Goal: Task Accomplishment & Management: Use online tool/utility

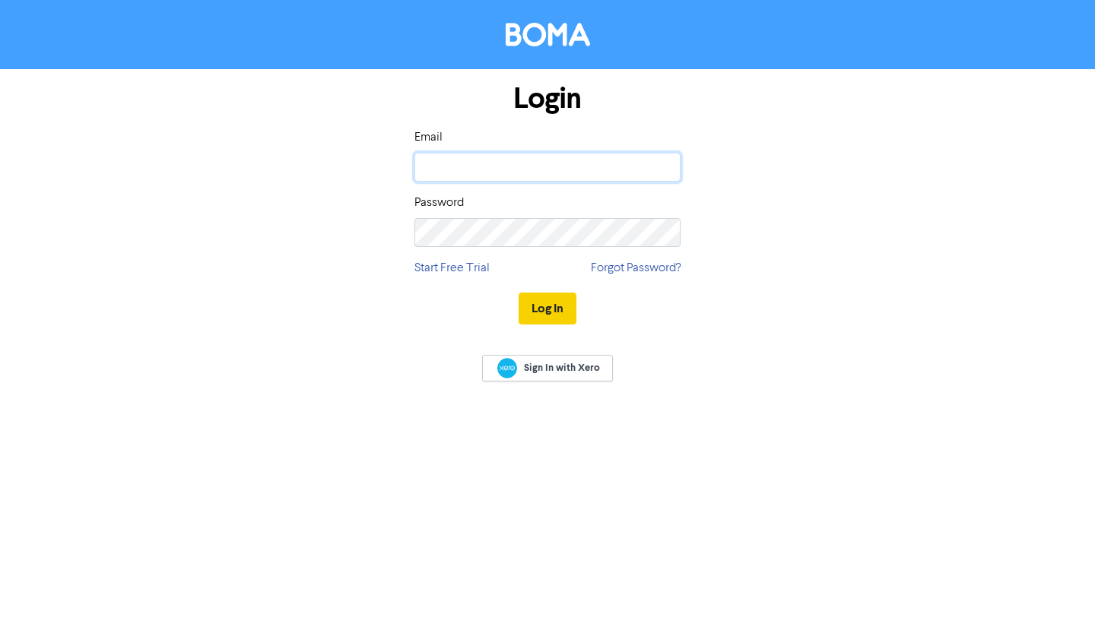
type input "[EMAIL_ADDRESS][DOMAIN_NAME]"
click at [563, 304] on button "Log In" at bounding box center [548, 309] width 58 height 32
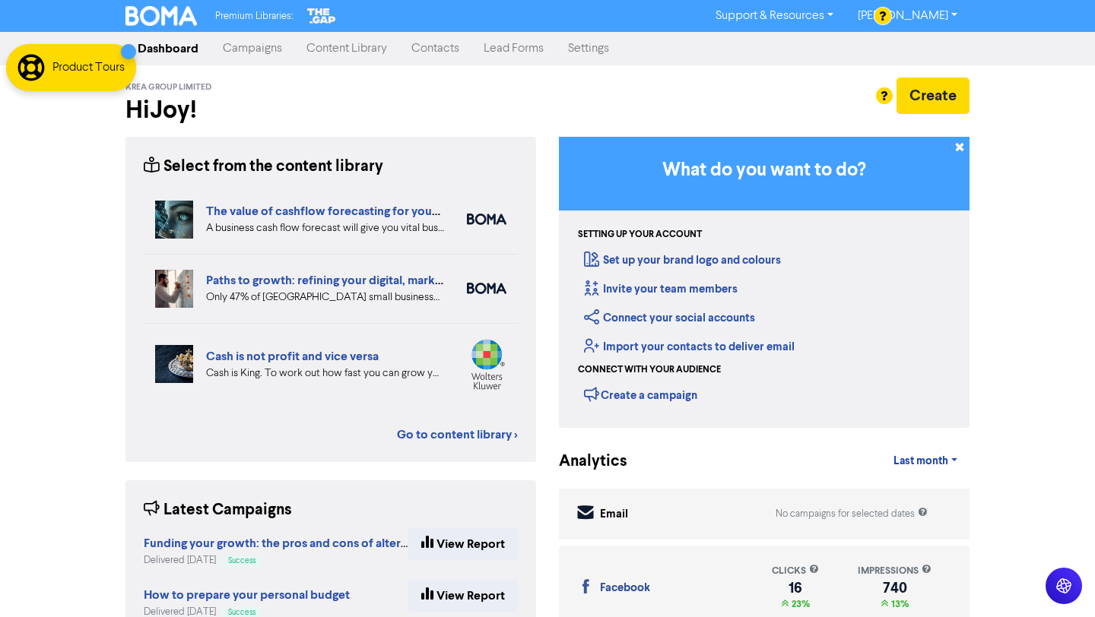
click at [257, 37] on link "Campaigns" at bounding box center [253, 48] width 84 height 30
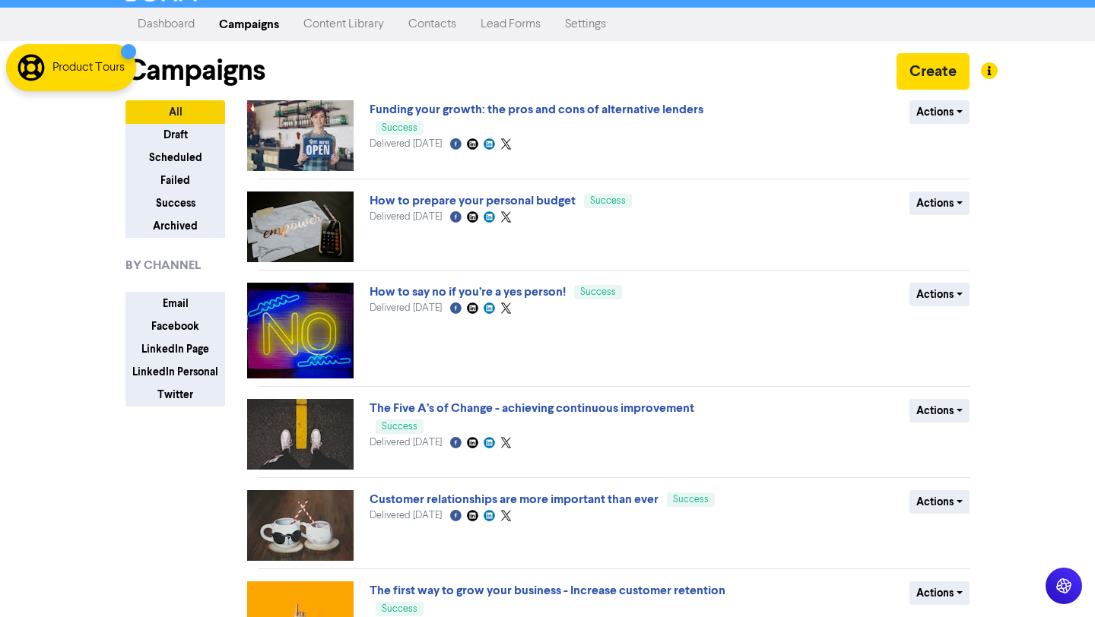
scroll to position [30, 0]
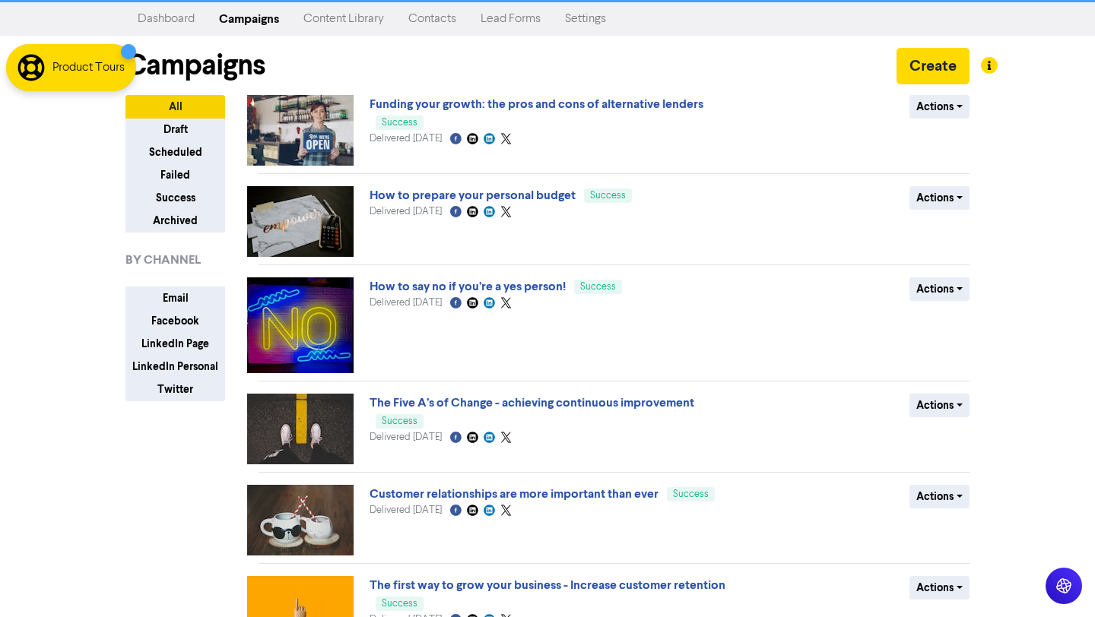
click at [360, 21] on link "Content Library" at bounding box center [343, 19] width 105 height 30
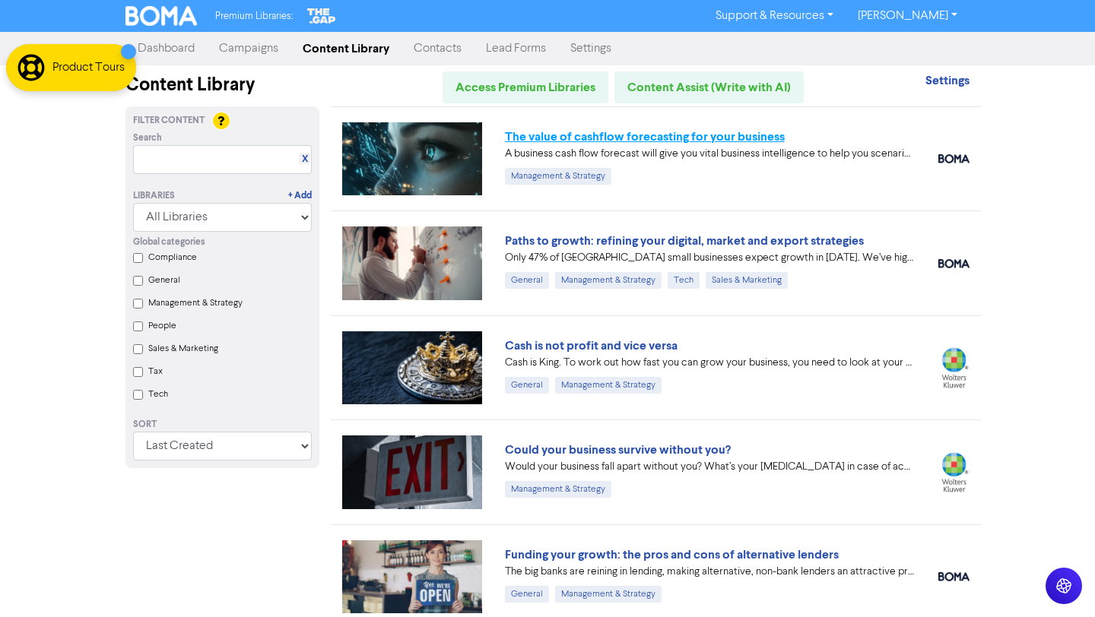
click at [755, 138] on link "The value of cashflow forecasting for your business" at bounding box center [645, 136] width 280 height 15
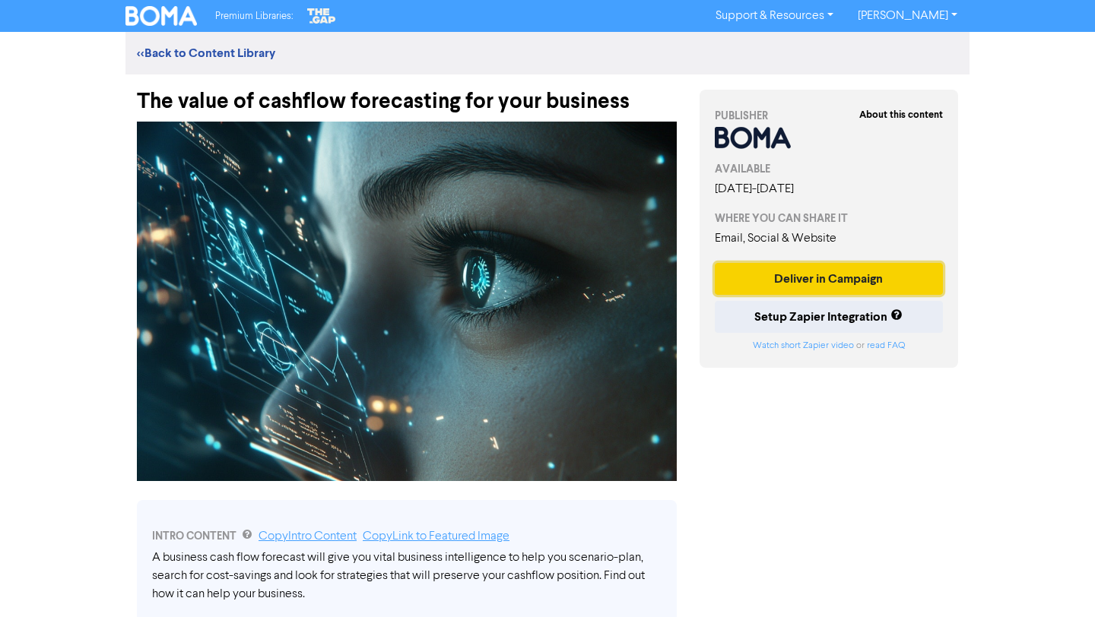
click at [811, 281] on button "Deliver in Campaign" at bounding box center [829, 279] width 228 height 32
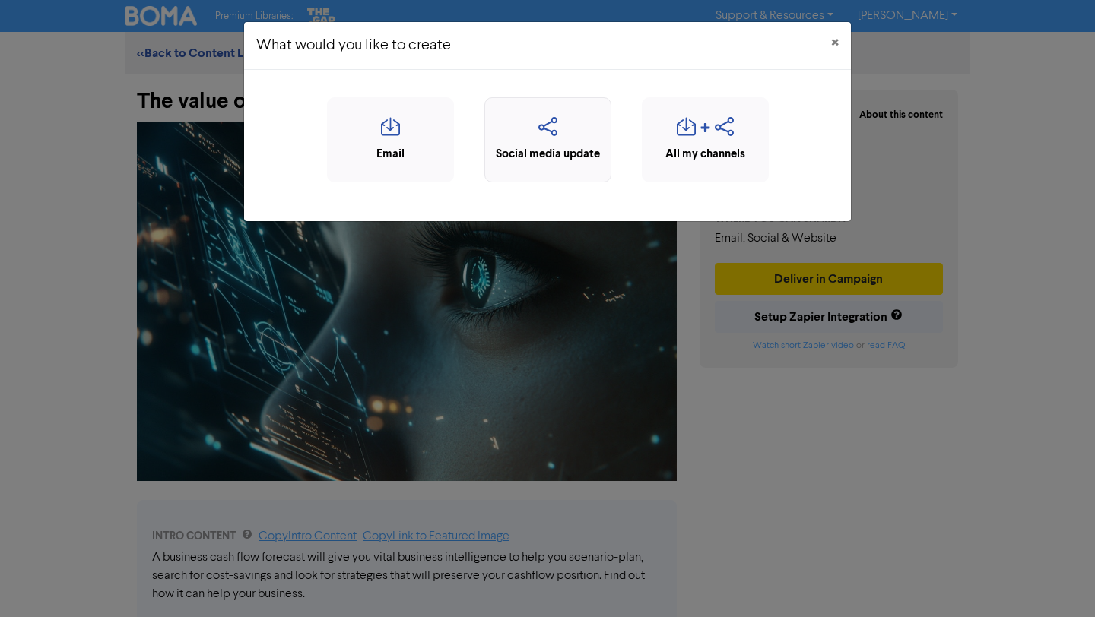
click at [574, 141] on icon "button" at bounding box center [548, 131] width 110 height 29
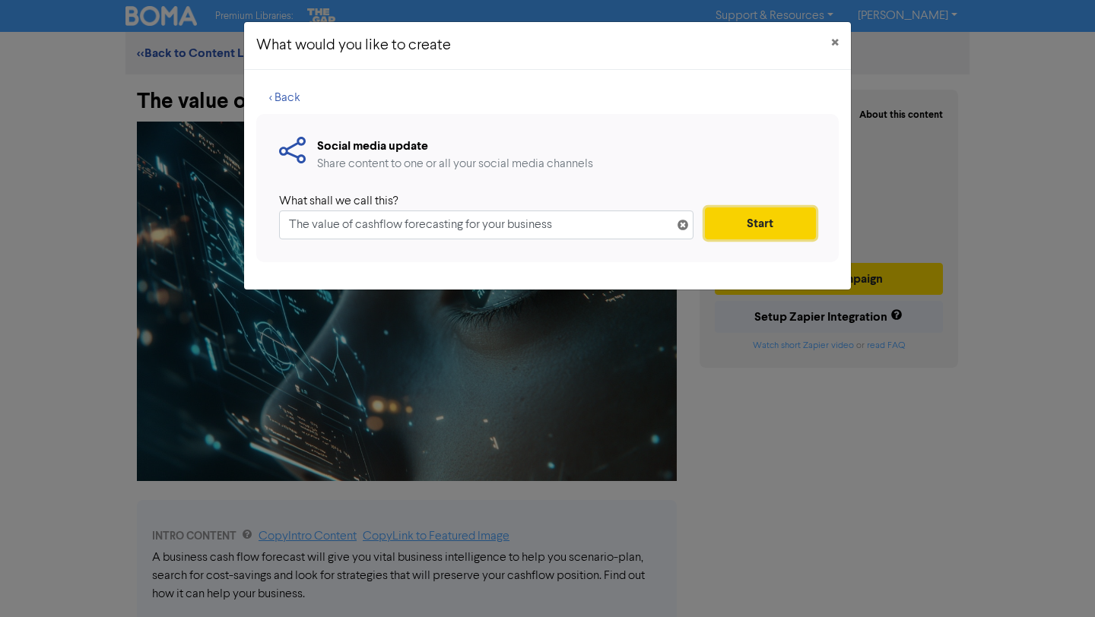
click at [748, 221] on button "Start" at bounding box center [760, 224] width 111 height 32
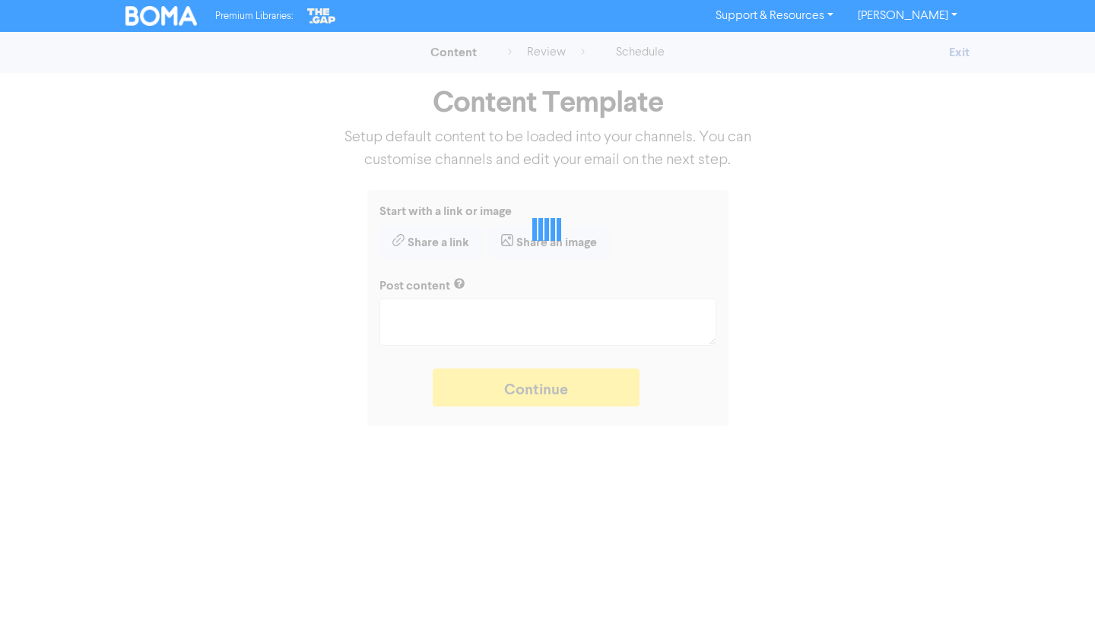
type textarea "x"
type textarea "A business cash flow forecast will give you vital business intelligence to help…"
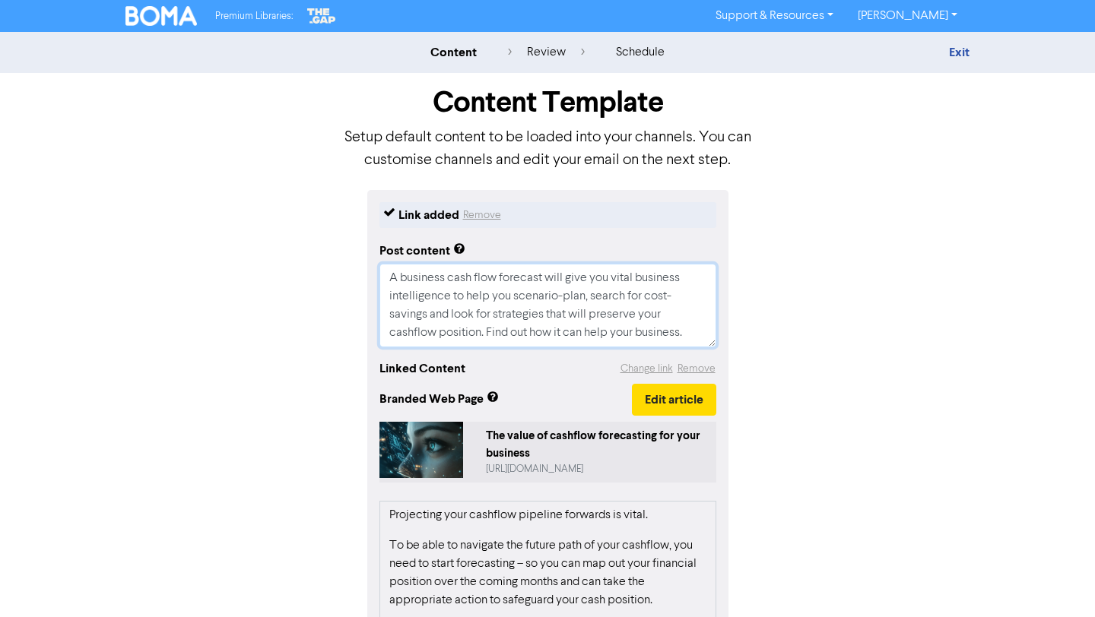
click at [694, 334] on textarea "A business cash flow forecast will give you vital business intelligence to help…" at bounding box center [547, 306] width 337 height 84
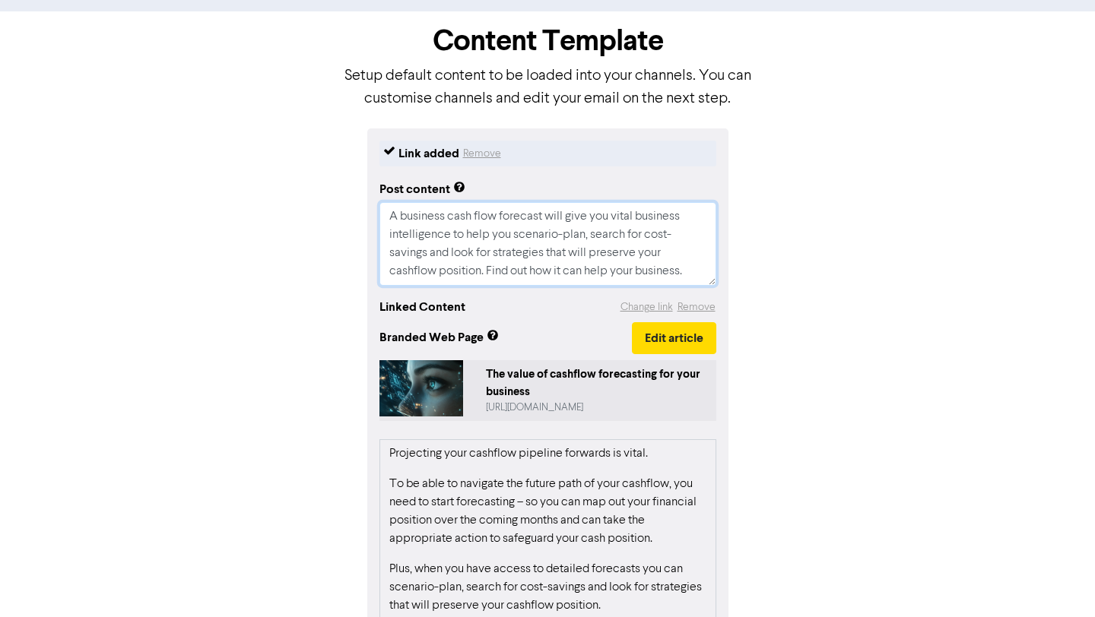
scroll to position [65, 0]
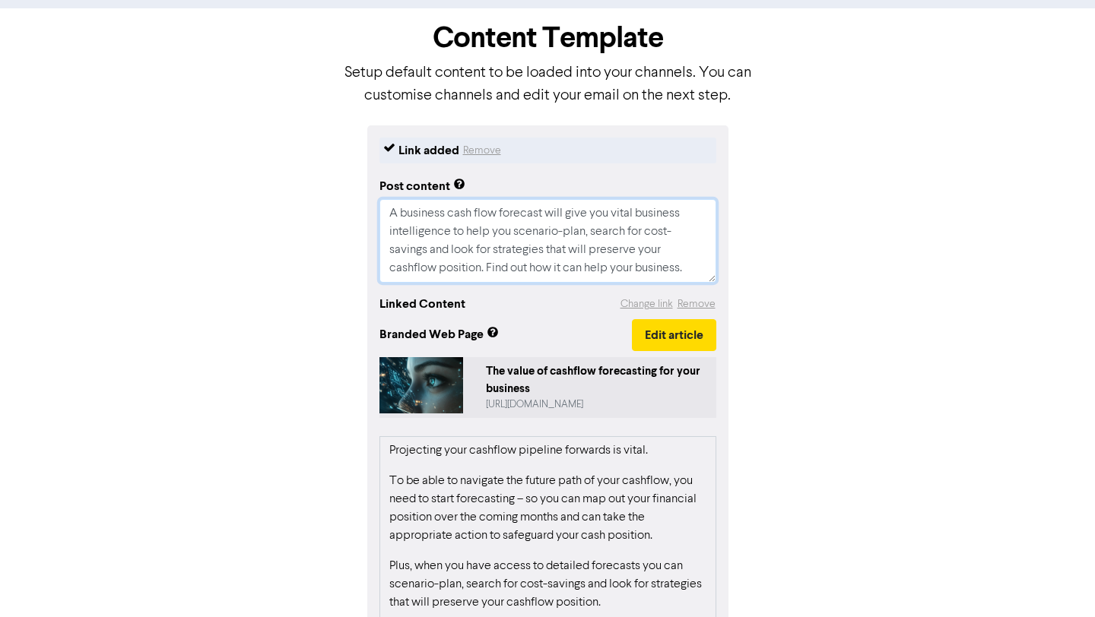
type textarea "x"
type textarea "A business cash flow forecast will give you vital business intelligence to help…"
type textarea "x"
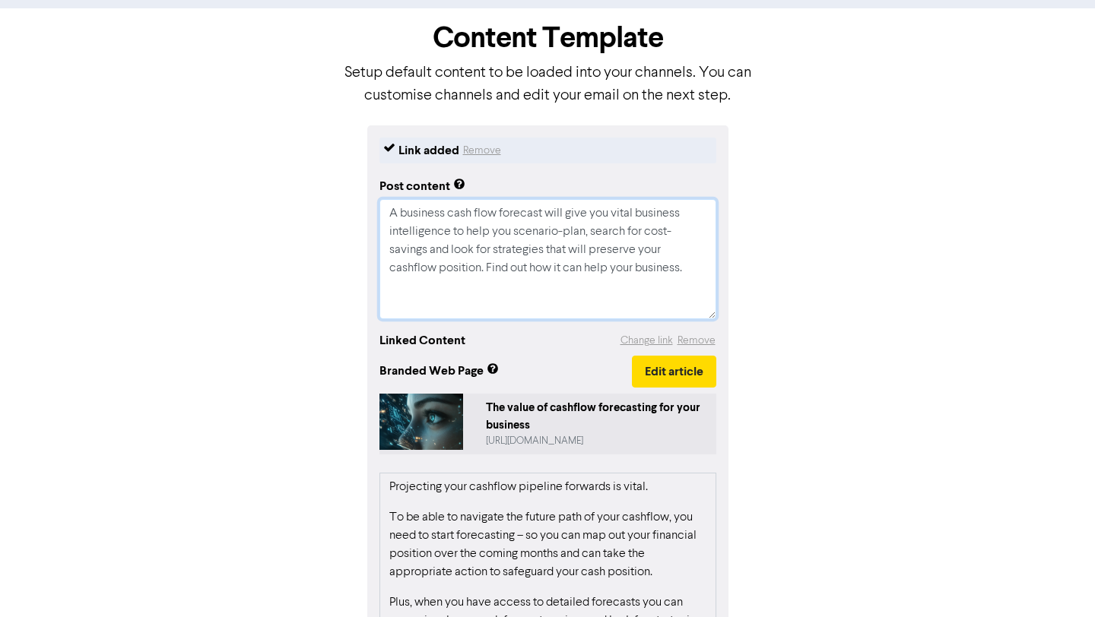
type textarea "A business cash flow forecast will give you vital business intelligence to help…"
paste textarea "🔖 Book a discovery call to determine if we are the right fit for each other: [U…"
type textarea "x"
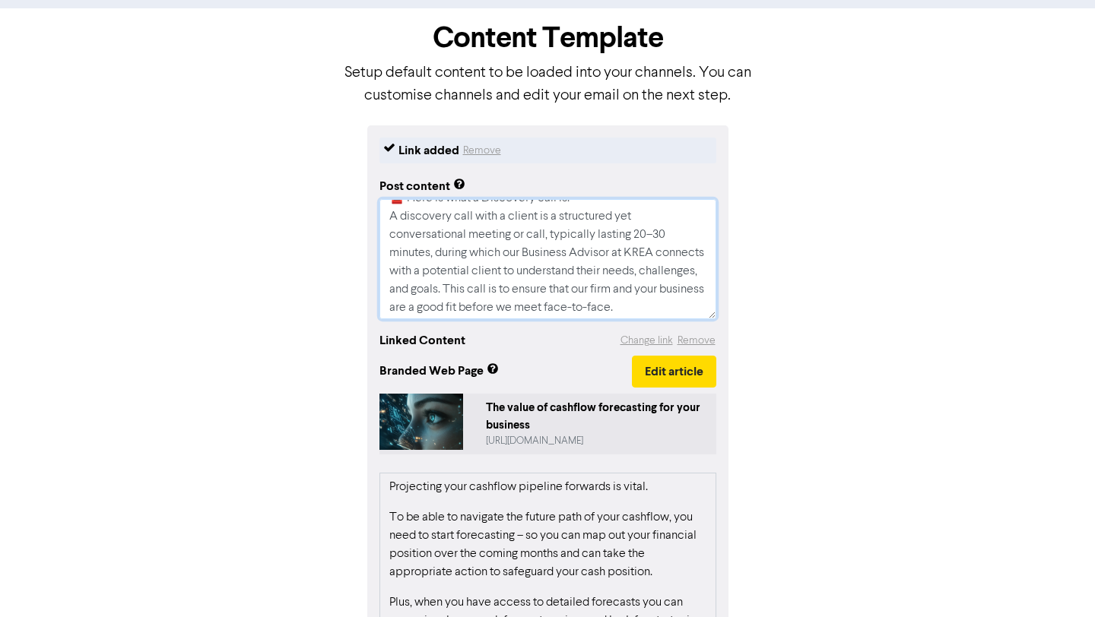
scroll to position [274, 0]
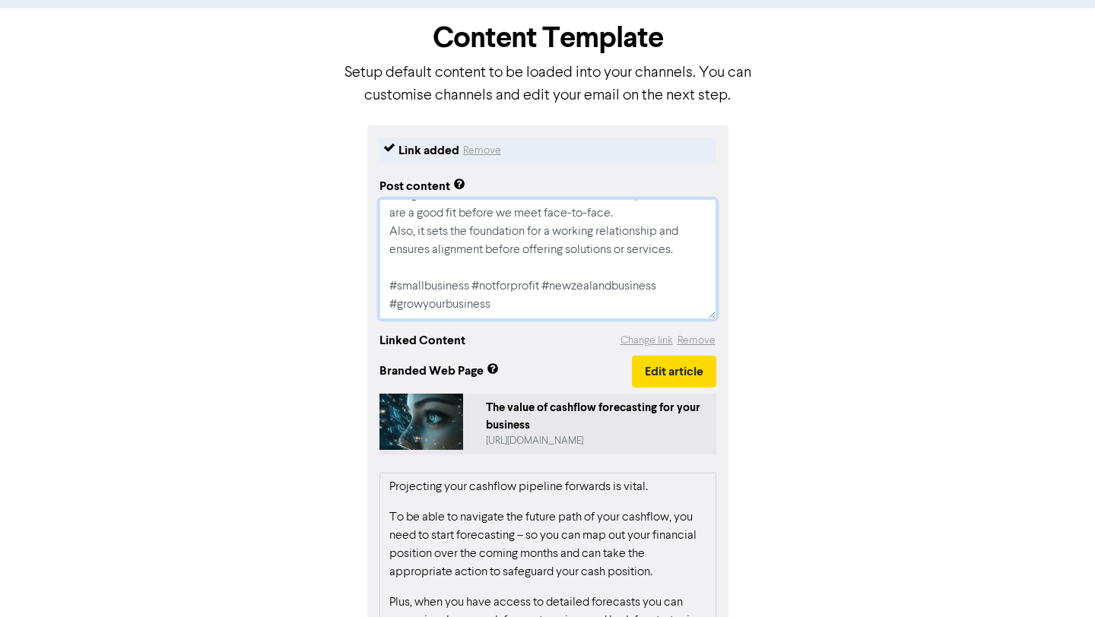
drag, startPoint x: 388, startPoint y: 208, endPoint x: 606, endPoint y: 377, distance: 276.4
click at [606, 377] on div "Link added Remove Post content A business cash flow forecast will give you vita…" at bounding box center [547, 491] width 361 height 732
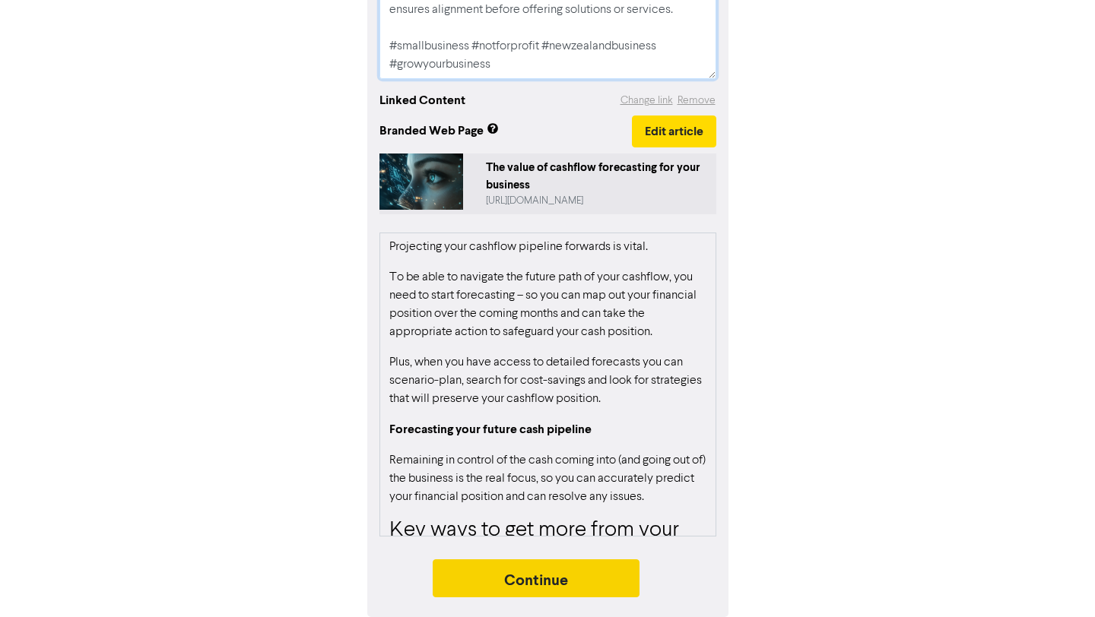
type textarea "A business cash flow forecast will give you vital business intelligence to help…"
click at [611, 582] on button "Continue" at bounding box center [536, 579] width 207 height 38
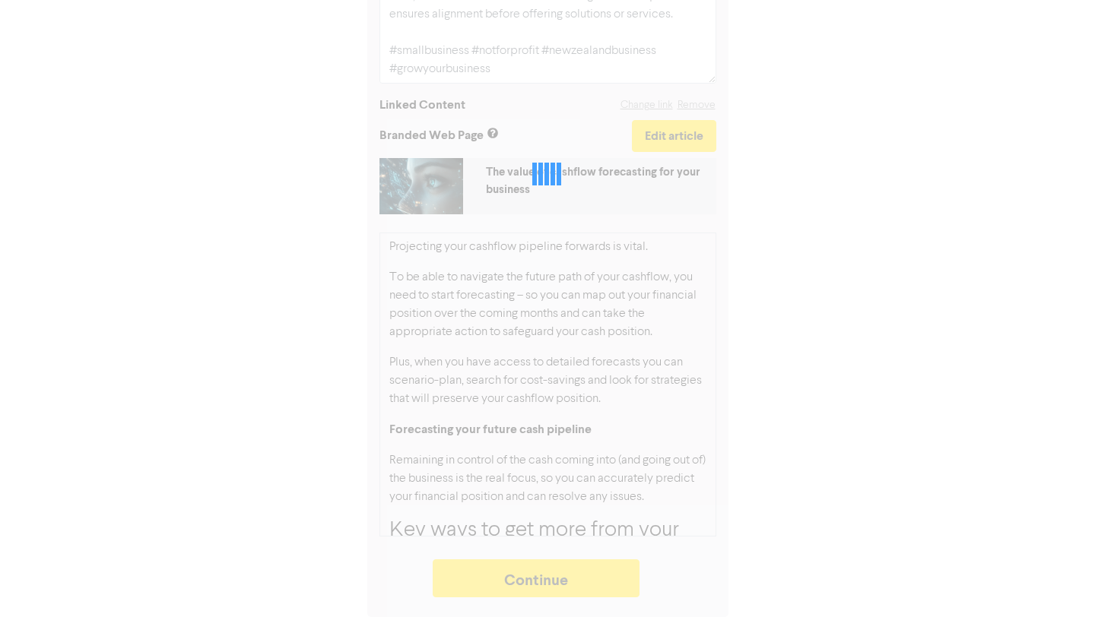
type textarea "x"
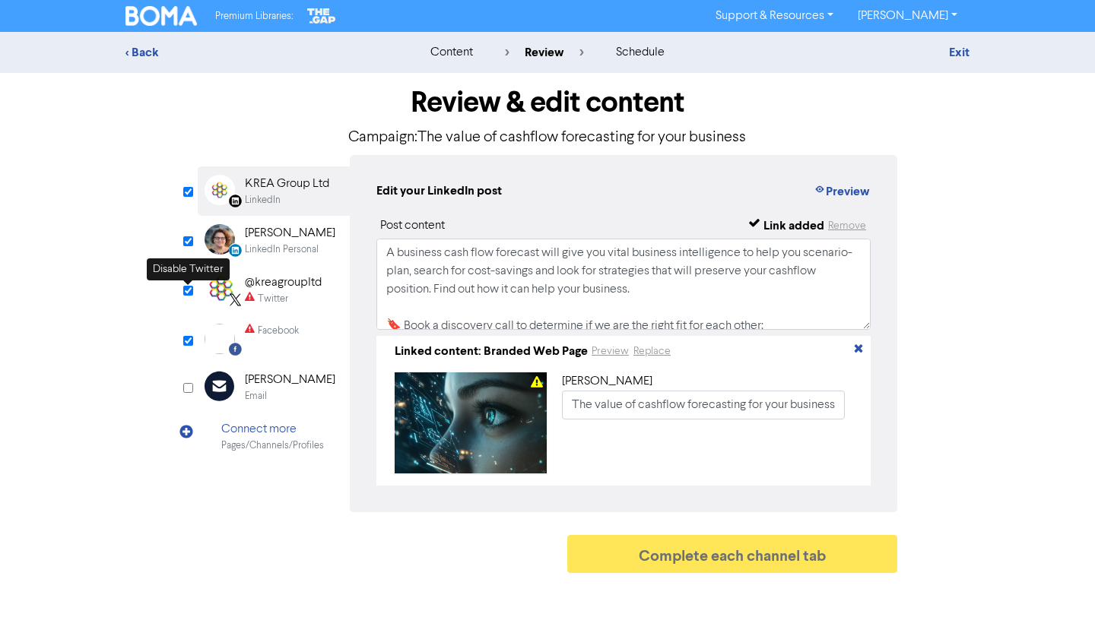
click at [189, 290] on input "checkbox" at bounding box center [188, 291] width 10 height 10
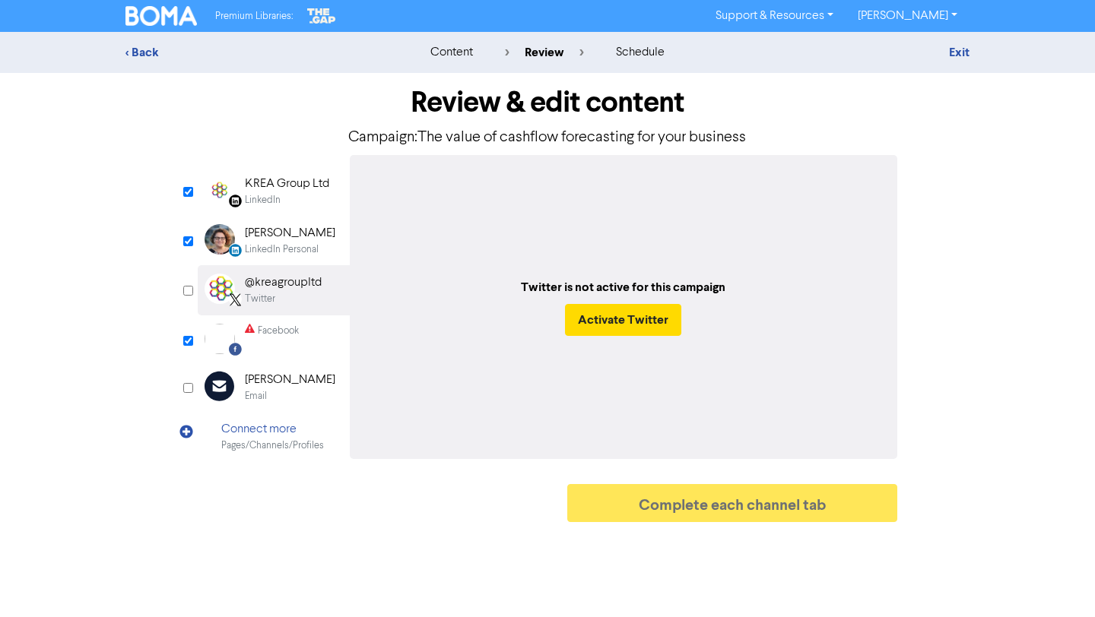
click at [189, 290] on input "checkbox" at bounding box center [188, 291] width 10 height 10
checkbox input "true"
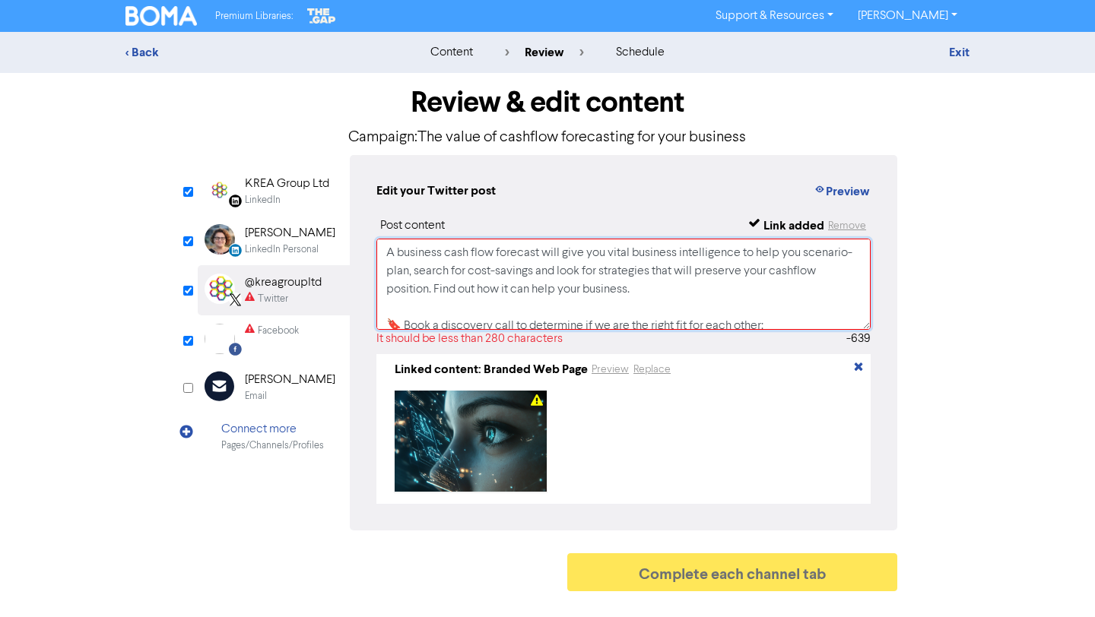
click at [498, 299] on textarea "A business cash flow forecast will give you vital business intelligence to help…" at bounding box center [623, 284] width 494 height 91
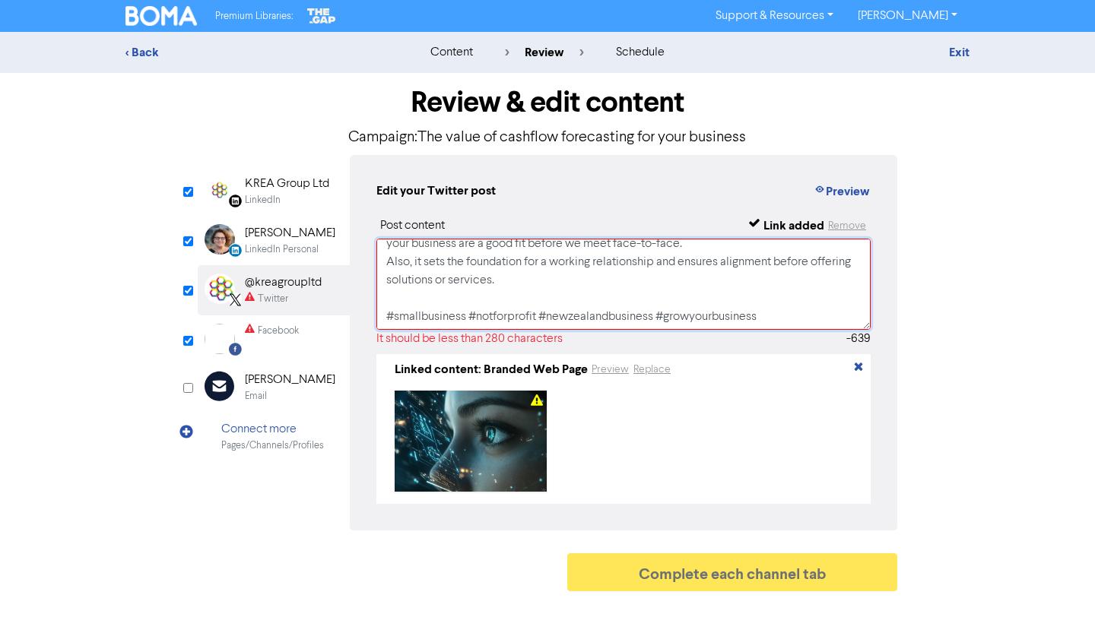
scroll to position [266, 0]
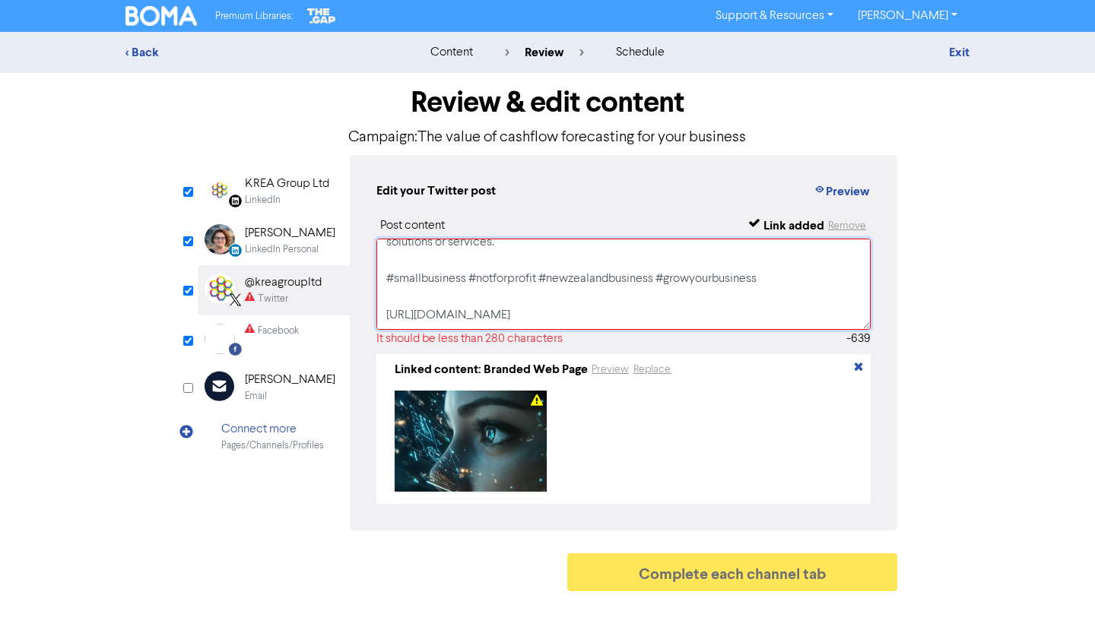
drag, startPoint x: 386, startPoint y: 260, endPoint x: 776, endPoint y: 266, distance: 390.2
click at [776, 266] on textarea "A business cash flow forecast will give you vital business intelligence to help…" at bounding box center [623, 284] width 494 height 91
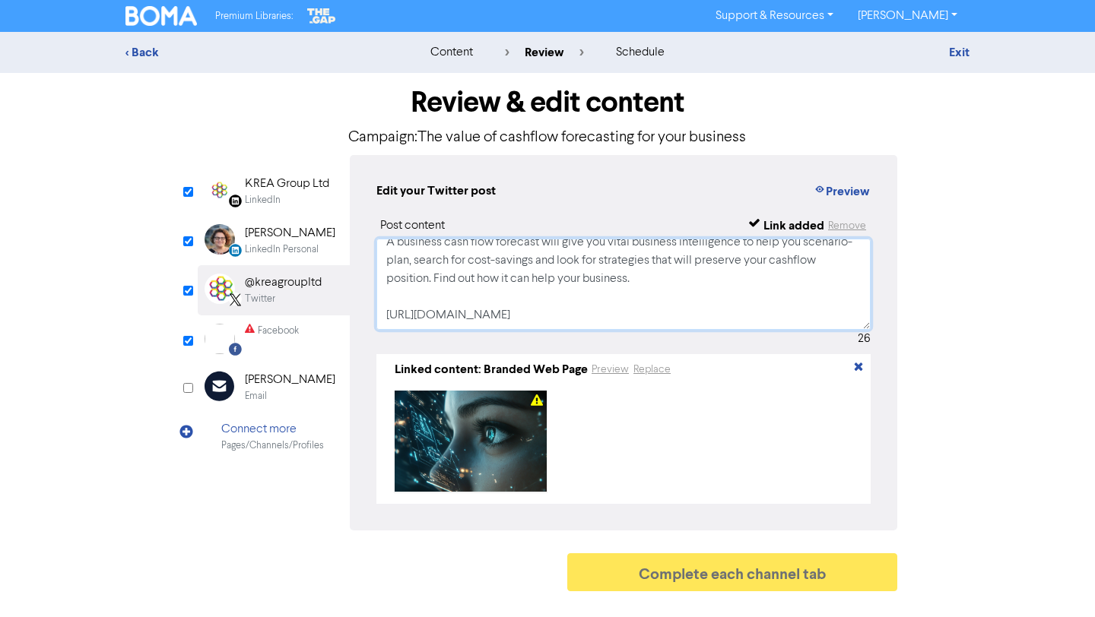
scroll to position [29, 0]
type textarea "A business cash flow forecast will give you vital business intelligence to help…"
click at [186, 336] on input "checkbox" at bounding box center [188, 341] width 10 height 10
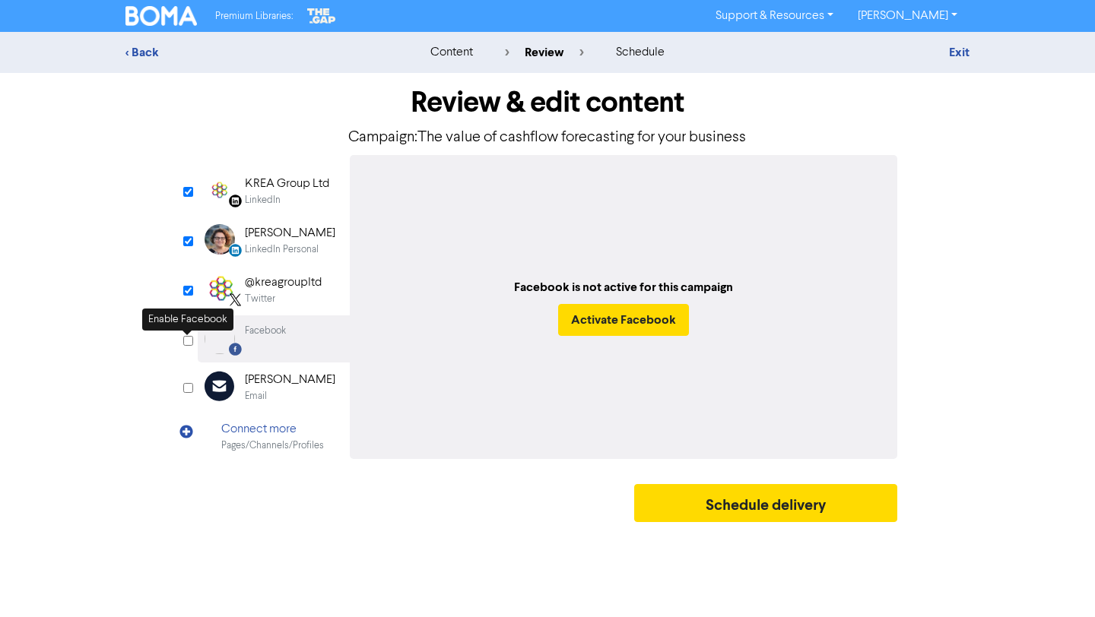
click at [187, 341] on input "checkbox" at bounding box center [188, 341] width 10 height 10
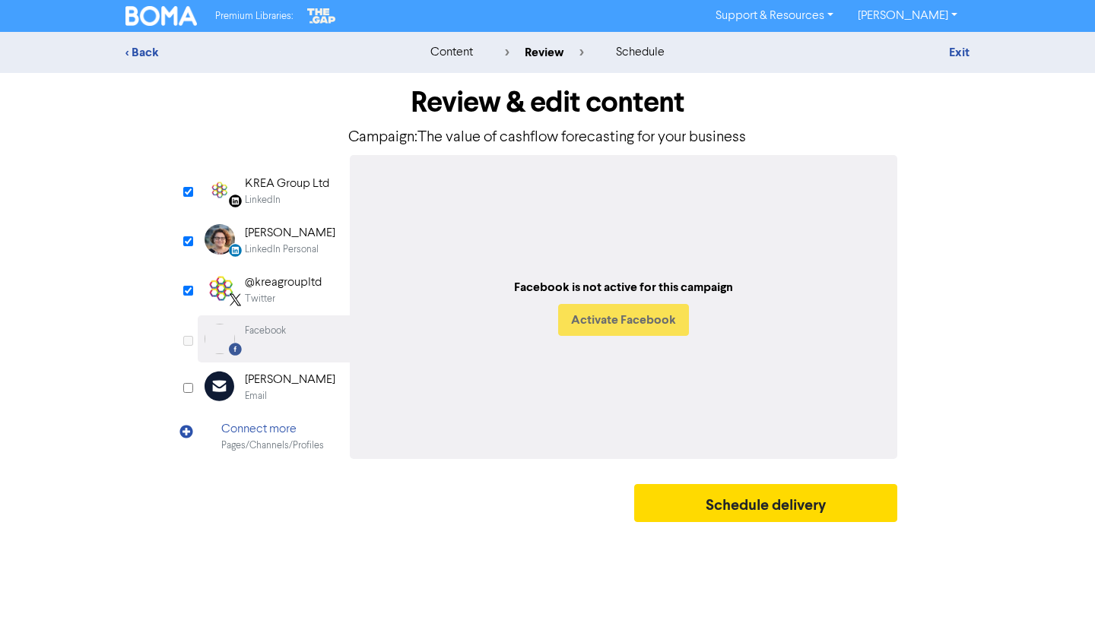
checkbox input "true"
select select "LEARN_MORE"
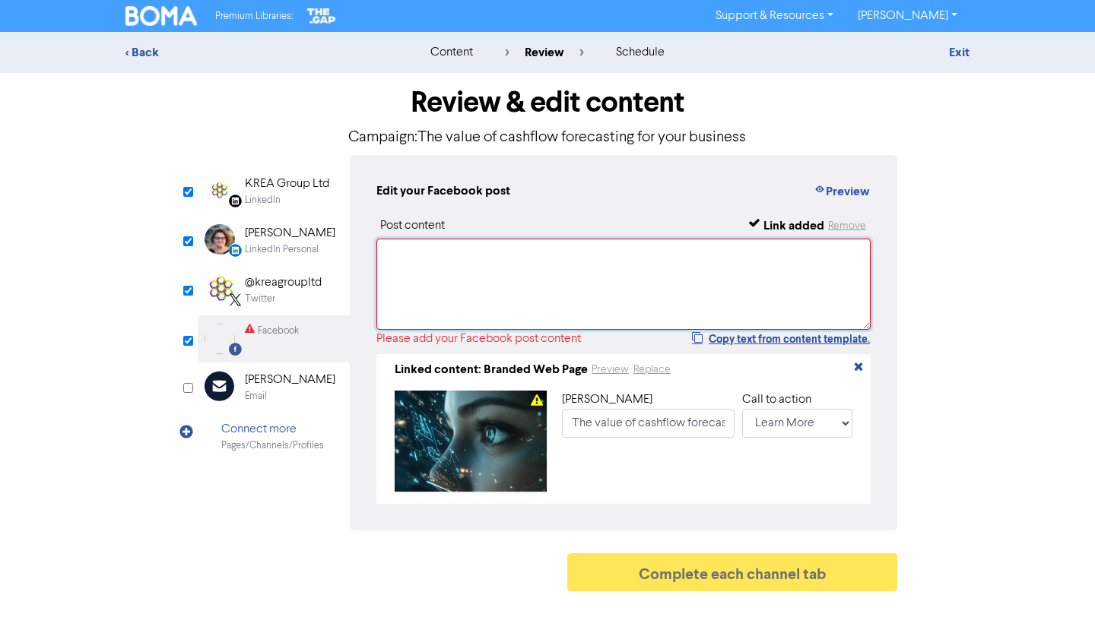
click at [432, 285] on textarea at bounding box center [623, 284] width 494 height 91
paste textarea "A business cash flow forecast will give you vital business intelligence to help…"
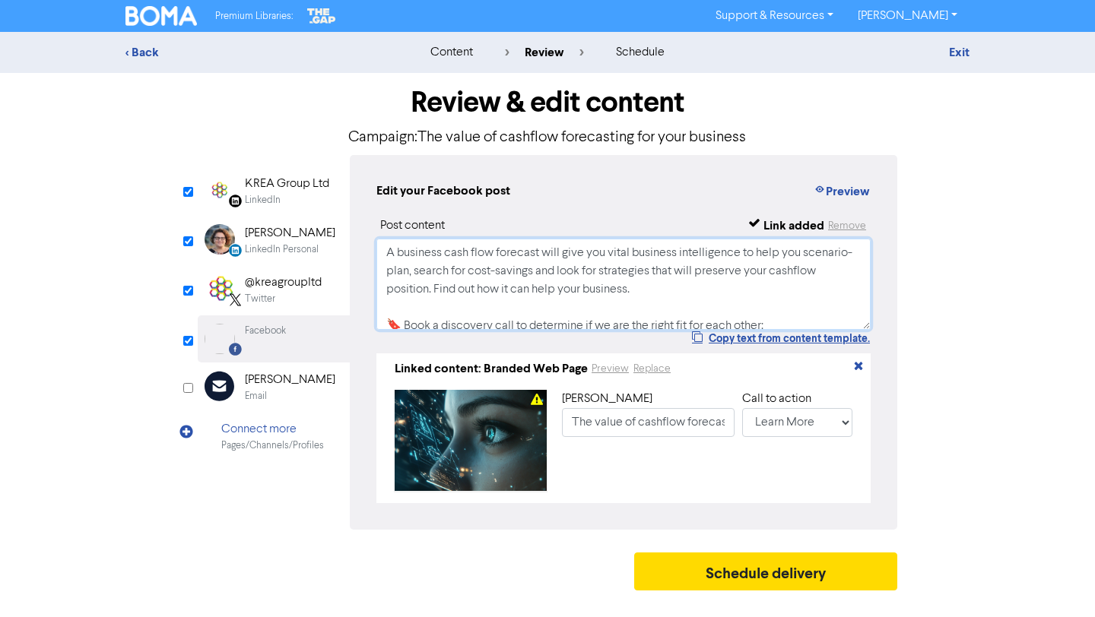
scroll to position [204, 0]
type textarea "A business cash flow forecast will give you vital business intelligence to help…"
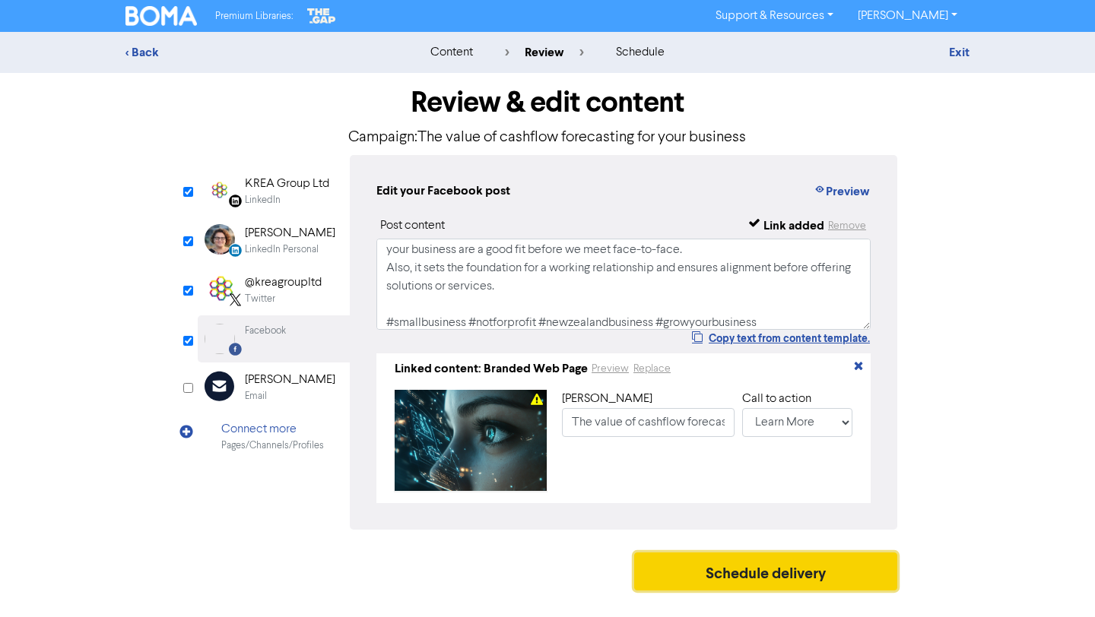
click at [717, 573] on button "Schedule delivery" at bounding box center [765, 572] width 263 height 38
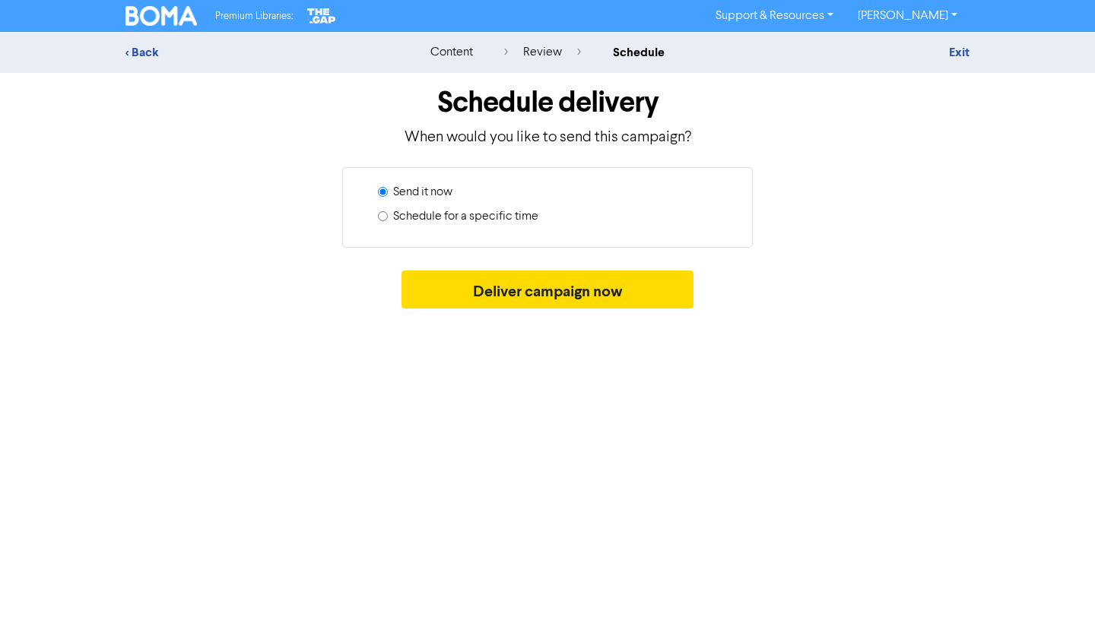
click at [526, 210] on label "Schedule for a specific time" at bounding box center [465, 217] width 145 height 18
click at [388, 211] on input "Schedule for a specific time" at bounding box center [383, 216] width 10 height 10
radio input "true"
radio input "false"
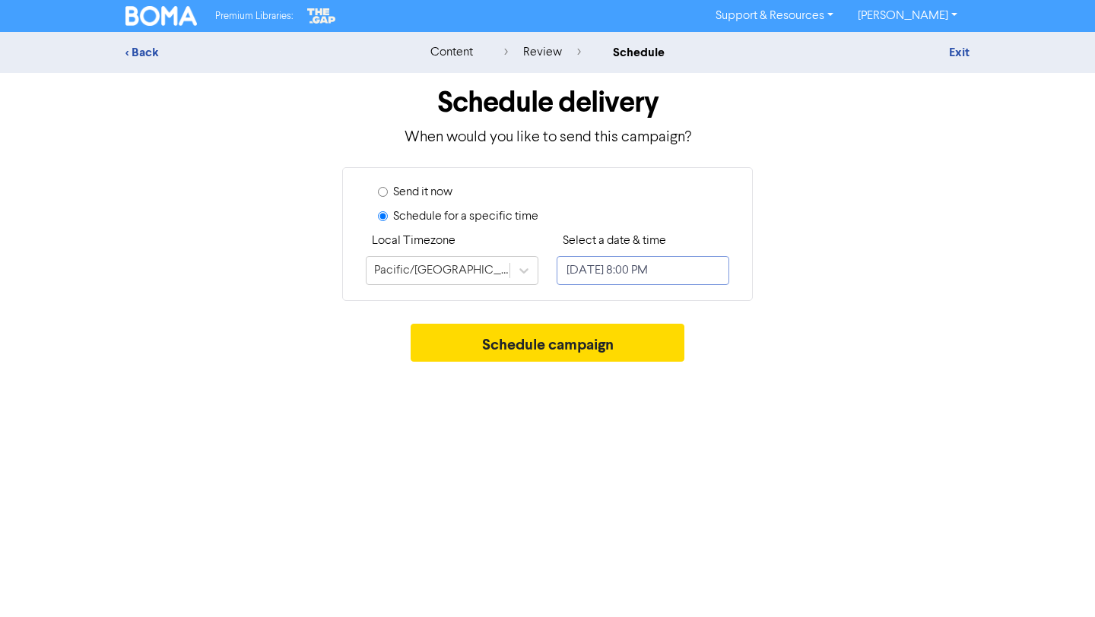
click at [605, 275] on input "[DATE] 8:00 PM" at bounding box center [643, 270] width 173 height 29
select select "8"
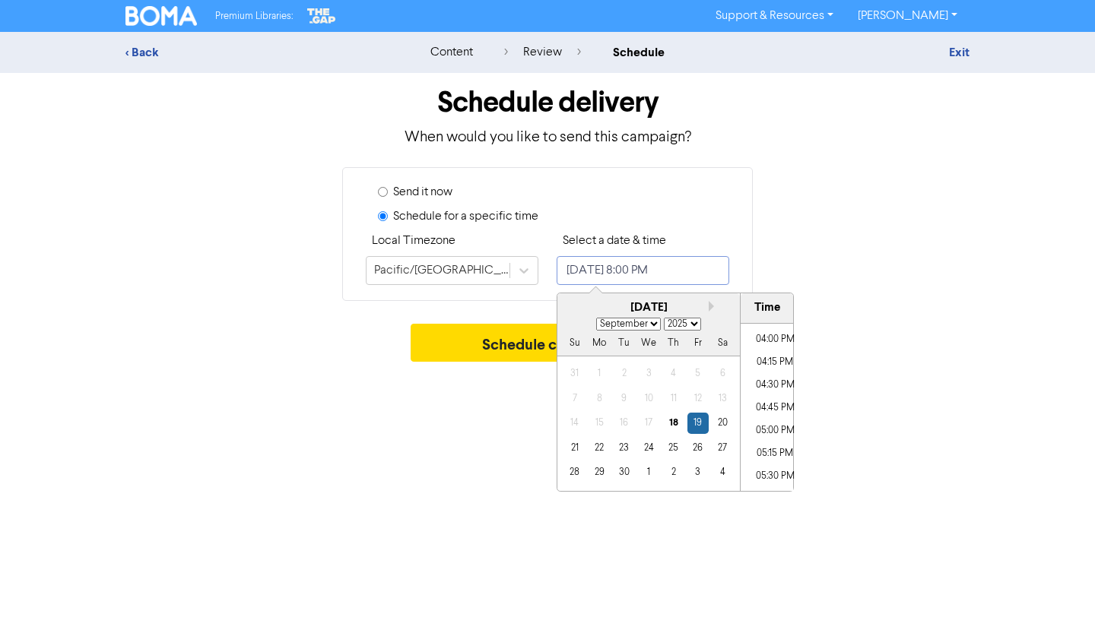
scroll to position [1446, 0]
click at [766, 442] on li "05:00 PM" at bounding box center [775, 440] width 68 height 23
type input "[DATE] 5:00 PM"
click at [914, 371] on div "Premium Libraries: Support & Resources Video Tutorials FAQ & Guides Marketing E…" at bounding box center [547, 308] width 1095 height 617
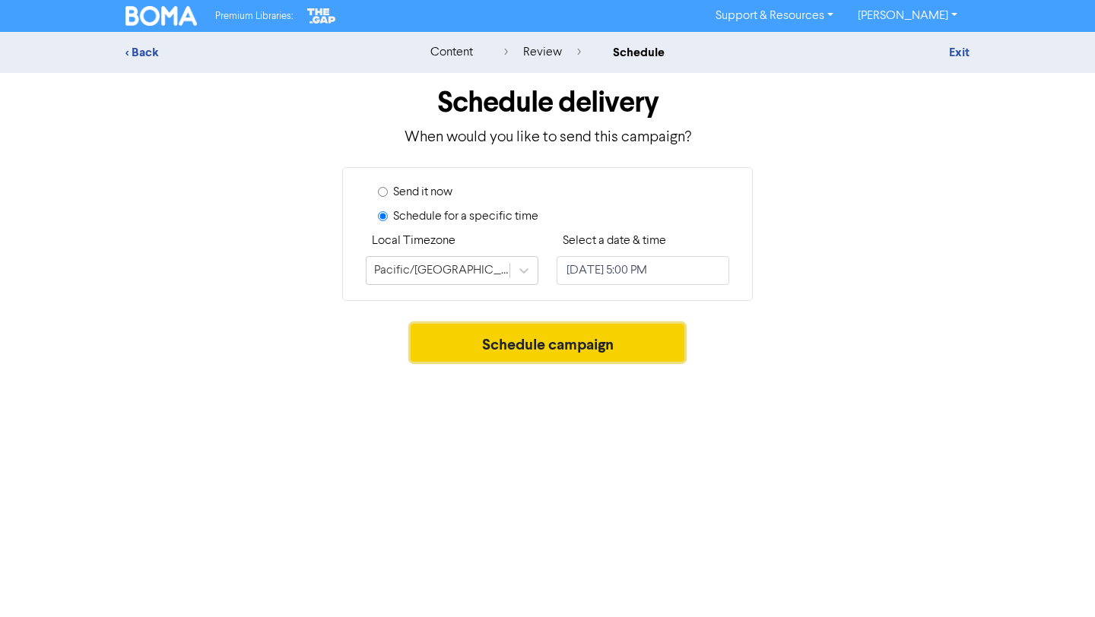
click at [656, 347] on button "Schedule campaign" at bounding box center [548, 343] width 275 height 38
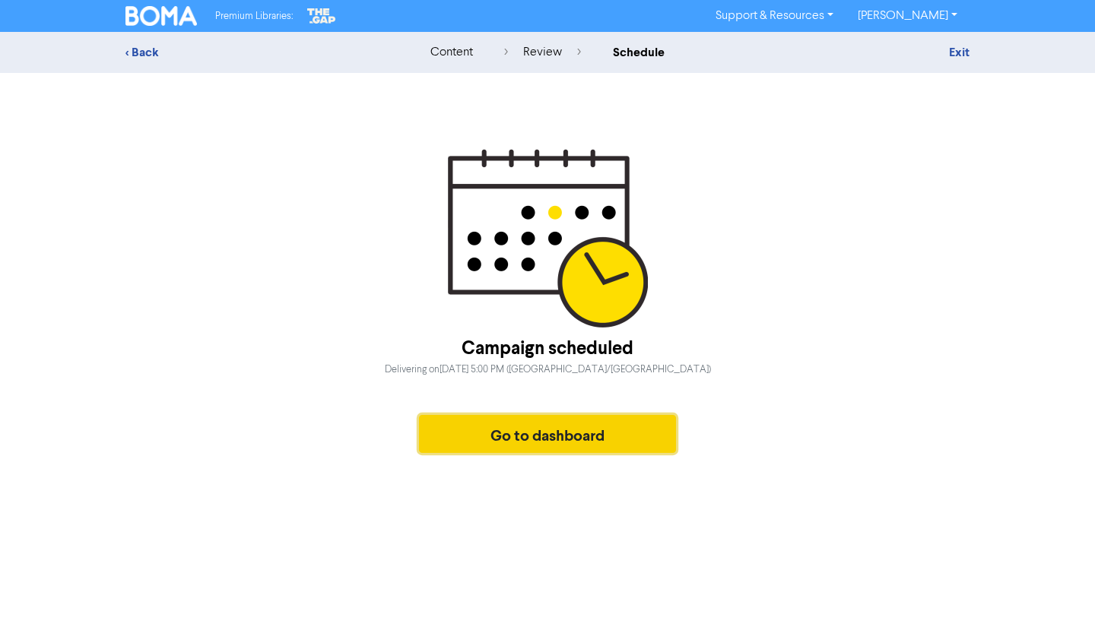
click at [538, 439] on button "Go to dashboard" at bounding box center [547, 434] width 257 height 38
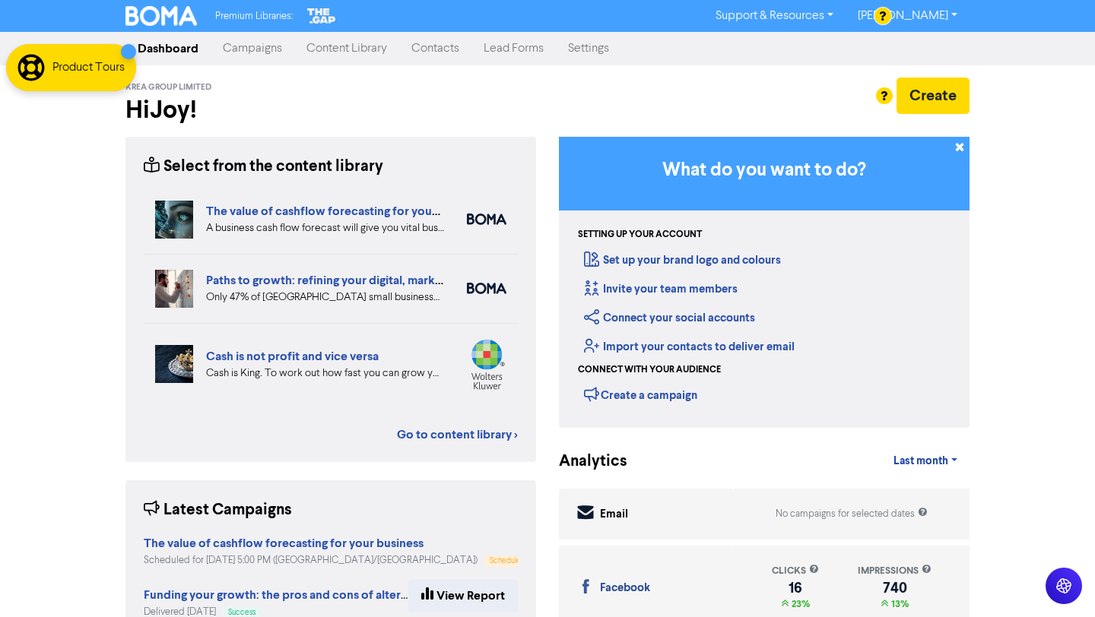
click at [263, 46] on link "Campaigns" at bounding box center [253, 48] width 84 height 30
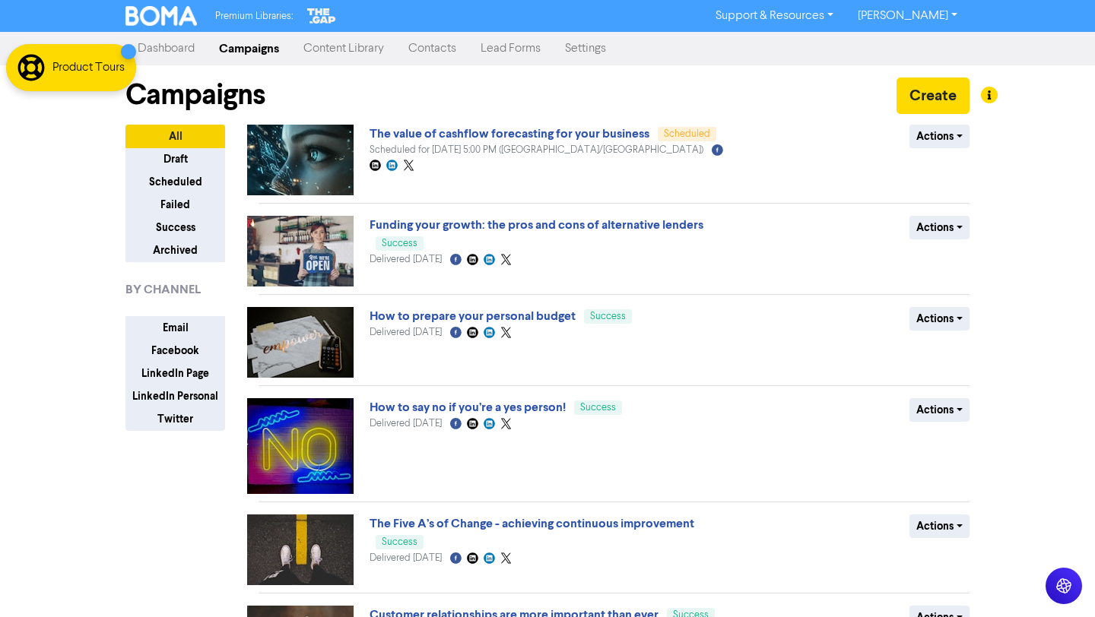
click at [373, 53] on link "Content Library" at bounding box center [343, 48] width 105 height 30
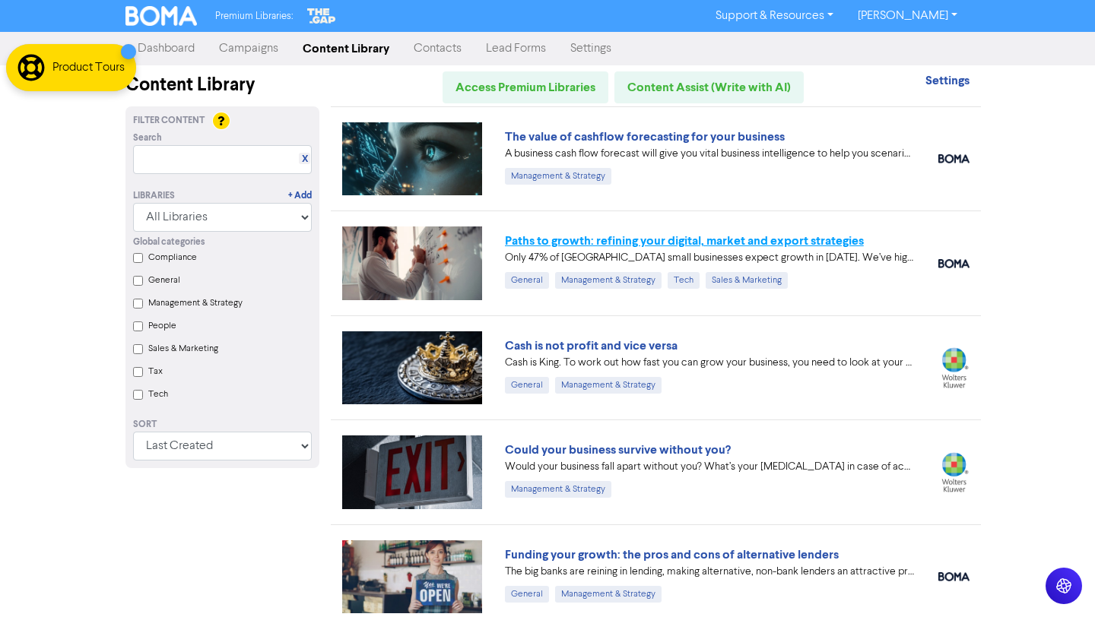
click at [838, 241] on link "Paths to growth: refining your digital, market and export strategies" at bounding box center [684, 240] width 359 height 15
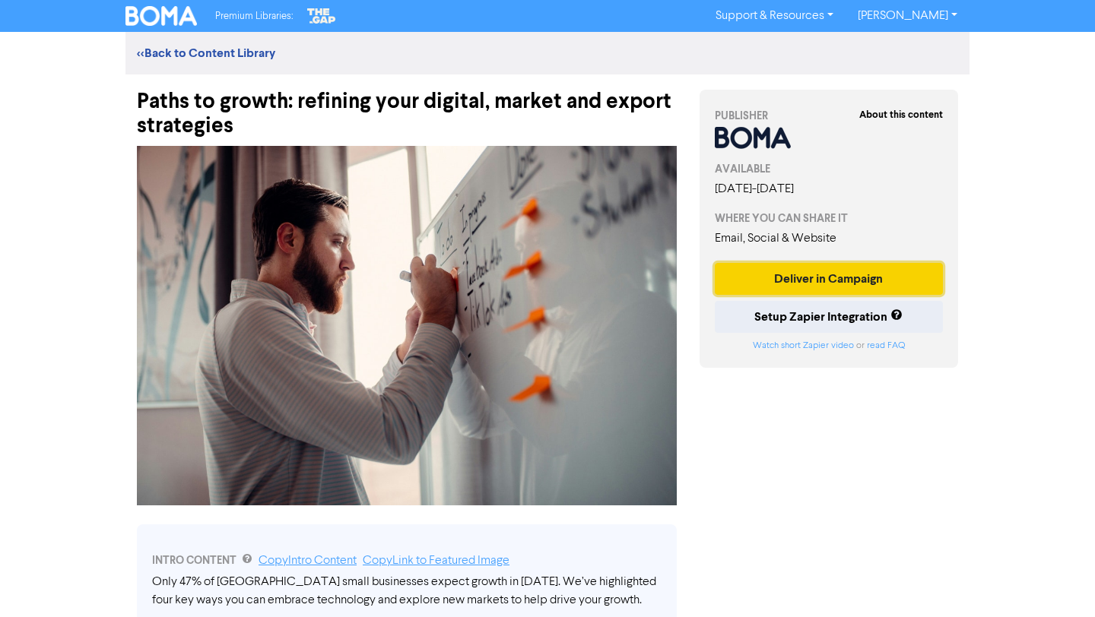
click at [836, 274] on button "Deliver in Campaign" at bounding box center [829, 279] width 228 height 32
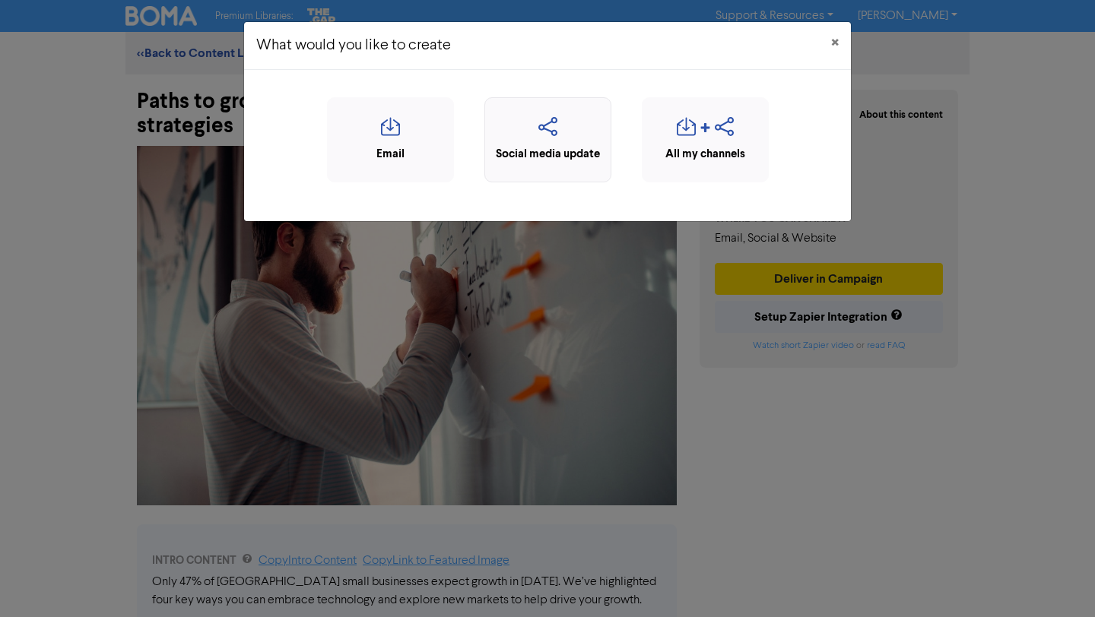
click at [570, 140] on icon "button" at bounding box center [548, 131] width 110 height 29
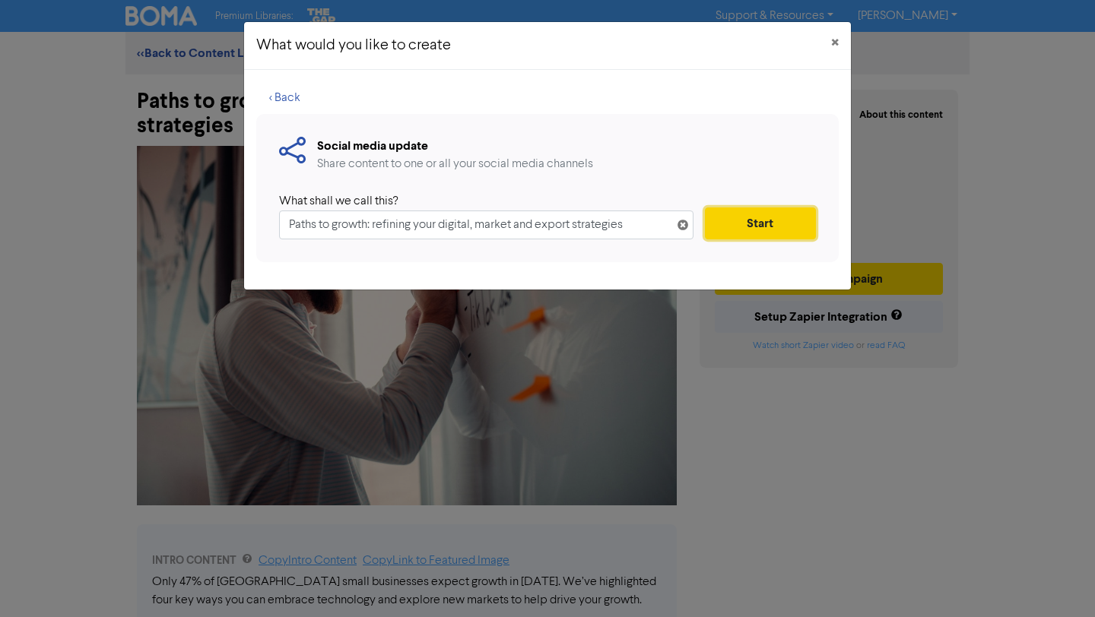
click at [736, 218] on button "Start" at bounding box center [760, 224] width 111 height 32
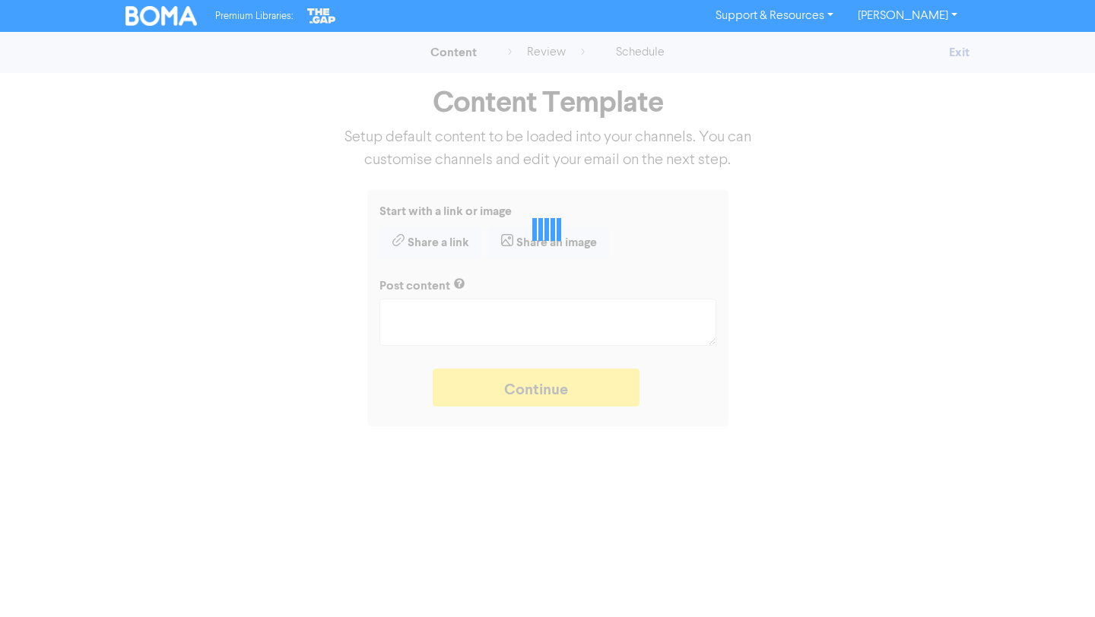
type textarea "x"
type textarea "Only 47% of [GEOGRAPHIC_DATA] small businesses expect growth in [DATE]. We’ve h…"
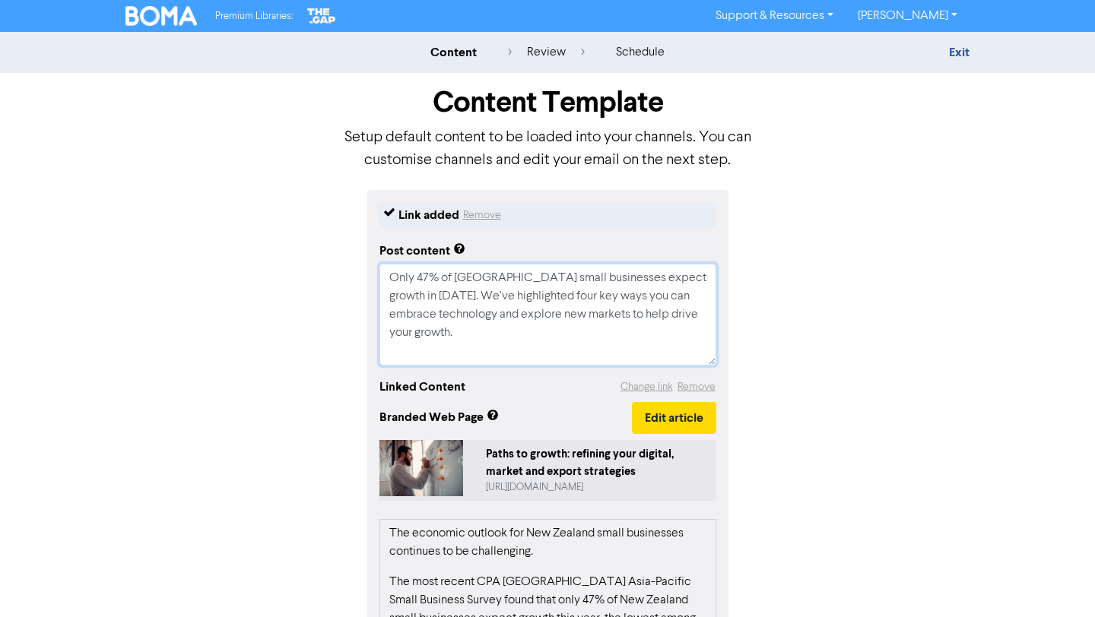
click at [472, 349] on textarea "Only 47% of [GEOGRAPHIC_DATA] small businesses expect growth in [DATE]. We’ve h…" at bounding box center [547, 315] width 337 height 102
type textarea "x"
type textarea "Only 47% of [GEOGRAPHIC_DATA] small businesses expect growth in [DATE]. We’ve h…"
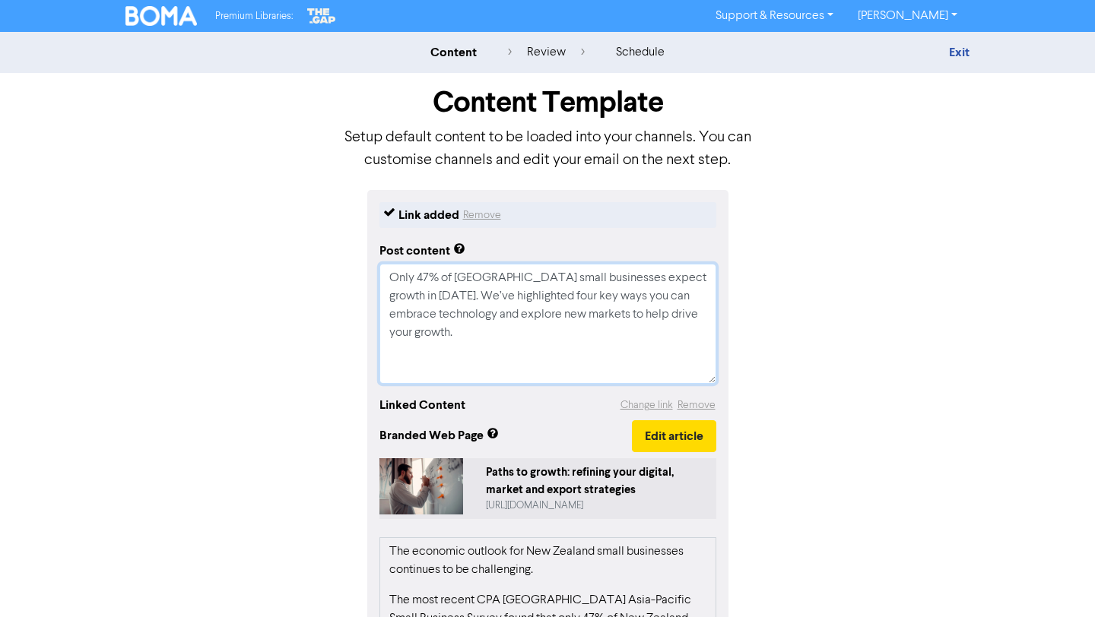
paste textarea "A business cash flow forecast will give you vital business intelligence to help…"
type textarea "x"
type textarea "Lore 86% ip Dol Sitamet conse adipiscing elitse doeius te 9721. In’ut laboreetd…"
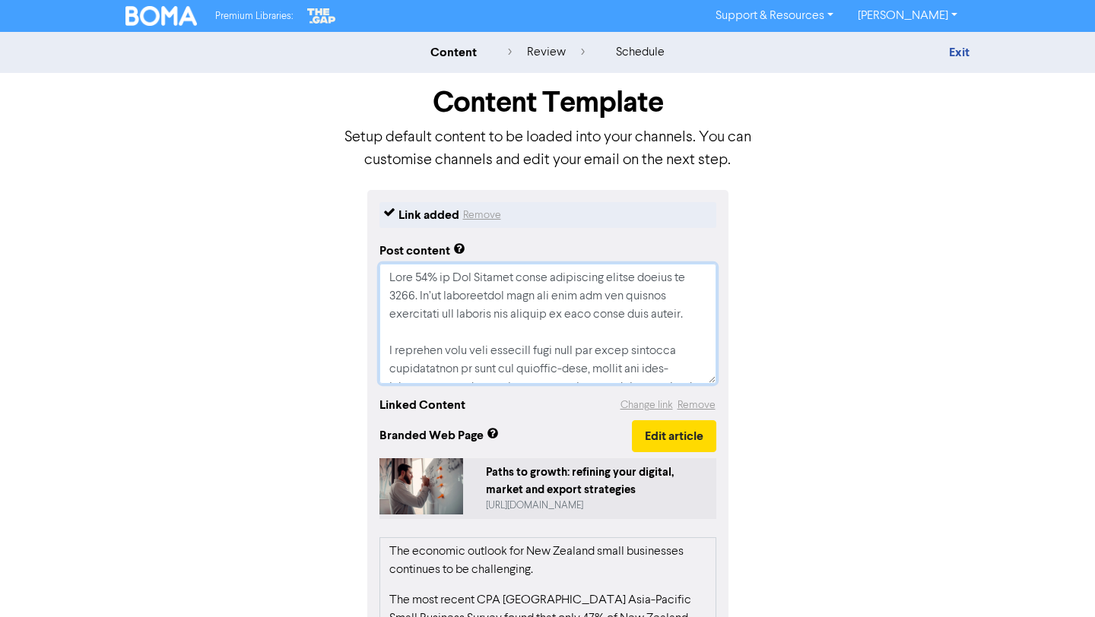
drag, startPoint x: 690, startPoint y: 344, endPoint x: 384, endPoint y: 363, distance: 307.0
click at [384, 363] on textarea at bounding box center [547, 324] width 337 height 120
type textarea "x"
type textarea "Only 47% of [GEOGRAPHIC_DATA] small businesses expect growth in [DATE]. We’ve h…"
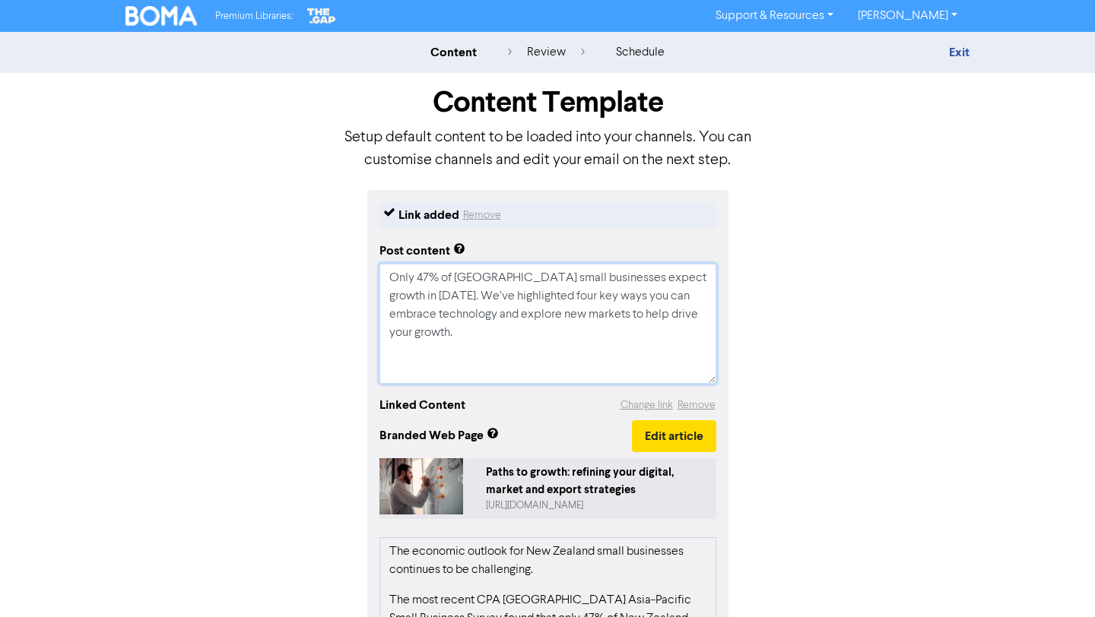
type textarea "x"
type textarea "Only 47% of [GEOGRAPHIC_DATA] small businesses expect growth in [DATE]. We’ve h…"
type textarea "x"
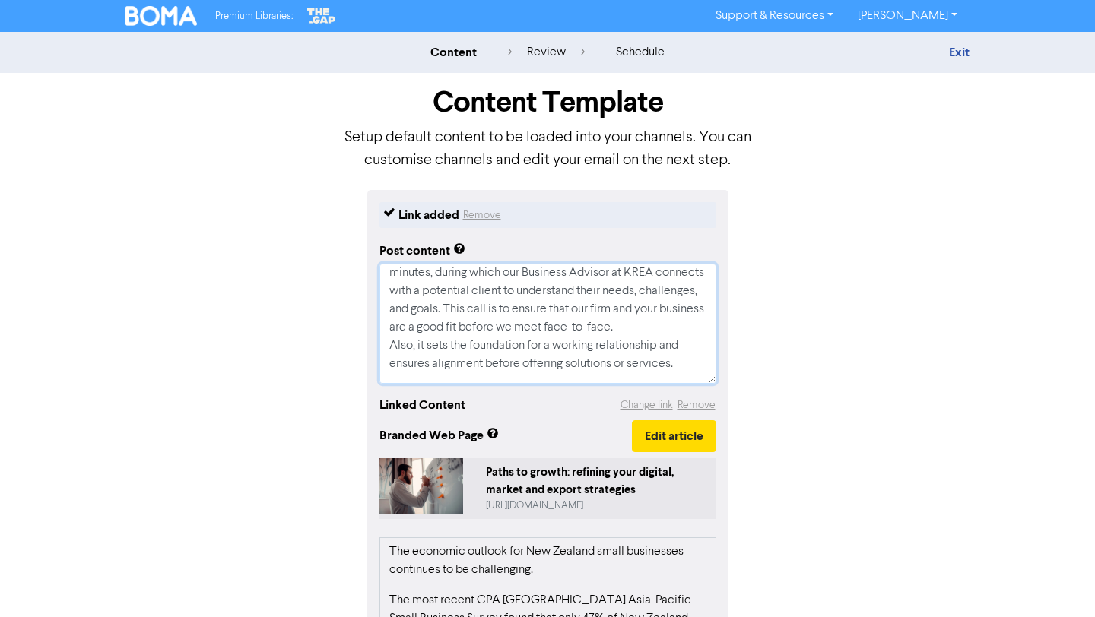
scroll to position [274, 0]
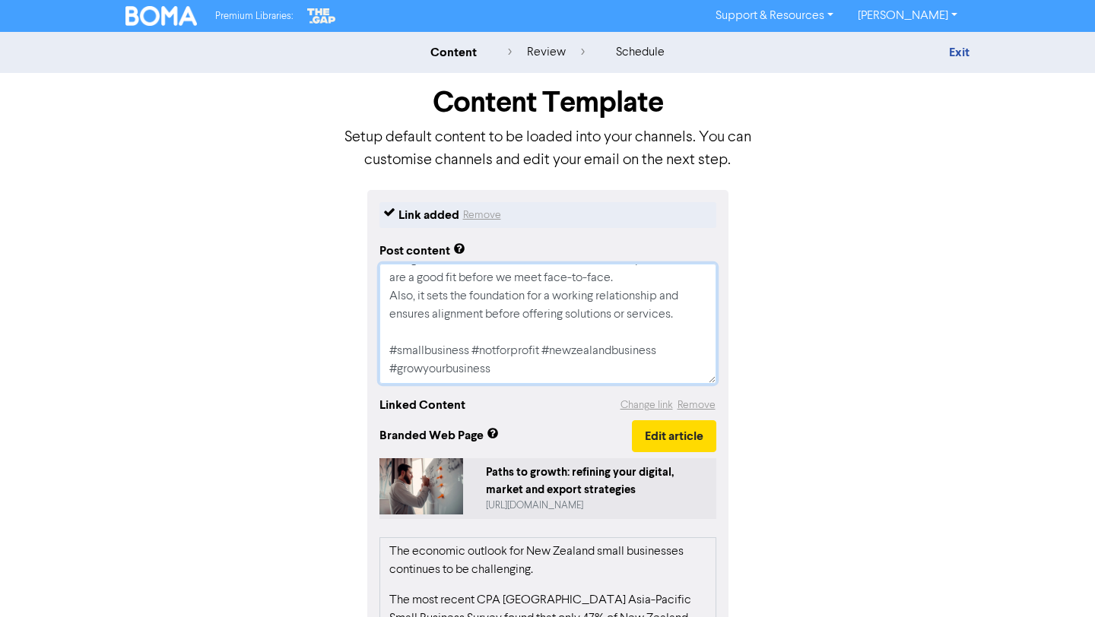
drag, startPoint x: 388, startPoint y: 276, endPoint x: 605, endPoint y: 413, distance: 256.3
click at [605, 413] on div "Link added Remove Post content Only 47% of [GEOGRAPHIC_DATA] small businesses e…" at bounding box center [547, 556] width 361 height 732
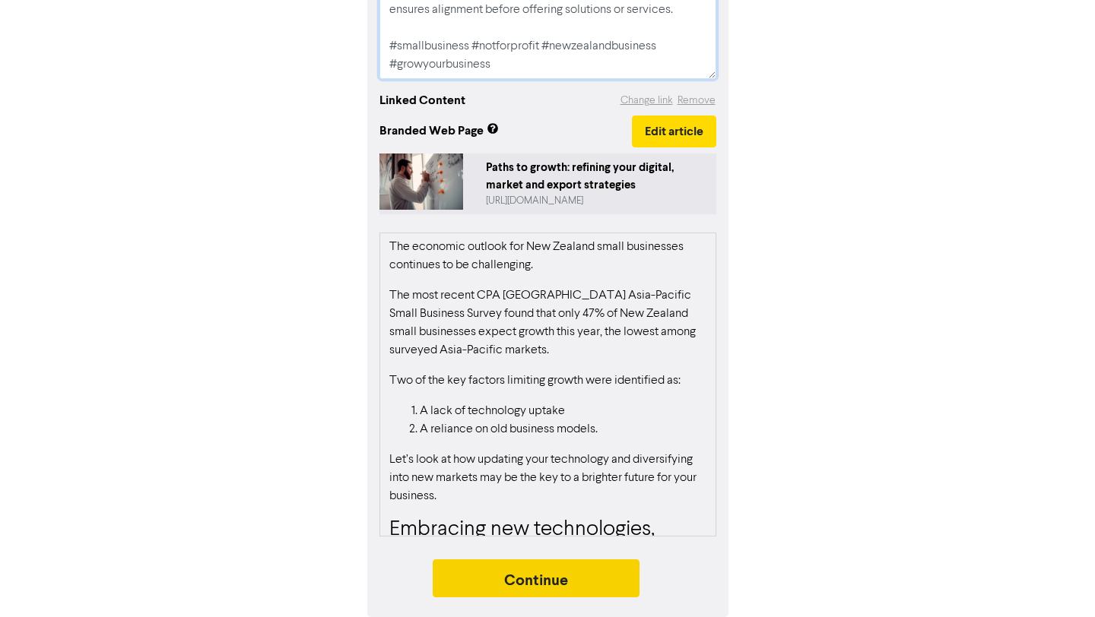
type textarea "Only 47% of [GEOGRAPHIC_DATA] small businesses expect growth in [DATE]. We’ve h…"
click at [603, 578] on button "Continue" at bounding box center [536, 579] width 207 height 38
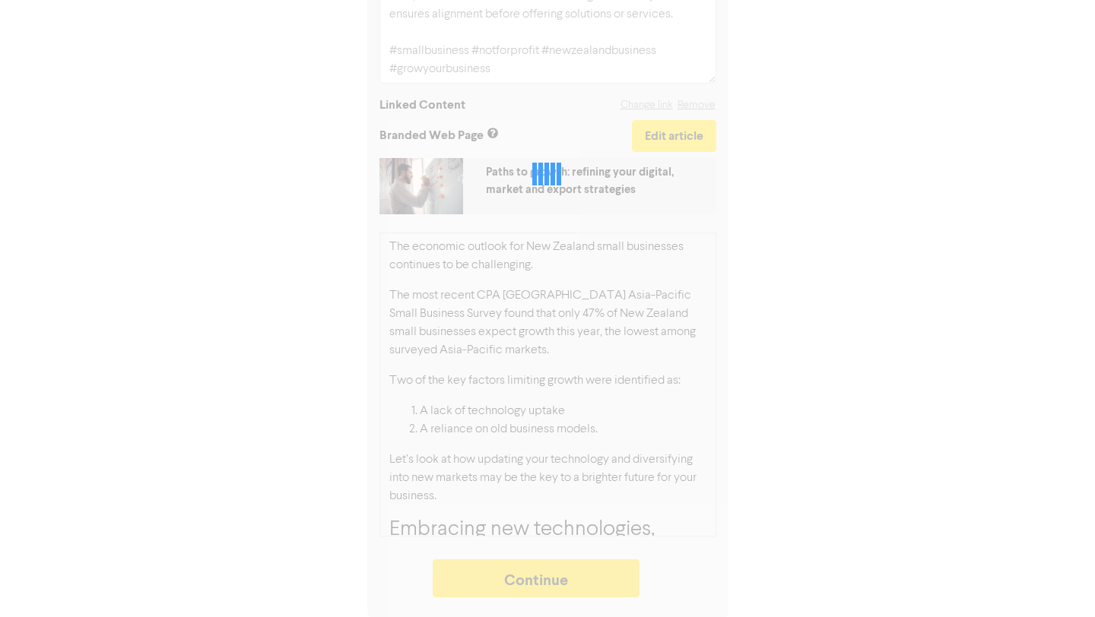
type textarea "x"
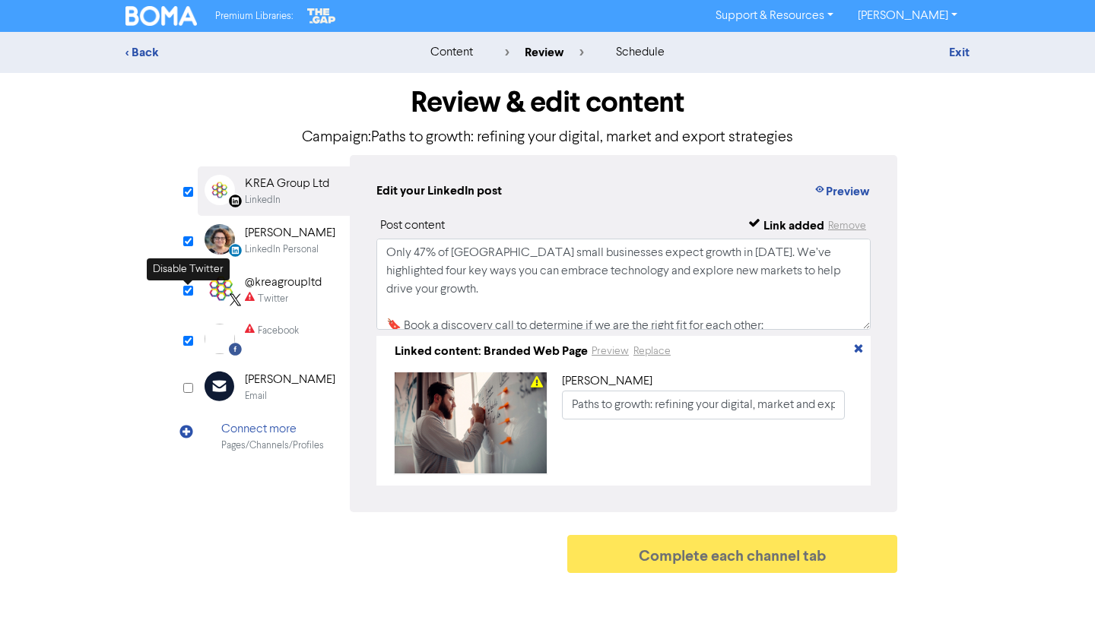
click at [187, 295] on input "checkbox" at bounding box center [188, 291] width 10 height 10
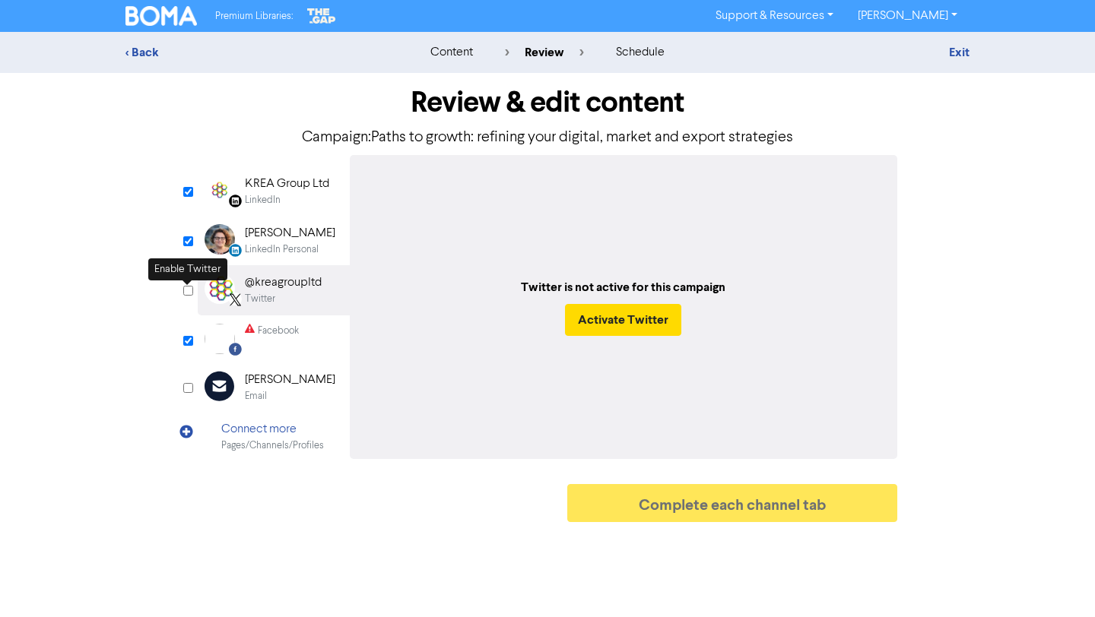
click at [187, 296] on input "checkbox" at bounding box center [188, 291] width 10 height 10
checkbox input "true"
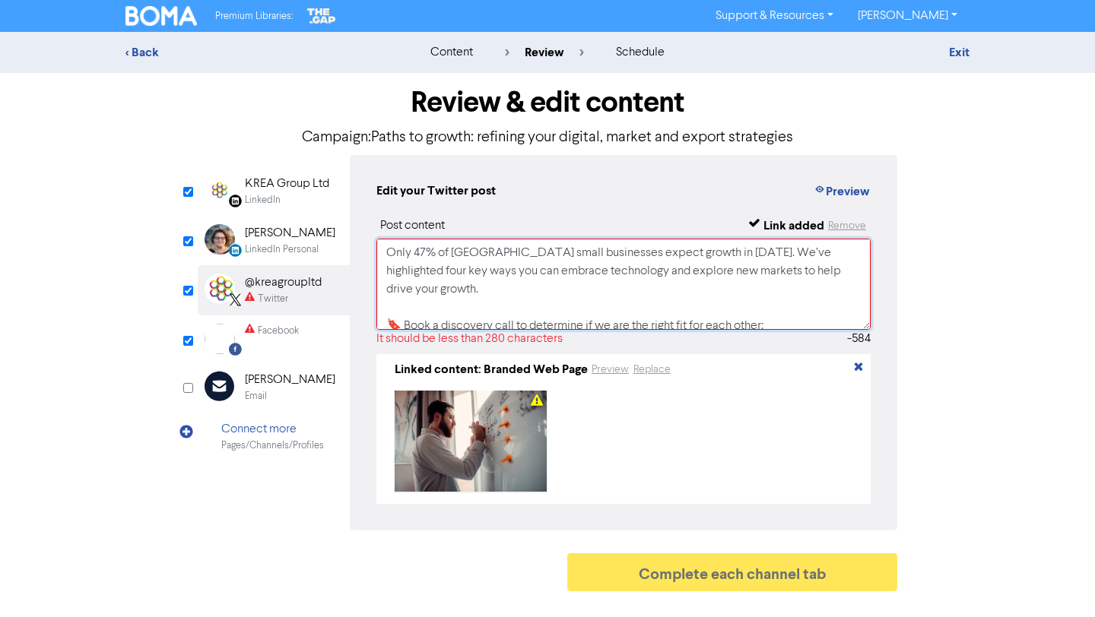
drag, startPoint x: 603, startPoint y: 578, endPoint x: 509, endPoint y: 309, distance: 285.2
click at [509, 309] on textarea "Only 47% of [GEOGRAPHIC_DATA] small businesses expect growth in [DATE]. We’ve h…" at bounding box center [623, 284] width 494 height 91
drag, startPoint x: 509, startPoint y: 309, endPoint x: 760, endPoint y: 306, distance: 251.7
click at [760, 306] on textarea "Only 47% of [GEOGRAPHIC_DATA] small businesses expect growth in [DATE]. We’ve h…" at bounding box center [623, 284] width 494 height 91
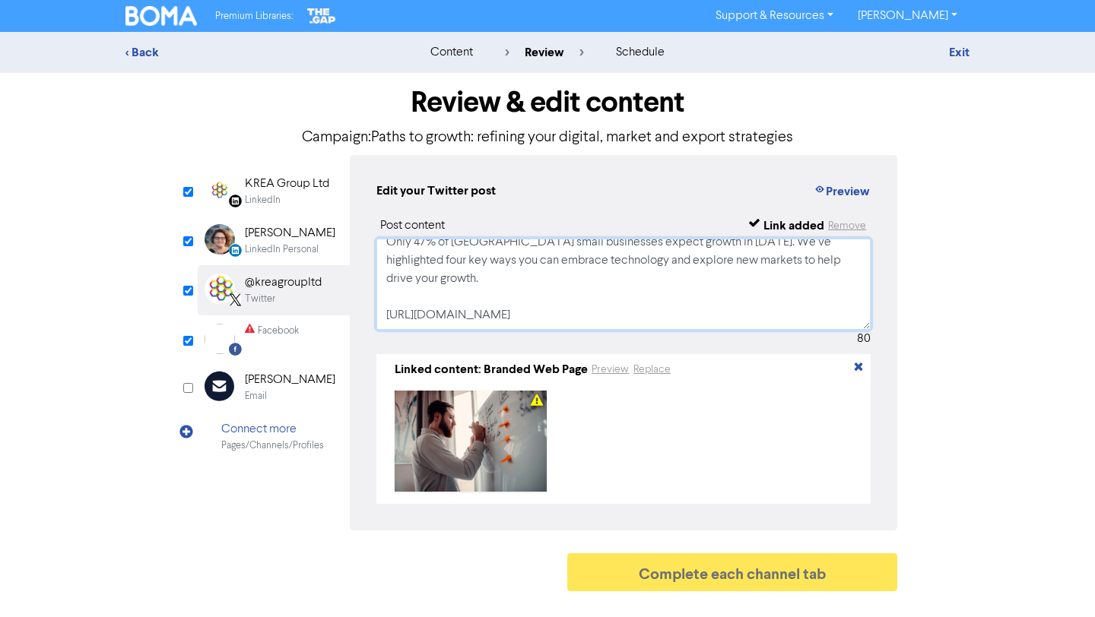
scroll to position [11, 0]
type textarea "Only 47% of [GEOGRAPHIC_DATA] small businesses expect growth in [DATE]. We’ve h…"
click at [188, 344] on input "checkbox" at bounding box center [188, 341] width 10 height 10
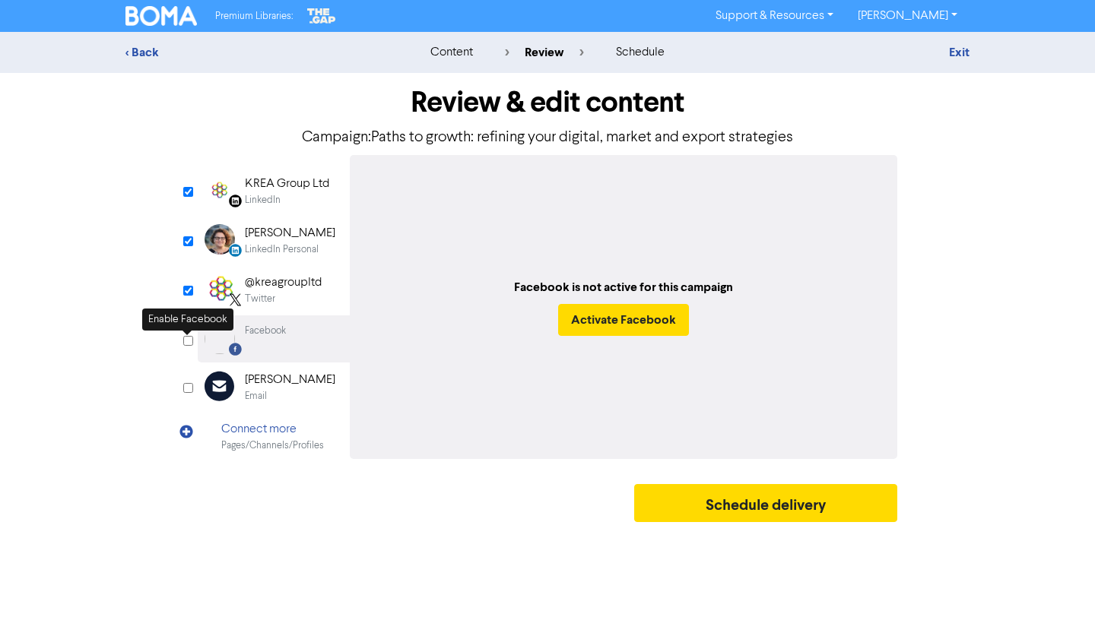
drag, startPoint x: 760, startPoint y: 306, endPoint x: 188, endPoint y: 344, distance: 573.9
click at [188, 344] on input "checkbox" at bounding box center [188, 341] width 10 height 10
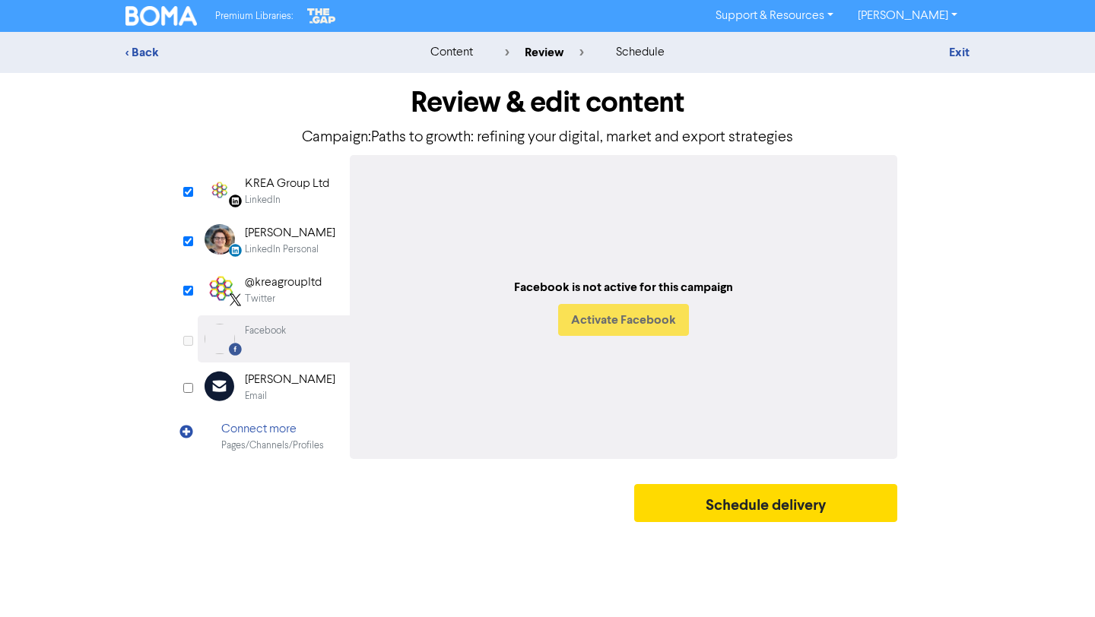
checkbox input "true"
select select "LEARN_MORE"
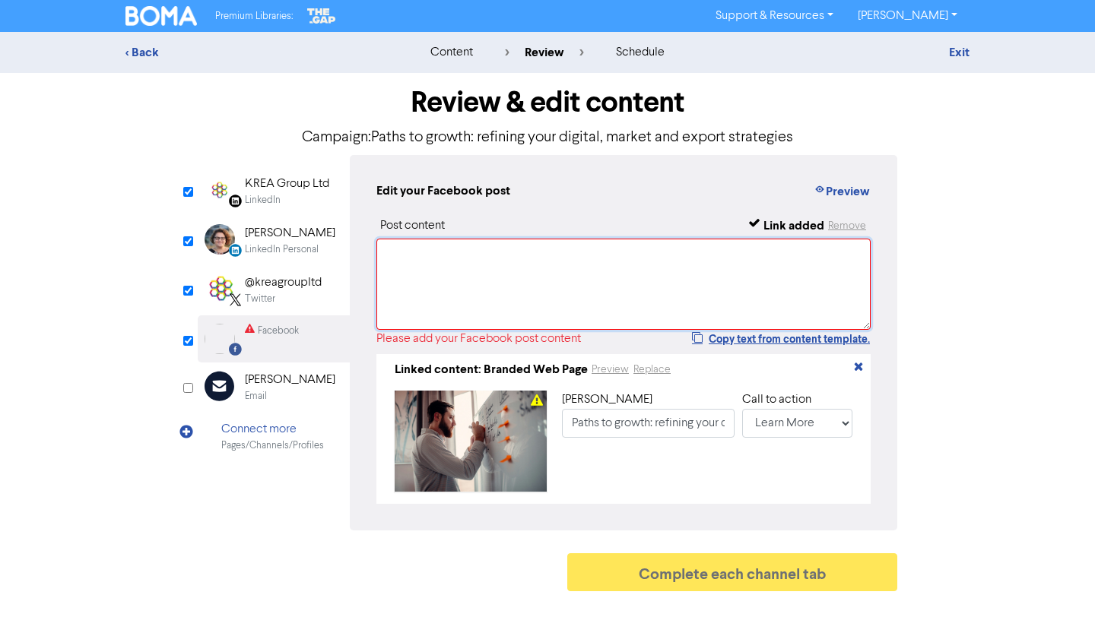
drag, startPoint x: 188, startPoint y: 344, endPoint x: 439, endPoint y: 275, distance: 260.5
click at [439, 275] on textarea at bounding box center [623, 284] width 494 height 91
paste textarea "Only 47% of [GEOGRAPHIC_DATA] small businesses expect growth in [DATE]. We’ve h…"
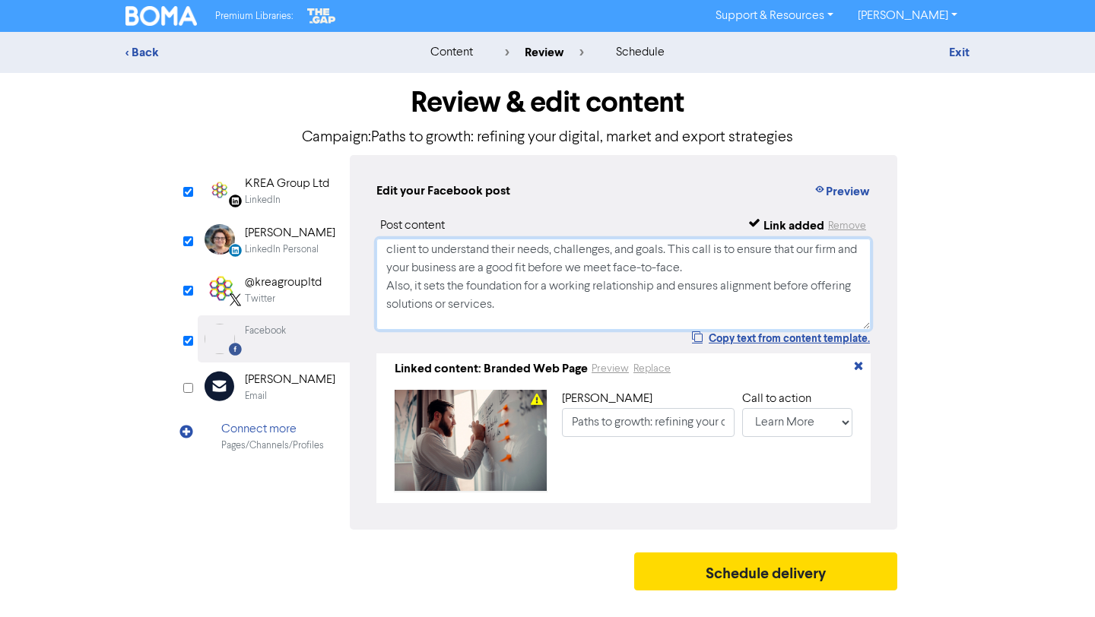
scroll to position [0, 0]
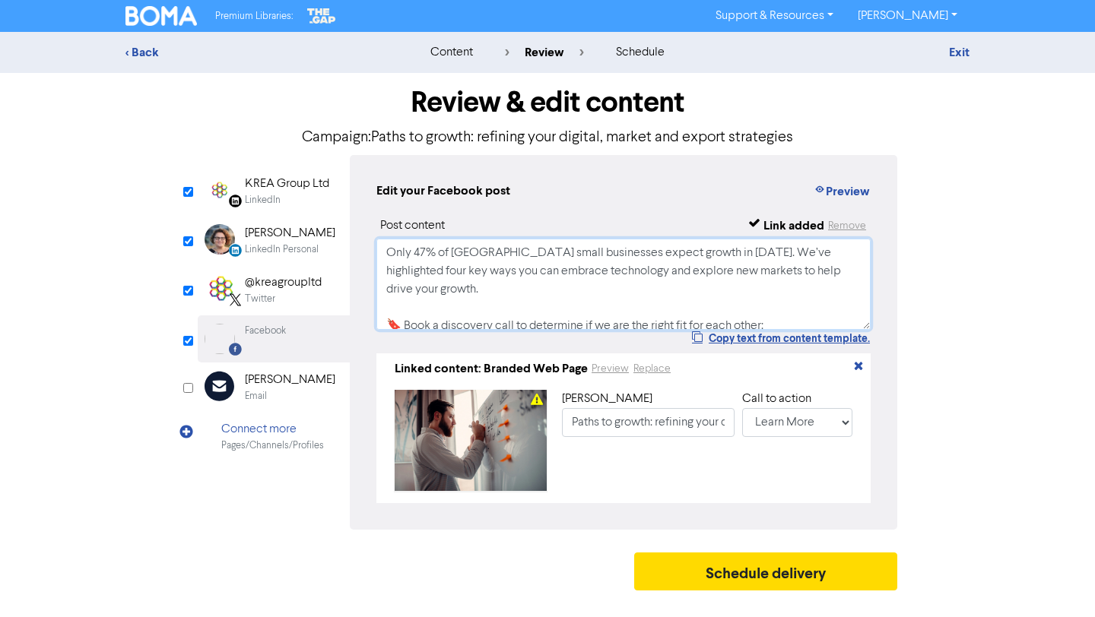
type textarea "Only 47% of [GEOGRAPHIC_DATA] small businesses expect growth in [DATE]. We’ve h…"
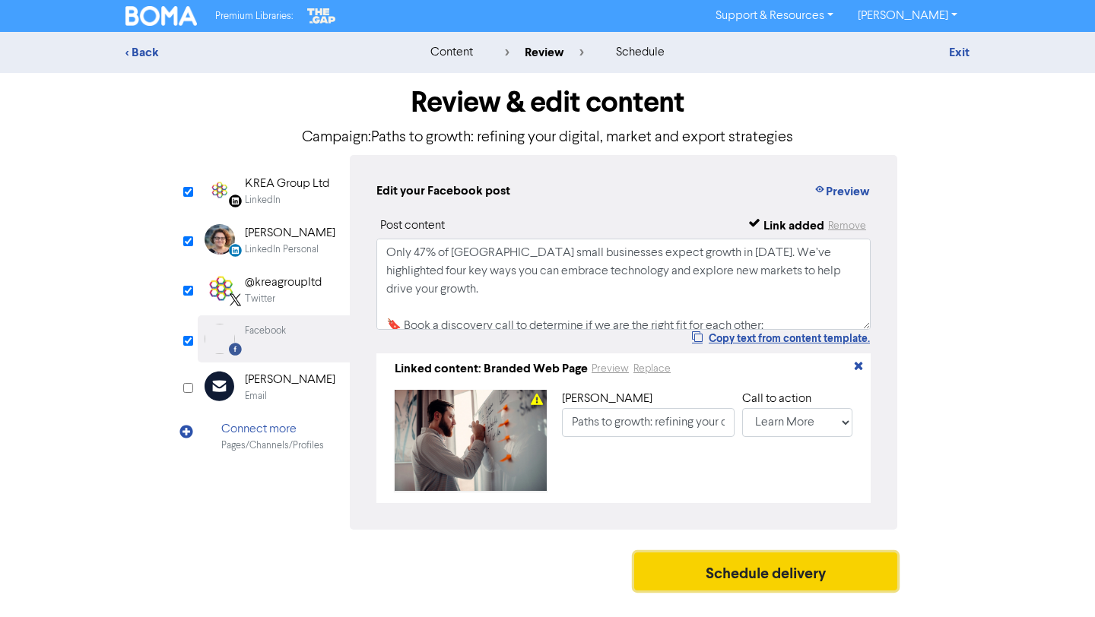
drag, startPoint x: 439, startPoint y: 275, endPoint x: 706, endPoint y: 579, distance: 405.8
click at [706, 579] on button "Schedule delivery" at bounding box center [765, 572] width 263 height 38
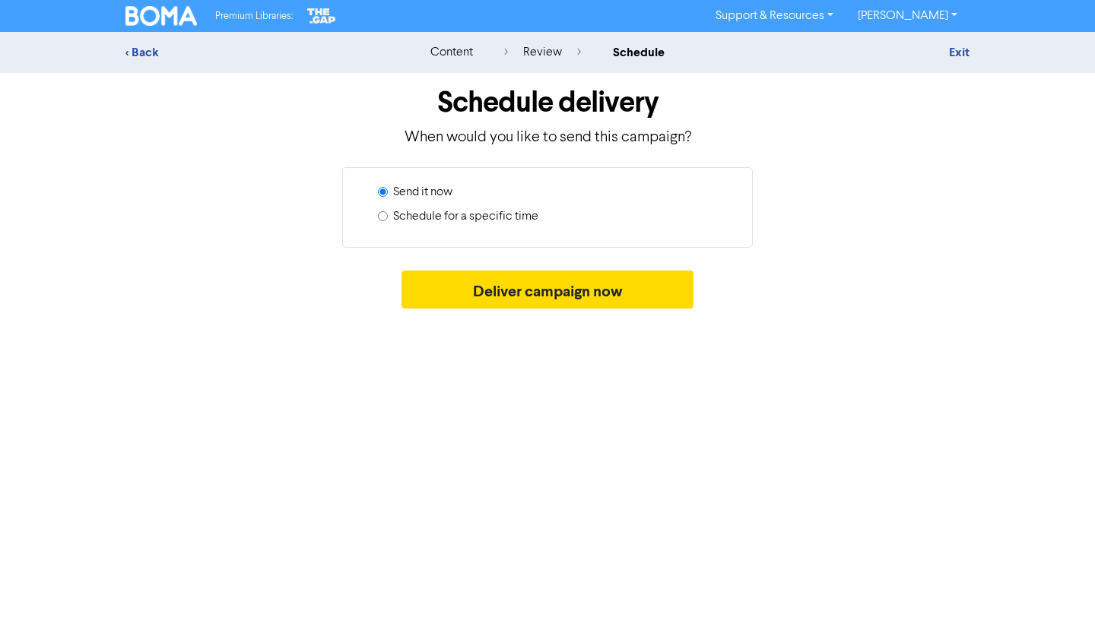
drag, startPoint x: 706, startPoint y: 579, endPoint x: 511, endPoint y: 211, distance: 417.4
click at [511, 211] on label "Schedule for a specific time" at bounding box center [465, 217] width 145 height 18
click at [388, 211] on input "Schedule for a specific time" at bounding box center [383, 216] width 10 height 10
radio input "true"
radio input "false"
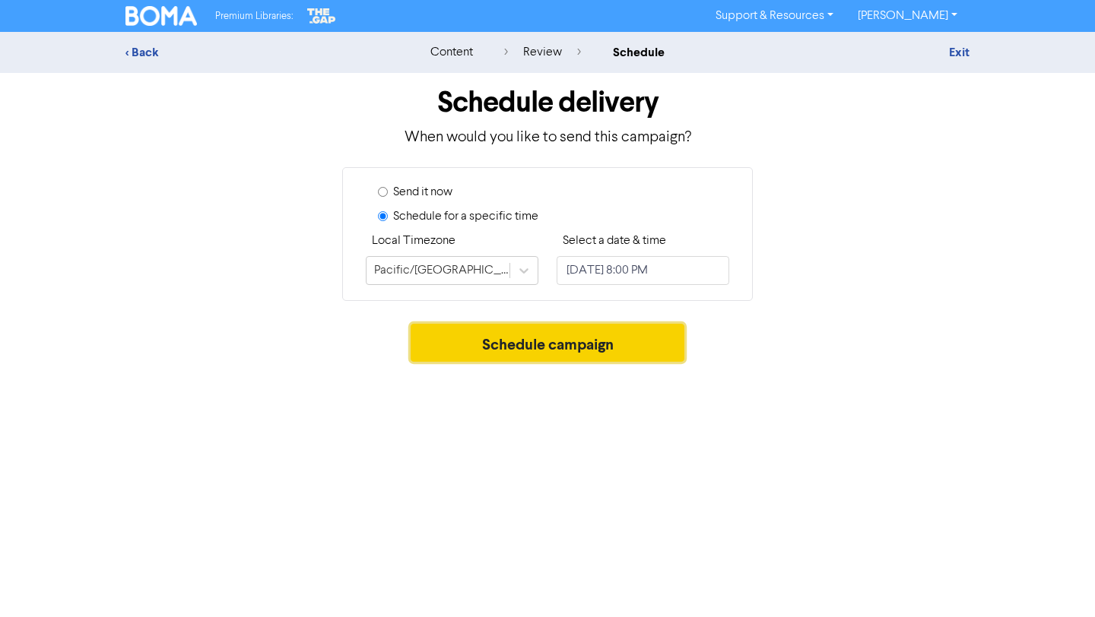
drag, startPoint x: 511, startPoint y: 211, endPoint x: 513, endPoint y: 346, distance: 135.4
click at [513, 346] on button "Schedule campaign" at bounding box center [548, 343] width 275 height 38
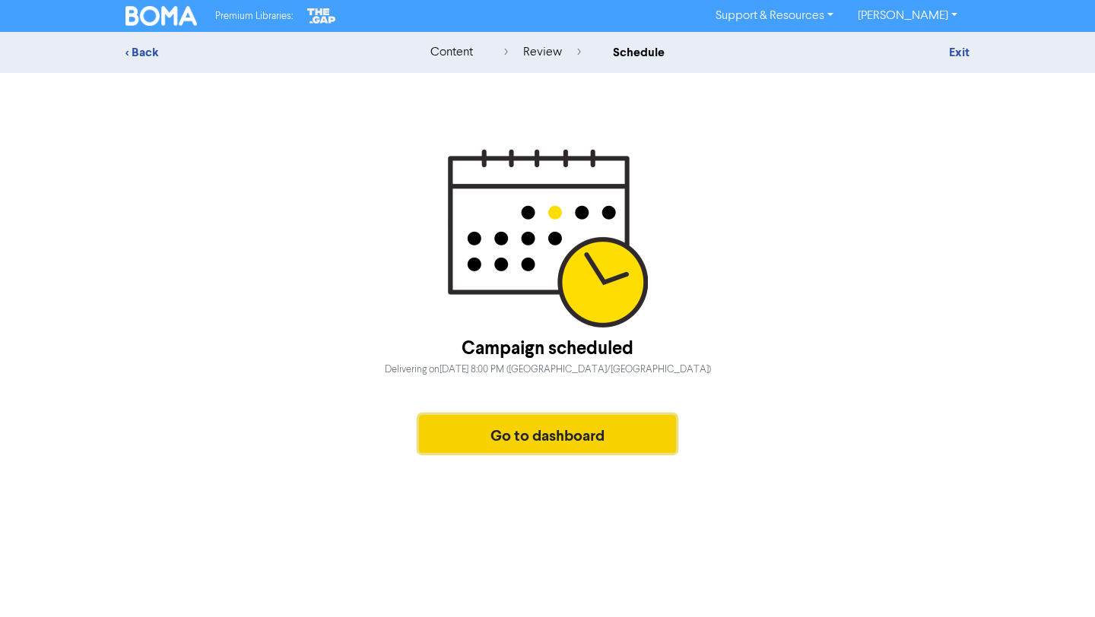
drag, startPoint x: 513, startPoint y: 346, endPoint x: 455, endPoint y: 435, distance: 106.5
click at [455, 435] on button "Go to dashboard" at bounding box center [547, 434] width 257 height 38
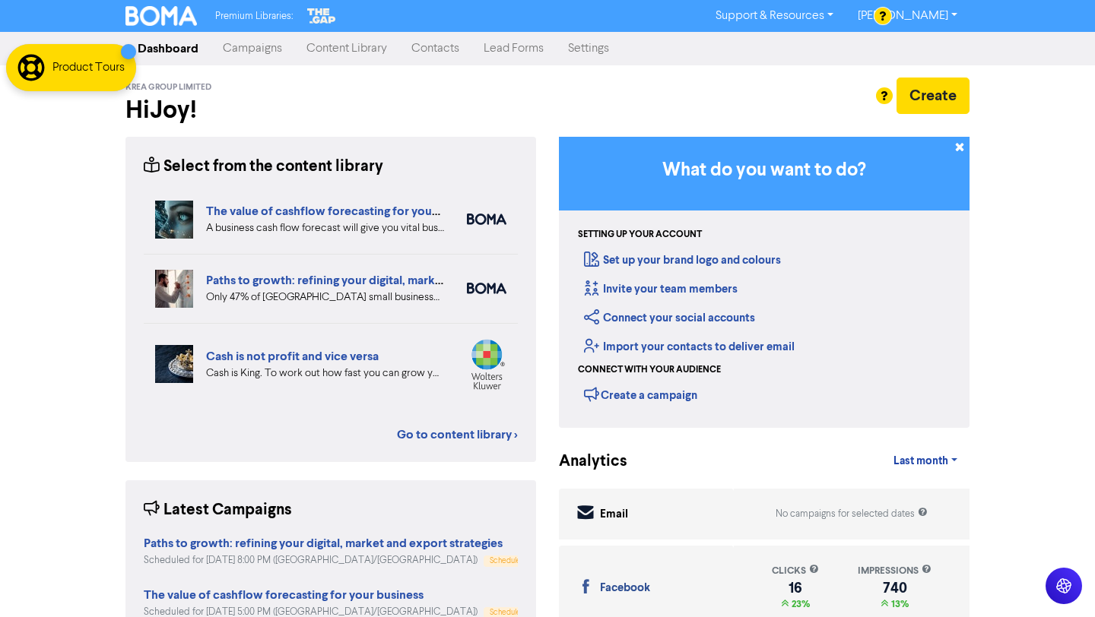
click at [240, 49] on link "Campaigns" at bounding box center [253, 48] width 84 height 30
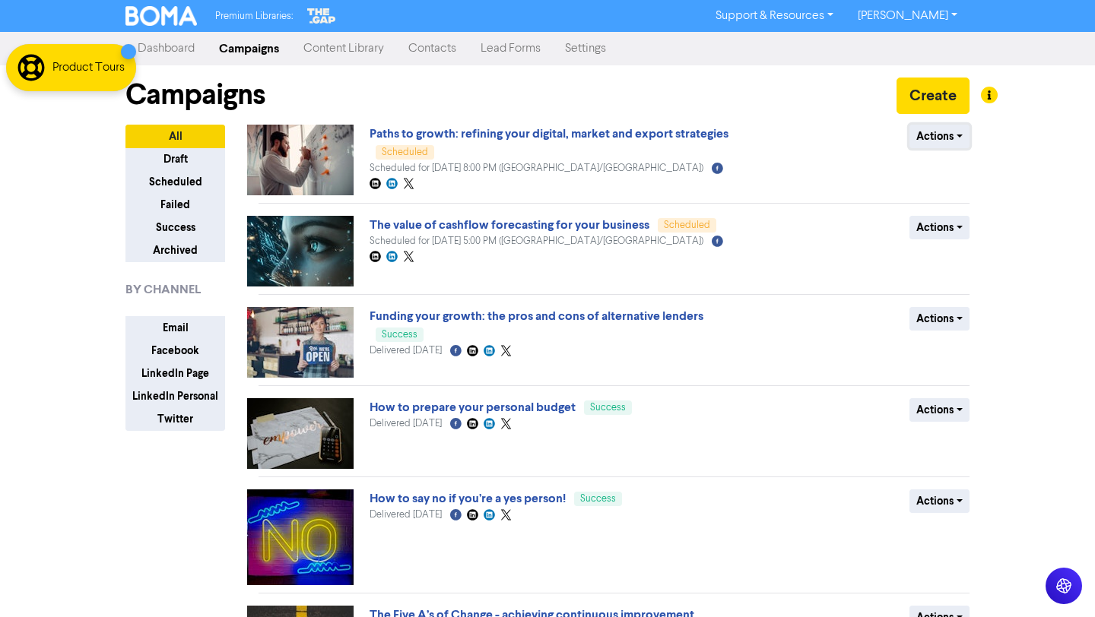
click at [955, 135] on button "Actions" at bounding box center [939, 137] width 60 height 24
drag, startPoint x: 455, startPoint y: 435, endPoint x: 973, endPoint y: 170, distance: 581.9
click at [973, 170] on button "Revert to draft" at bounding box center [970, 169] width 120 height 24
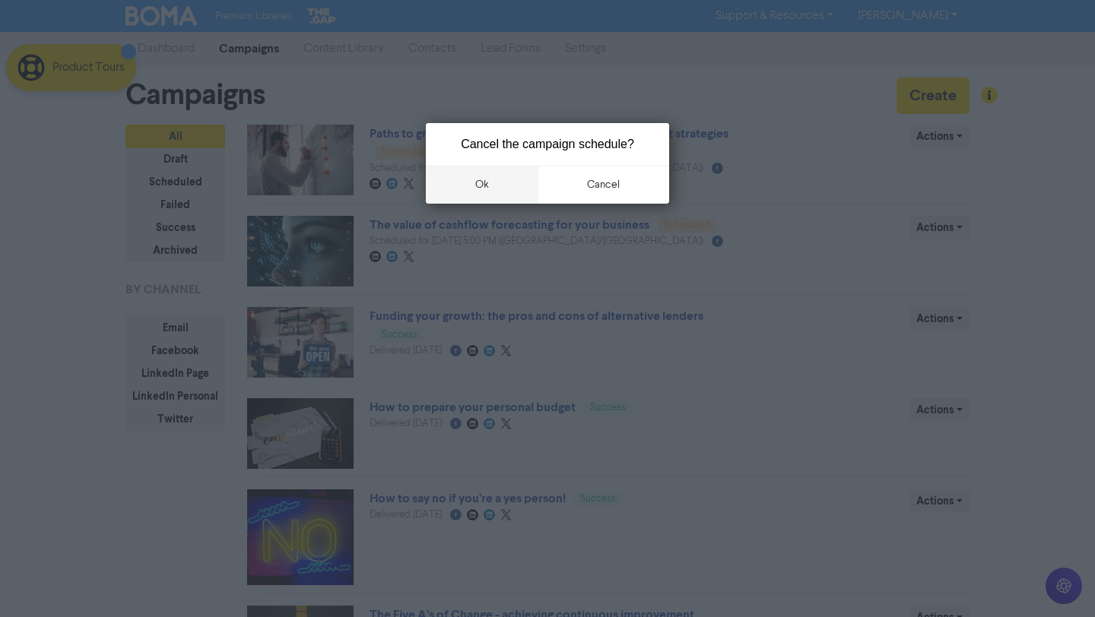
drag, startPoint x: 973, startPoint y: 170, endPoint x: 497, endPoint y: 191, distance: 475.8
click at [497, 191] on button "ok" at bounding box center [482, 185] width 113 height 38
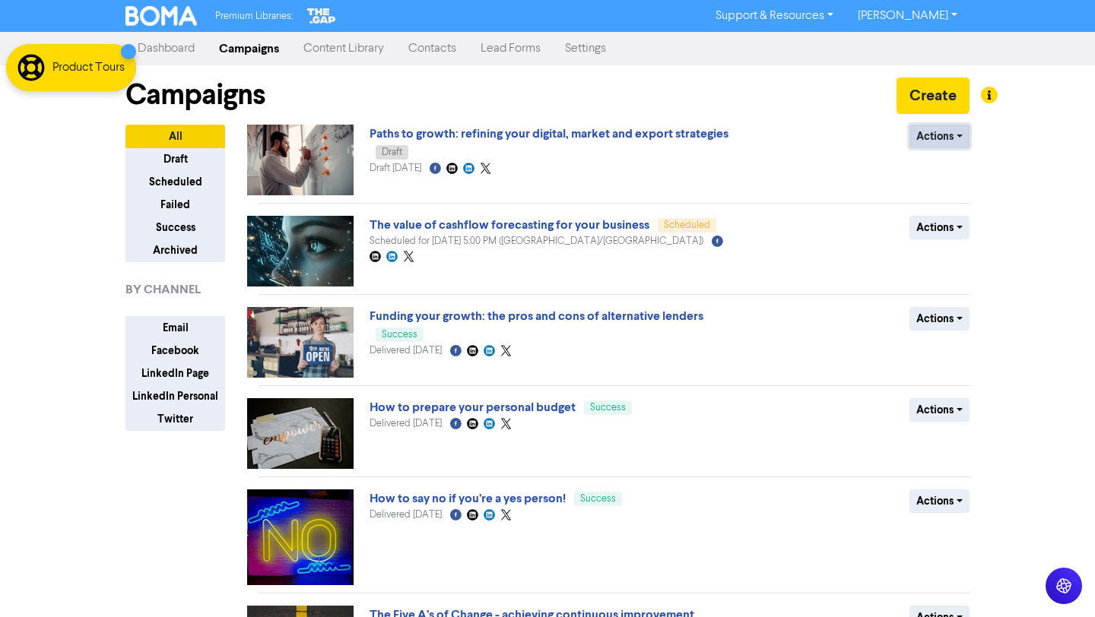
drag, startPoint x: 497, startPoint y: 191, endPoint x: 954, endPoint y: 133, distance: 459.9
click at [954, 133] on button "Actions" at bounding box center [939, 137] width 60 height 24
click at [951, 135] on button "Actions" at bounding box center [939, 137] width 60 height 24
click at [957, 133] on button "Actions" at bounding box center [939, 137] width 60 height 24
click at [951, 173] on button "Delete" at bounding box center [970, 169] width 120 height 24
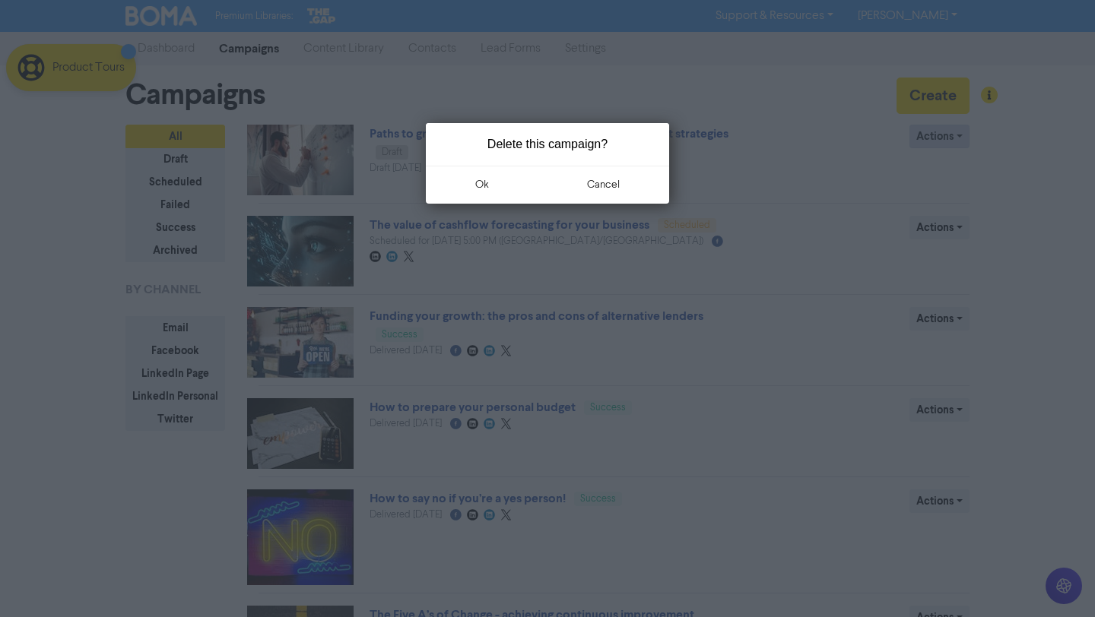
click at [479, 183] on button "ok" at bounding box center [482, 185] width 113 height 38
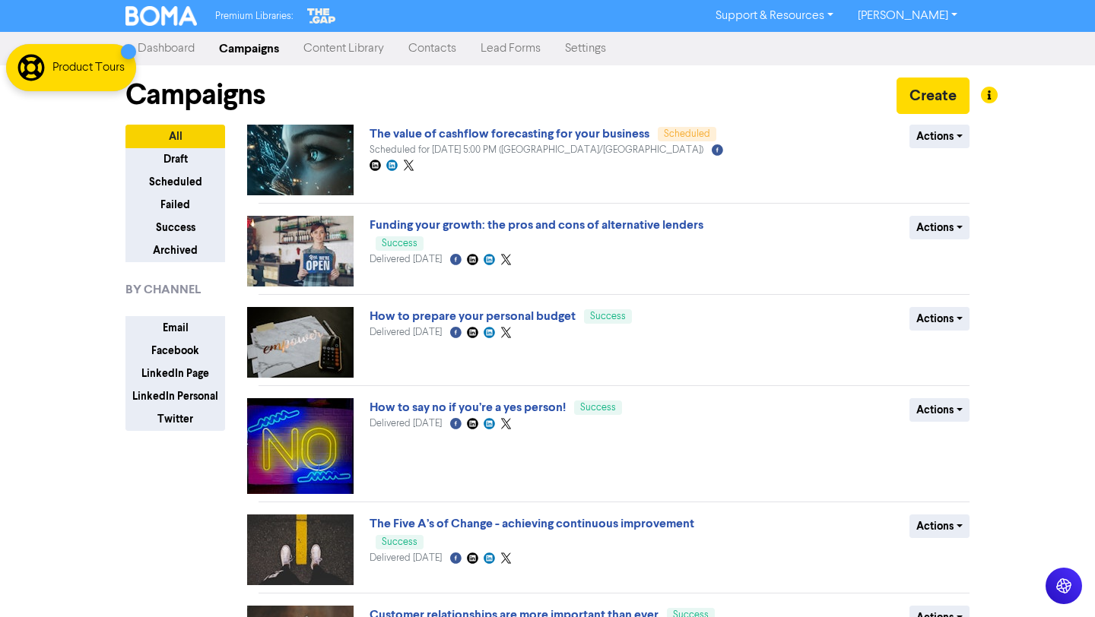
drag, startPoint x: 957, startPoint y: 133, endPoint x: 349, endPoint y: 49, distance: 614.2
click at [349, 49] on link "Content Library" at bounding box center [343, 48] width 105 height 30
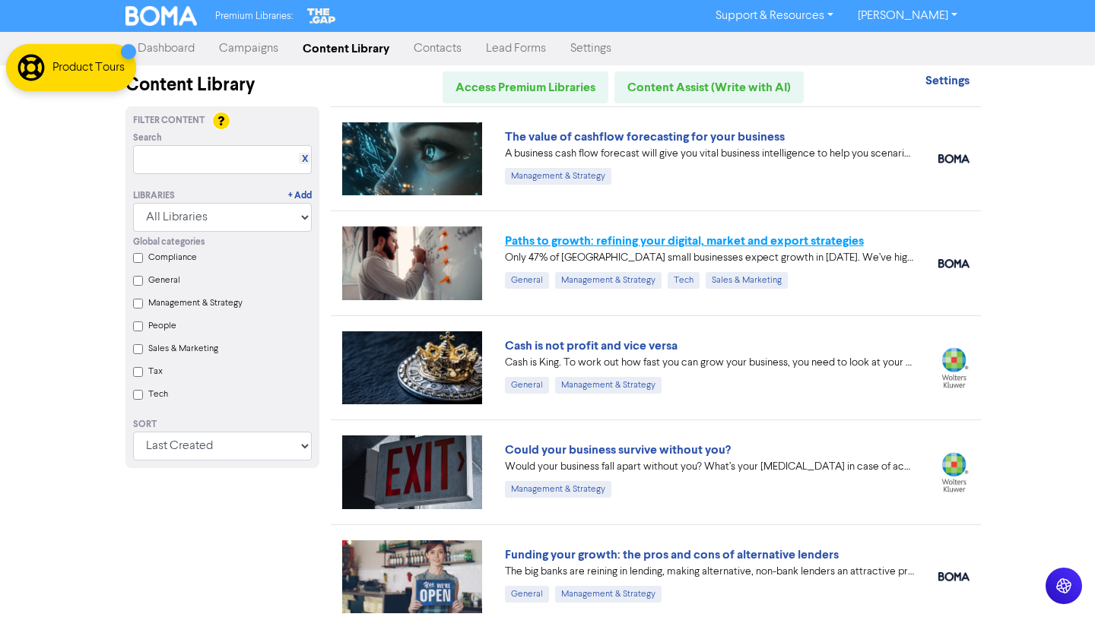
drag, startPoint x: 349, startPoint y: 49, endPoint x: 602, endPoint y: 240, distance: 317.0
click at [602, 240] on link "Paths to growth: refining your digital, market and export strategies" at bounding box center [684, 240] width 359 height 15
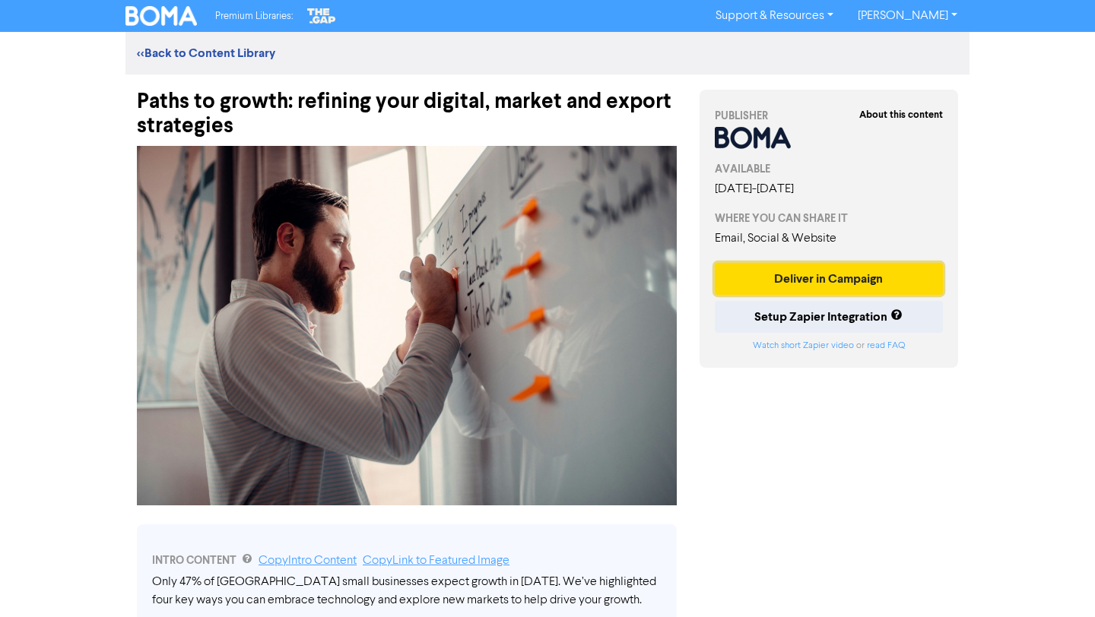
click at [836, 290] on button "Deliver in Campaign" at bounding box center [829, 279] width 228 height 32
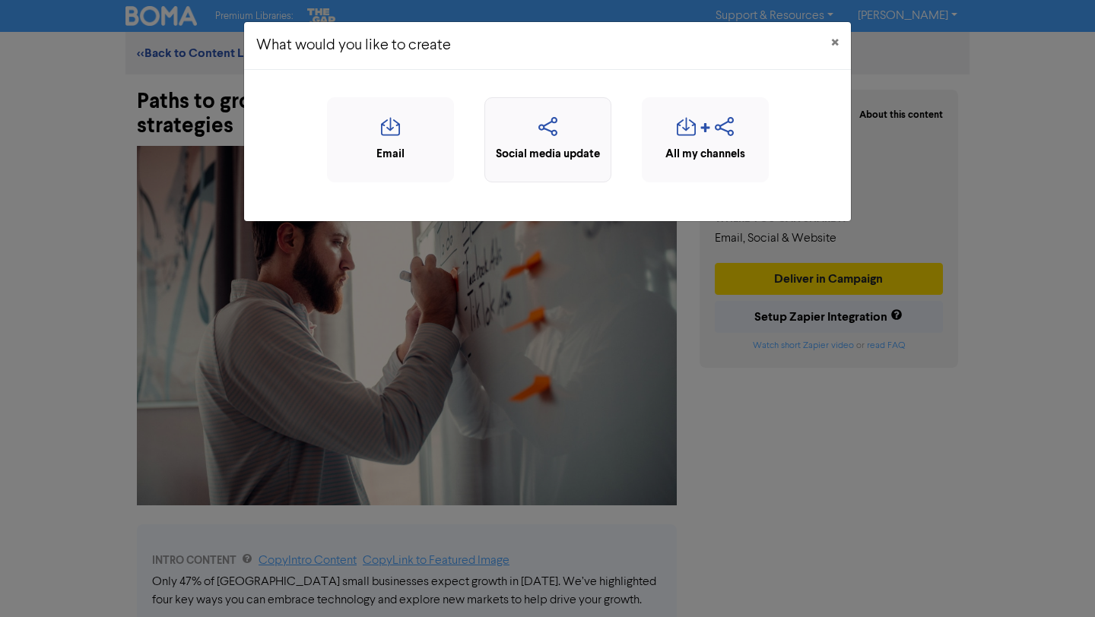
drag, startPoint x: 602, startPoint y: 240, endPoint x: 557, endPoint y: 128, distance: 120.9
click at [557, 128] on icon "button" at bounding box center [548, 131] width 110 height 29
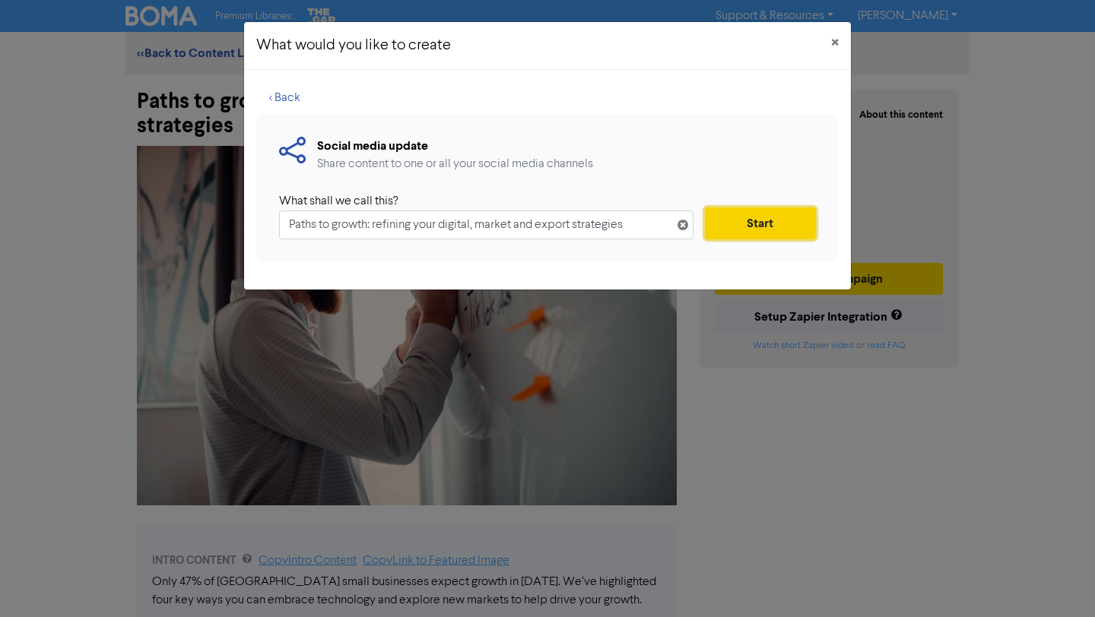
drag, startPoint x: 557, startPoint y: 128, endPoint x: 748, endPoint y: 220, distance: 211.2
click at [748, 220] on button "Start" at bounding box center [760, 224] width 111 height 32
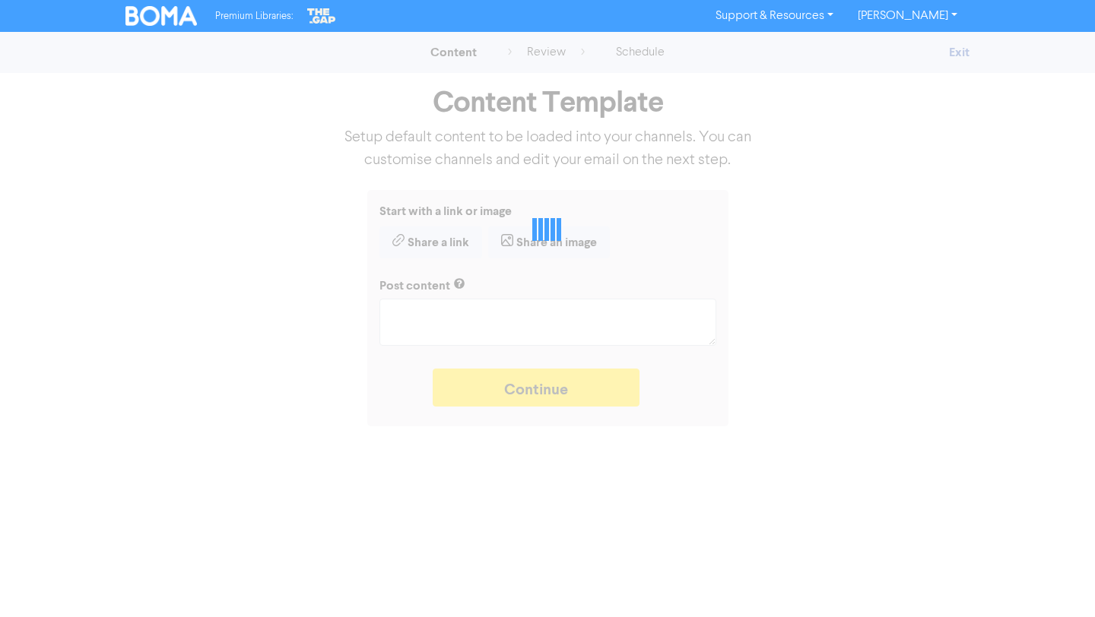
type textarea "x"
type textarea "Only 47% of [GEOGRAPHIC_DATA] small businesses expect growth in [DATE]. We’ve h…"
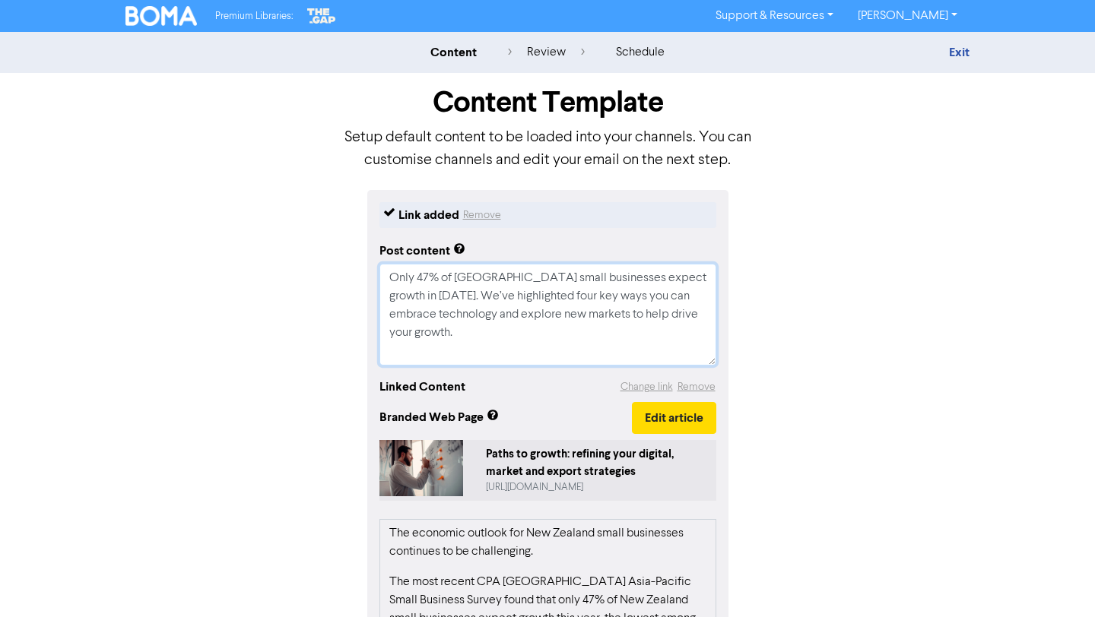
click at [388, 275] on textarea "Only 47% of [GEOGRAPHIC_DATA] small businesses expect growth in [DATE]. We’ve h…" at bounding box center [547, 315] width 337 height 102
drag, startPoint x: 748, startPoint y: 220, endPoint x: 494, endPoint y: 381, distance: 300.2
click at [494, 381] on div "Link added Remove Post content Only 47% of [GEOGRAPHIC_DATA] small businesses e…" at bounding box center [547, 547] width 361 height 714
paste textarea "🔖 Book a discovery call to determine if we are the right fit for each other: [U…"
type textarea "x"
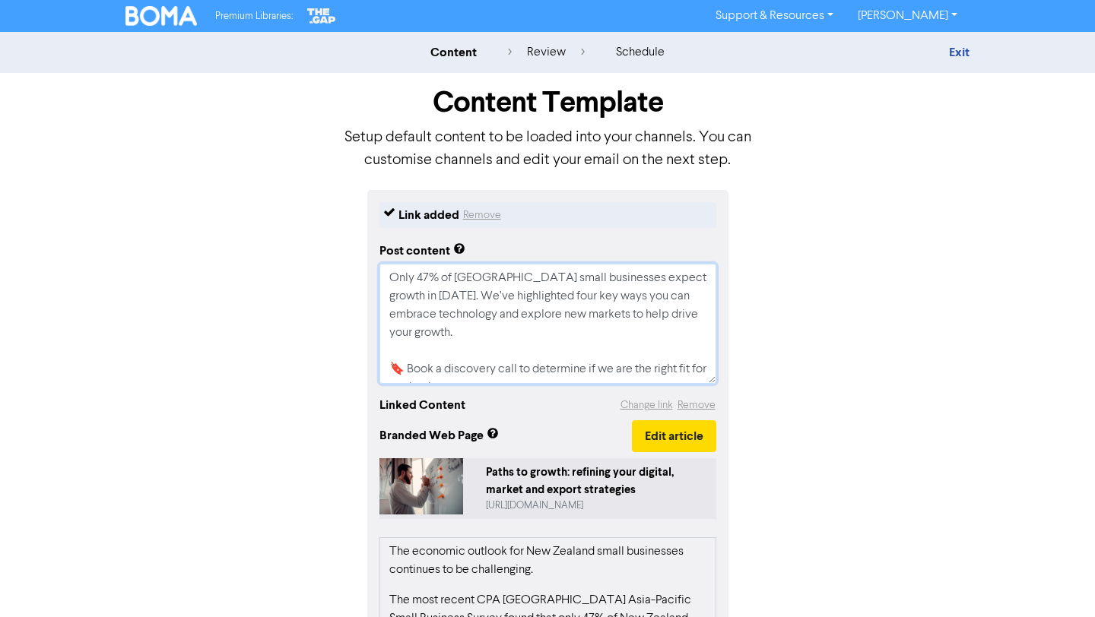
scroll to position [305, 0]
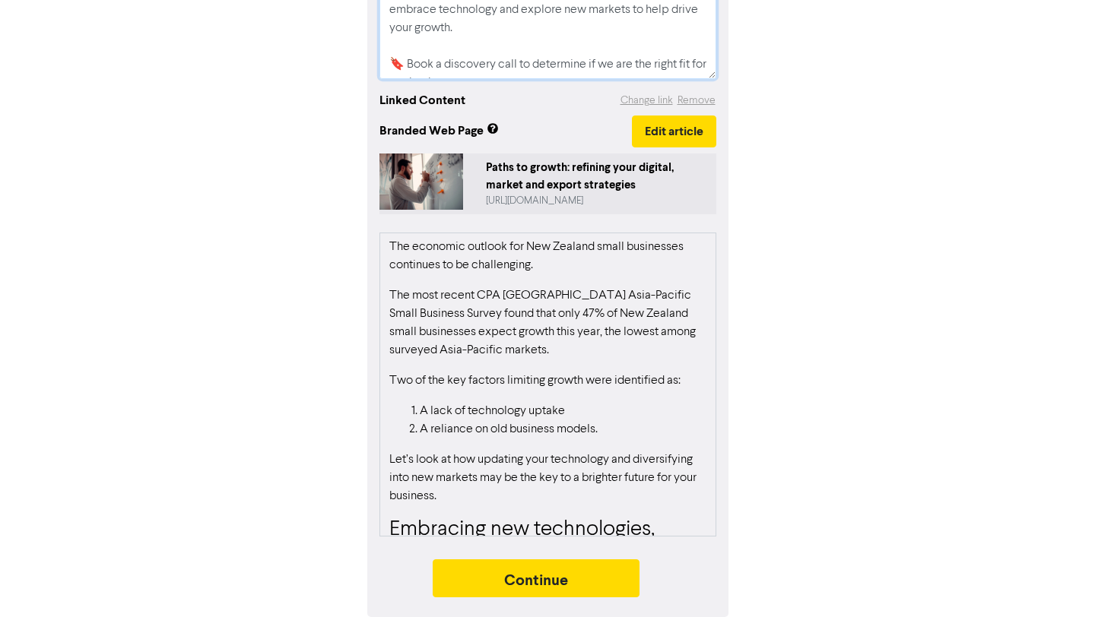
type textarea "Only 47% of [GEOGRAPHIC_DATA] small businesses expect growth in [DATE]. We’ve h…"
click at [577, 588] on button "Continue" at bounding box center [536, 579] width 207 height 38
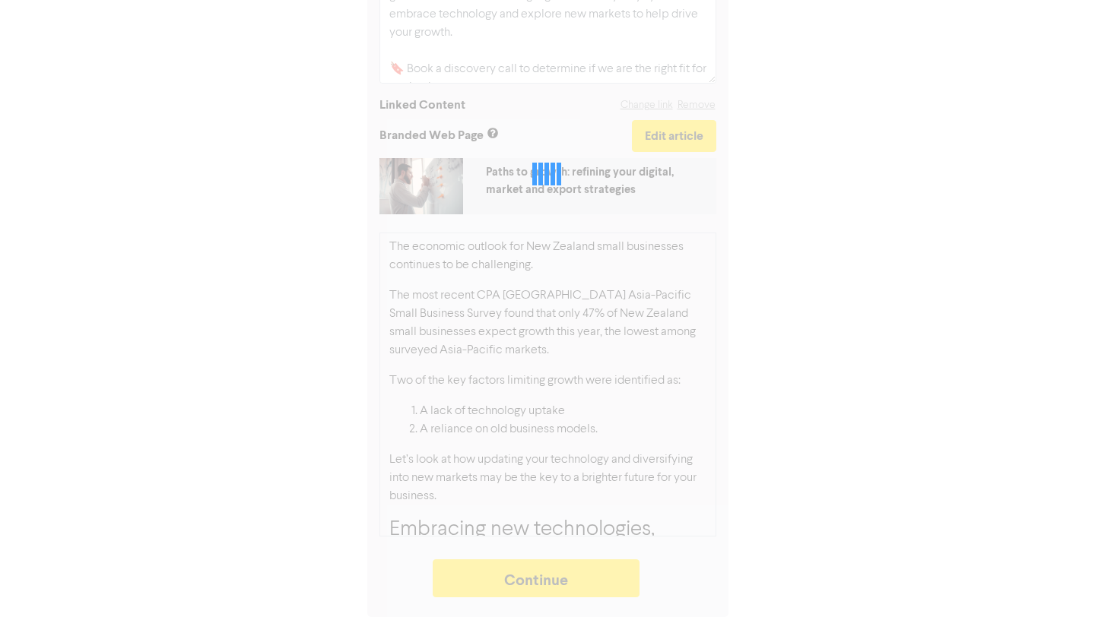
type textarea "x"
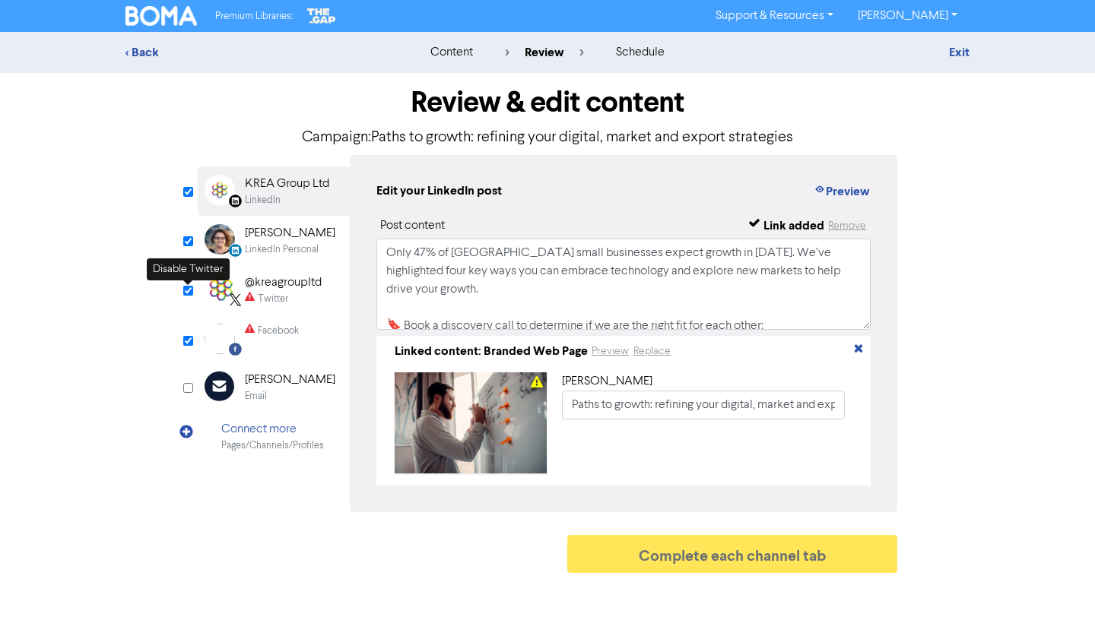
drag, startPoint x: 494, startPoint y: 381, endPoint x: 185, endPoint y: 294, distance: 321.6
click at [185, 294] on input "checkbox" at bounding box center [188, 291] width 10 height 10
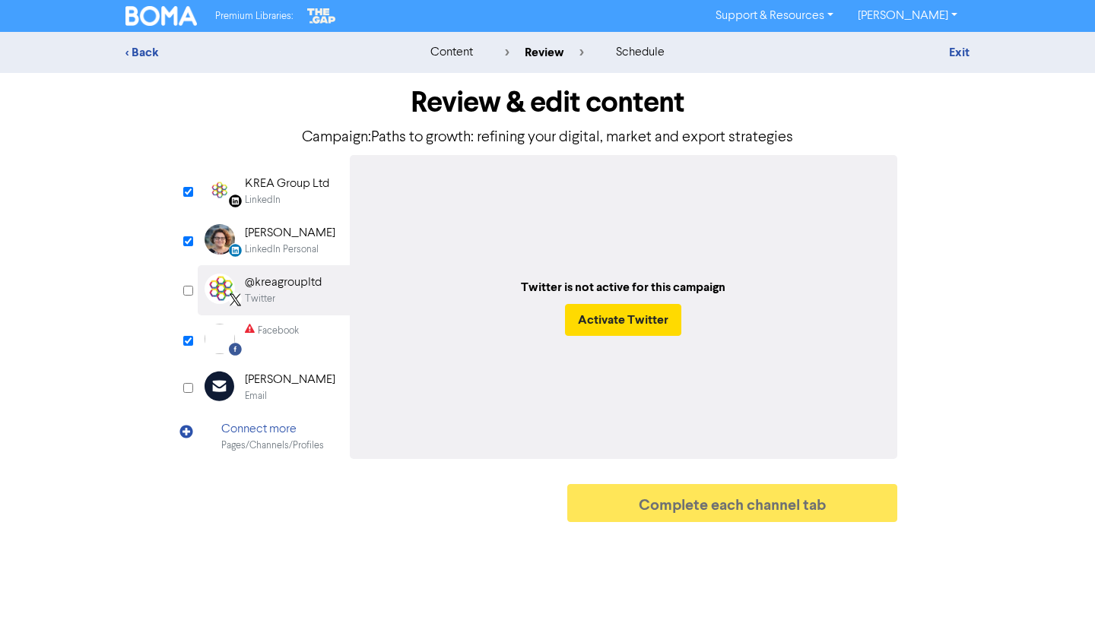
click at [187, 294] on input "checkbox" at bounding box center [188, 291] width 10 height 10
checkbox input "true"
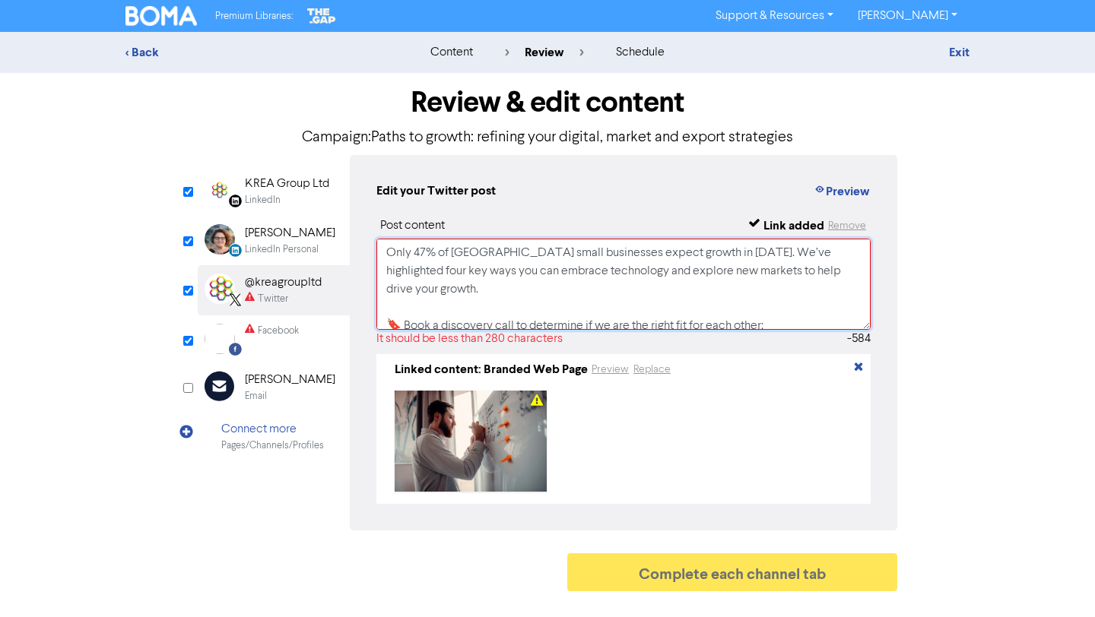
drag, startPoint x: 185, startPoint y: 294, endPoint x: 462, endPoint y: 278, distance: 277.3
click at [462, 278] on textarea "Only 47% of [GEOGRAPHIC_DATA] small businesses expect growth in [DATE]. We’ve h…" at bounding box center [623, 284] width 494 height 91
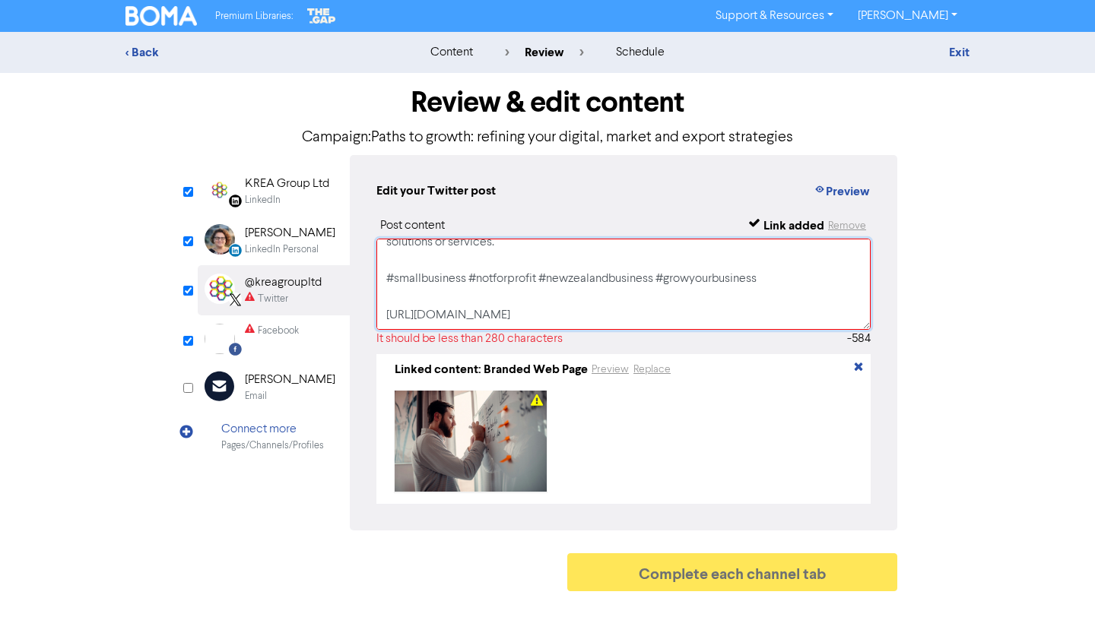
drag, startPoint x: 462, startPoint y: 278, endPoint x: 778, endPoint y: 263, distance: 316.7
click at [778, 263] on textarea "Only 47% of [GEOGRAPHIC_DATA] small businesses expect growth in [DATE]. We’ve h…" at bounding box center [623, 284] width 494 height 91
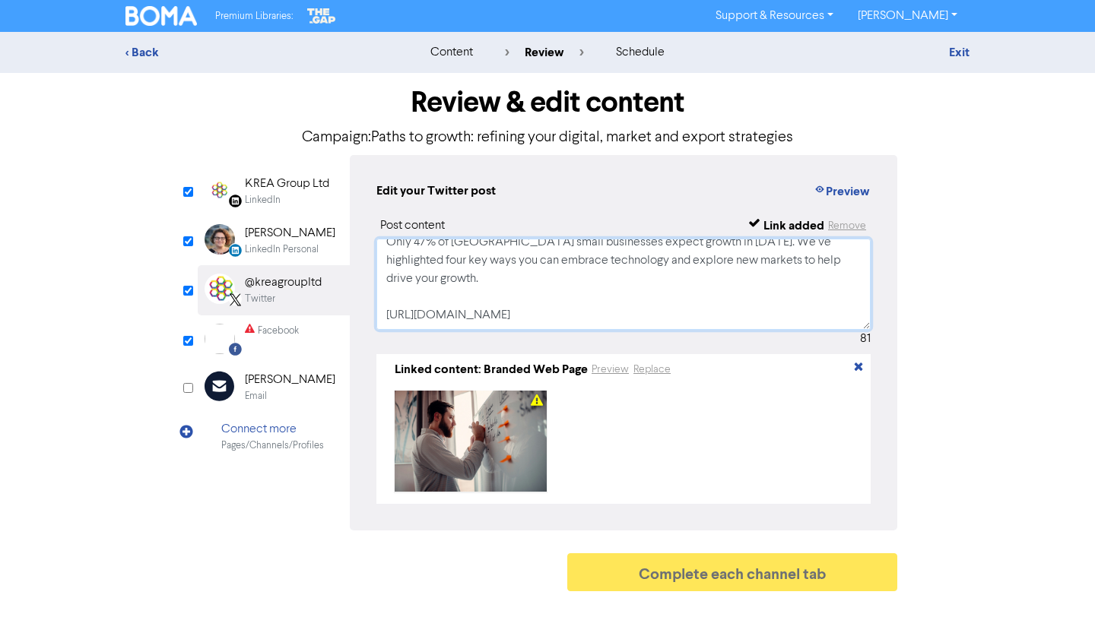
scroll to position [11, 0]
type textarea "Only 47% of [GEOGRAPHIC_DATA] small businesses expect growth in [DATE]. We’ve h…"
drag, startPoint x: 778, startPoint y: 263, endPoint x: 190, endPoint y: 341, distance: 592.9
click at [190, 341] on input "checkbox" at bounding box center [188, 341] width 10 height 10
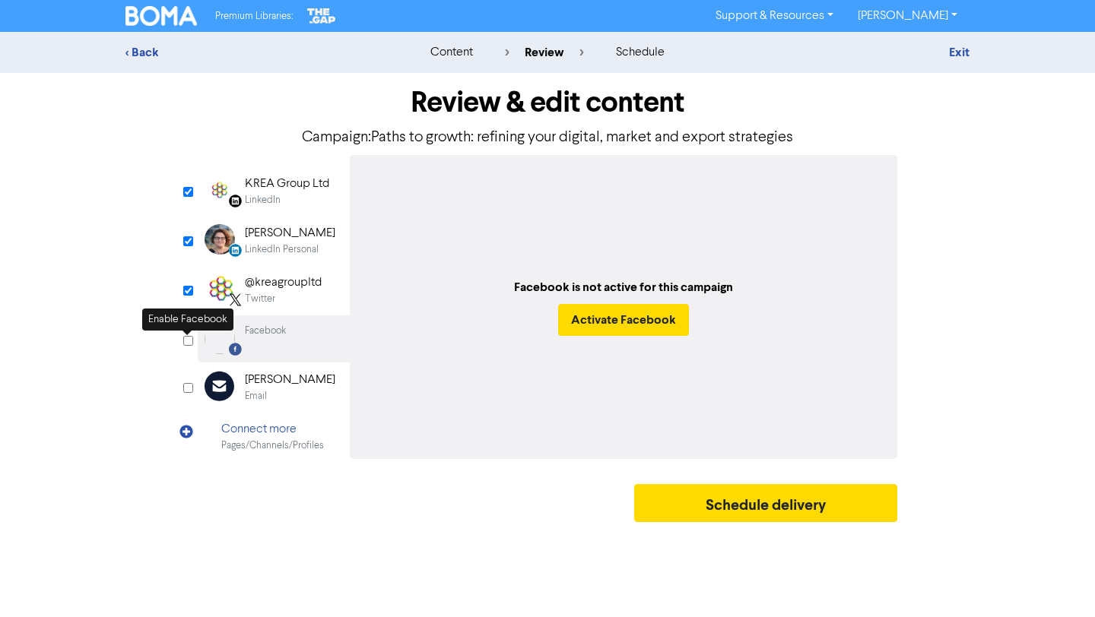
click at [190, 341] on input "checkbox" at bounding box center [188, 341] width 10 height 10
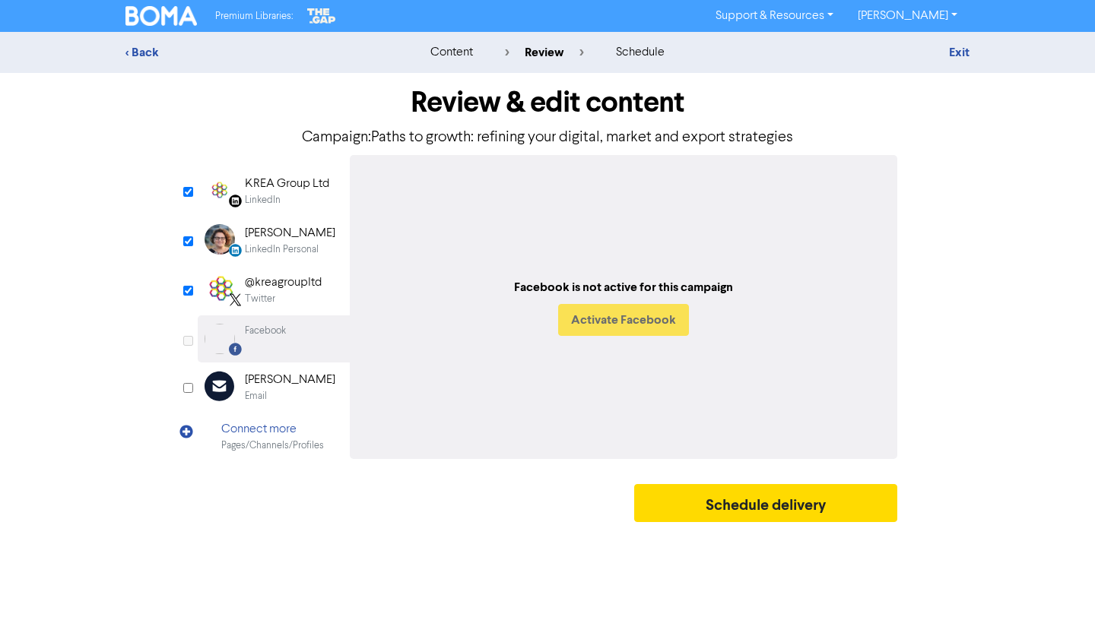
checkbox input "true"
select select "LEARN_MORE"
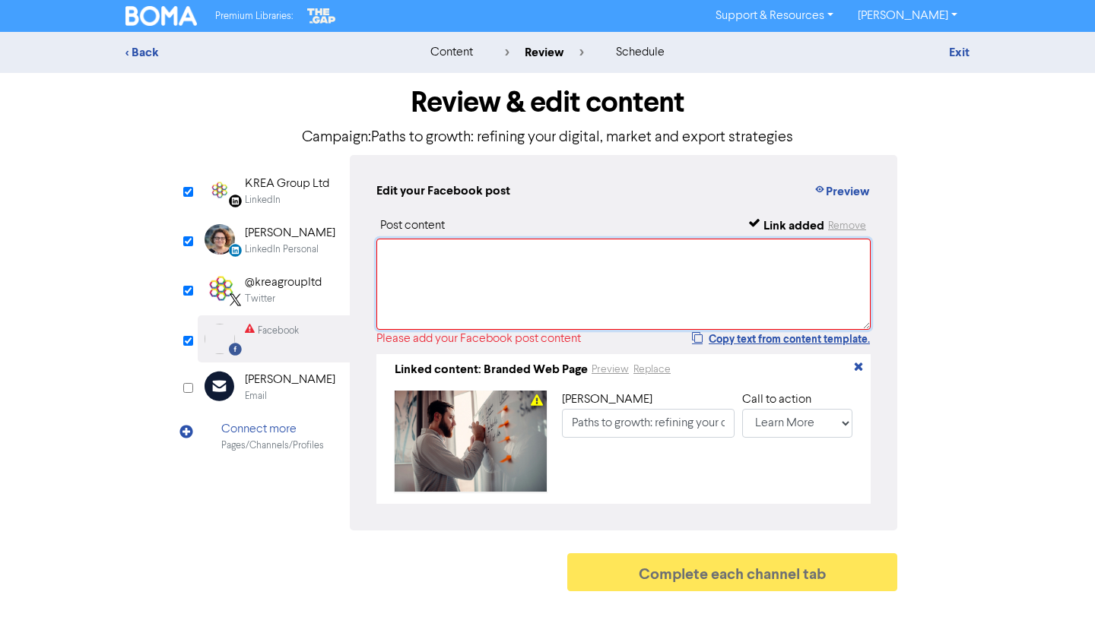
click at [454, 275] on textarea at bounding box center [623, 284] width 494 height 91
paste textarea "Only 47% of [GEOGRAPHIC_DATA] small businesses expect growth in [DATE]. We’ve h…"
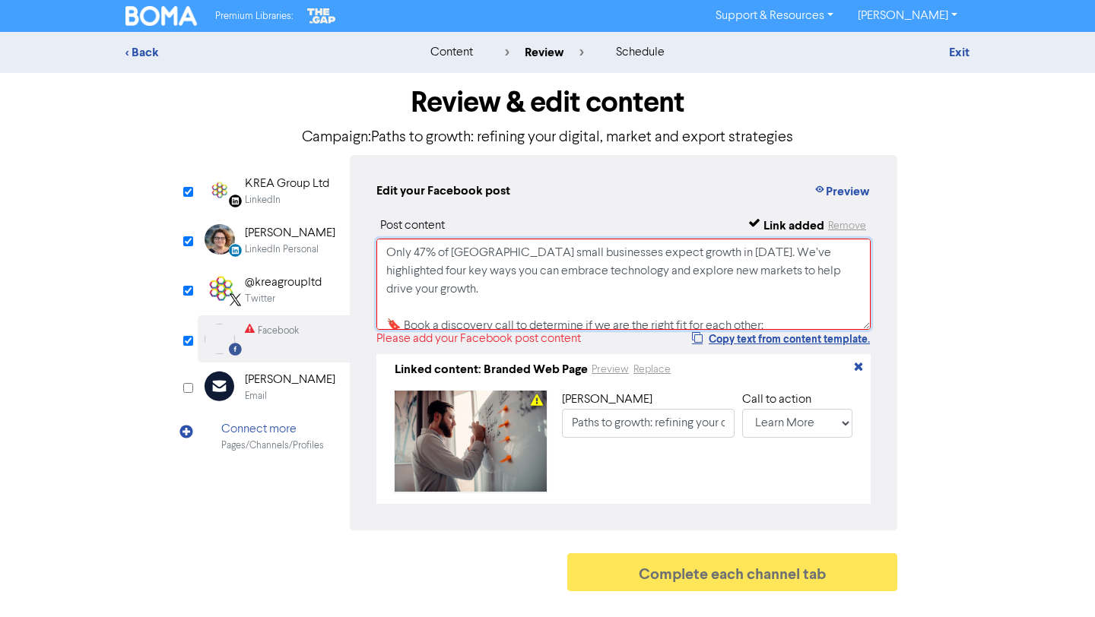
scroll to position [186, 0]
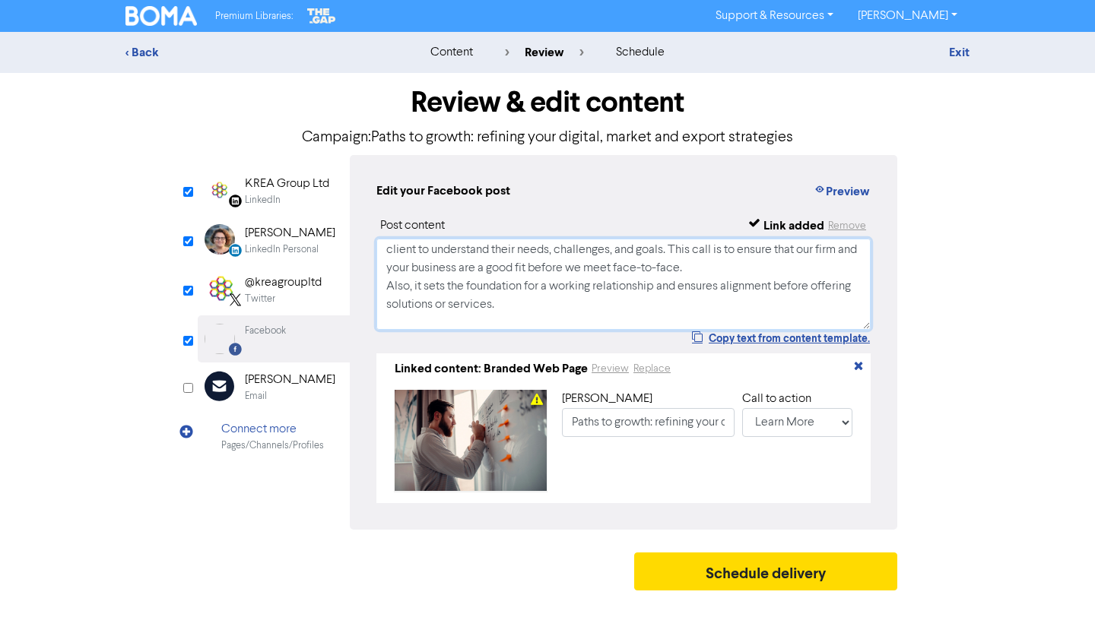
type textarea "Only 47% of [GEOGRAPHIC_DATA] small businesses expect growth in [DATE]. We’ve h…"
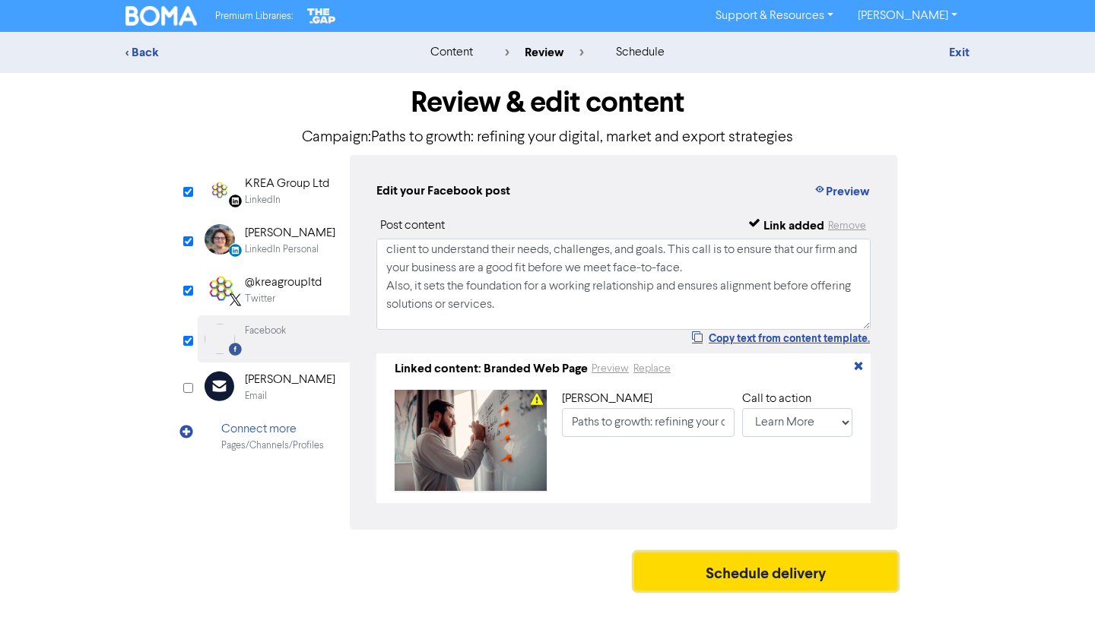
click at [852, 575] on button "Schedule delivery" at bounding box center [765, 572] width 263 height 38
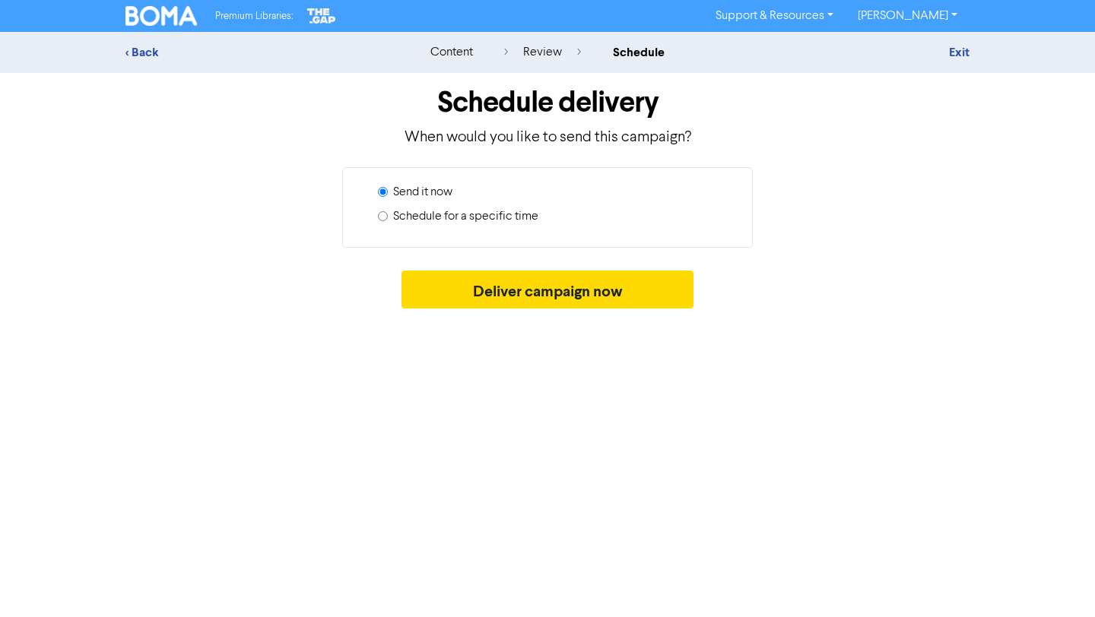
click at [518, 218] on label "Schedule for a specific time" at bounding box center [465, 217] width 145 height 18
click at [388, 218] on input "Schedule for a specific time" at bounding box center [383, 216] width 10 height 10
radio input "true"
radio input "false"
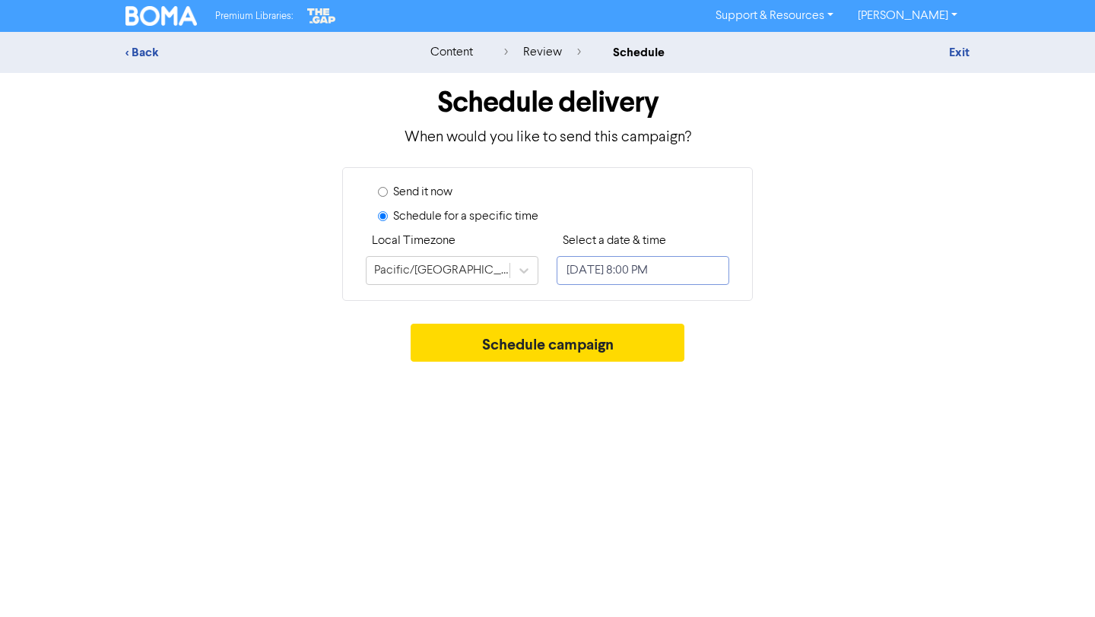
click at [631, 269] on input "[DATE] 8:00 PM" at bounding box center [643, 270] width 173 height 29
select select "8"
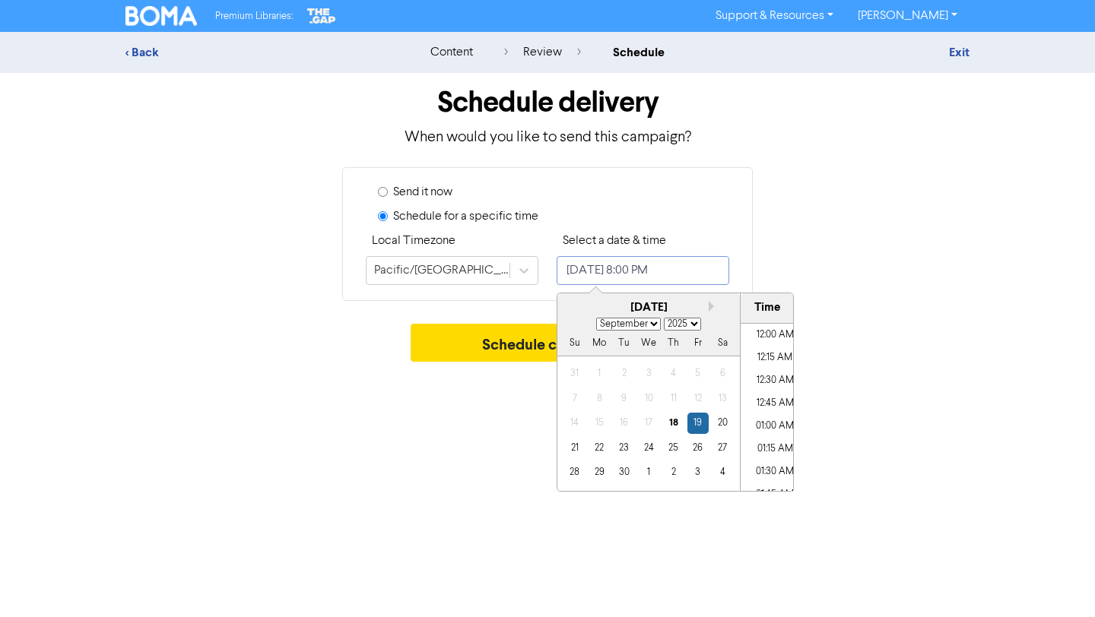
scroll to position [1753, 0]
drag, startPoint x: 190, startPoint y: 341, endPoint x: 597, endPoint y: 444, distance: 419.8
click at [597, 444] on div "22" at bounding box center [599, 448] width 21 height 21
click at [778, 335] on li "05:00 PM" at bounding box center [775, 335] width 68 height 23
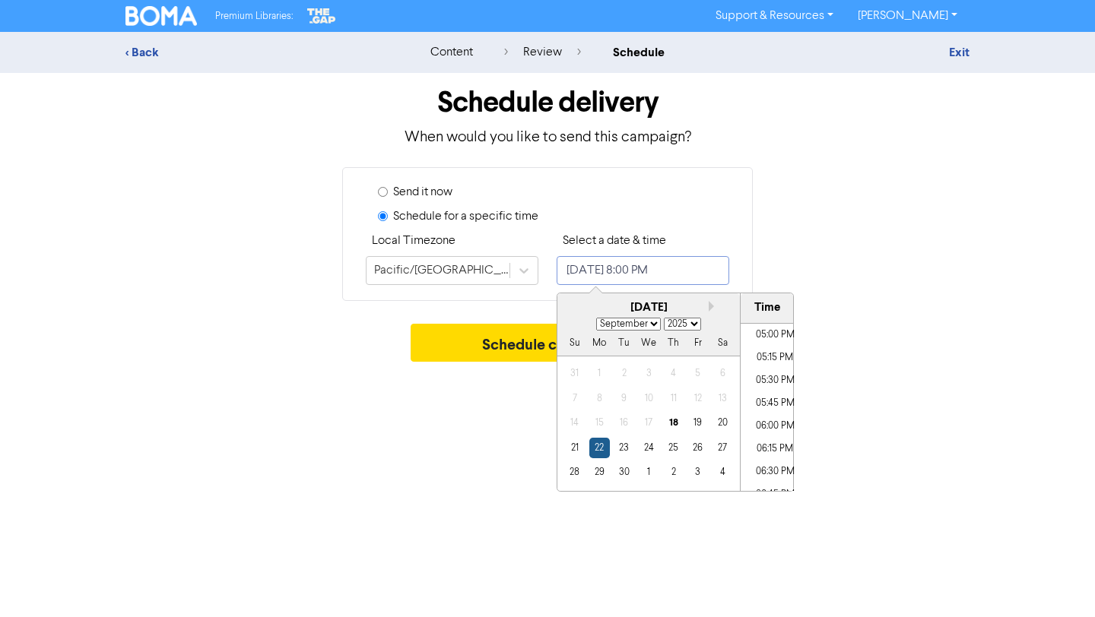
type input "[DATE] 5:00 PM"
click at [896, 329] on div "Schedule campaign" at bounding box center [547, 347] width 844 height 46
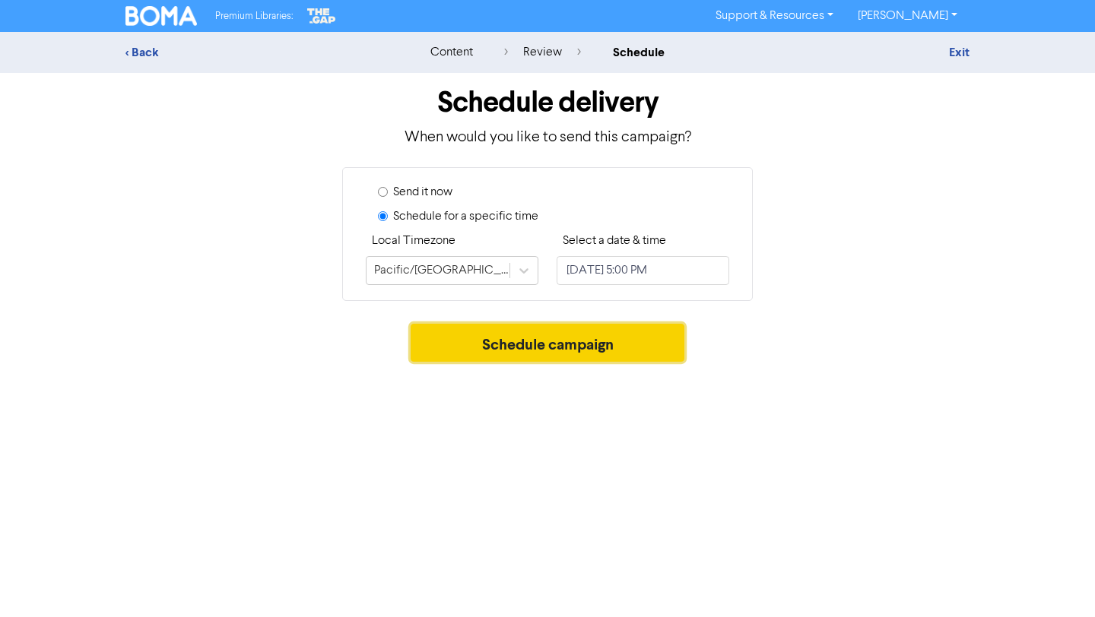
drag, startPoint x: 597, startPoint y: 444, endPoint x: 614, endPoint y: 348, distance: 97.3
click at [614, 348] on button "Schedule campaign" at bounding box center [548, 343] width 275 height 38
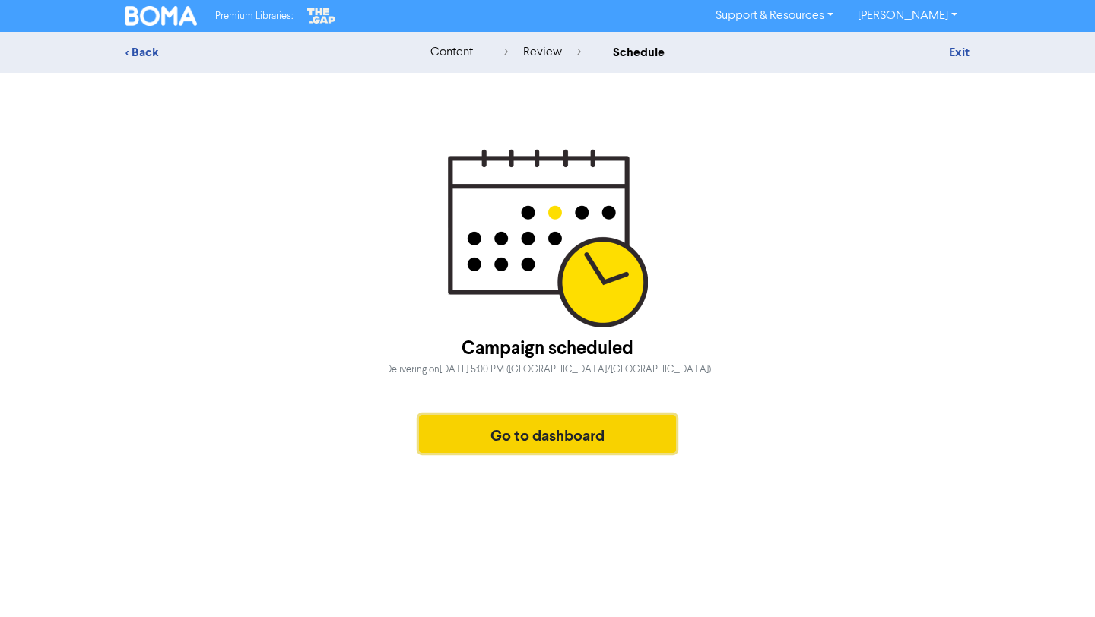
drag, startPoint x: 614, startPoint y: 348, endPoint x: 509, endPoint y: 438, distance: 137.5
click at [509, 438] on button "Go to dashboard" at bounding box center [547, 434] width 257 height 38
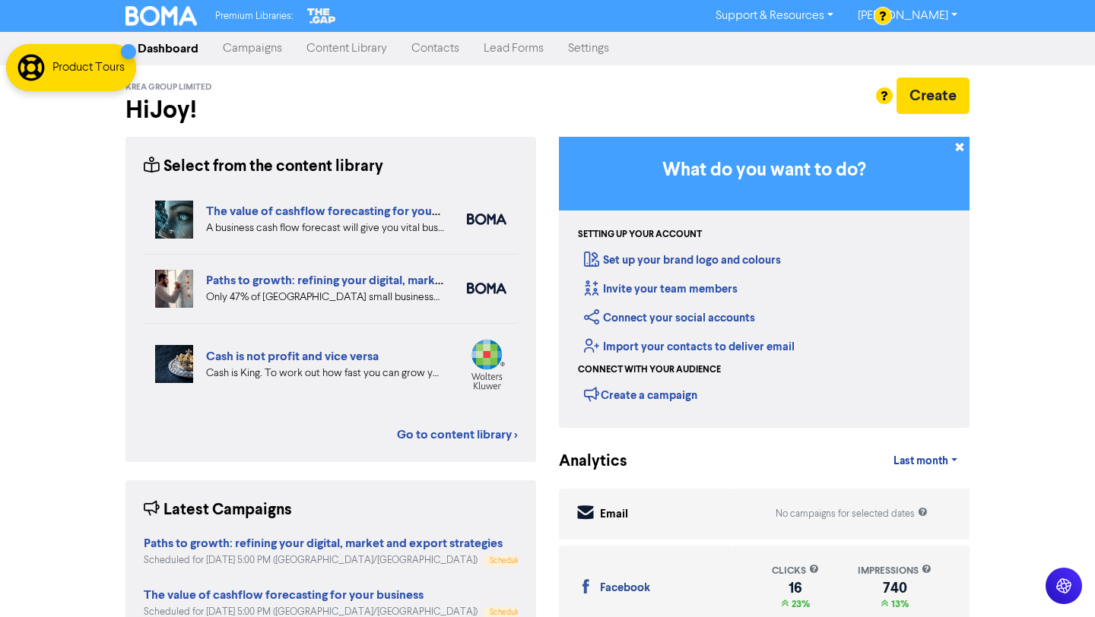
click at [260, 46] on link "Campaigns" at bounding box center [253, 48] width 84 height 30
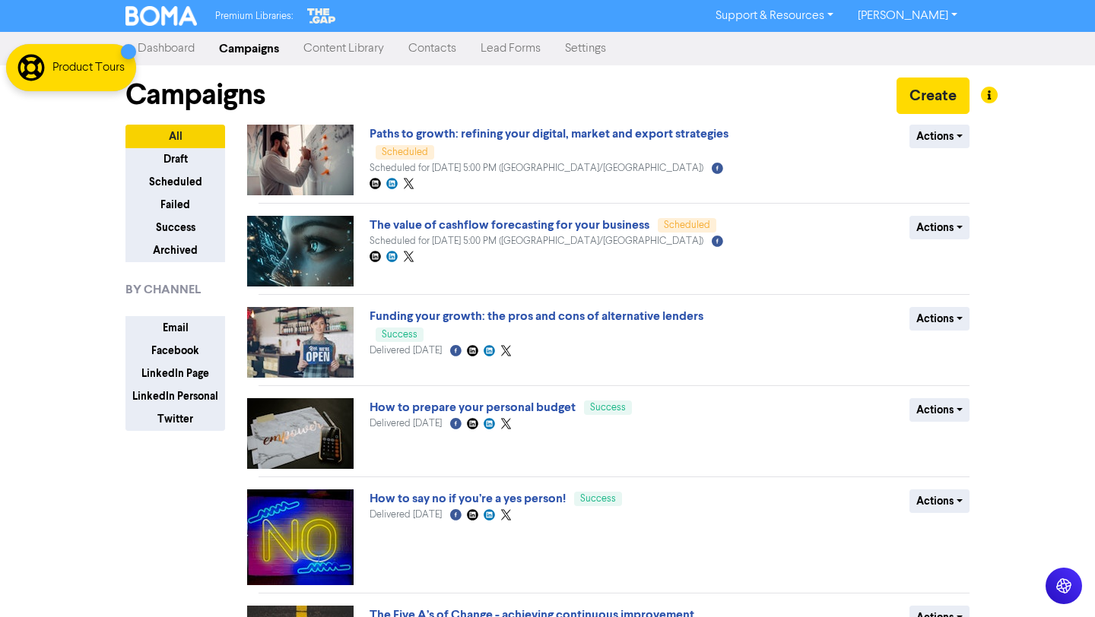
click at [370, 48] on link "Content Library" at bounding box center [343, 48] width 105 height 30
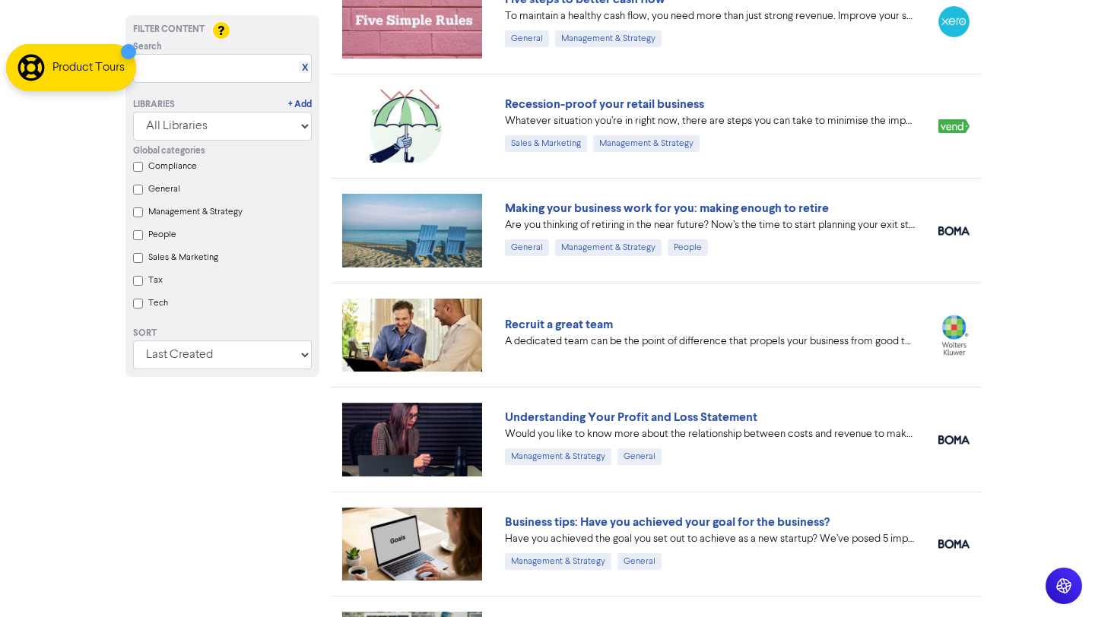
scroll to position [6935, 0]
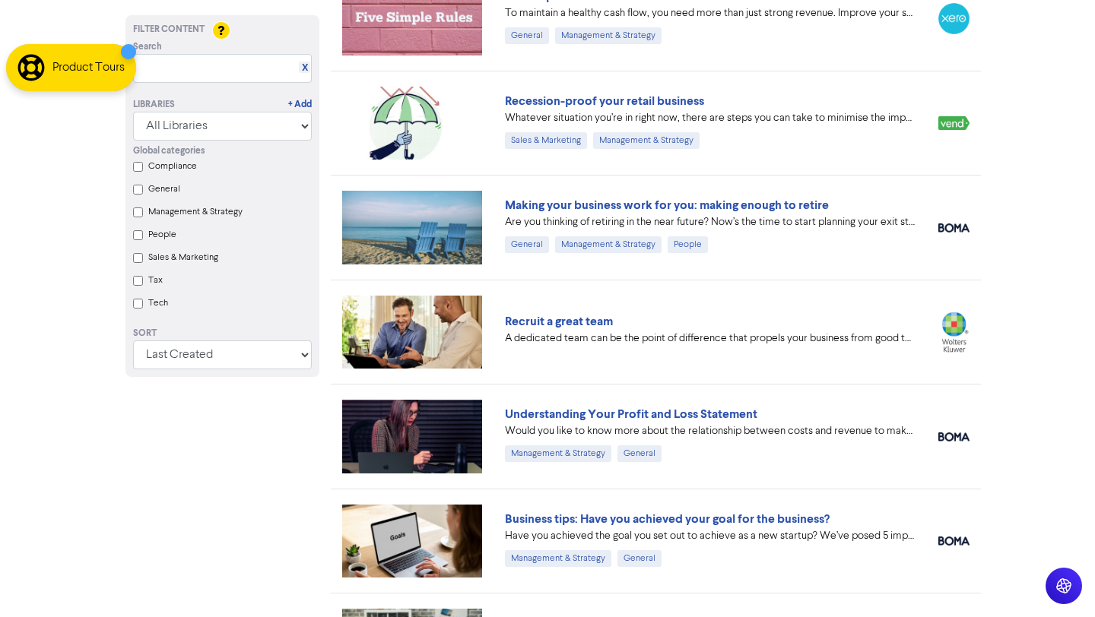
click at [735, 414] on link "Understanding Your Profit and Loss Statement" at bounding box center [631, 414] width 252 height 15
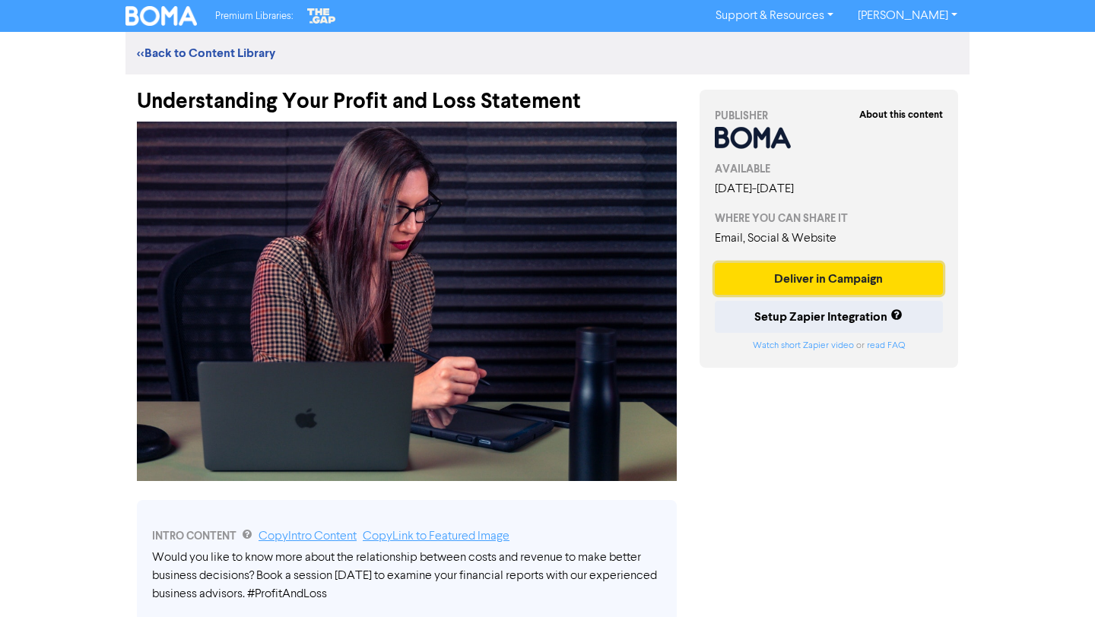
click at [889, 290] on button "Deliver in Campaign" at bounding box center [829, 279] width 228 height 32
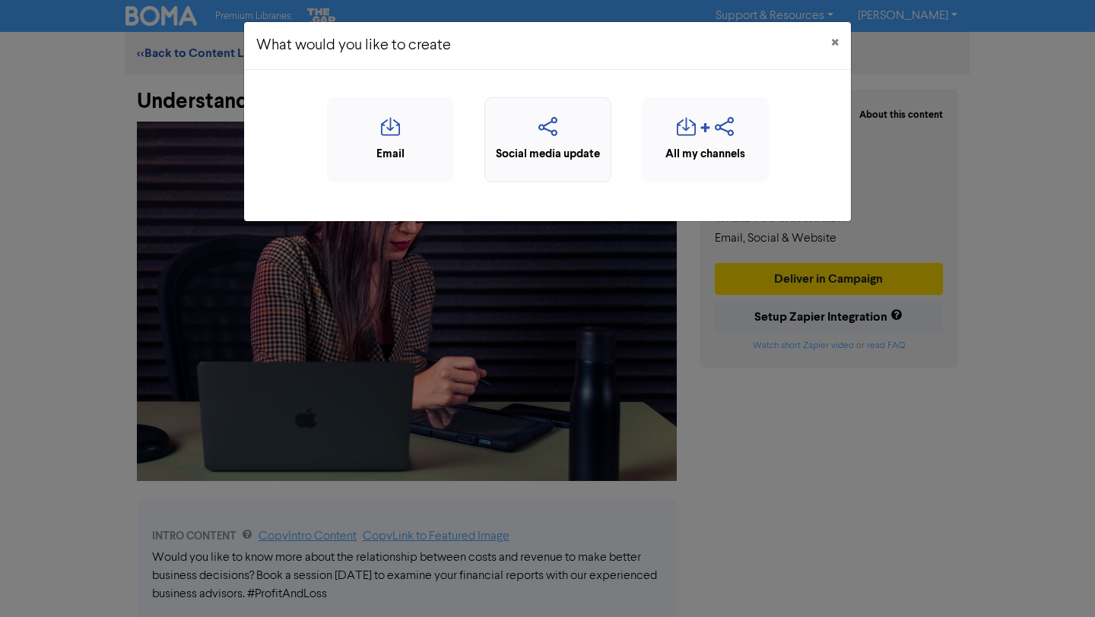
drag, startPoint x: 509, startPoint y: 438, endPoint x: 571, endPoint y: 143, distance: 301.4
click at [571, 143] on icon "button" at bounding box center [548, 131] width 110 height 29
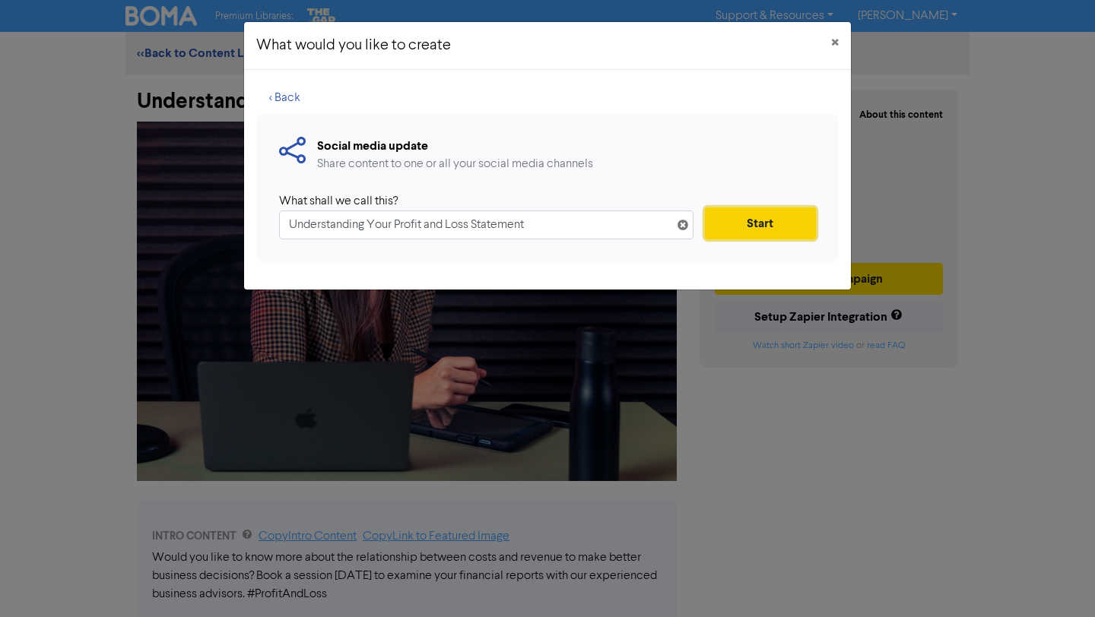
drag, startPoint x: 571, startPoint y: 143, endPoint x: 732, endPoint y: 210, distance: 174.6
click at [732, 210] on button "Start" at bounding box center [760, 224] width 111 height 32
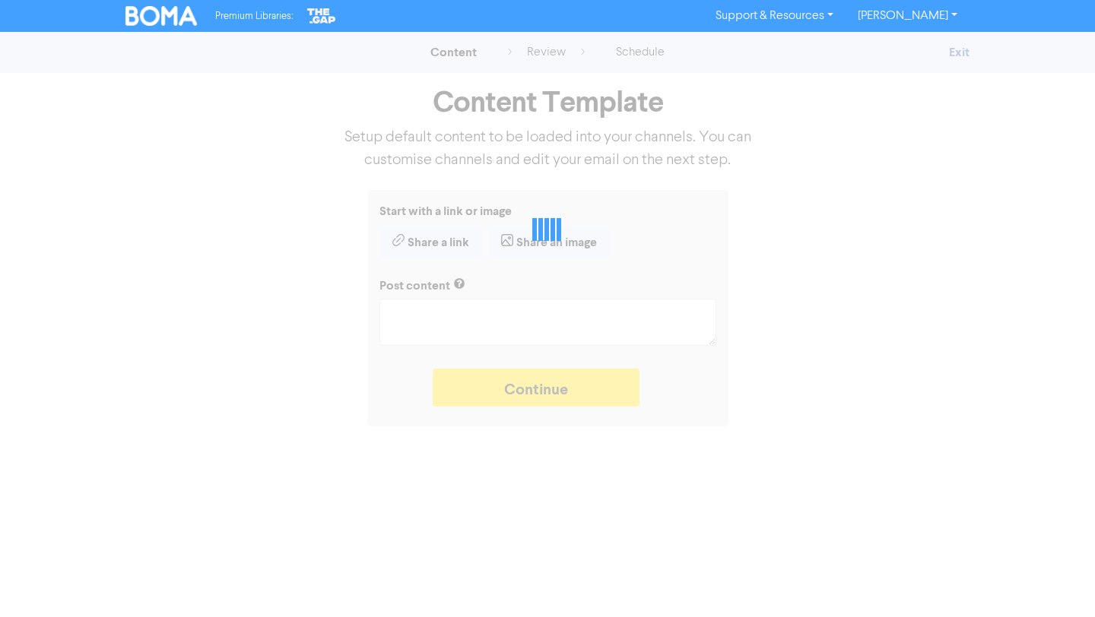
type textarea "x"
type textarea "Would you like to know more about the relationship between costs and revenue to…"
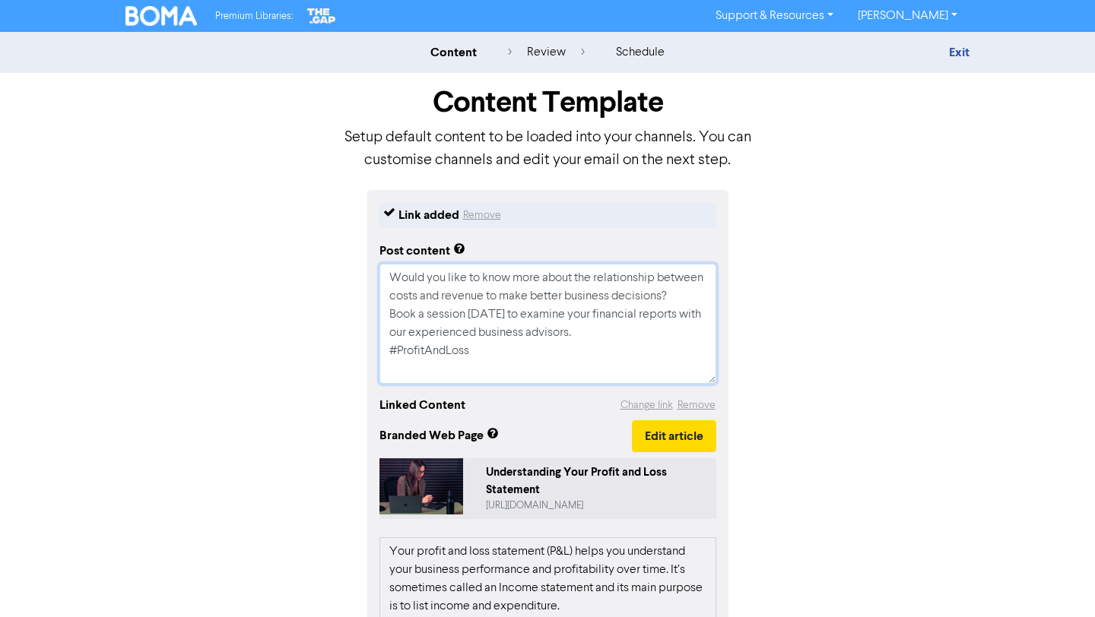
click at [387, 331] on textarea "Would you like to know more about the relationship between costs and revenue to…" at bounding box center [547, 324] width 337 height 120
type textarea "x"
type textarea "Would you like to know more about the relationship between costs and revenue to…"
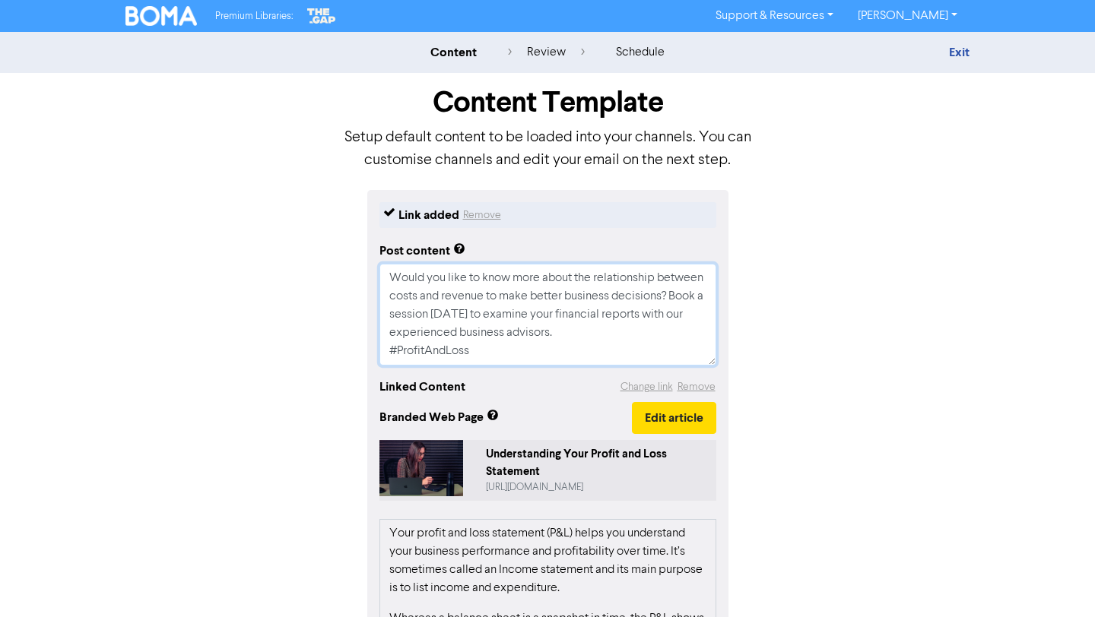
drag, startPoint x: 732, startPoint y: 210, endPoint x: 508, endPoint y: 355, distance: 267.2
click at [508, 355] on textarea "Would you like to know more about the relationship between costs and revenue to…" at bounding box center [547, 315] width 337 height 102
type textarea "x"
type textarea "Would you like to know more about the relationship between costs and revenue to…"
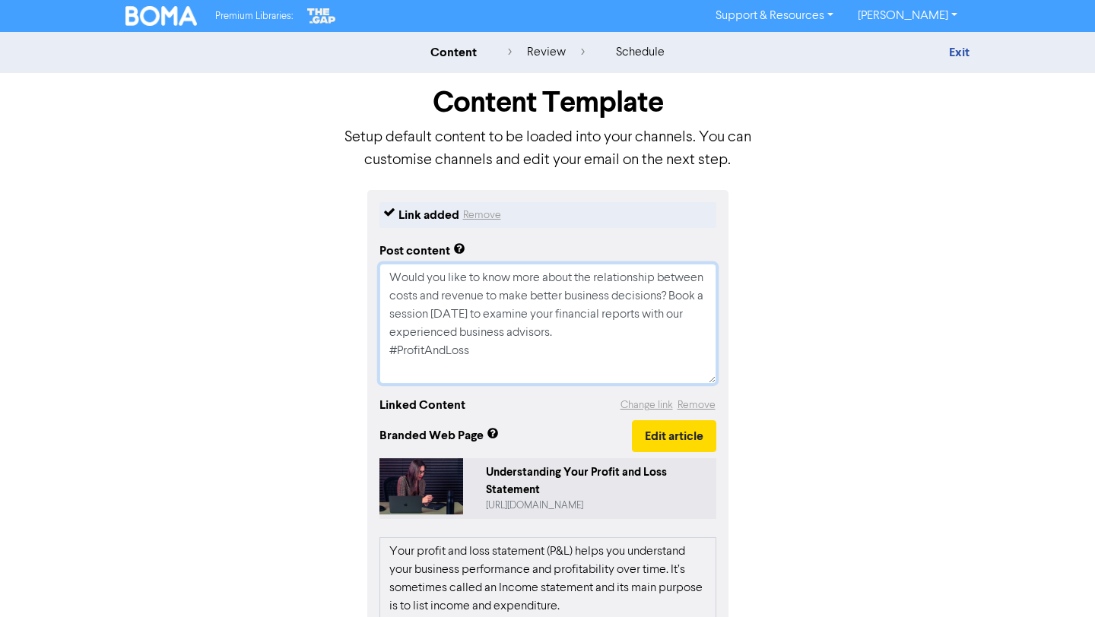
type textarea "x"
type textarea "Would you like to know more about the relationship between costs and revenue to…"
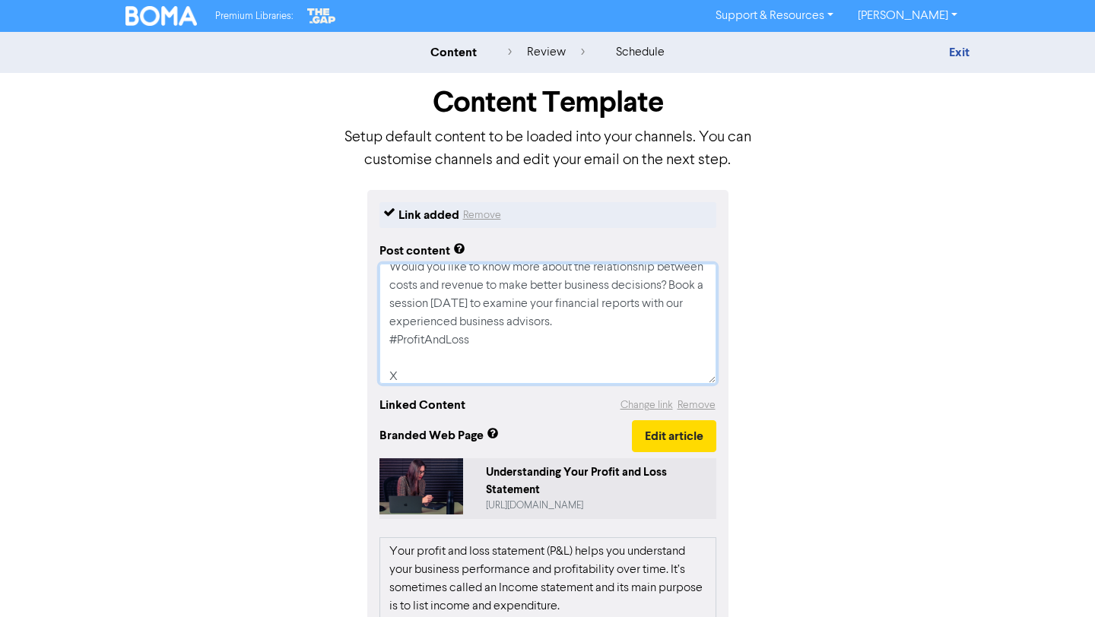
paste textarea "Only 47% of [GEOGRAPHIC_DATA] small businesses expect growth in [DATE]. We’ve h…"
type textarea "x"
type textarea "Lorem ips dolo si amet cons adipi eli seddoeiusmod tempori utlab etd magnaal en…"
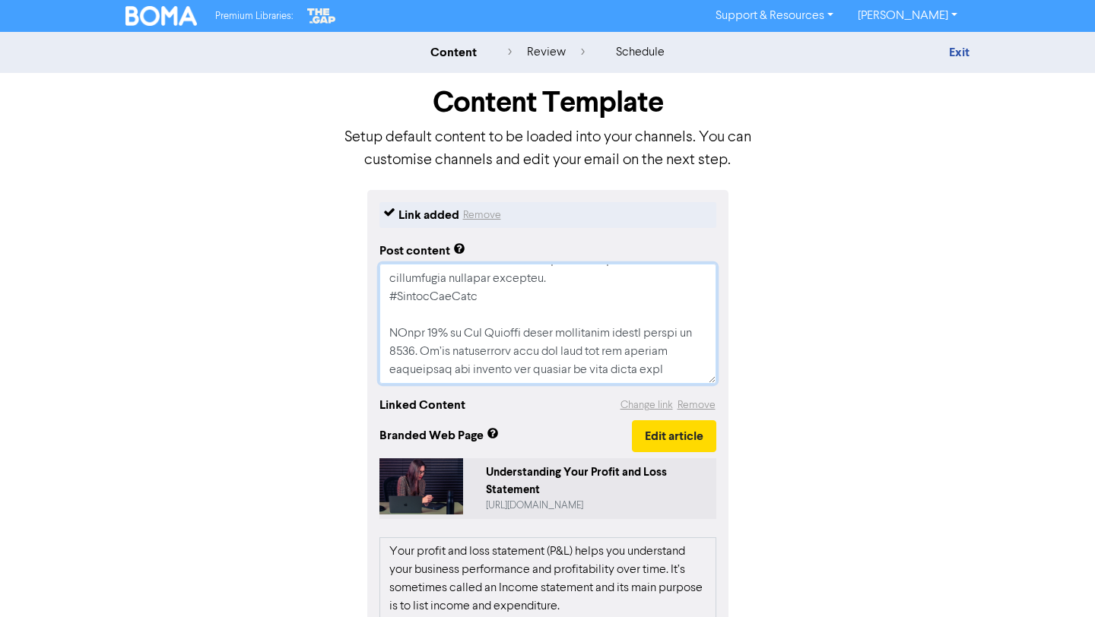
scroll to position [75, 0]
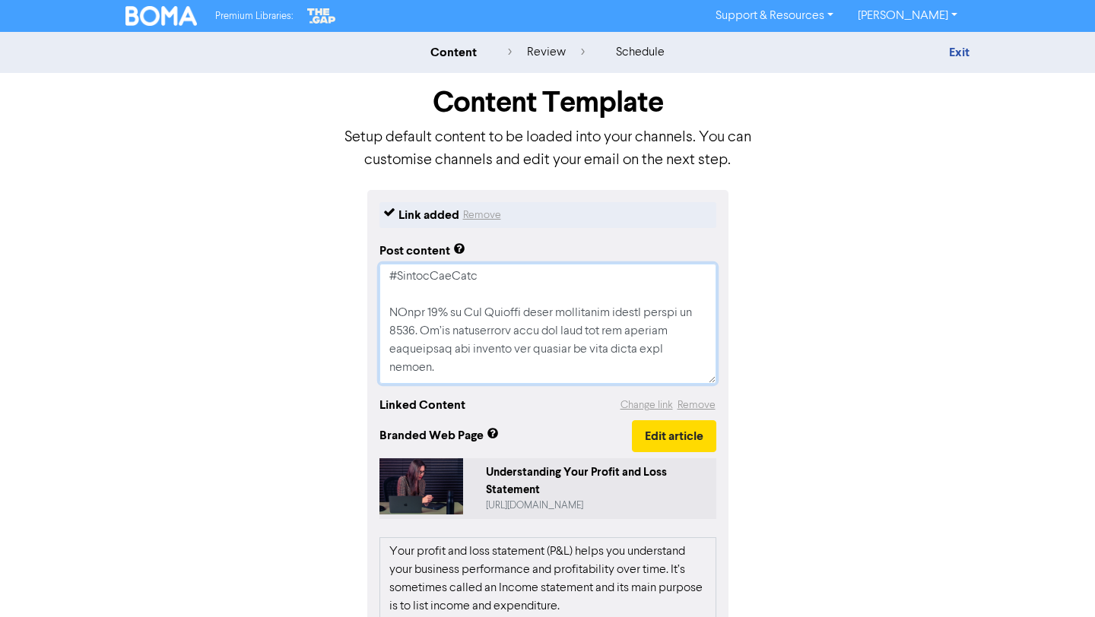
drag, startPoint x: 508, startPoint y: 355, endPoint x: 435, endPoint y: 368, distance: 74.1
click at [435, 368] on textarea at bounding box center [547, 324] width 337 height 120
type textarea "x"
type textarea "Would you like to know more about the relationship between costs and revenue to…"
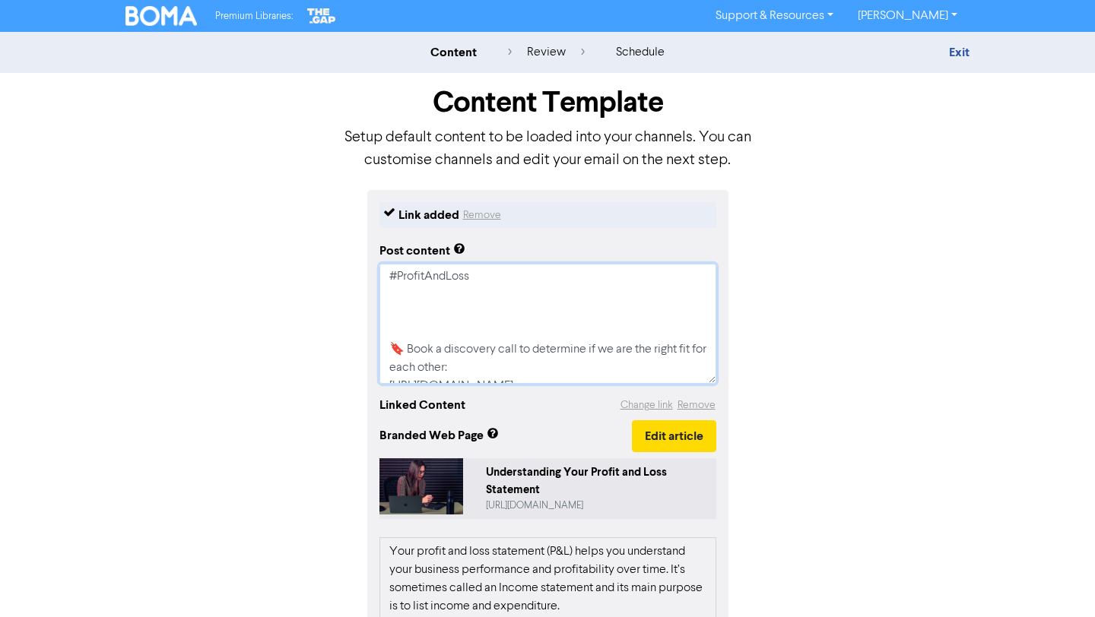
type textarea "x"
type textarea "Would you like to know more about the relationship between costs and revenue to…"
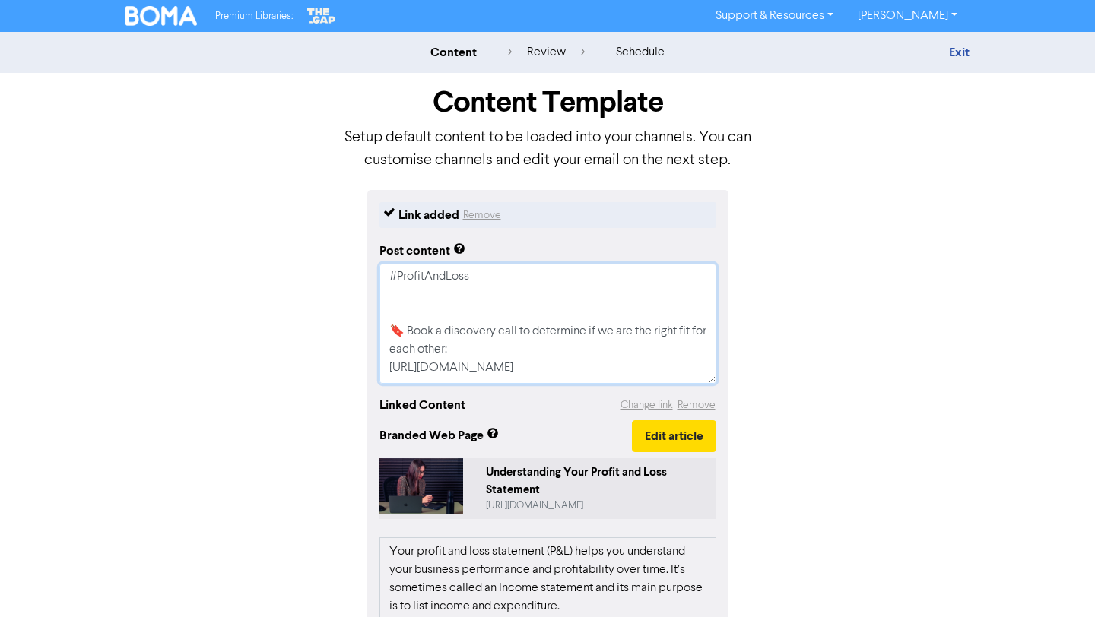
type textarea "x"
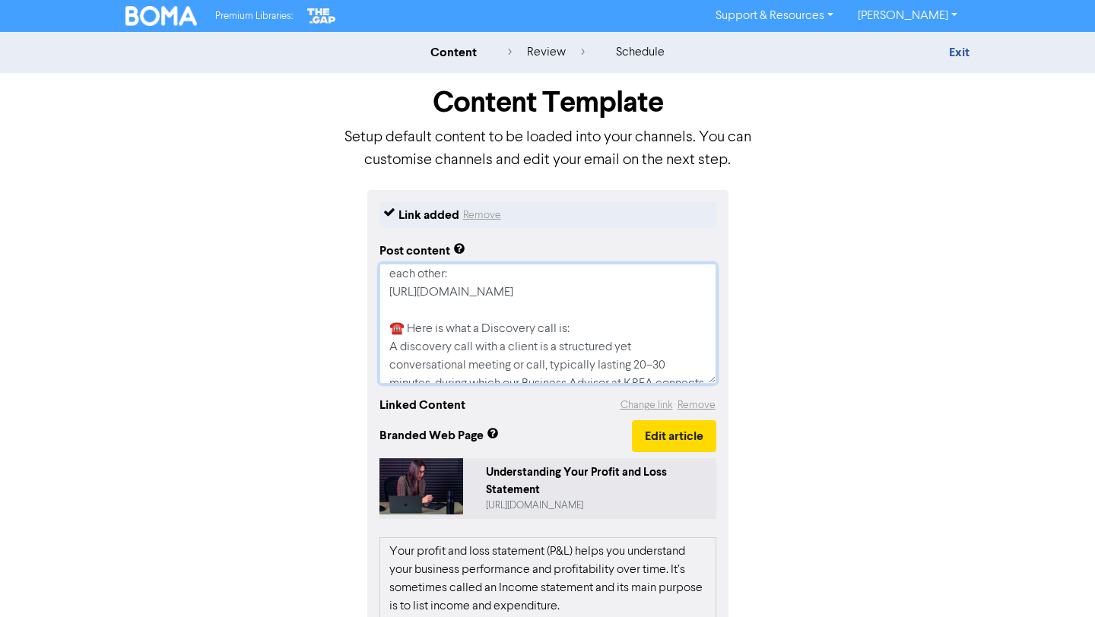
scroll to position [0, 0]
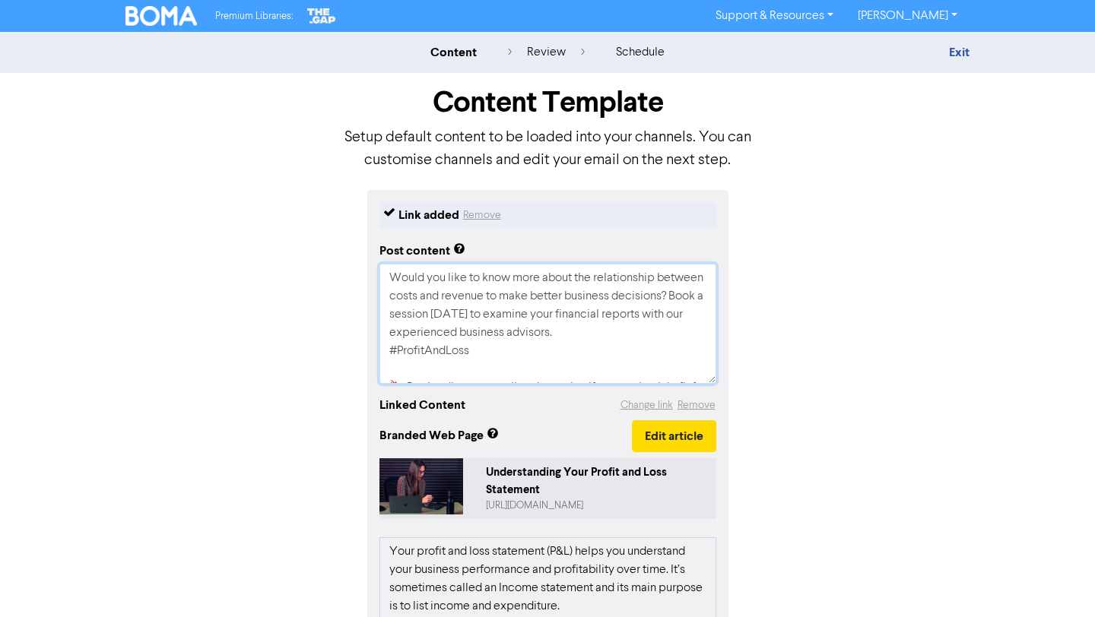
click at [389, 272] on textarea "Would you like to know more about the relationship between costs and revenue to…" at bounding box center [547, 324] width 337 height 120
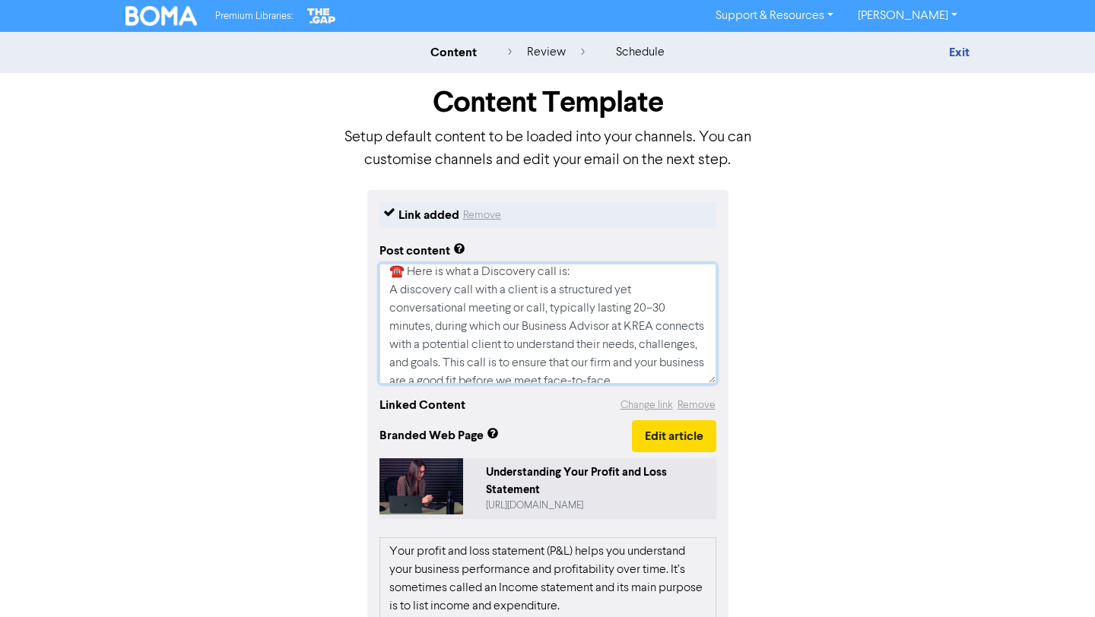
scroll to position [292, 0]
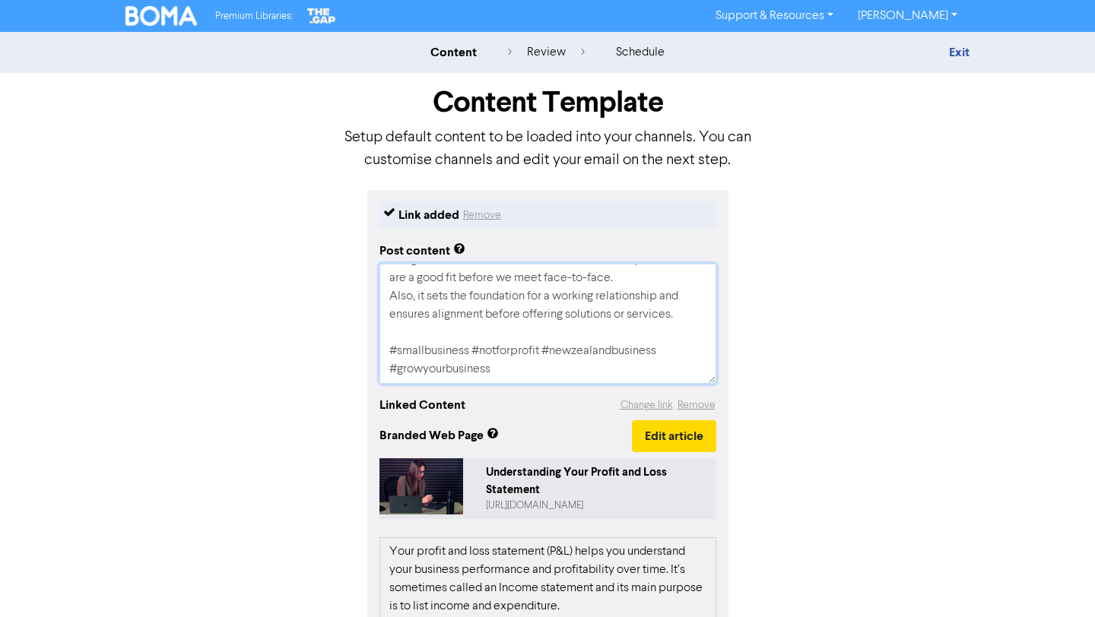
drag, startPoint x: 389, startPoint y: 272, endPoint x: 576, endPoint y: 440, distance: 251.5
click at [576, 440] on div "Link added Remove Post content Would you like to know more about the relationsh…" at bounding box center [547, 556] width 361 height 732
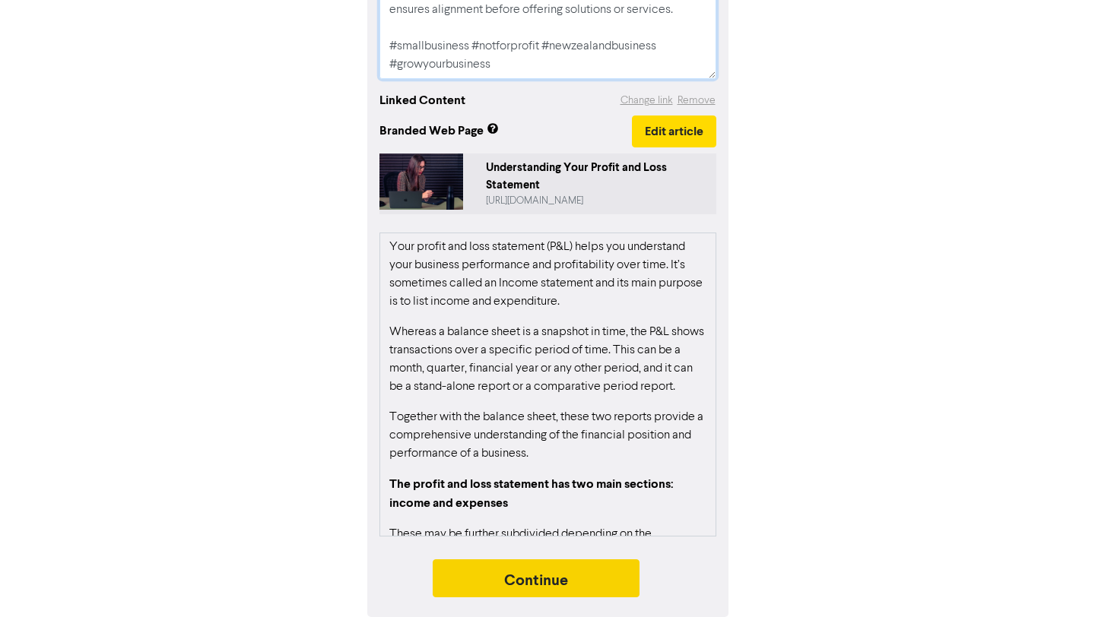
type textarea "Would you like to know more about the relationship between costs and revenue to…"
click at [598, 578] on button "Continue" at bounding box center [536, 579] width 207 height 38
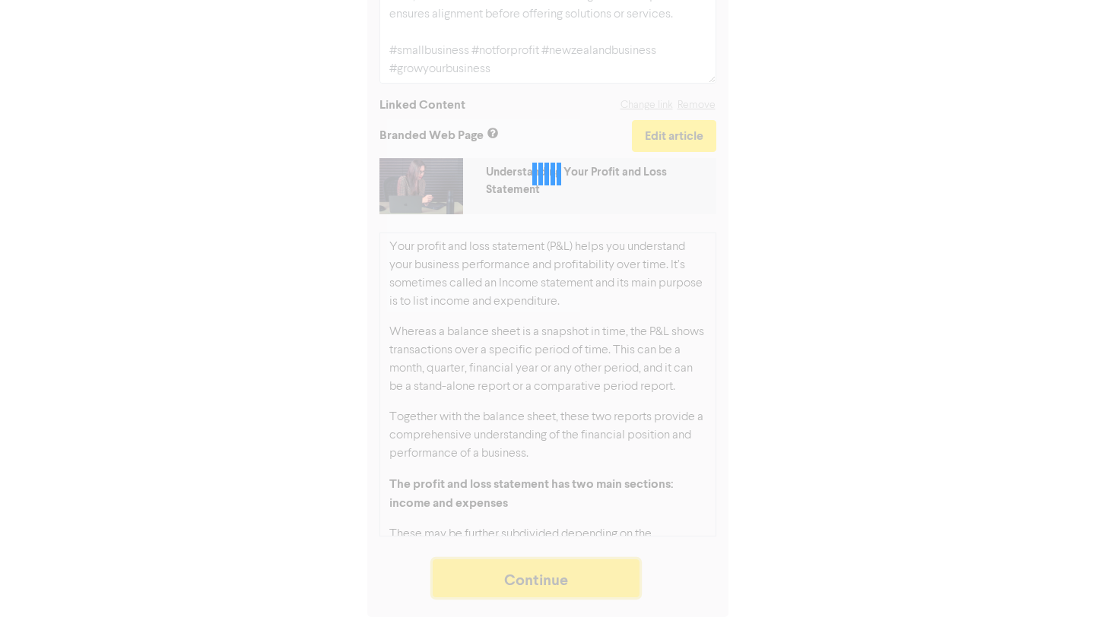
scroll to position [300, 0]
type textarea "x"
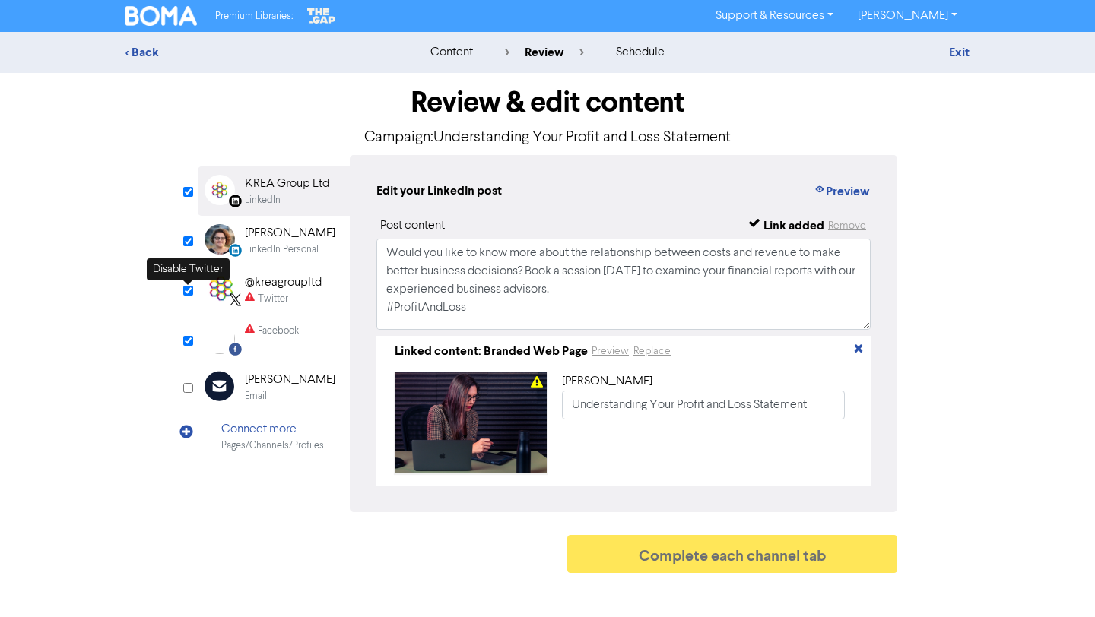
click at [186, 297] on div "Review & edit content Campaign: Understanding Your Profit and Loss Statement Li…" at bounding box center [547, 327] width 867 height 508
click at [186, 292] on input "checkbox" at bounding box center [188, 291] width 10 height 10
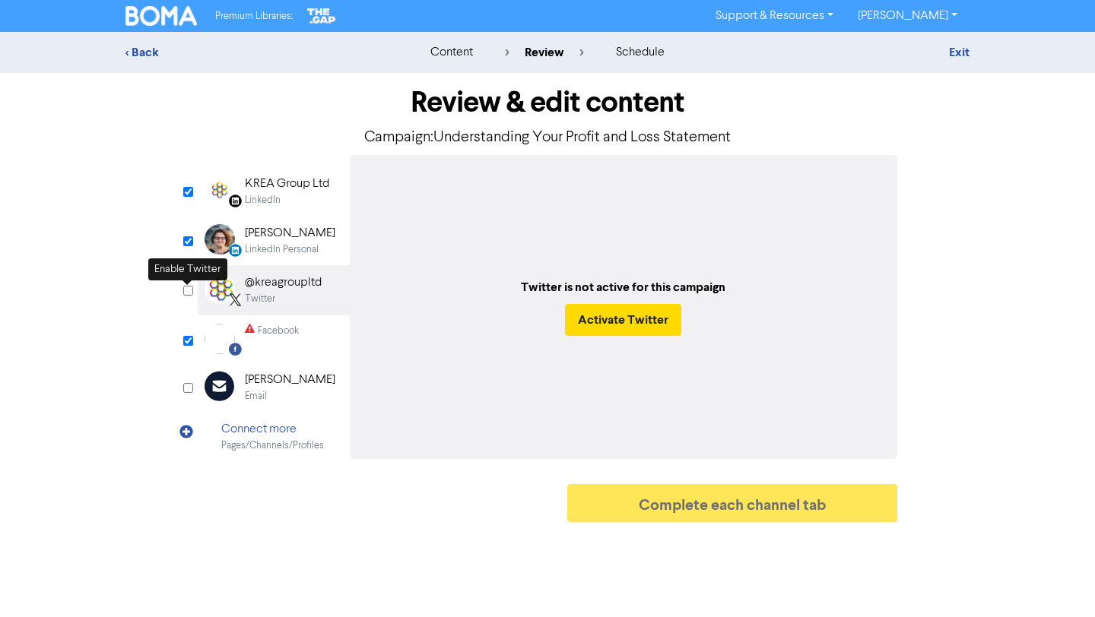
click at [186, 292] on input "checkbox" at bounding box center [188, 291] width 10 height 10
checkbox input "true"
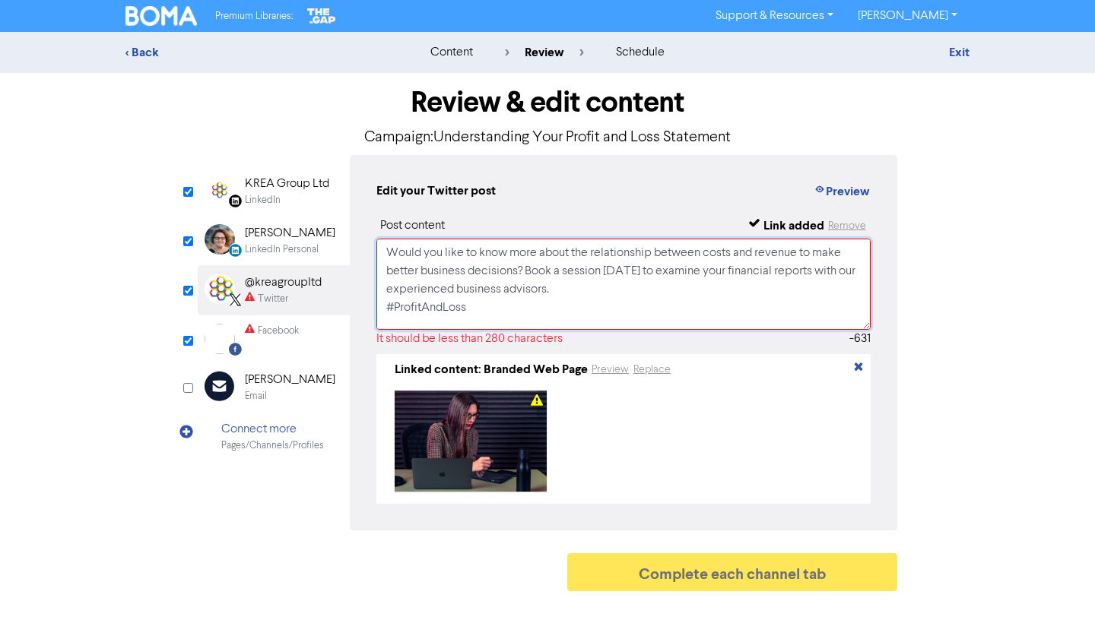
click at [460, 287] on textarea "Would you like to know more about the relationship between costs and revenue to…" at bounding box center [623, 284] width 494 height 91
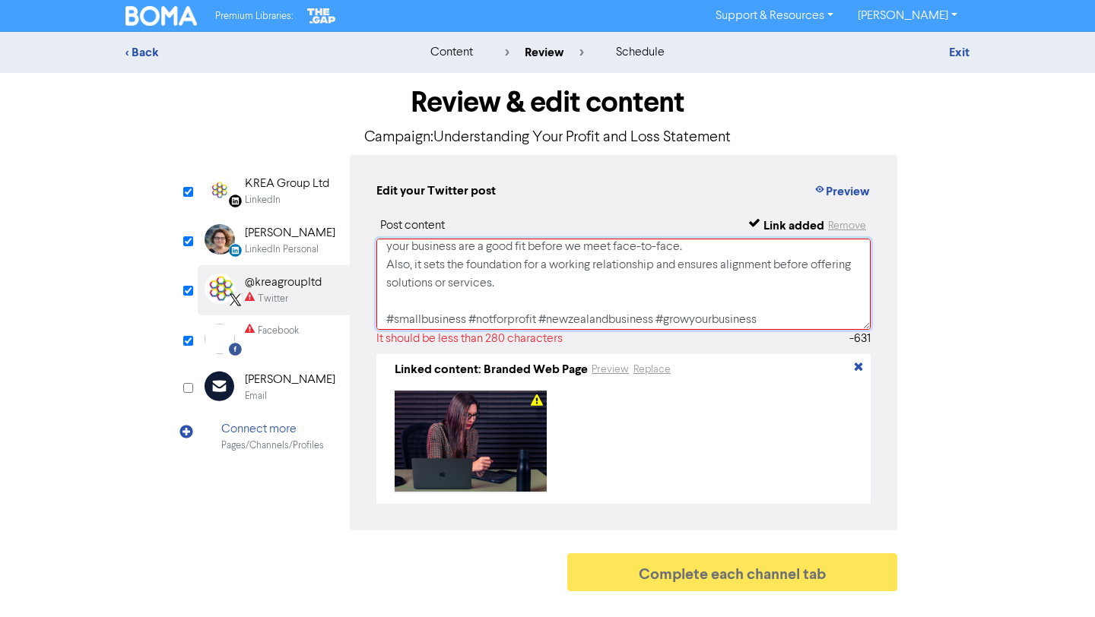
scroll to position [266, 0]
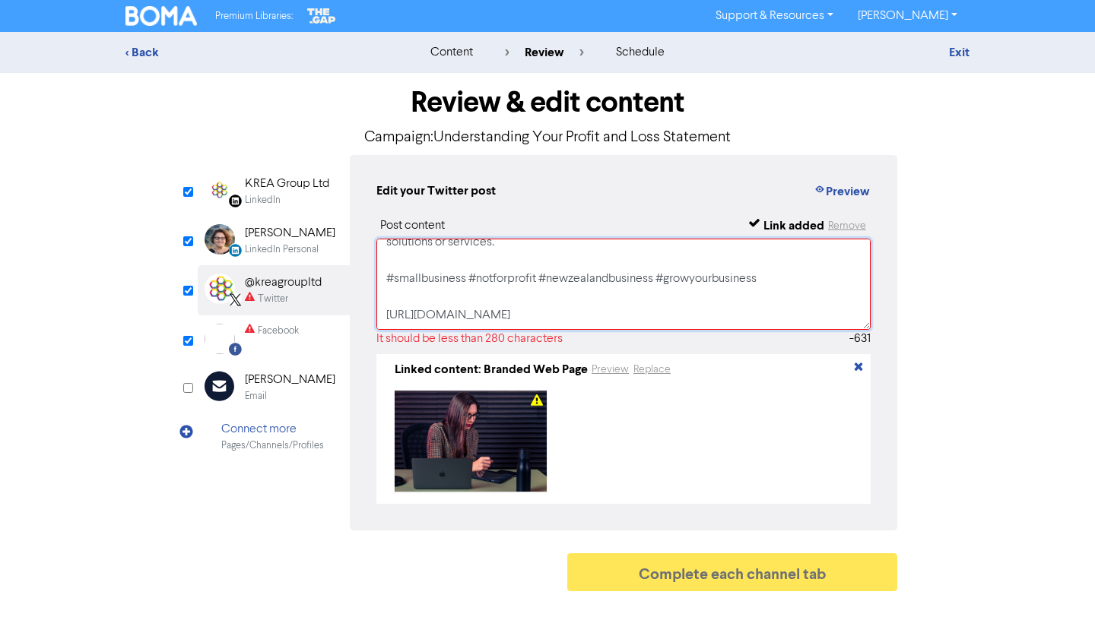
drag, startPoint x: 383, startPoint y: 244, endPoint x: 721, endPoint y: 288, distance: 340.5
click at [721, 288] on textarea "Would you like to know more about the relationship between costs and revenue to…" at bounding box center [623, 284] width 494 height 91
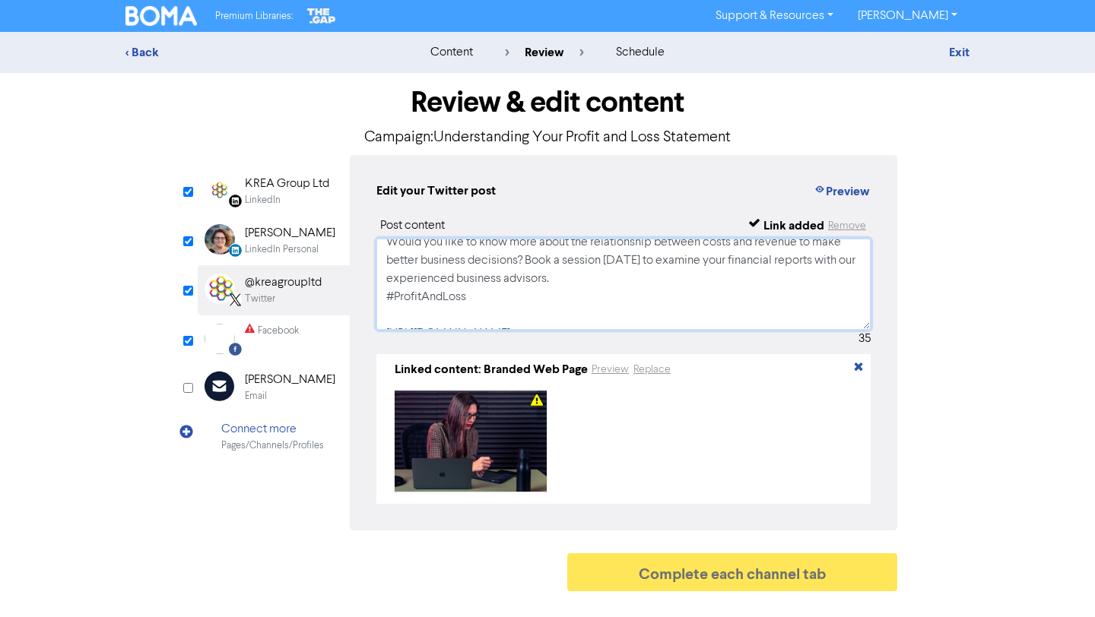
scroll to position [29, 0]
type textarea "Would you like to know more about the relationship between costs and revenue to…"
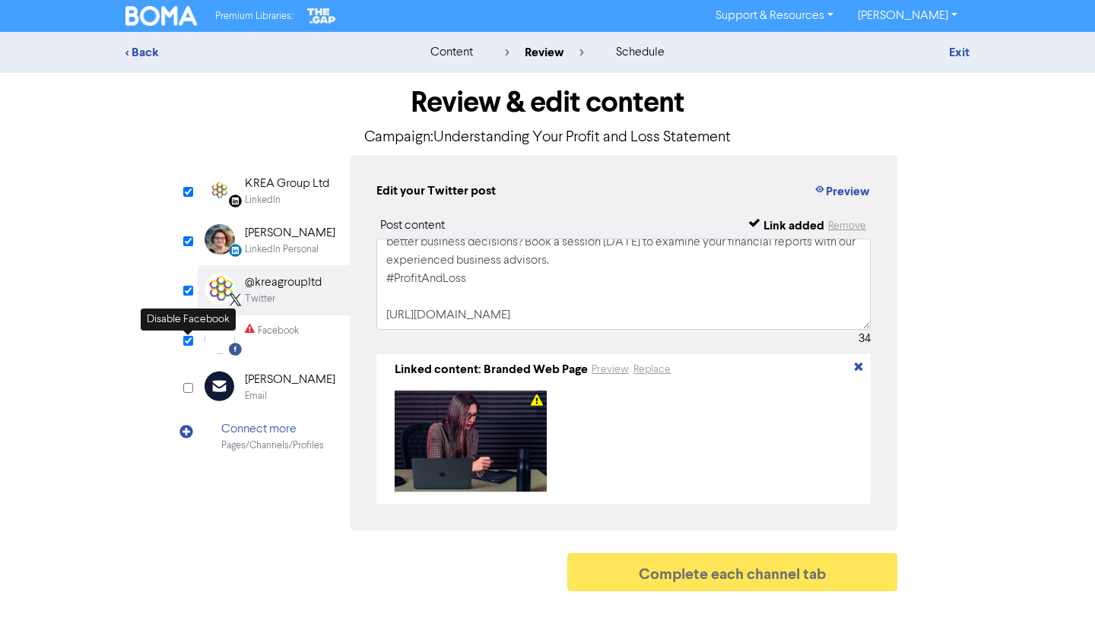
click at [186, 339] on input "checkbox" at bounding box center [188, 341] width 10 height 10
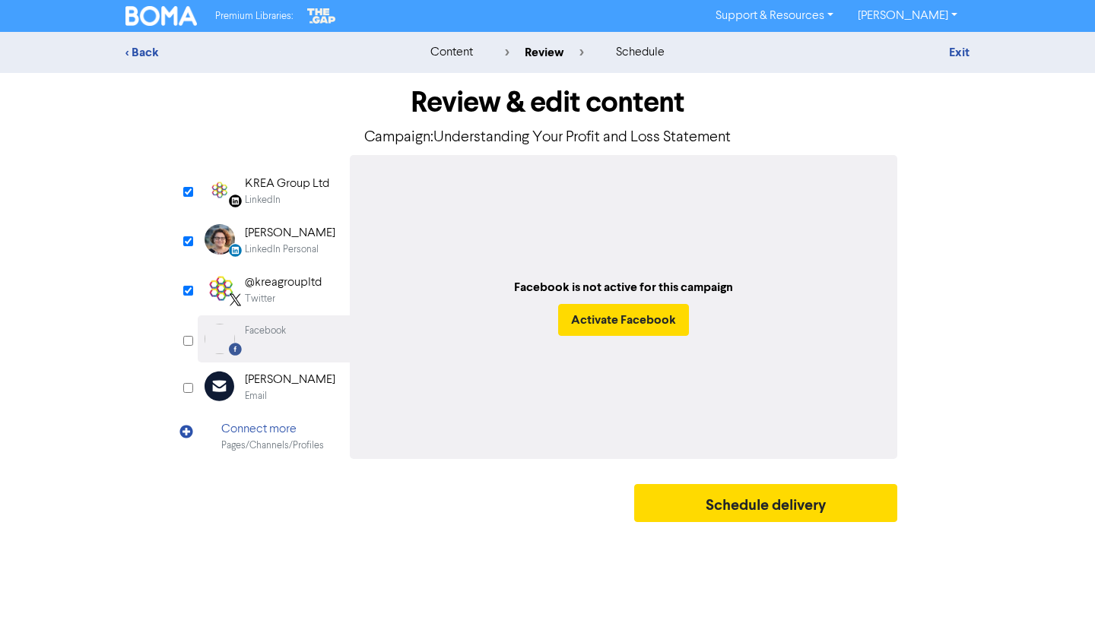
click at [186, 340] on input "checkbox" at bounding box center [188, 341] width 10 height 10
checkbox input "true"
select select "LEARN_MORE"
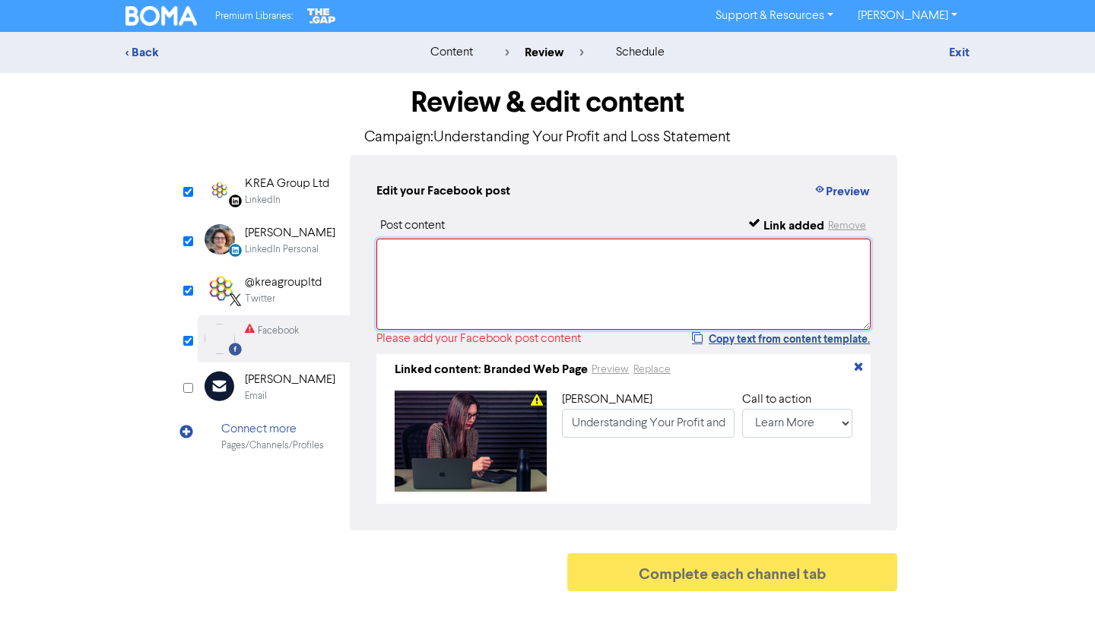
click at [449, 277] on textarea at bounding box center [623, 284] width 494 height 91
paste textarea "Would you like to know more about the relationship between costs and revenue to…"
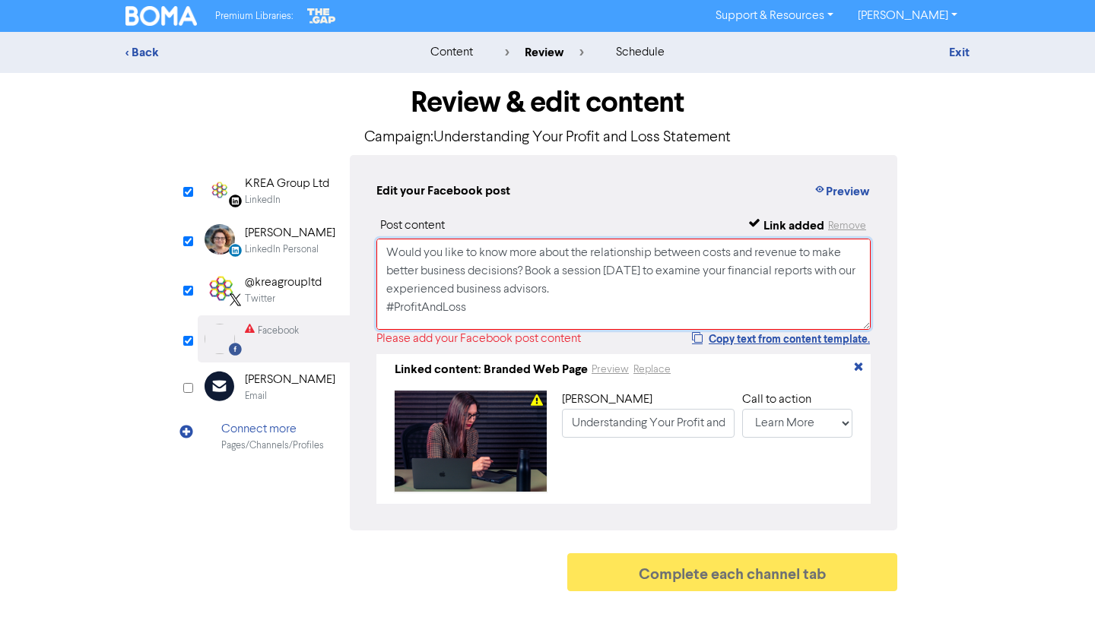
scroll to position [222, 0]
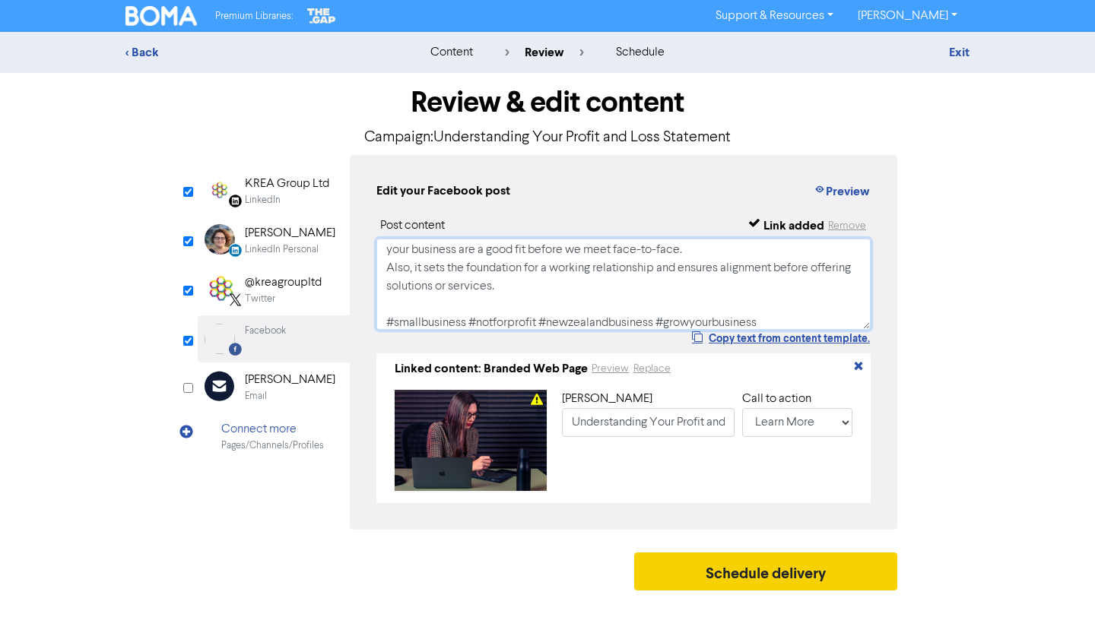
type textarea "Would you like to know more about the relationship between costs and revenue to…"
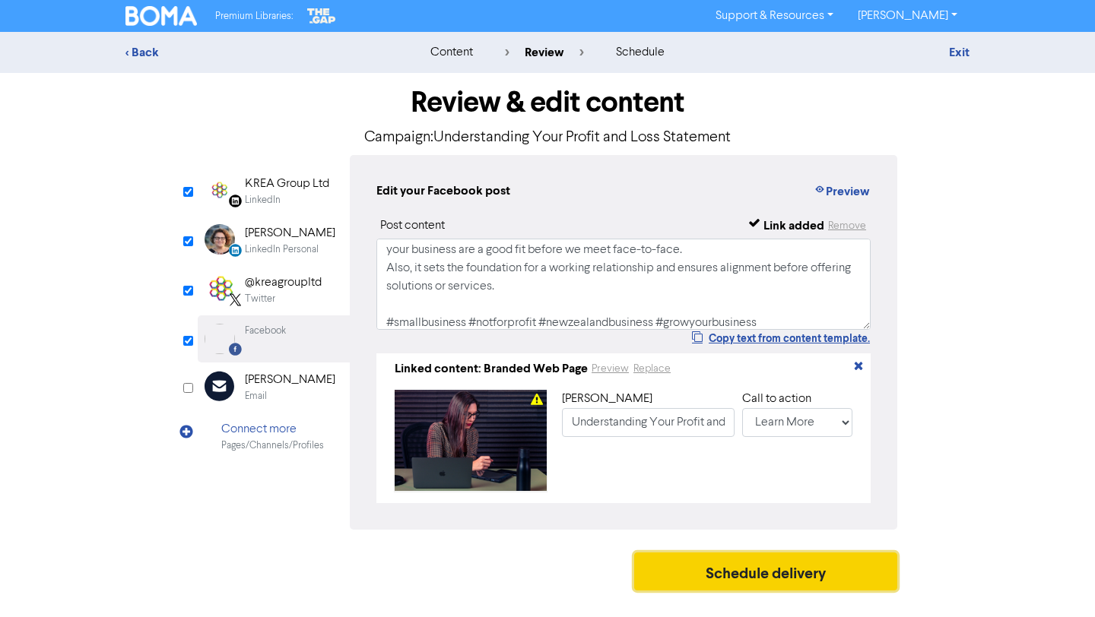
click at [809, 579] on button "Schedule delivery" at bounding box center [765, 572] width 263 height 38
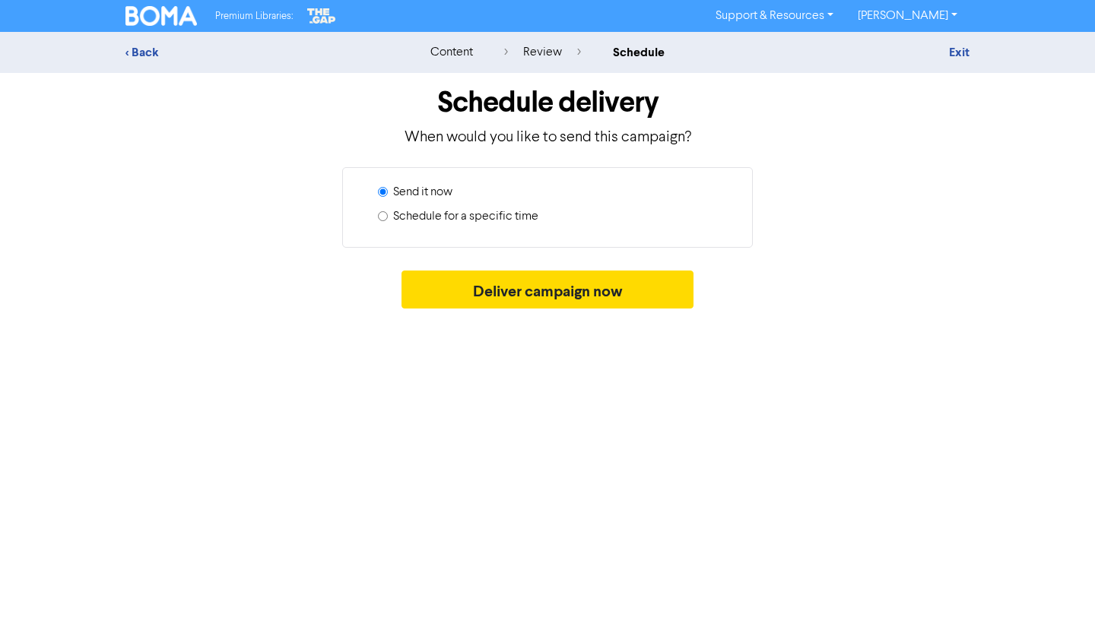
click at [502, 215] on label "Schedule for a specific time" at bounding box center [465, 217] width 145 height 18
click at [388, 215] on input "Schedule for a specific time" at bounding box center [383, 216] width 10 height 10
radio input "true"
radio input "false"
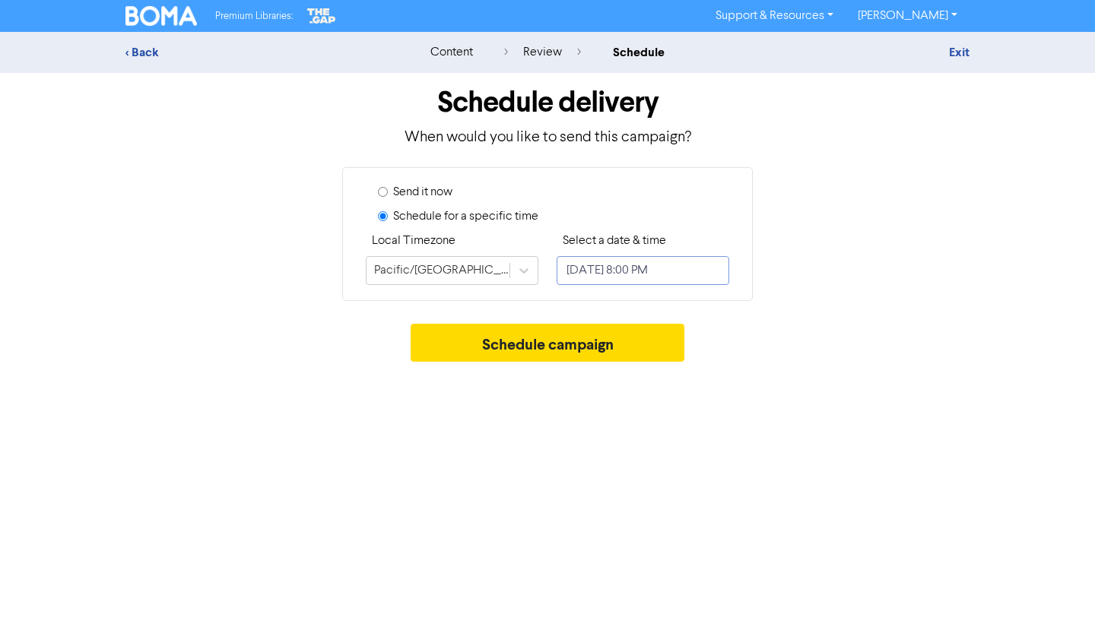
click at [618, 271] on input "[DATE] 8:00 PM" at bounding box center [643, 270] width 173 height 29
select select "8"
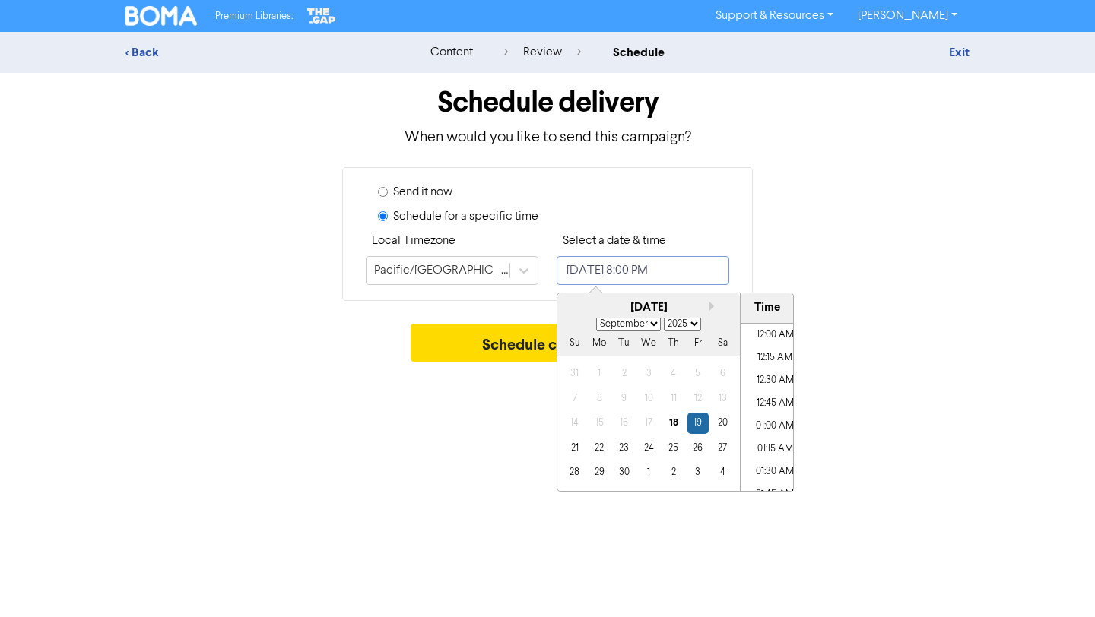
scroll to position [1753, 0]
click at [617, 449] on div "23" at bounding box center [624, 448] width 21 height 21
click at [766, 423] on li "05:00 PM" at bounding box center [775, 428] width 68 height 23
type input "[DATE] 5:00 PM"
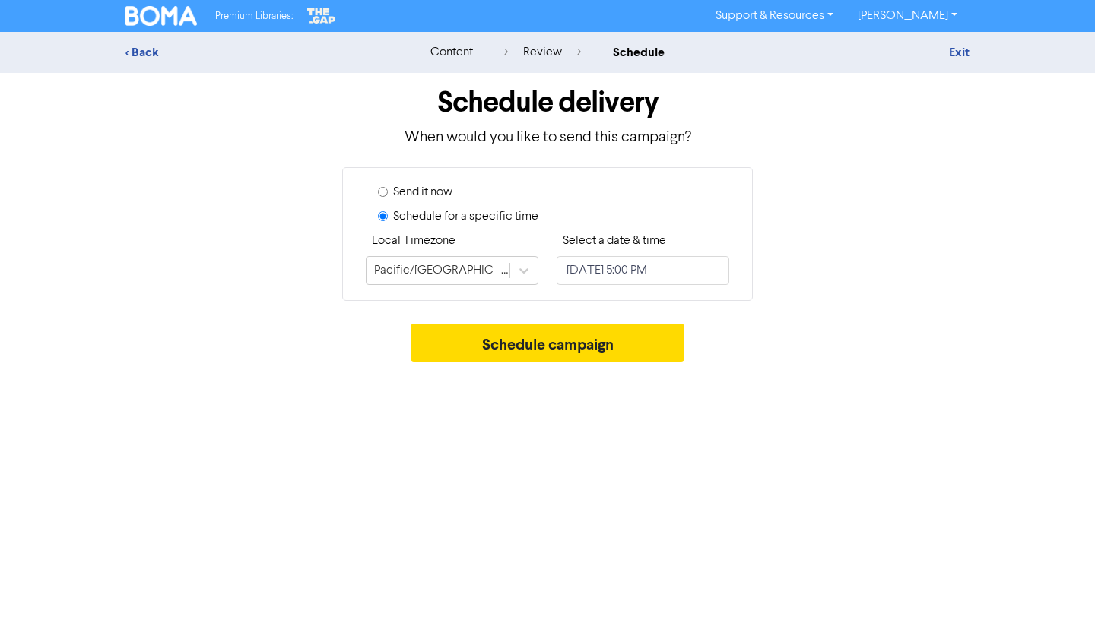
click at [900, 341] on div "Schedule campaign" at bounding box center [547, 347] width 844 height 46
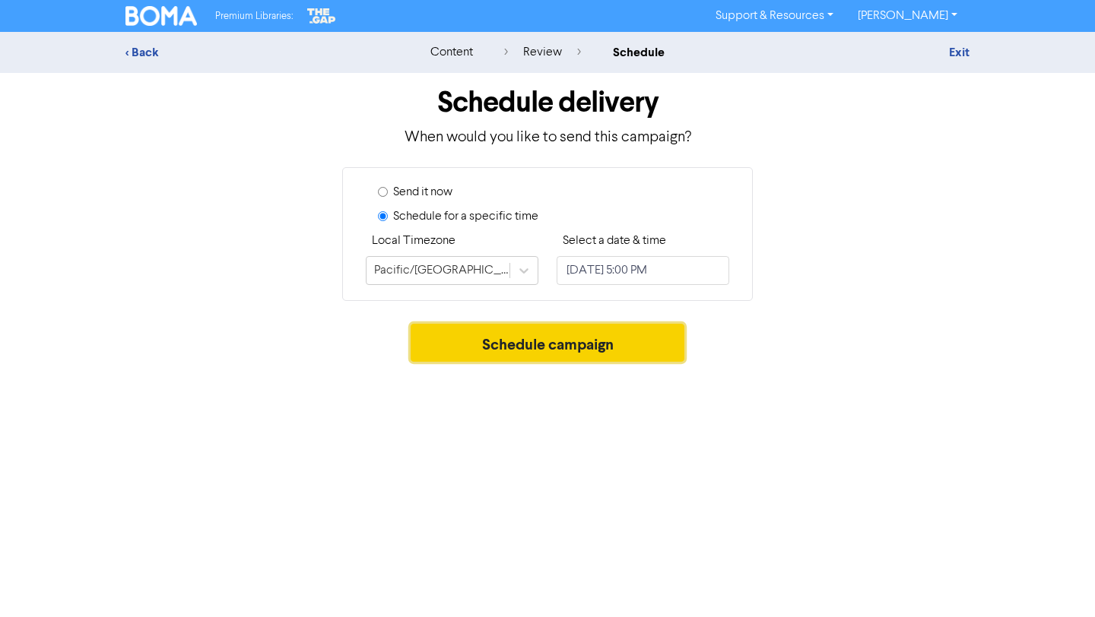
click at [652, 342] on button "Schedule campaign" at bounding box center [548, 343] width 275 height 38
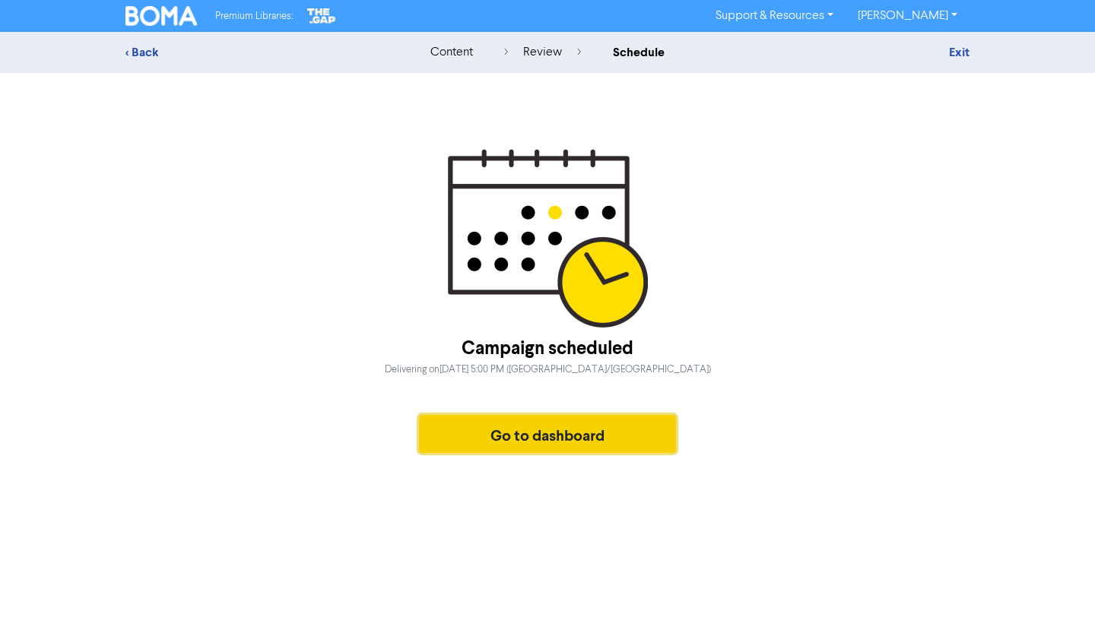
click at [473, 438] on button "Go to dashboard" at bounding box center [547, 434] width 257 height 38
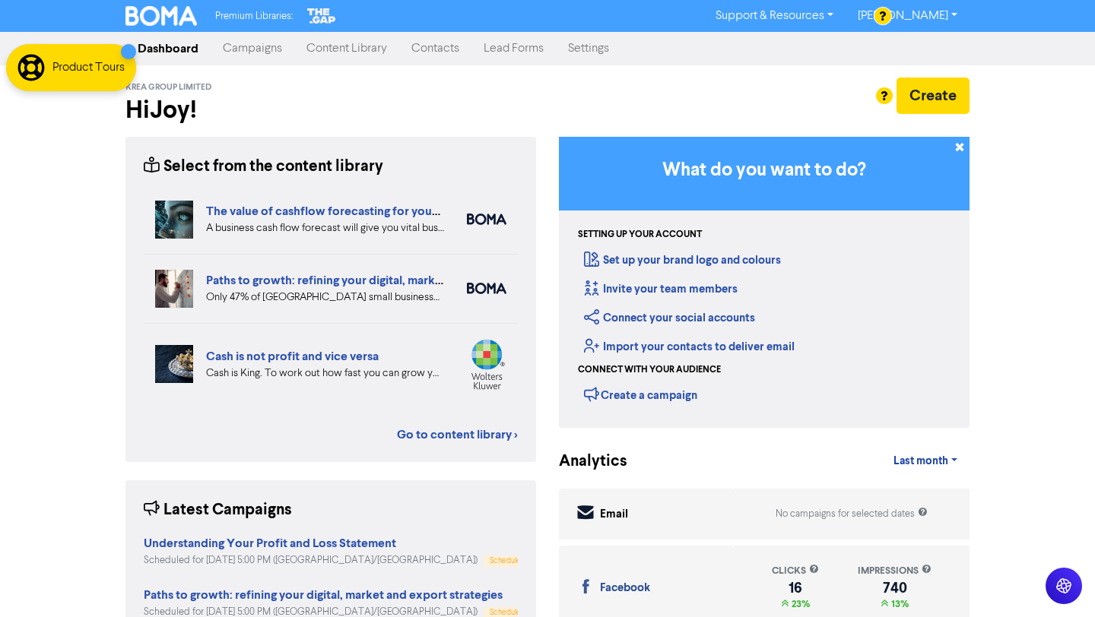
click at [266, 43] on link "Campaigns" at bounding box center [253, 48] width 84 height 30
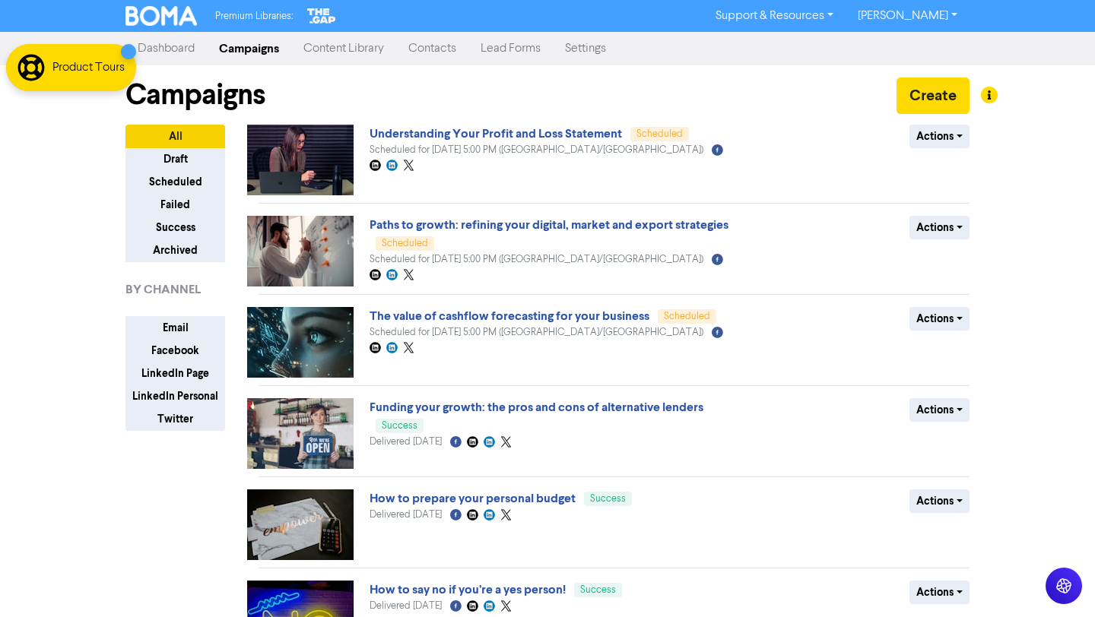
click at [361, 43] on link "Content Library" at bounding box center [343, 48] width 105 height 30
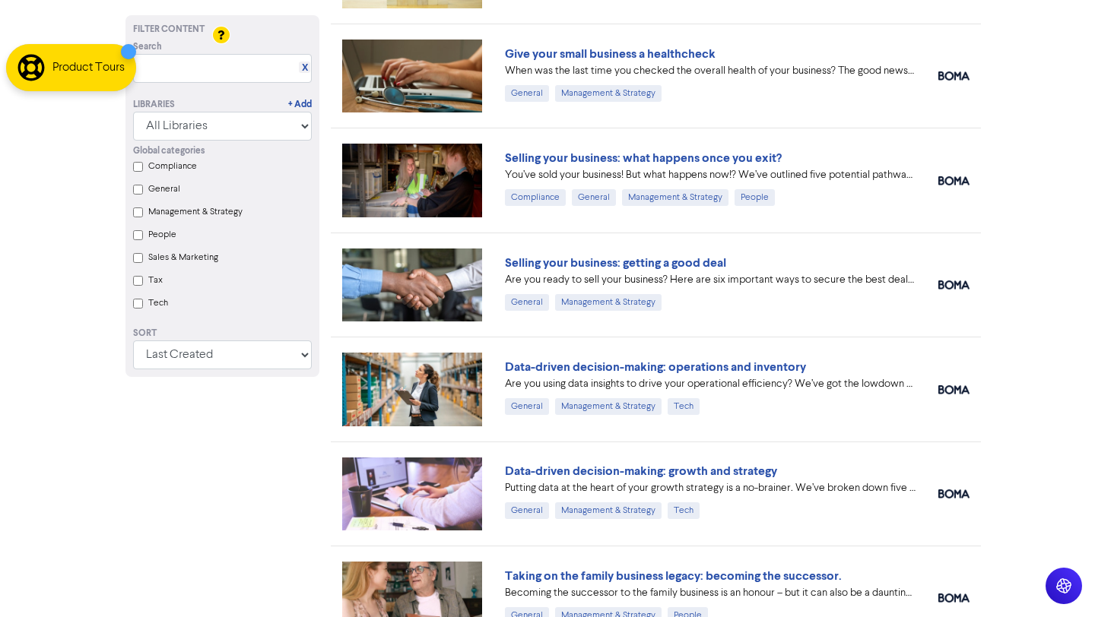
scroll to position [10652, 0]
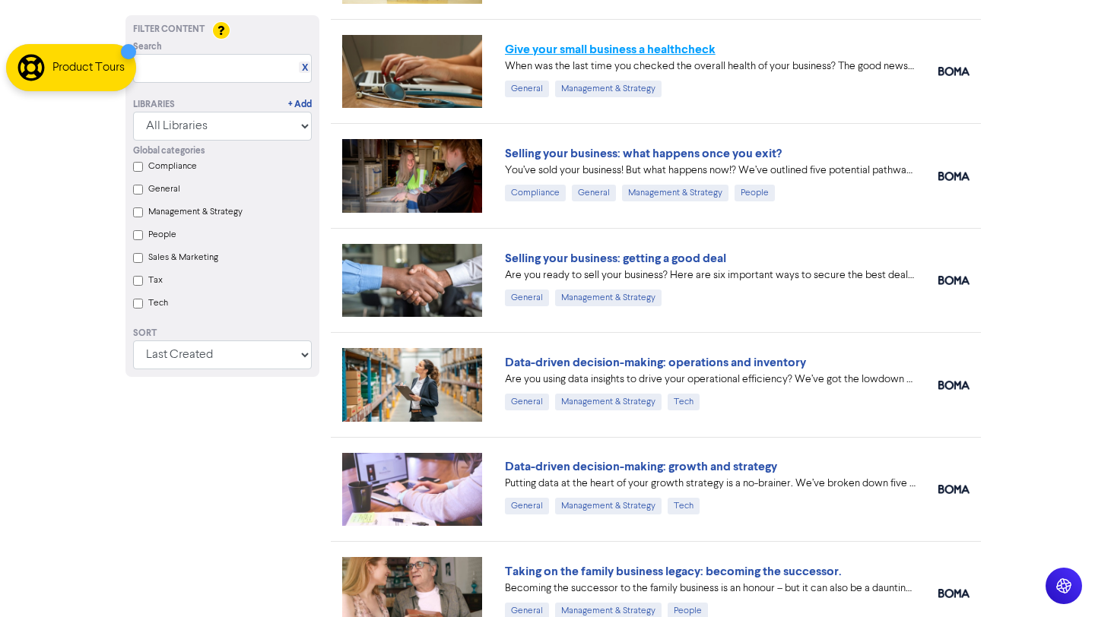
click at [680, 47] on link "Give your small business a healthcheck" at bounding box center [610, 49] width 211 height 15
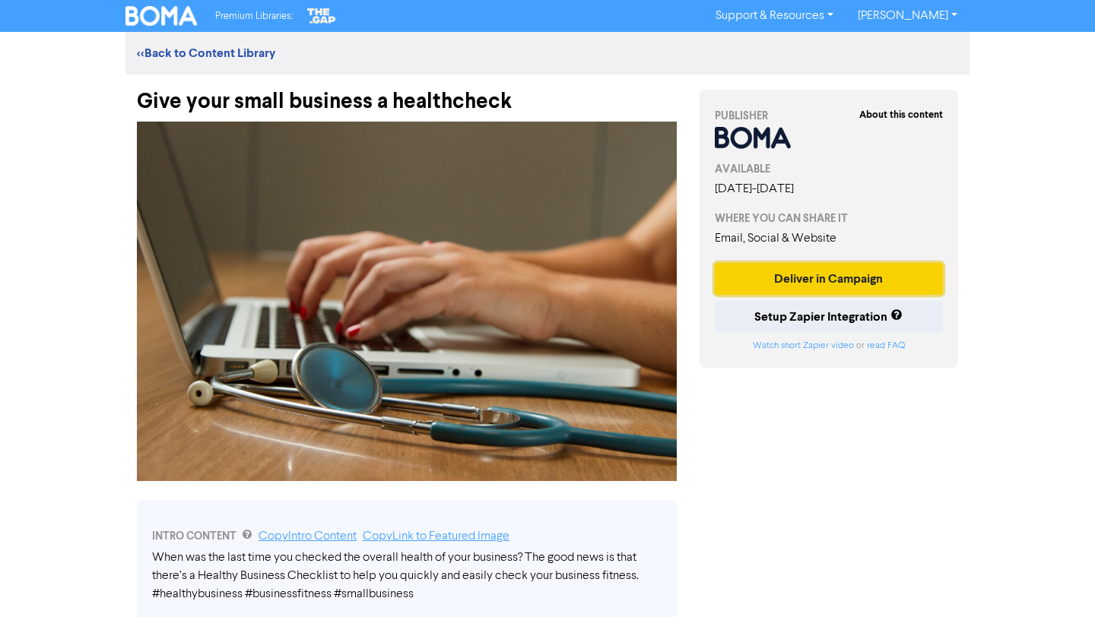
click at [782, 278] on button "Deliver in Campaign" at bounding box center [829, 279] width 228 height 32
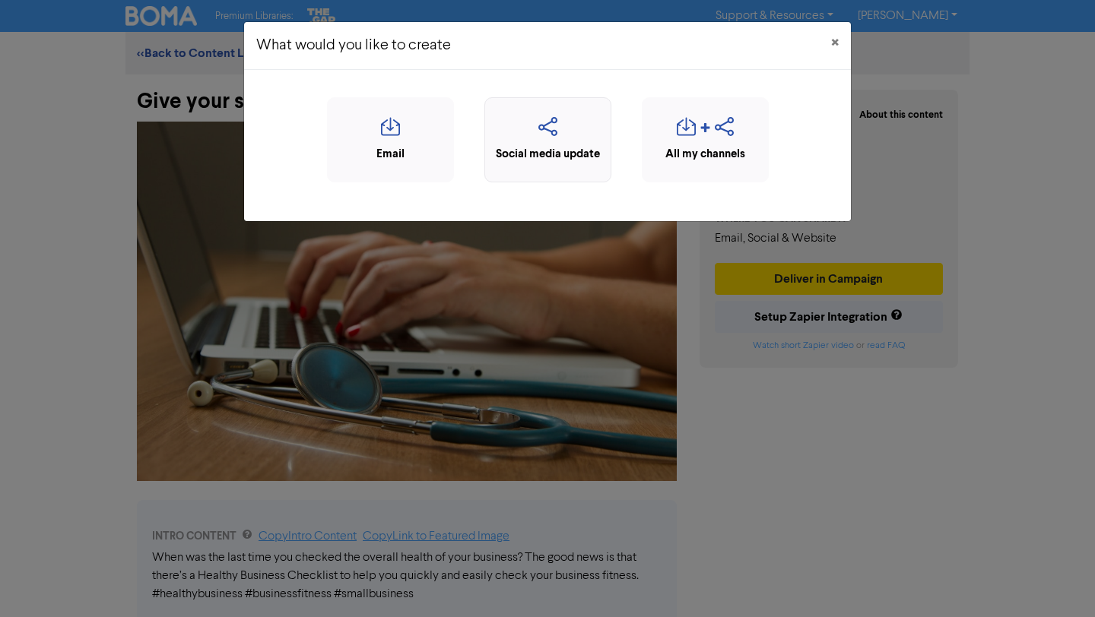
click at [562, 144] on icon "button" at bounding box center [548, 131] width 110 height 29
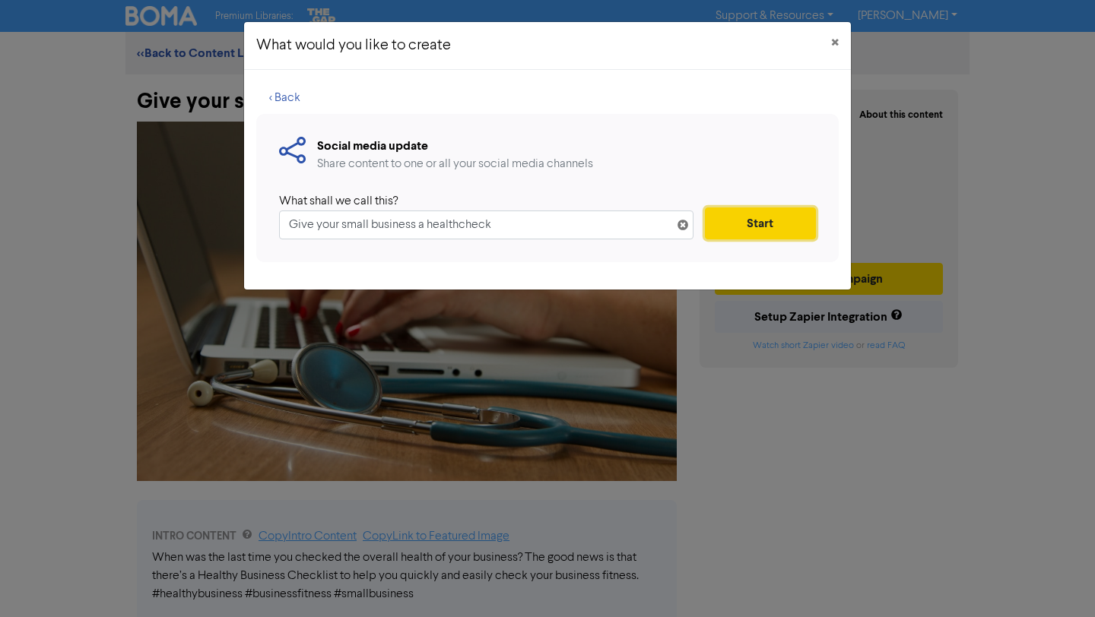
click at [741, 224] on button "Start" at bounding box center [760, 224] width 111 height 32
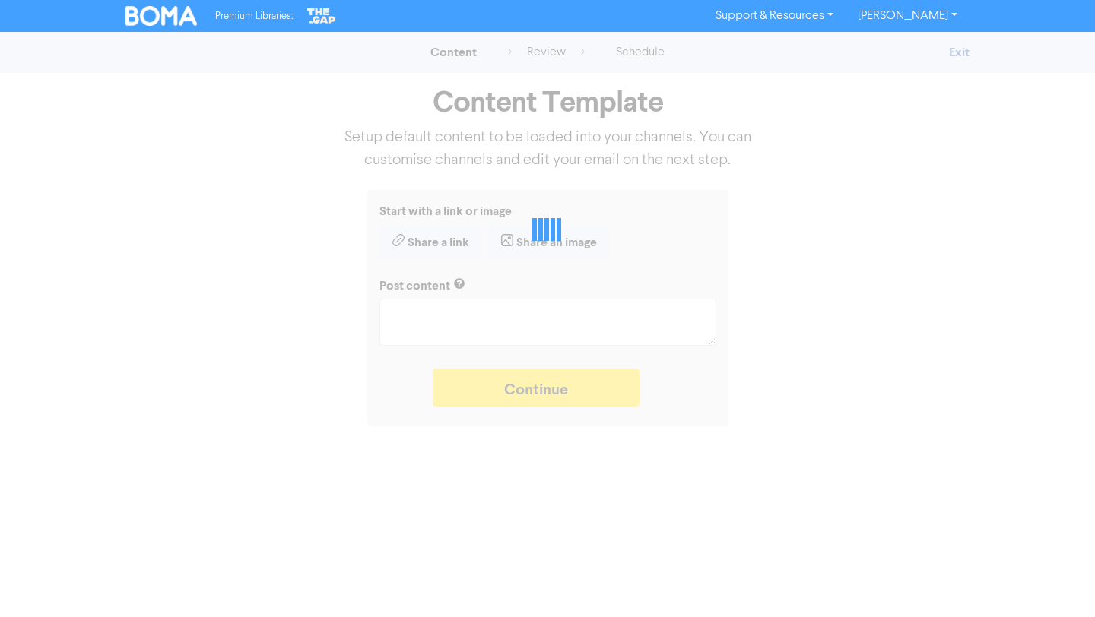
type textarea "x"
type textarea "When was the last time you checked the overall health of your business? The goo…"
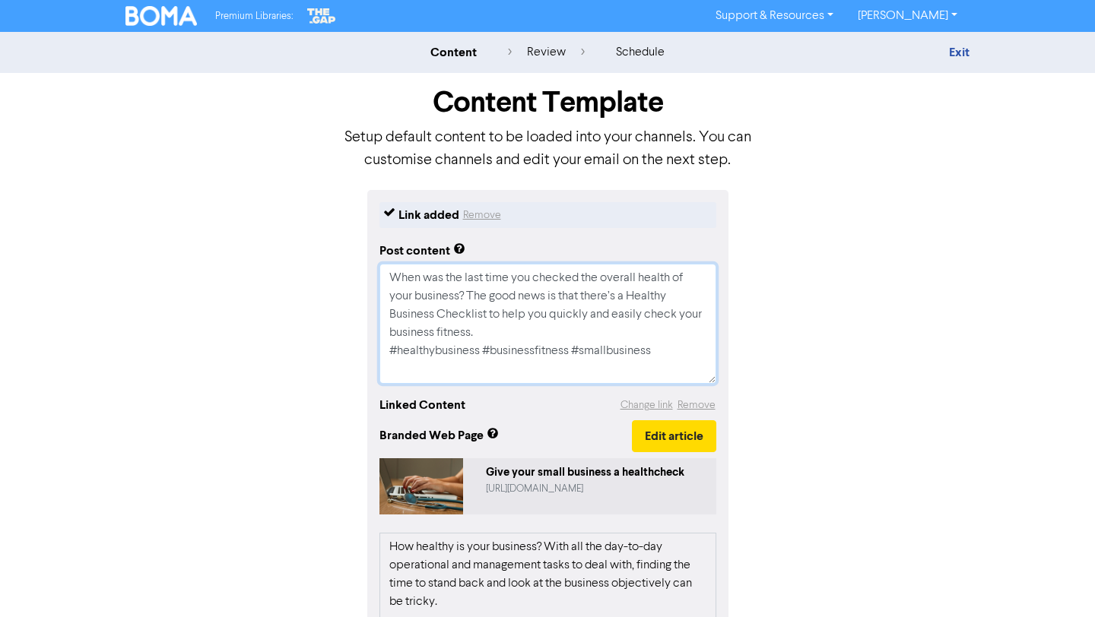
click at [522, 326] on textarea "When was the last time you checked the overall health of your business? The goo…" at bounding box center [547, 324] width 337 height 120
click at [389, 350] on textarea "When was the last time you checked the overall health of your business? The goo…" at bounding box center [547, 324] width 337 height 120
type textarea "x"
type textarea "When was the last time you checked the overall health of your business? The goo…"
click at [531, 363] on textarea "When was the last time you checked the overall health of your business? The goo…" at bounding box center [547, 324] width 337 height 120
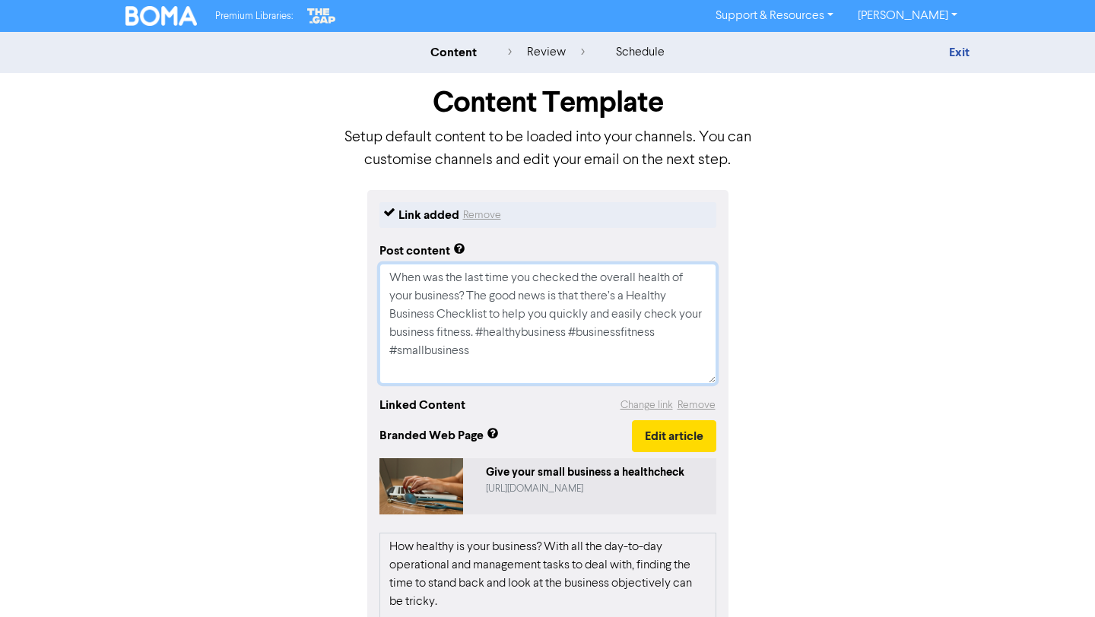
type textarea "x"
type textarea "When was the last time you checked the overall health of your business? The goo…"
paste textarea "Would you like to know more about the relationship between costs and revenue to…"
type textarea "x"
type textarea "Lore ips dol sita cons adi elitsed doe tempori utlabo et dolo magnaali? Eni adm…"
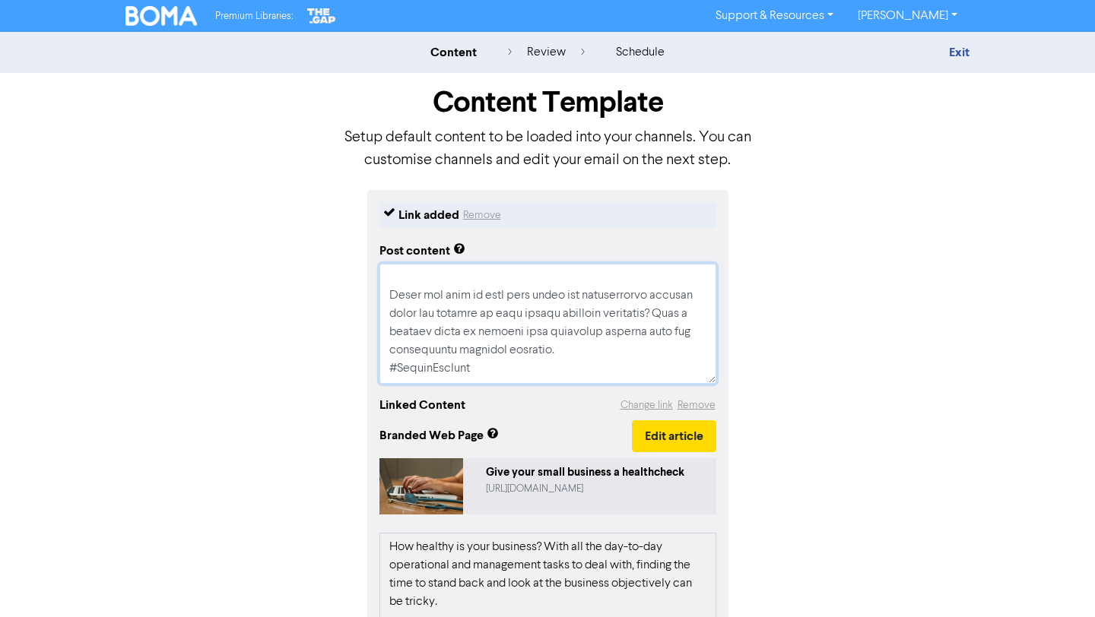
scroll to position [103, 0]
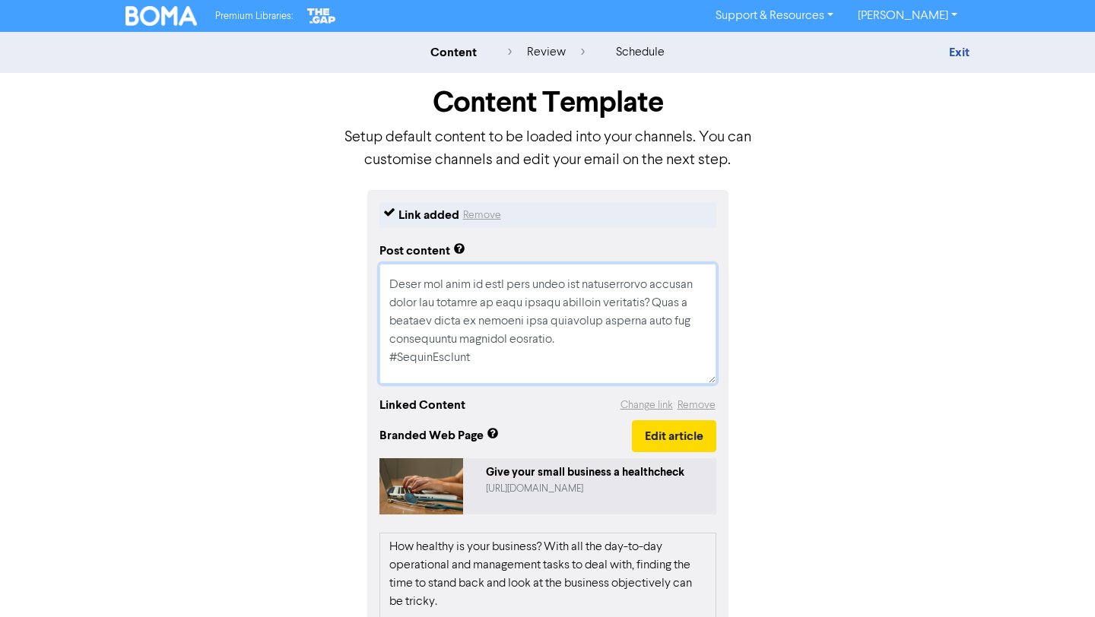
drag, startPoint x: 482, startPoint y: 364, endPoint x: 380, endPoint y: 290, distance: 125.8
click at [380, 290] on textarea at bounding box center [547, 324] width 337 height 120
type textarea "x"
type textarea "When was the last time you checked the overall health of your business? The goo…"
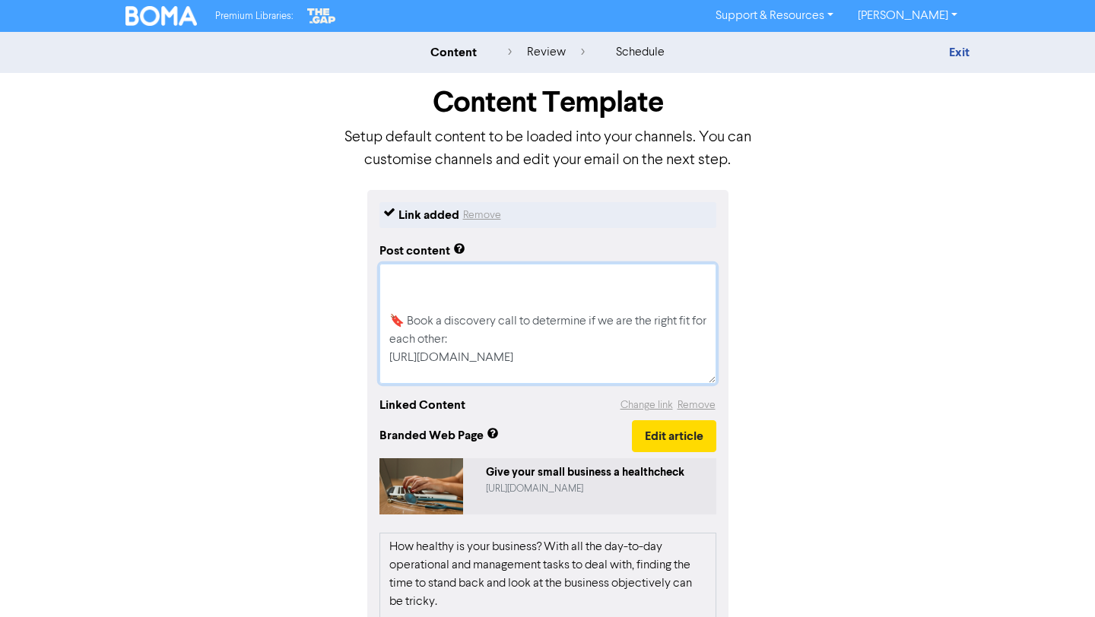
type textarea "x"
type textarea "When was the last time you checked the overall health of your business? The goo…"
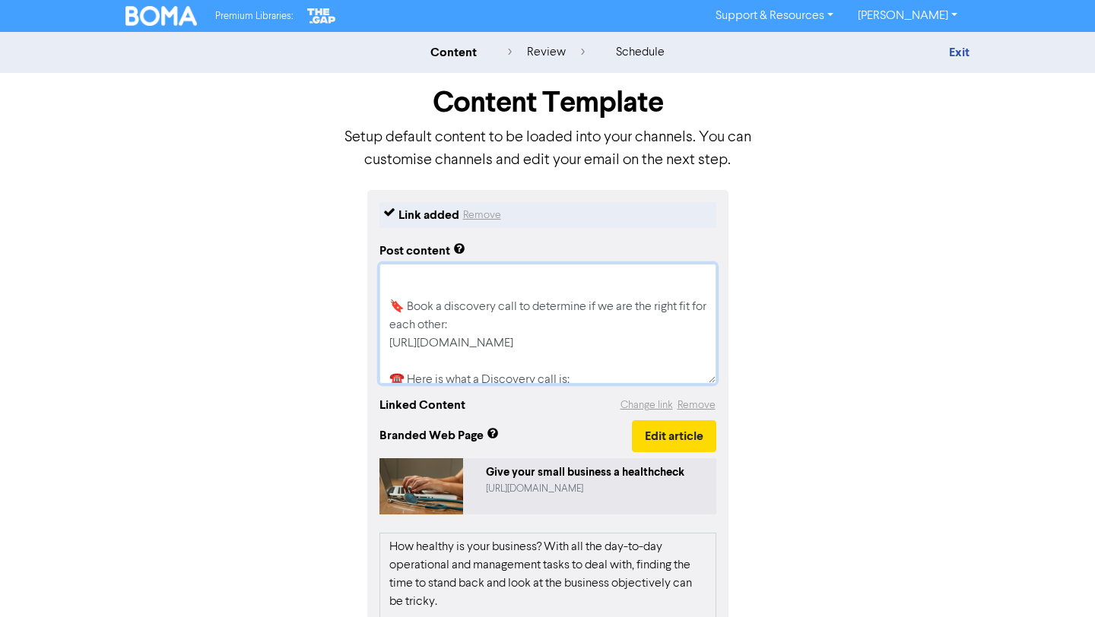
type textarea "x"
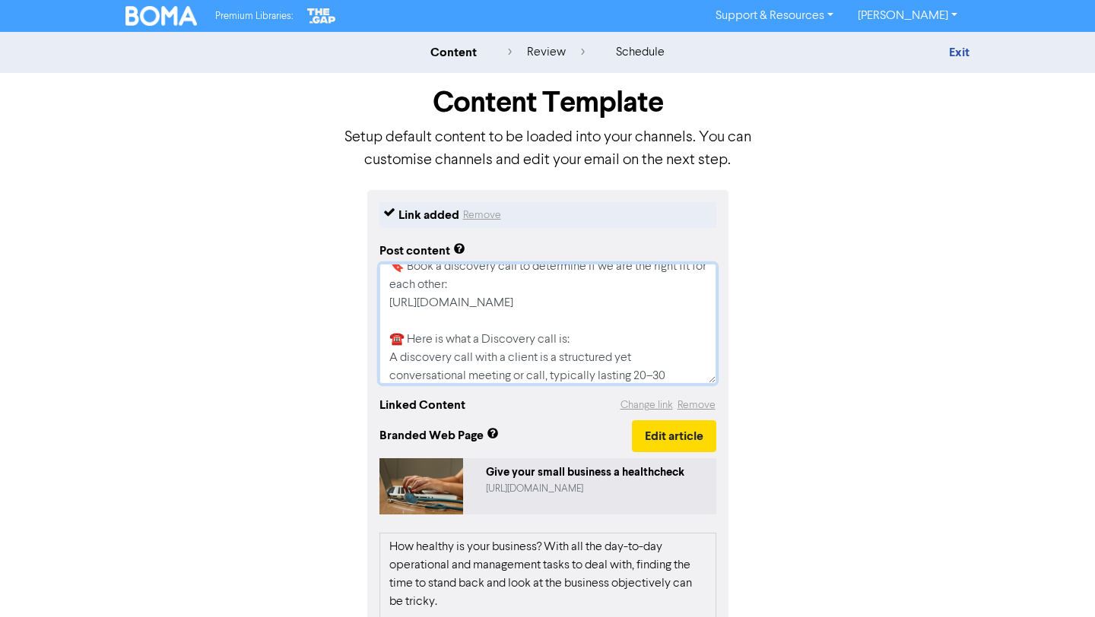
scroll to position [292, 0]
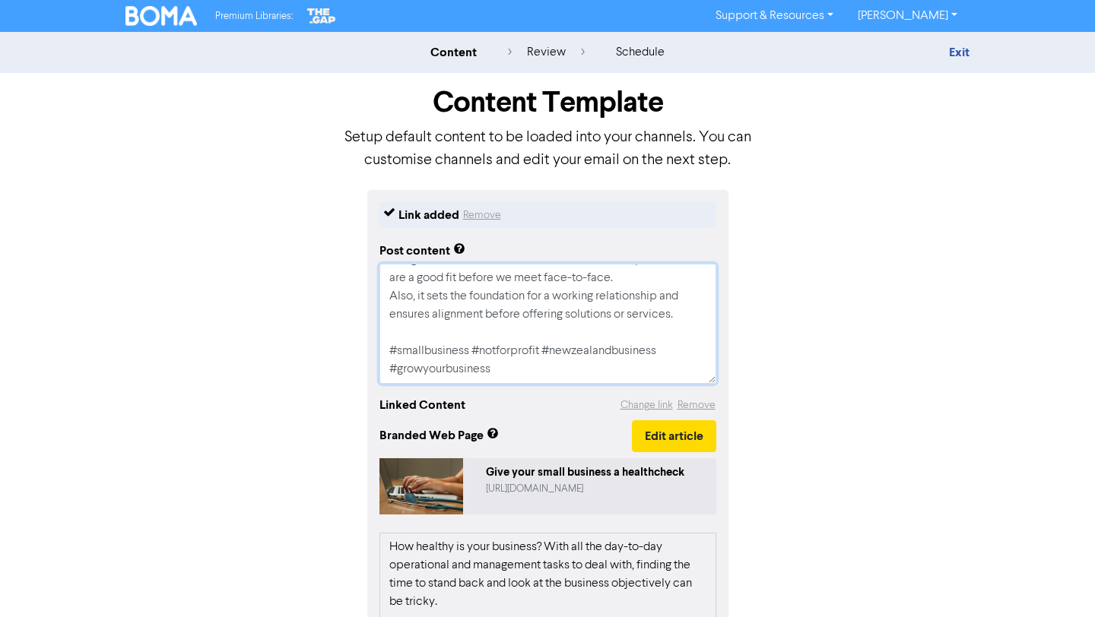
drag, startPoint x: 388, startPoint y: 270, endPoint x: 581, endPoint y: 486, distance: 289.7
click at [581, 486] on div "Link added Remove Post content When was the last time you checked the overall h…" at bounding box center [547, 554] width 361 height 728
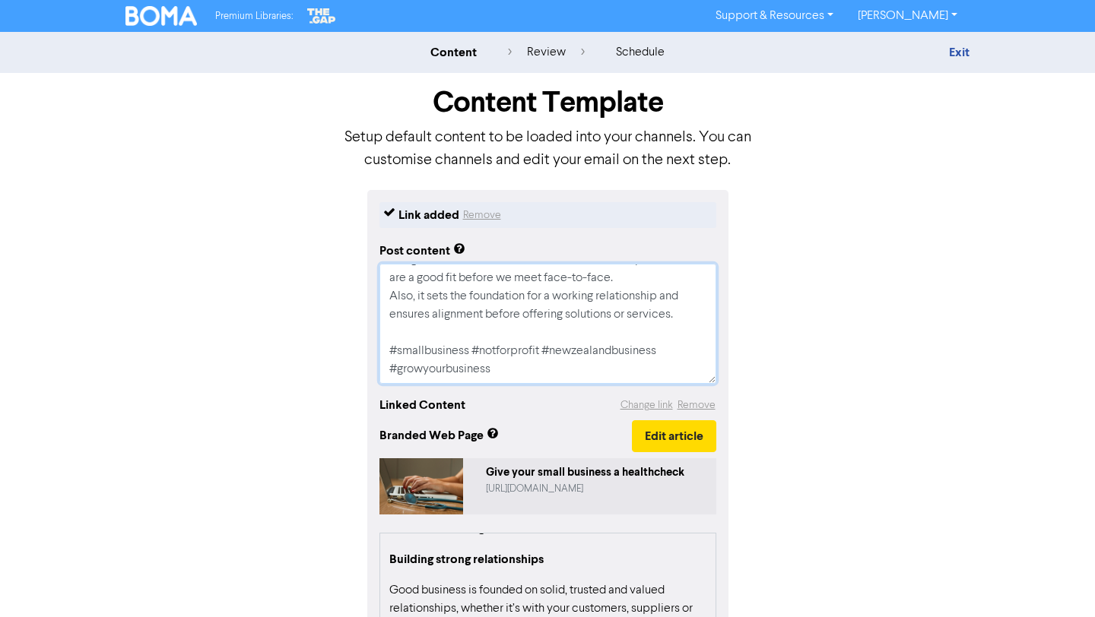
scroll to position [300, 0]
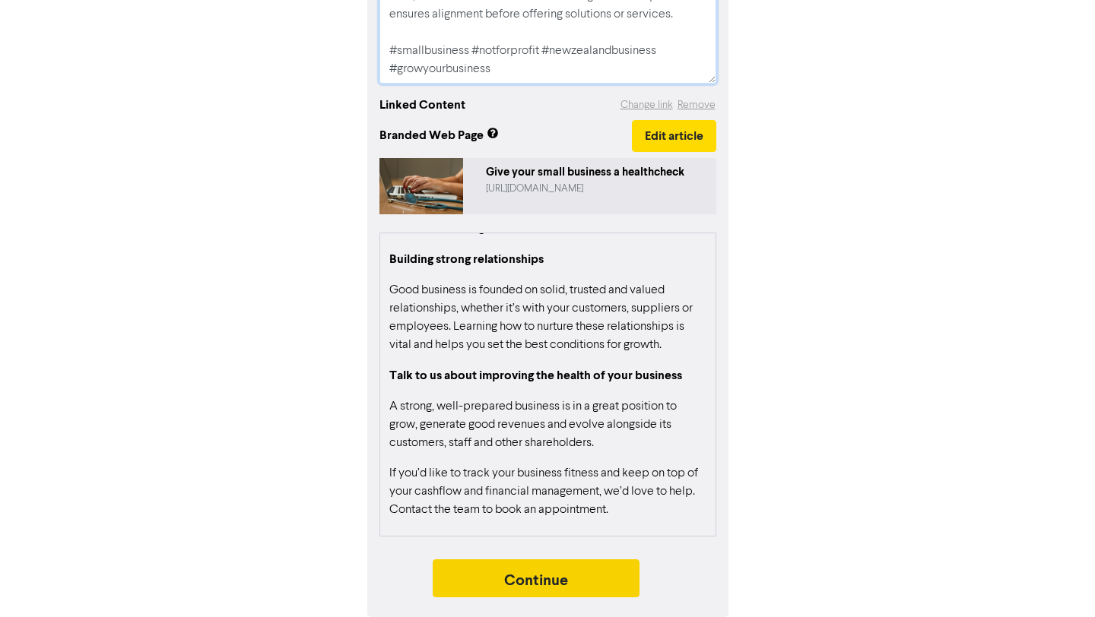
type textarea "When was the last time you checked the overall health of your business? The goo…"
click at [610, 576] on button "Continue" at bounding box center [536, 579] width 207 height 38
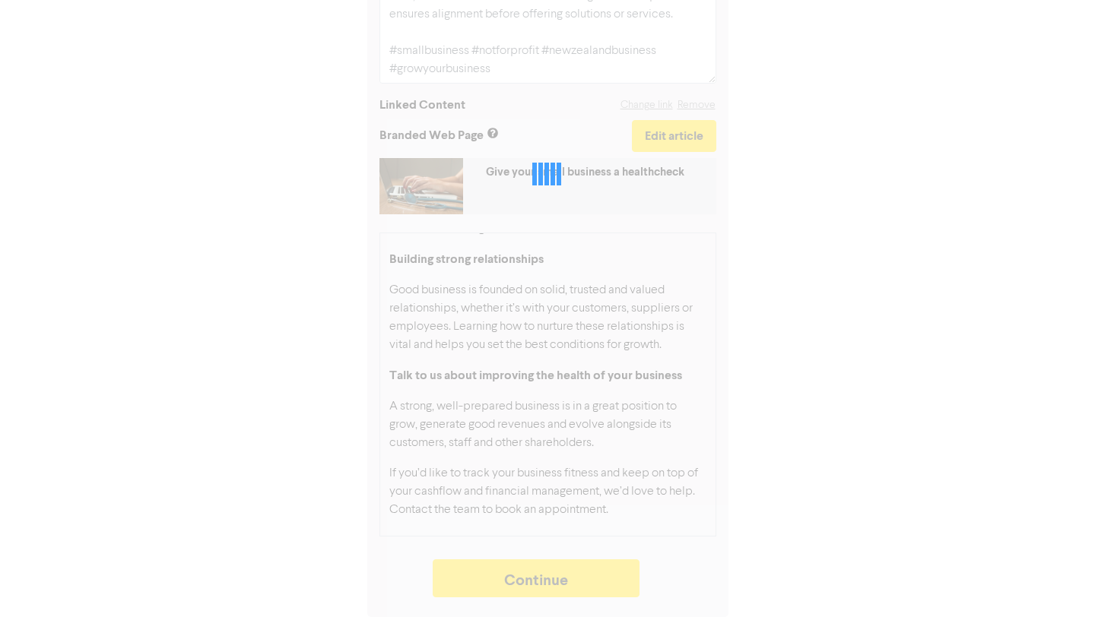
type textarea "x"
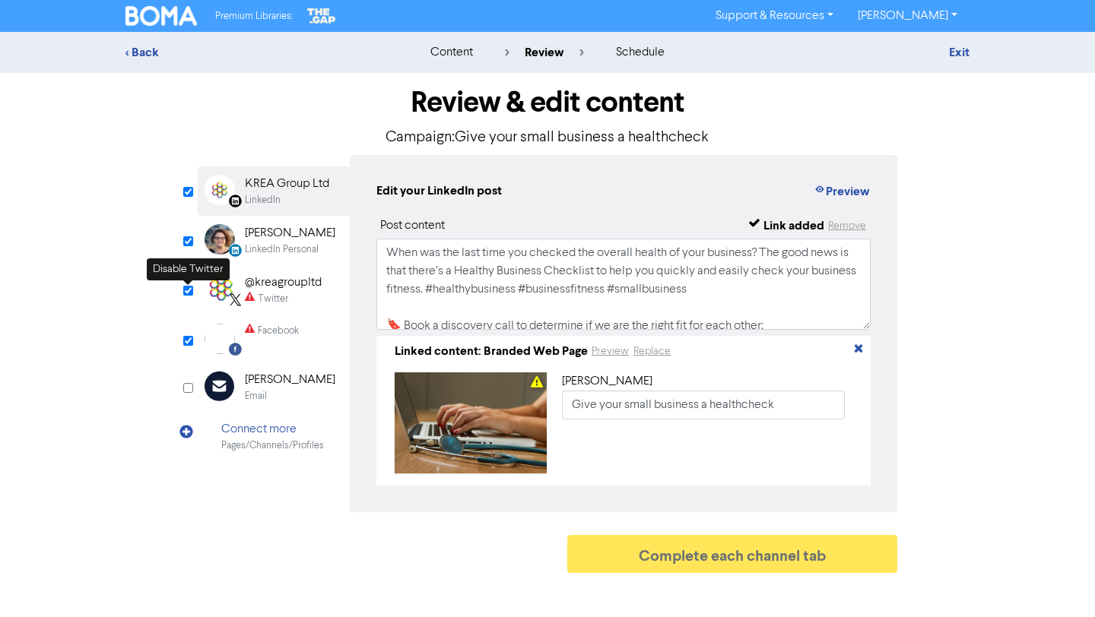
click at [190, 290] on input "checkbox" at bounding box center [188, 291] width 10 height 10
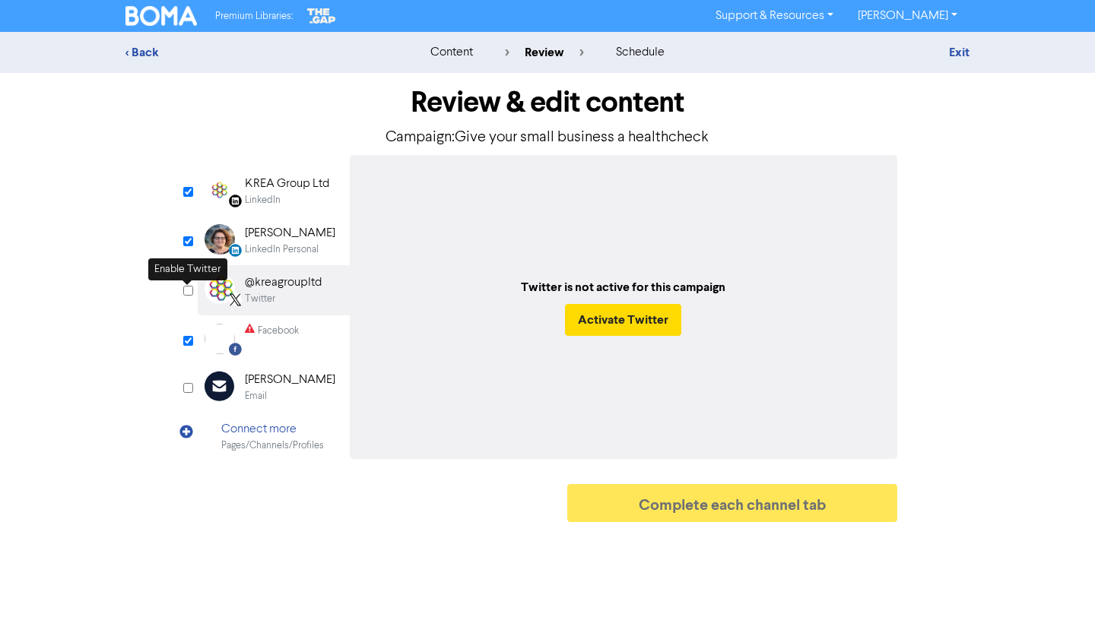
click at [190, 290] on input "checkbox" at bounding box center [188, 291] width 10 height 10
checkbox input "true"
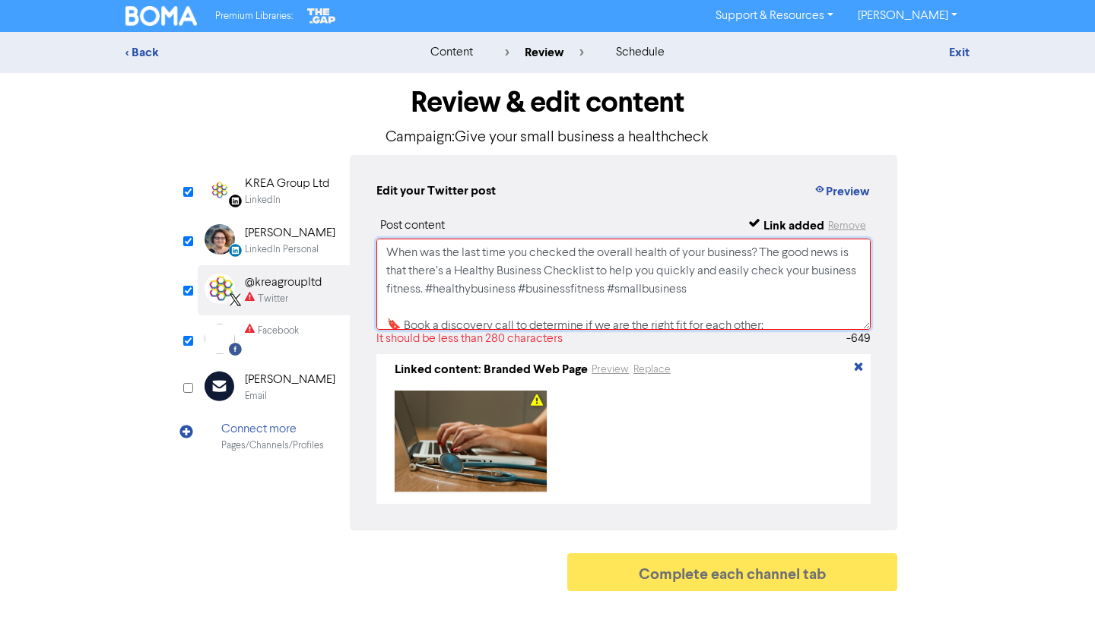
click at [492, 302] on textarea "When was the last time you checked the overall health of your business? The goo…" at bounding box center [623, 284] width 494 height 91
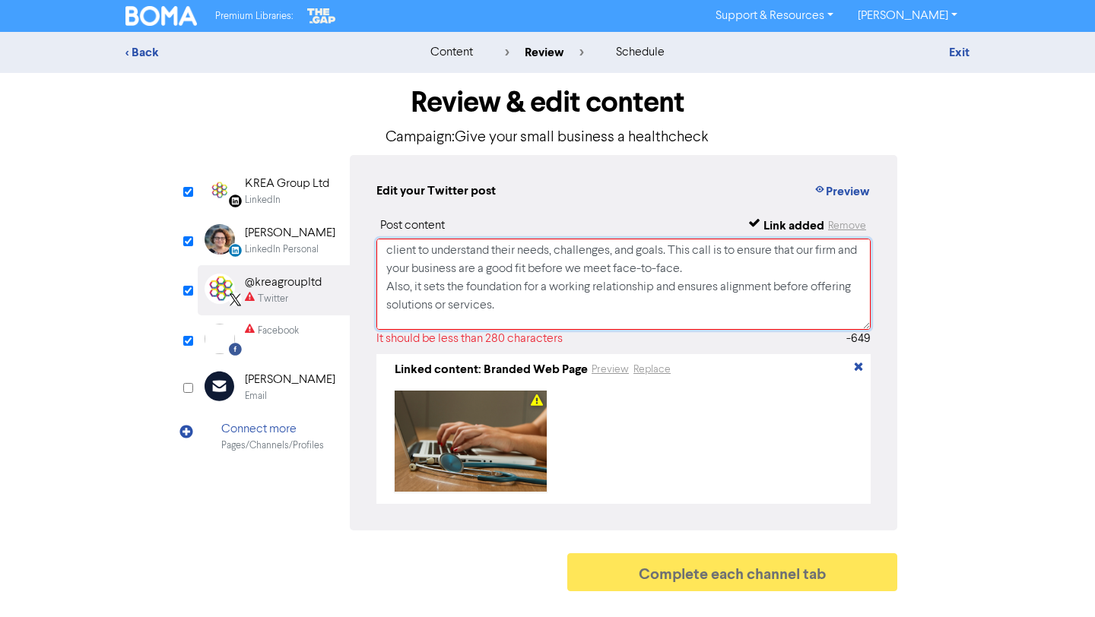
scroll to position [244, 0]
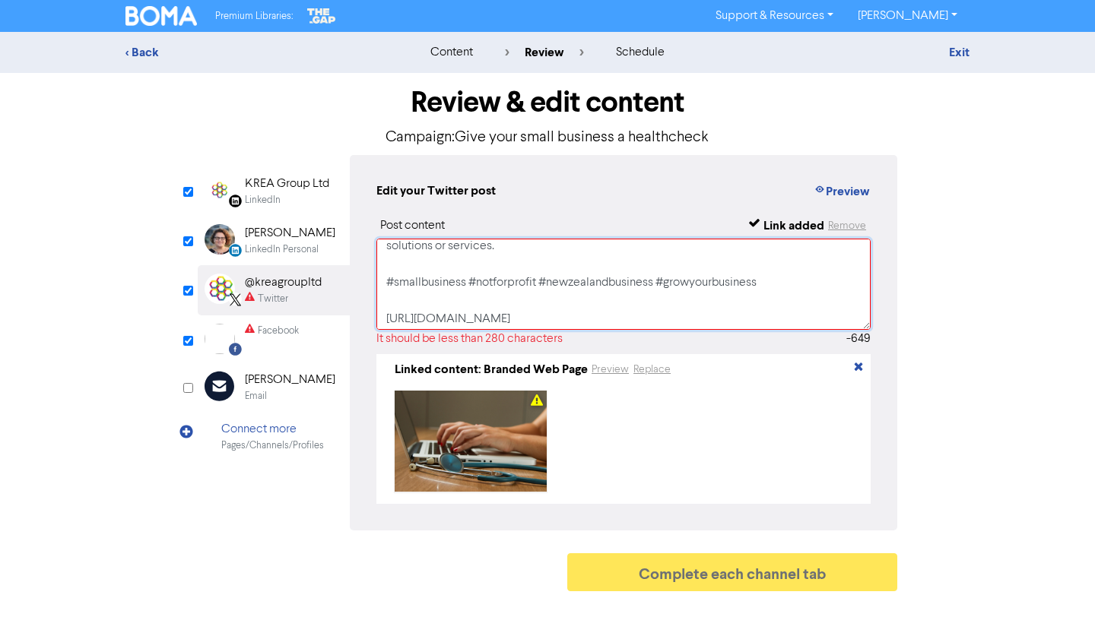
drag, startPoint x: 383, startPoint y: 256, endPoint x: 764, endPoint y: 278, distance: 381.7
click at [764, 278] on textarea "When was the last time you checked the overall health of your business? The goo…" at bounding box center [623, 284] width 494 height 91
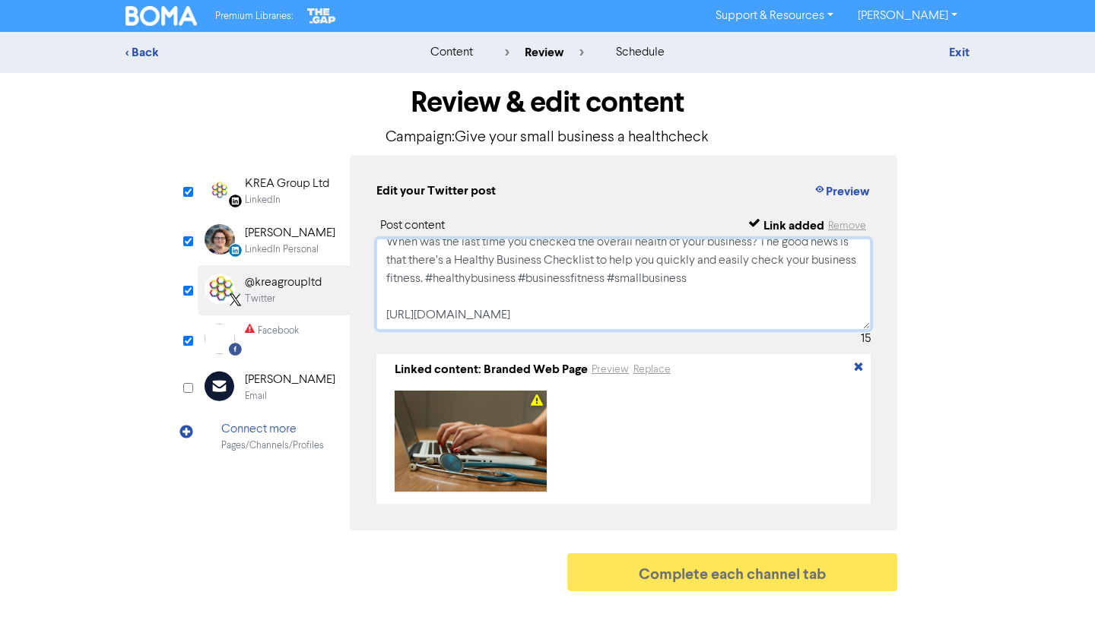
scroll to position [7, 0]
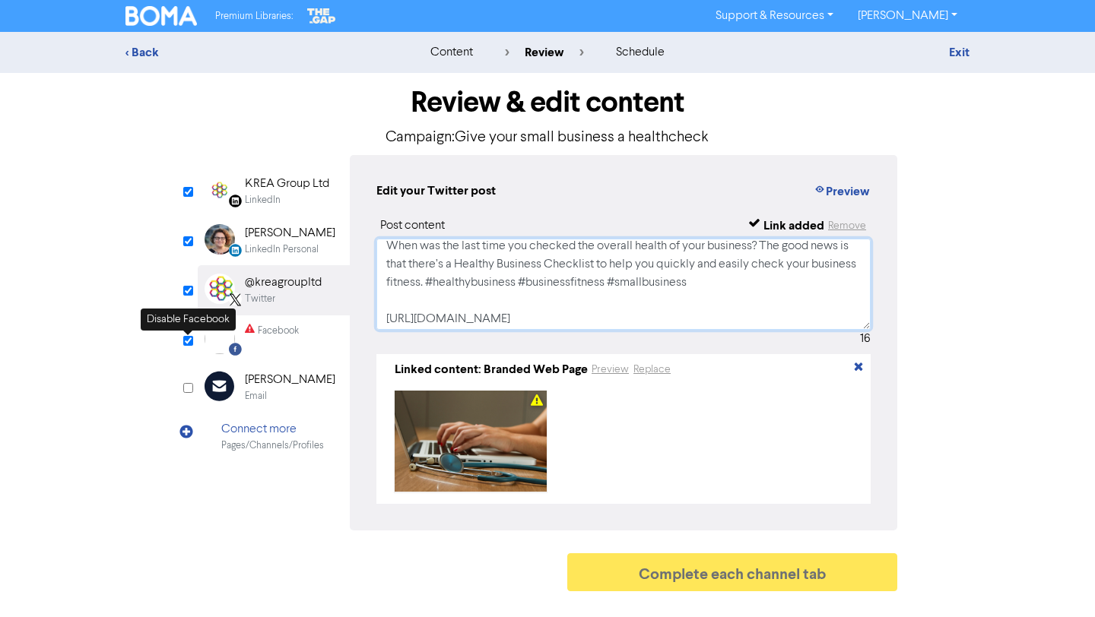
type textarea "When was the last time you checked the overall health of your business? The goo…"
click at [186, 342] on input "checkbox" at bounding box center [188, 341] width 10 height 10
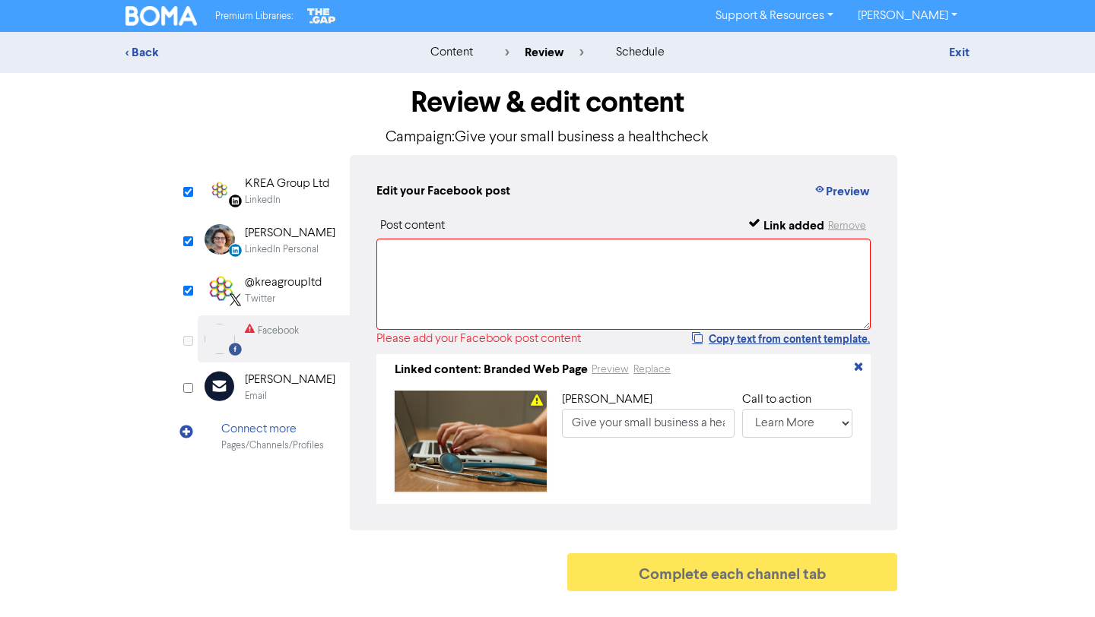
click at [186, 342] on input "checkbox" at bounding box center [188, 341] width 10 height 10
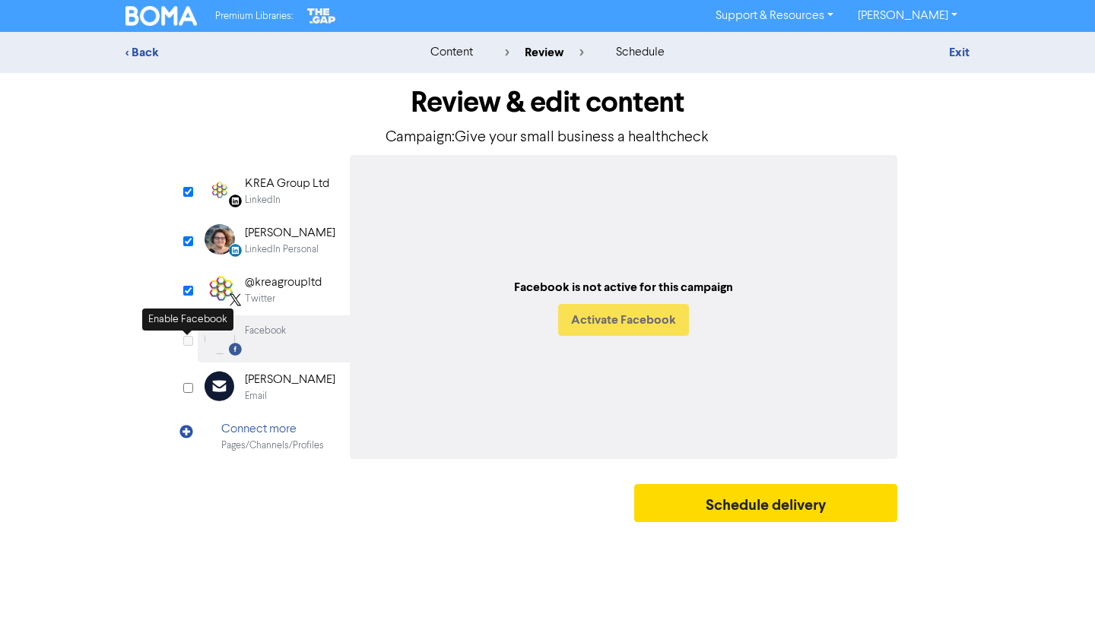
checkbox input "true"
select select "LEARN_MORE"
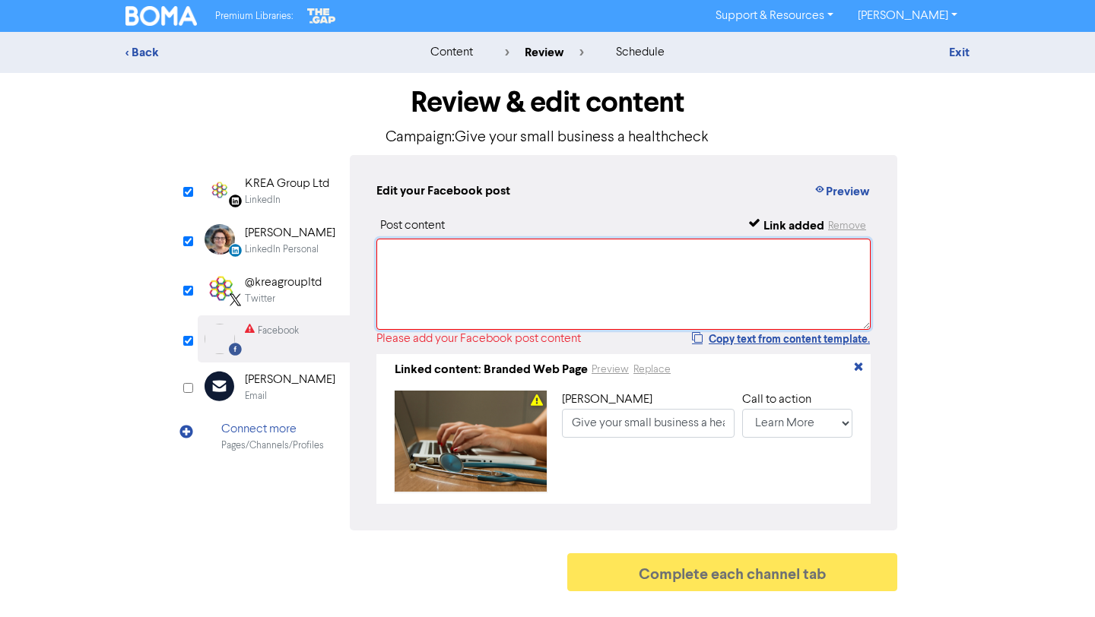
click at [425, 272] on textarea at bounding box center [623, 284] width 494 height 91
paste textarea "When was the last time you checked the overall health of your business? The goo…"
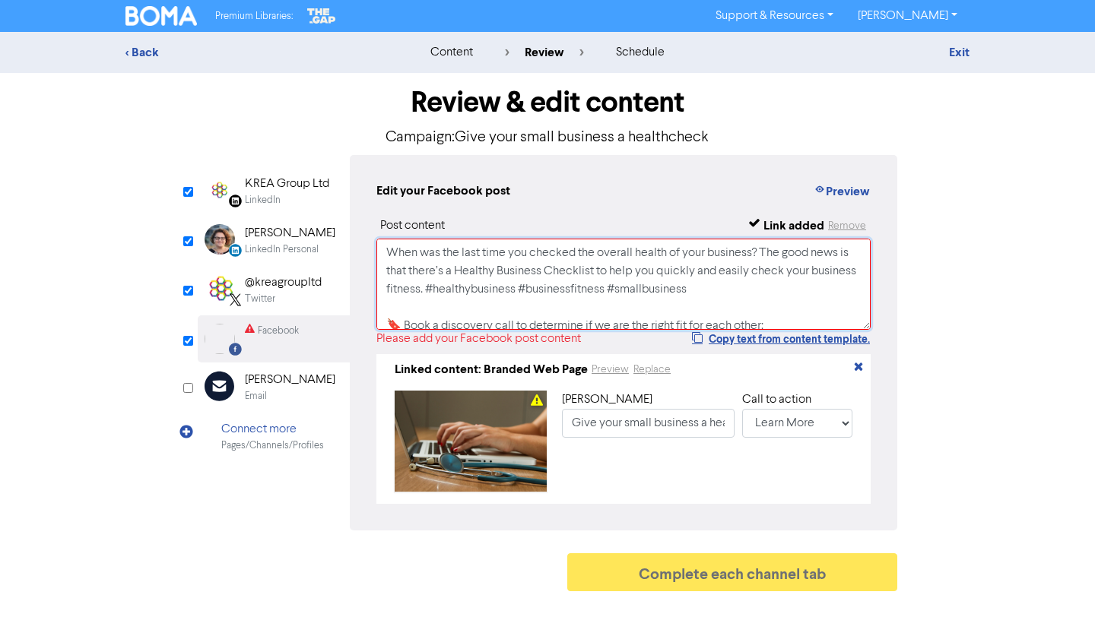
scroll to position [204, 0]
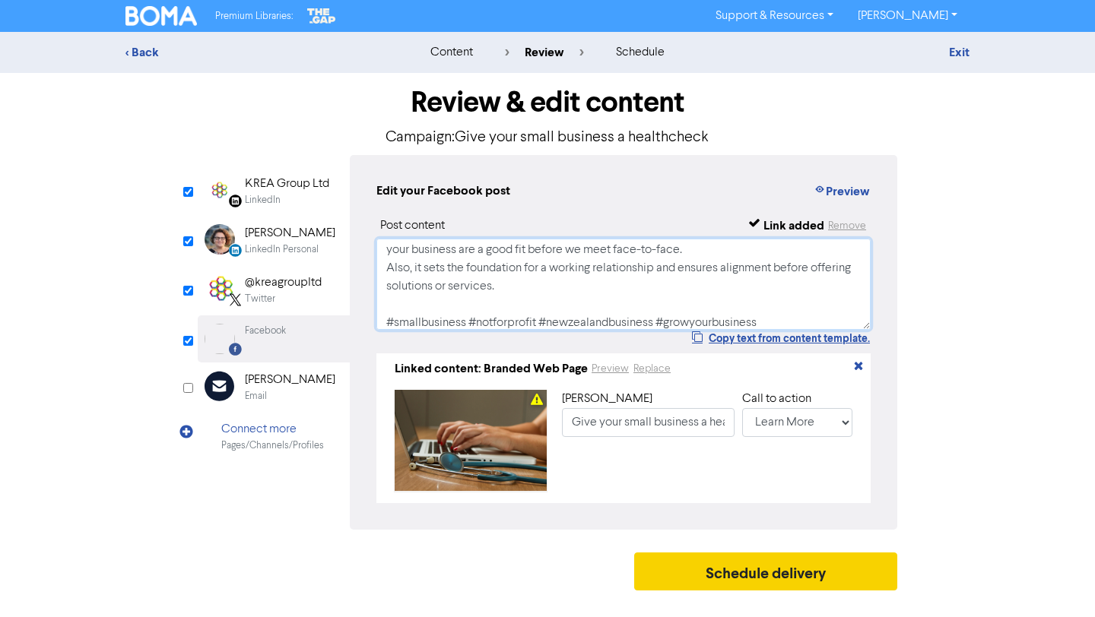
type textarea "When was the last time you checked the overall health of your business? The goo…"
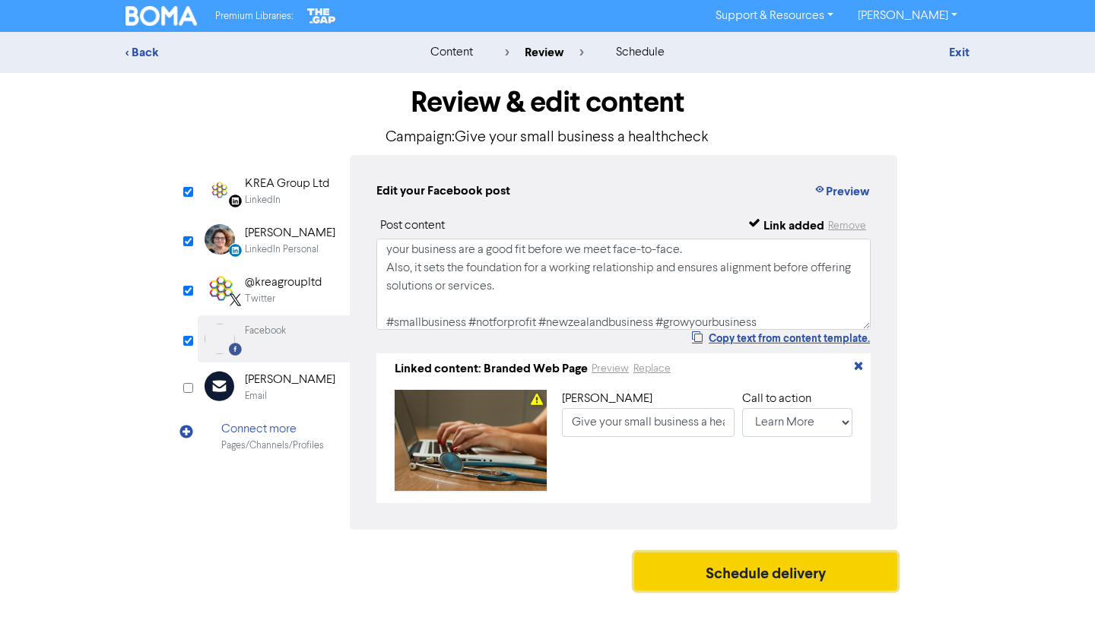
click at [834, 578] on button "Schedule delivery" at bounding box center [765, 572] width 263 height 38
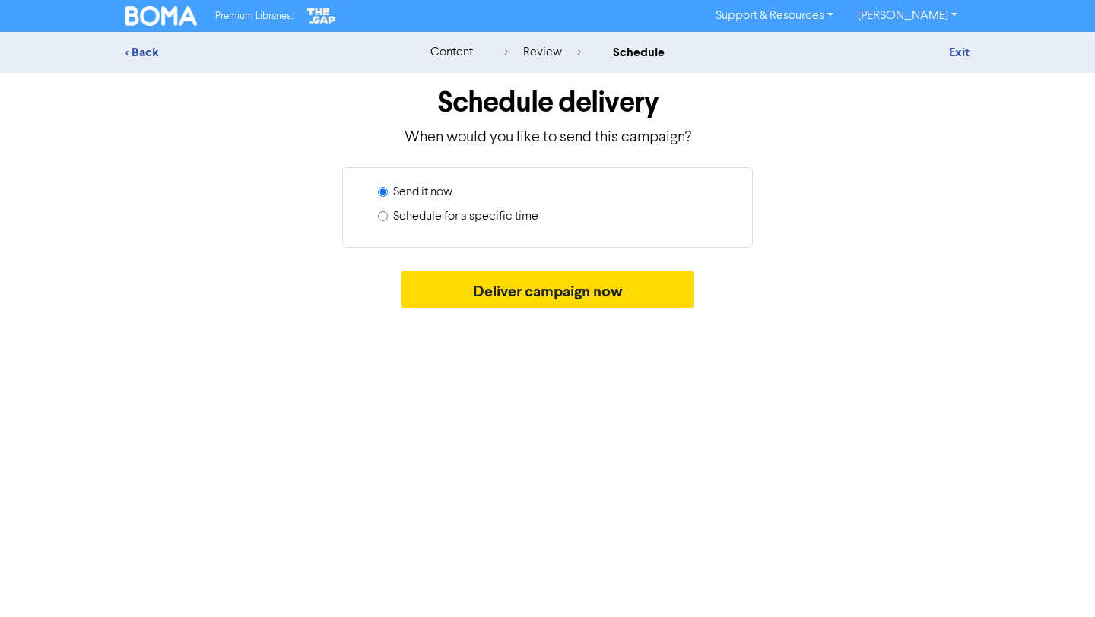
click at [479, 220] on label "Schedule for a specific time" at bounding box center [465, 217] width 145 height 18
click at [388, 220] on input "Schedule for a specific time" at bounding box center [383, 216] width 10 height 10
radio input "true"
radio input "false"
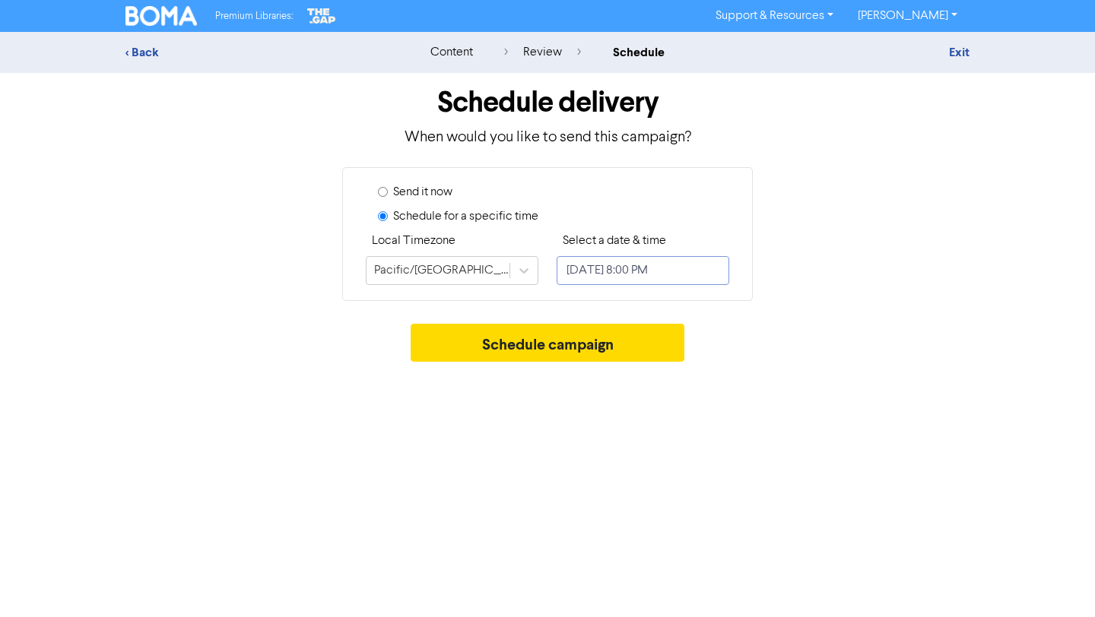
click at [621, 268] on input "[DATE] 8:00 PM" at bounding box center [643, 270] width 173 height 29
select select "8"
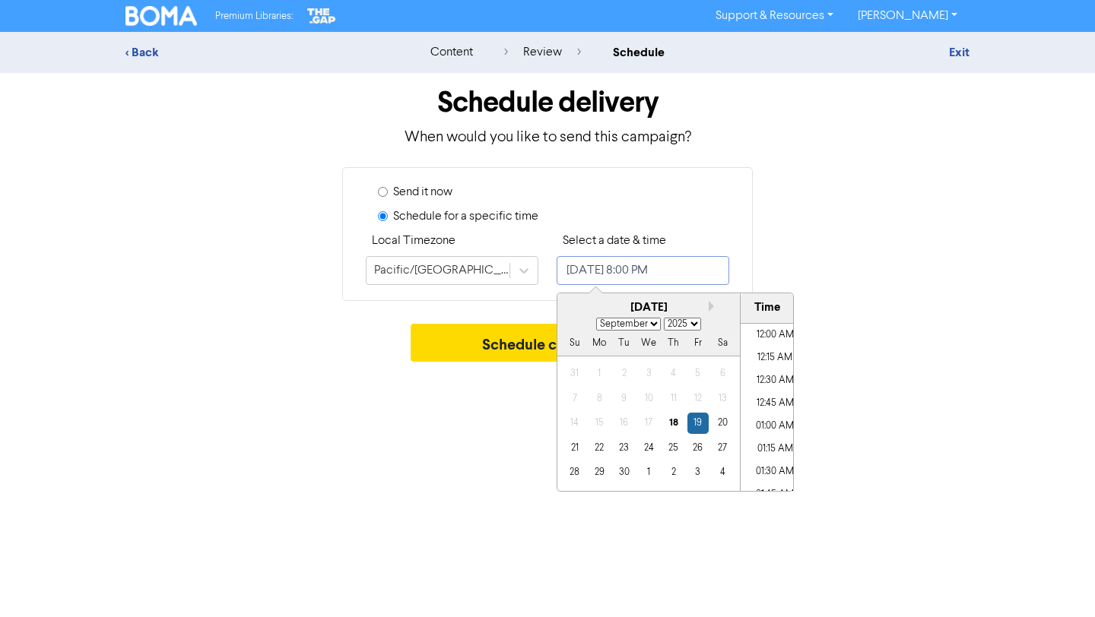
scroll to position [1753, 0]
click at [642, 449] on div "24" at bounding box center [648, 448] width 21 height 21
click at [773, 374] on li "05:00 PM" at bounding box center [775, 372] width 68 height 23
type input "[DATE] 5:00 PM"
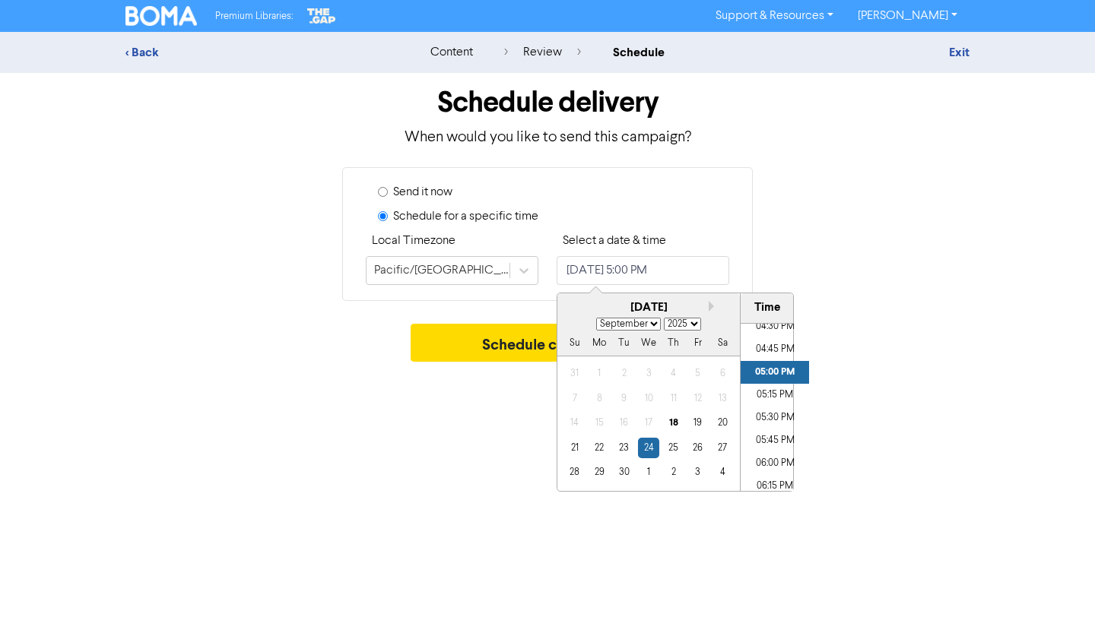
click at [882, 331] on div "Schedule campaign" at bounding box center [547, 347] width 844 height 46
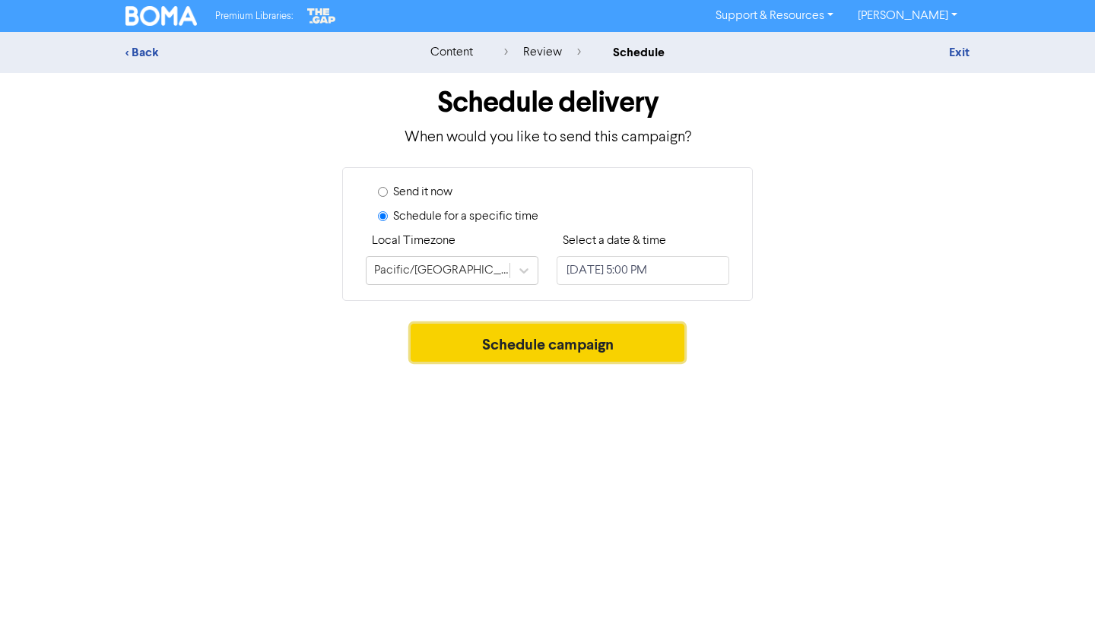
click at [611, 346] on button "Schedule campaign" at bounding box center [548, 343] width 275 height 38
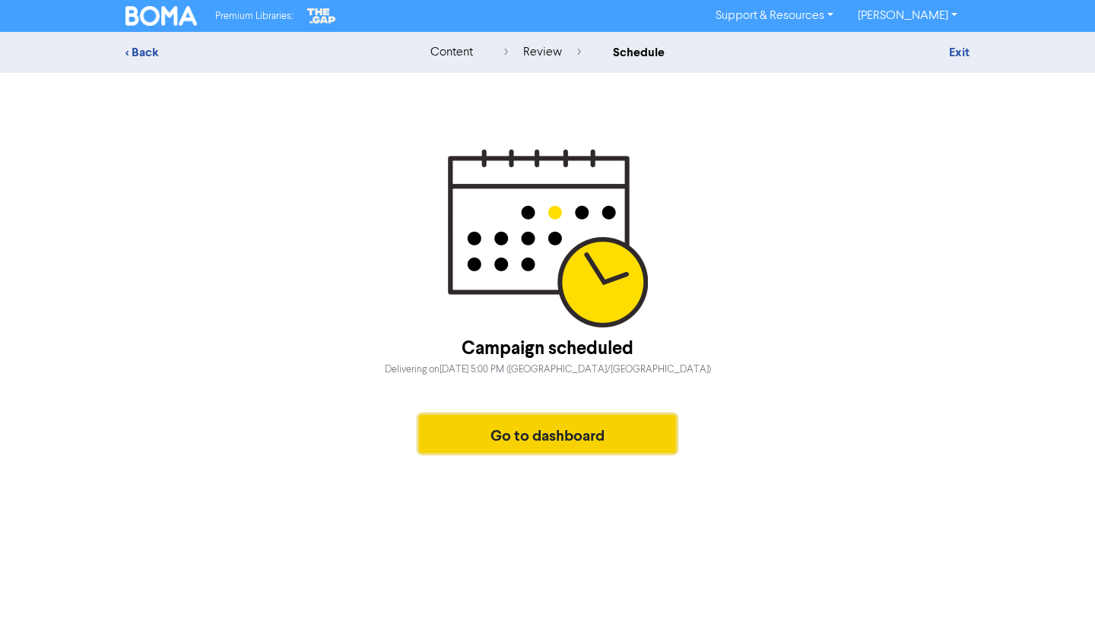
click at [513, 429] on button "Go to dashboard" at bounding box center [547, 434] width 257 height 38
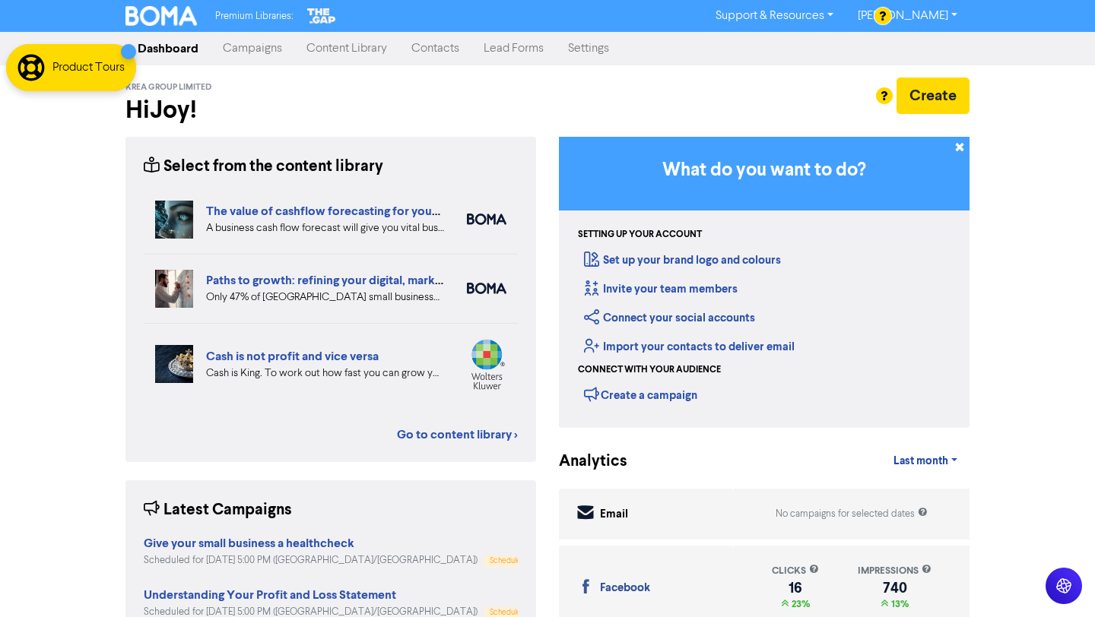
click at [270, 46] on link "Campaigns" at bounding box center [253, 48] width 84 height 30
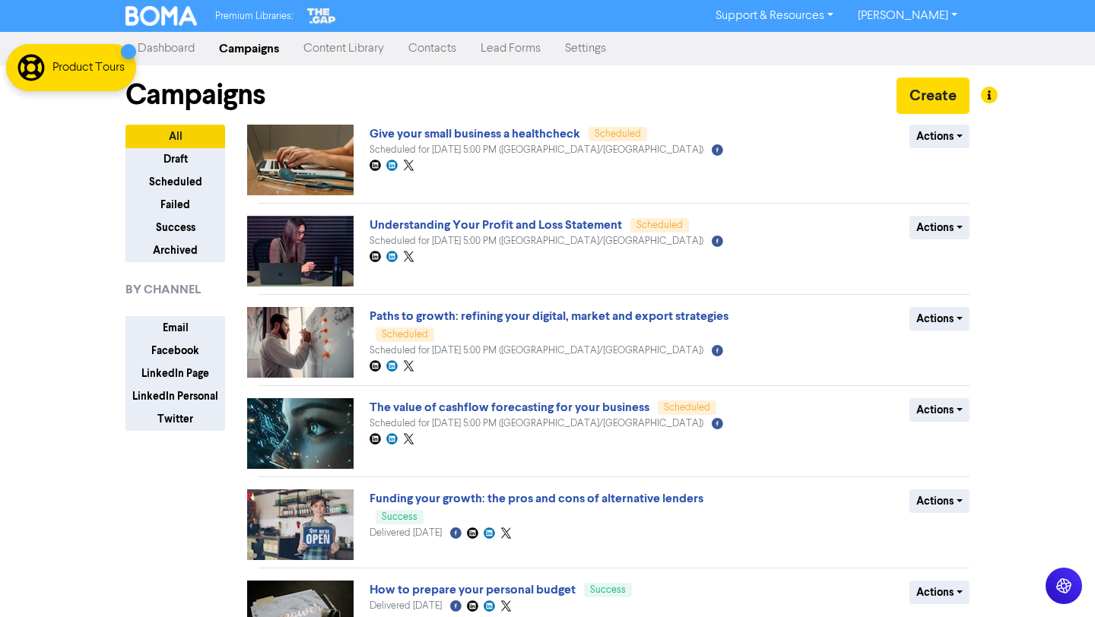
click at [331, 46] on link "Content Library" at bounding box center [343, 48] width 105 height 30
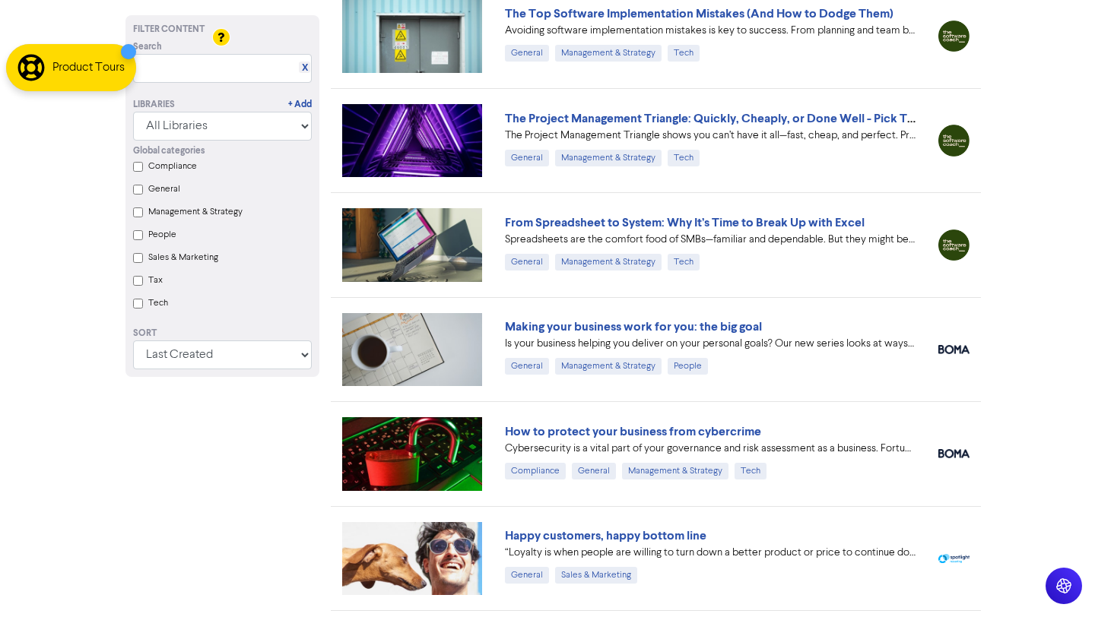
scroll to position [9125, 0]
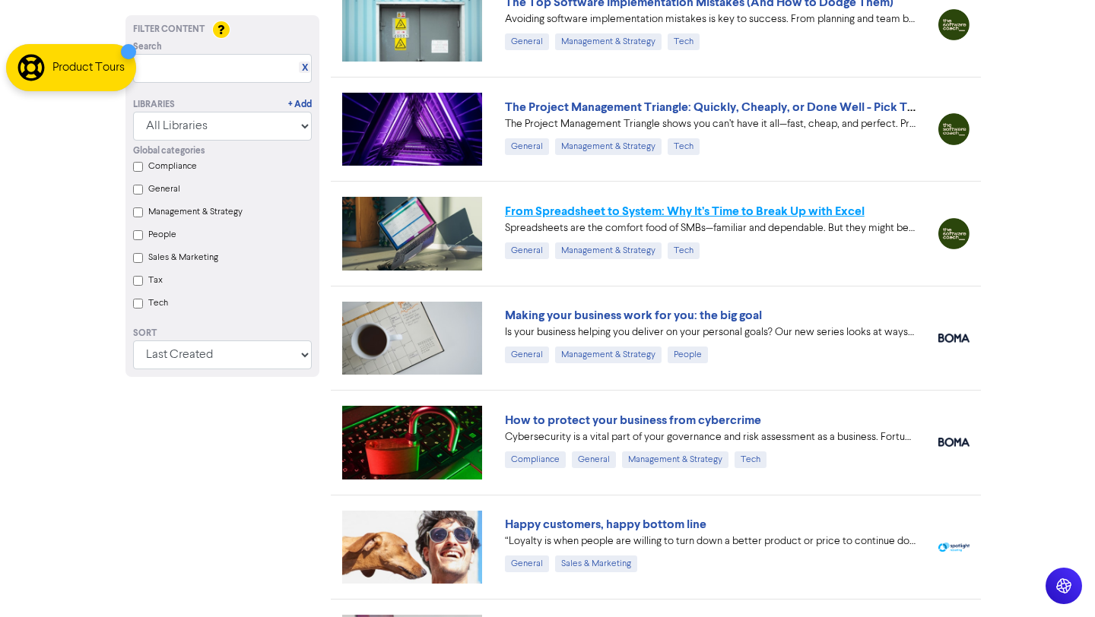
click at [735, 214] on link "From Spreadsheet to System: Why It’s Time to Break Up with Excel" at bounding box center [685, 211] width 360 height 15
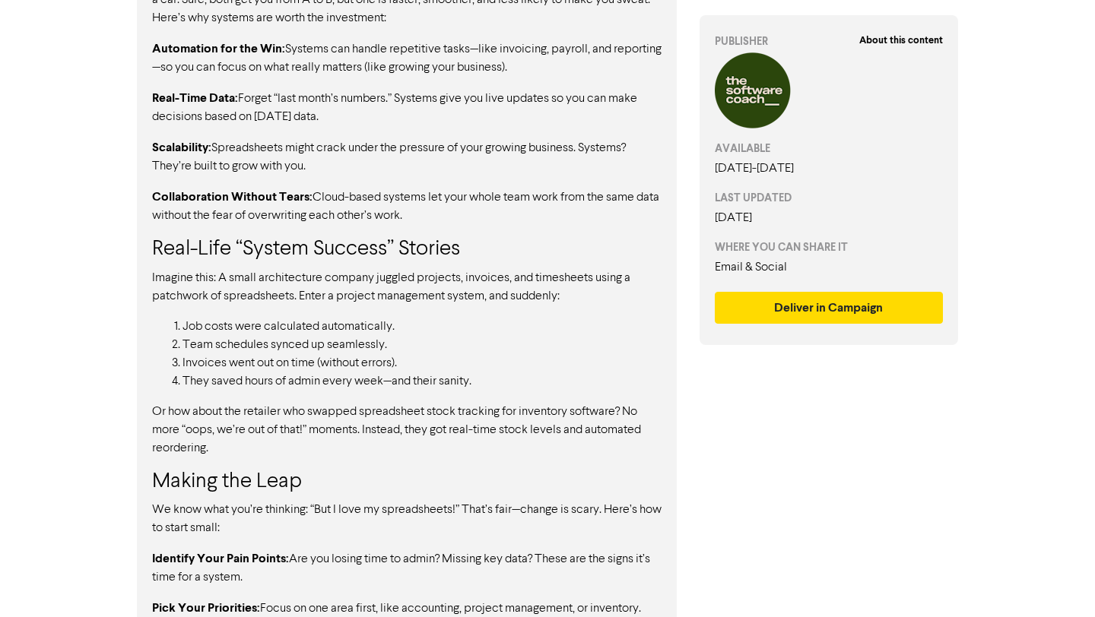
scroll to position [1308, 0]
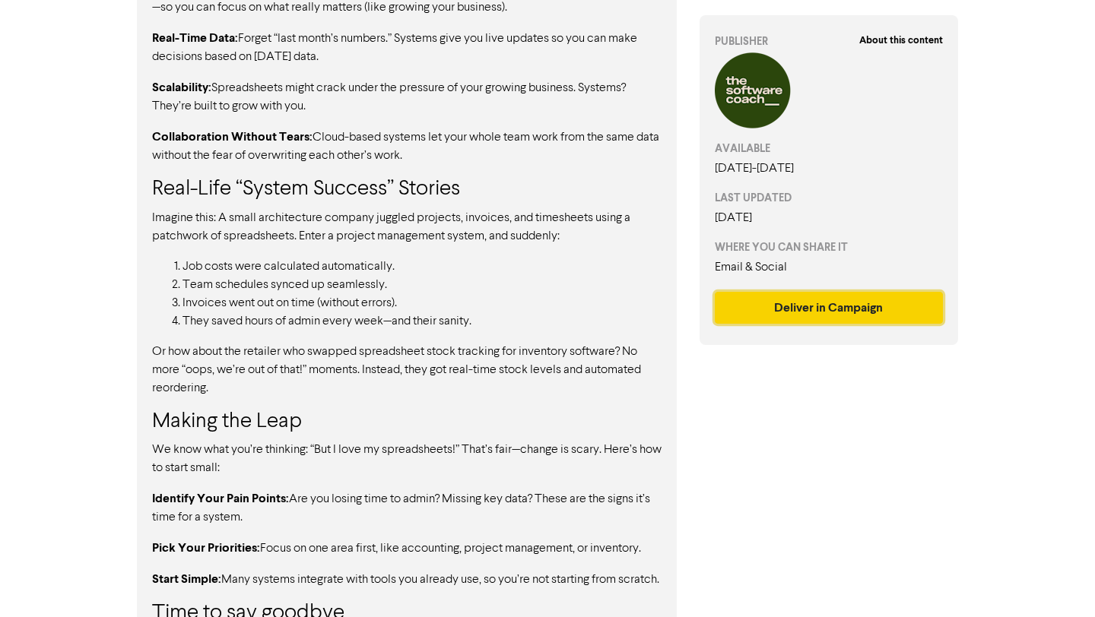
click at [780, 308] on button "Deliver in Campaign" at bounding box center [829, 308] width 228 height 32
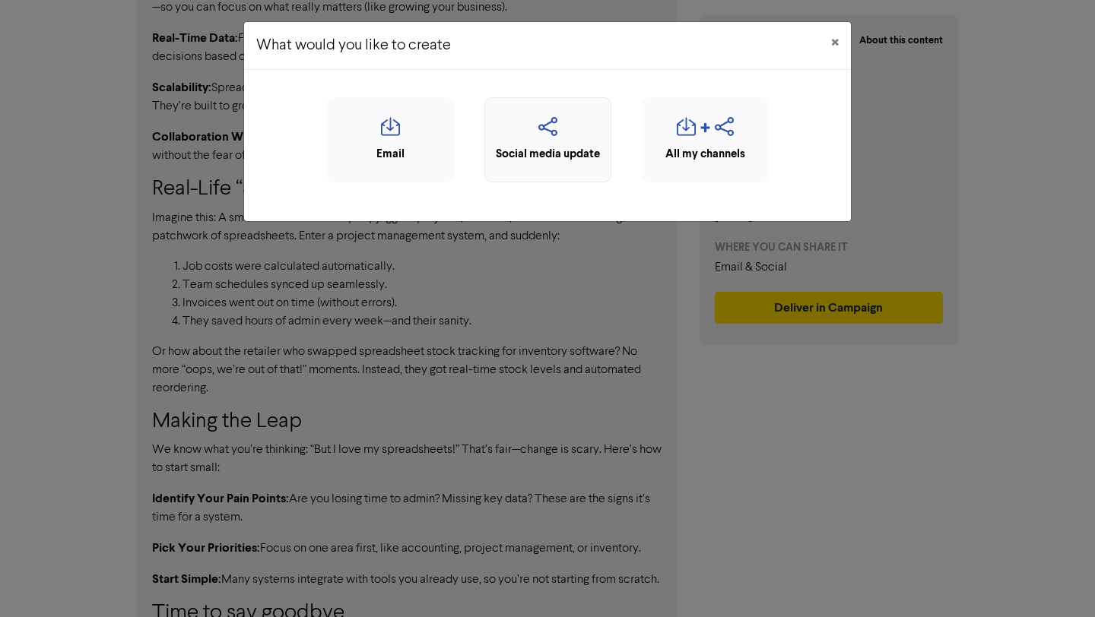
click at [566, 140] on icon "button" at bounding box center [548, 131] width 110 height 29
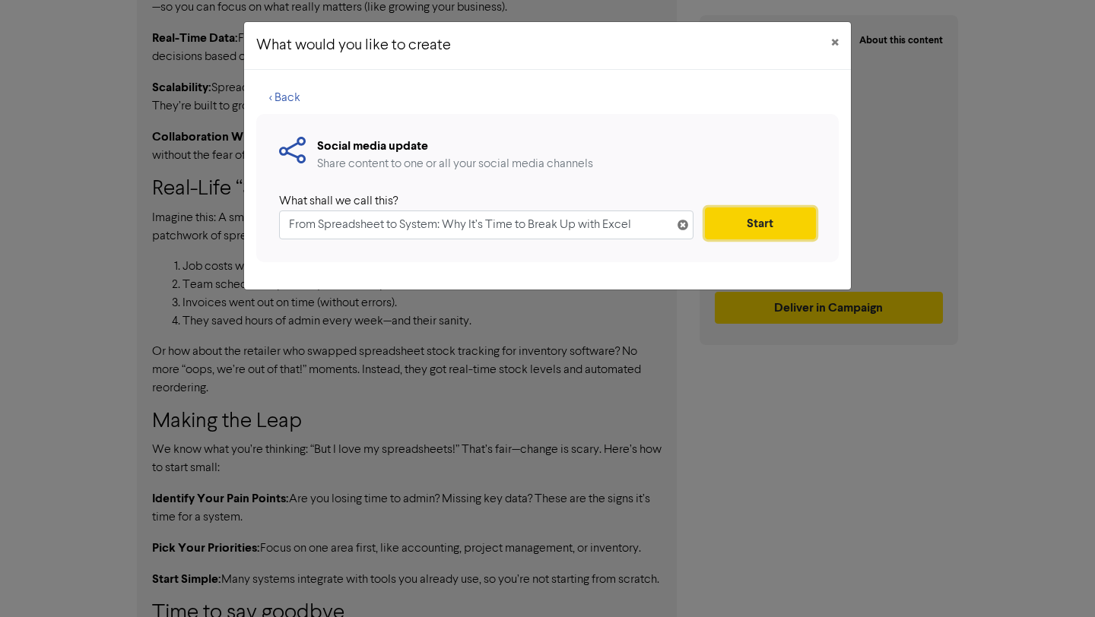
click at [769, 227] on button "Start" at bounding box center [760, 224] width 111 height 32
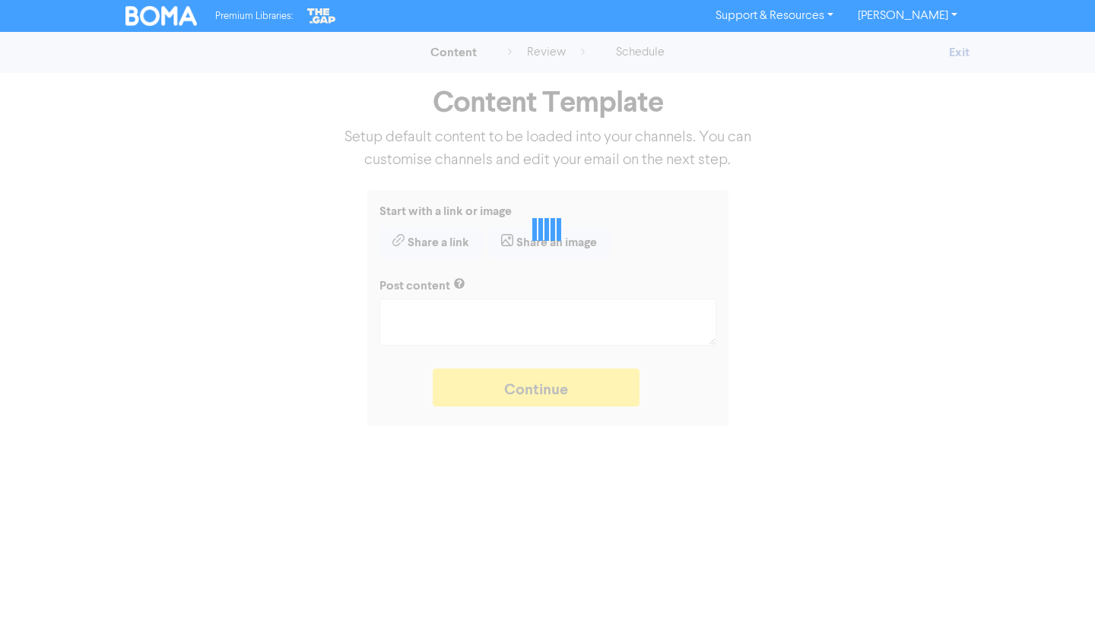
type textarea "x"
type textarea "Spreadsheets are the comfort food of SMBs—familiar and dependable. But they mig…"
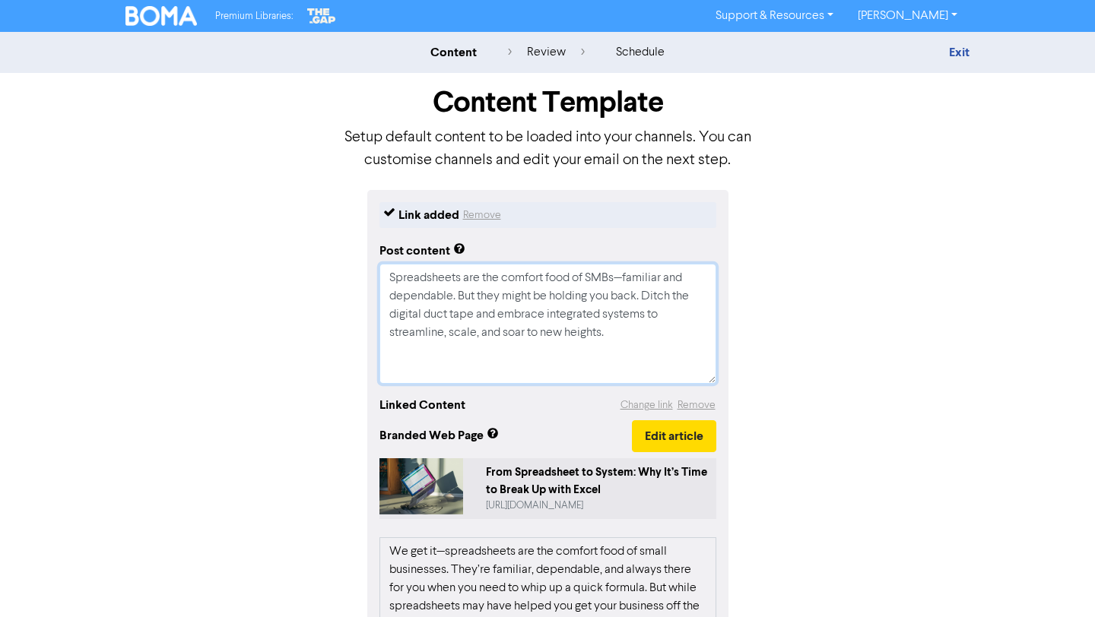
click at [621, 369] on textarea "Spreadsheets are the comfort food of SMBs—familiar and dependable. But they mig…" at bounding box center [547, 324] width 337 height 120
paste textarea "When was the last time you checked the overall health of your business? The goo…"
type textarea "x"
type textarea "Loremipsumdo sit ame consect adip el SEDd—eiusmodt inc utlaboreet. Dol magn ali…"
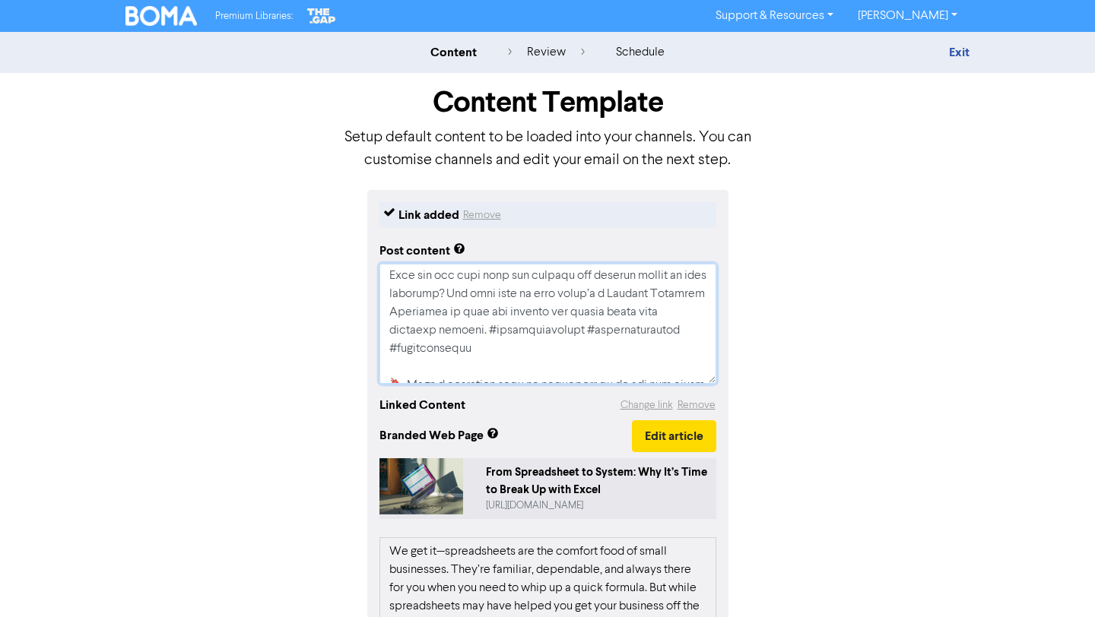
drag, startPoint x: 479, startPoint y: 346, endPoint x: 384, endPoint y: 276, distance: 118.0
click at [384, 276] on textarea at bounding box center [547, 324] width 337 height 120
type textarea "x"
type textarea "Spreadsheets are the comfort food of SMBs—familiar and dependable. But they mig…"
type textarea "x"
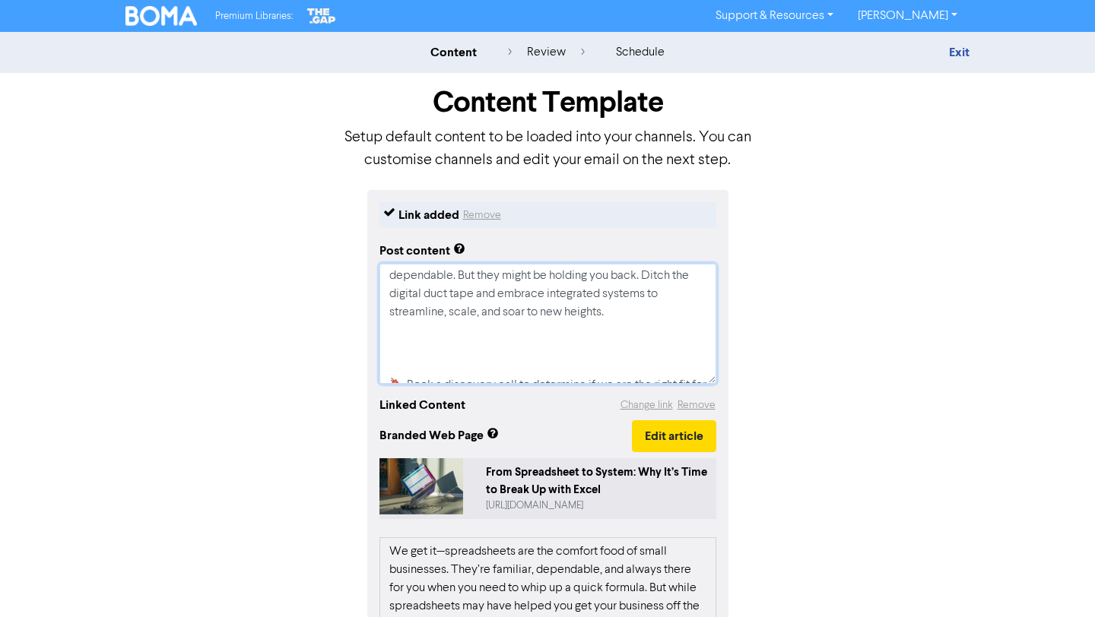
type textarea "Spreadsheets are the comfort food of SMBs—familiar and dependable. But they mig…"
type textarea "x"
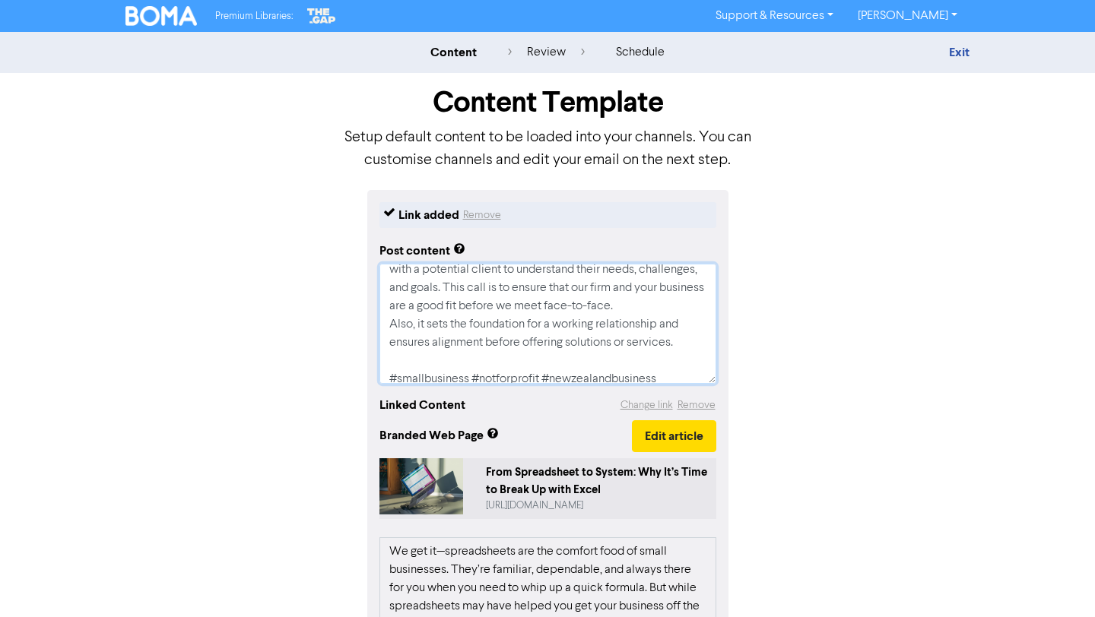
scroll to position [274, 0]
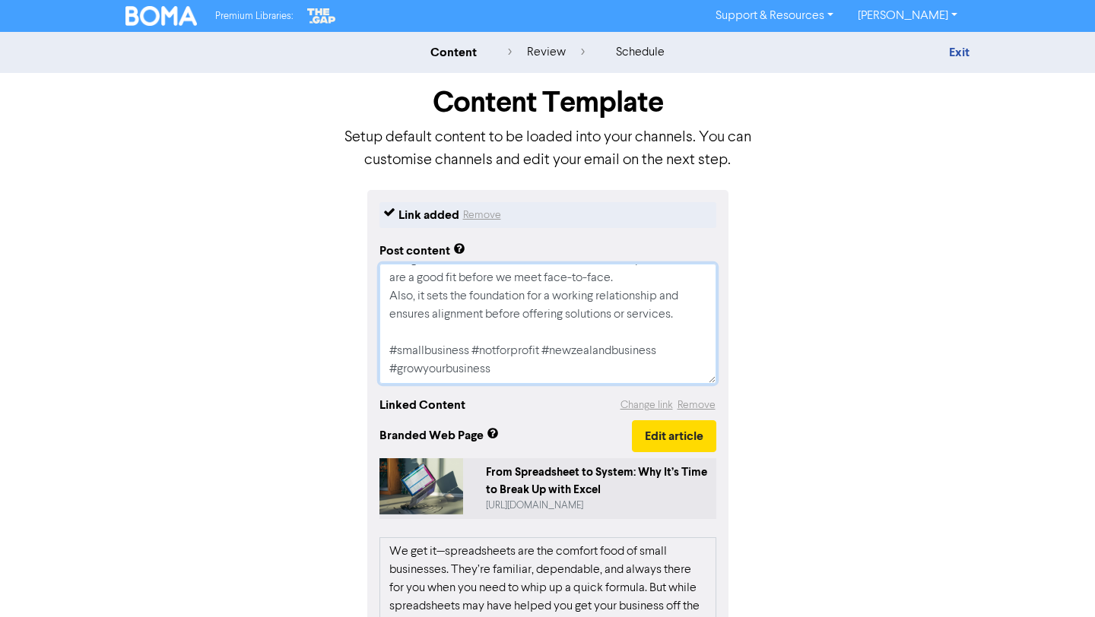
drag, startPoint x: 386, startPoint y: 270, endPoint x: 605, endPoint y: 402, distance: 254.8
click at [605, 402] on div "Link added Remove Post content Spreadsheets are the comfort food of SMBs—famili…" at bounding box center [547, 556] width 361 height 732
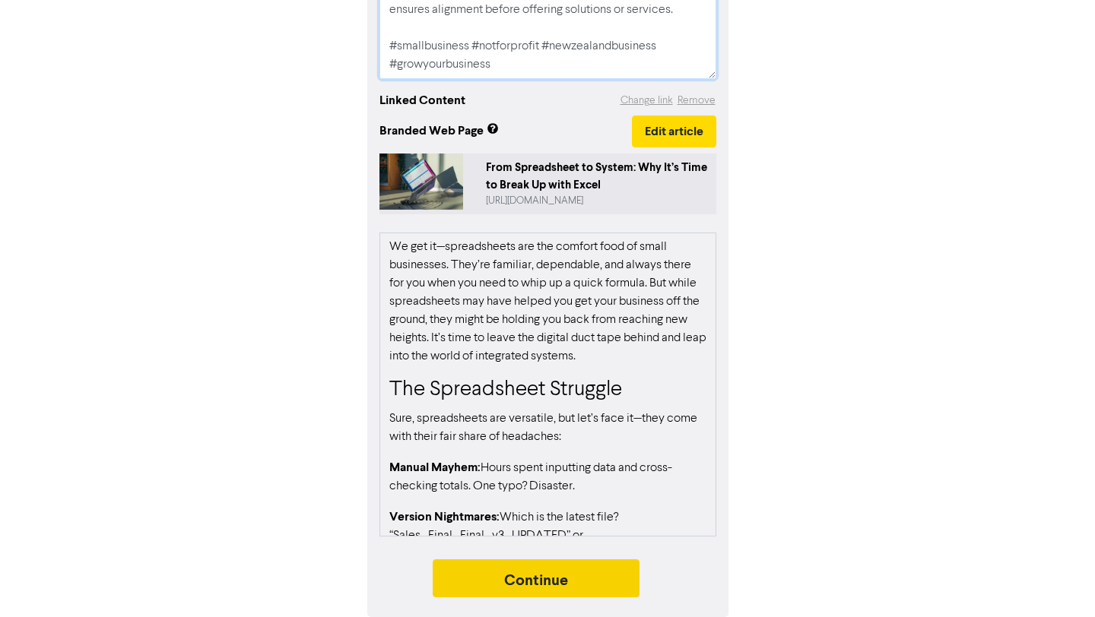
type textarea "Spreadsheets are the comfort food of SMBs—familiar and dependable. But they mig…"
click at [609, 575] on button "Continue" at bounding box center [536, 579] width 207 height 38
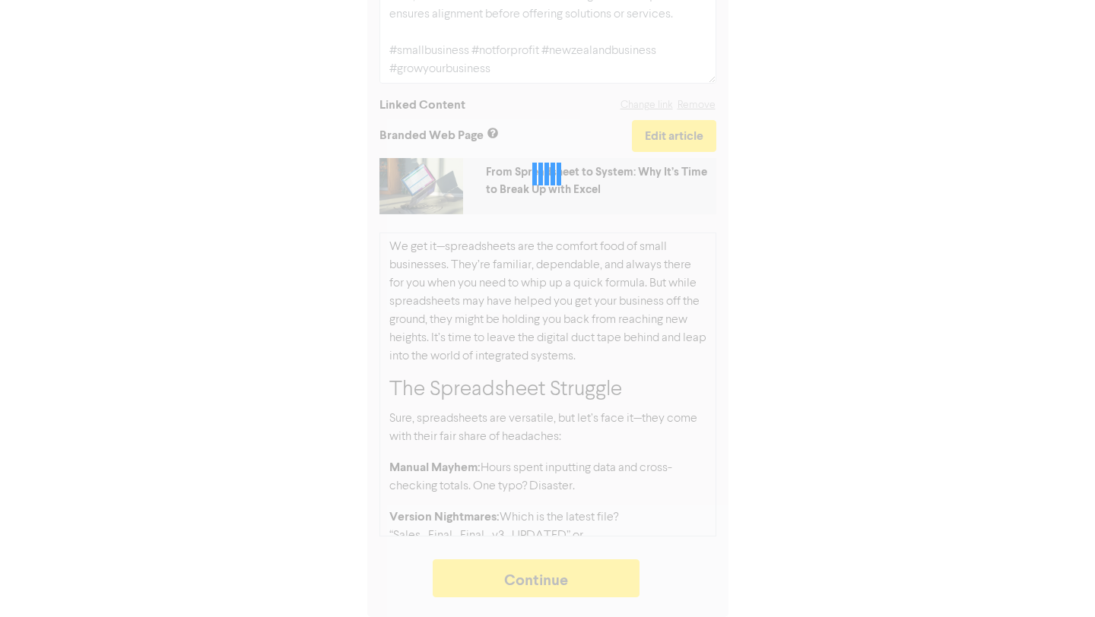
type textarea "x"
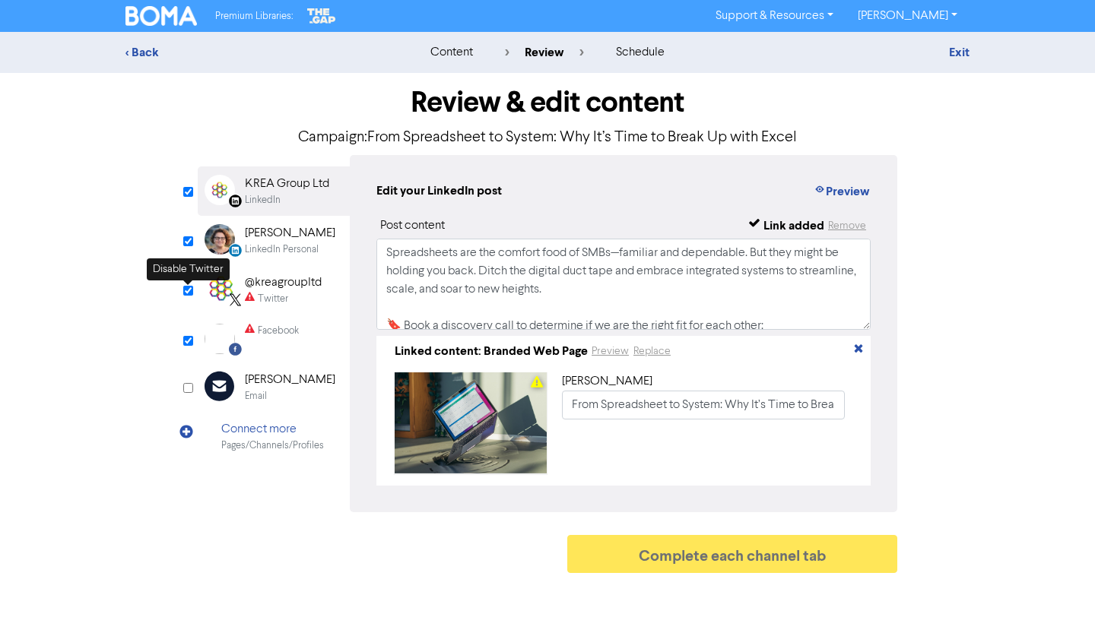
click at [188, 290] on input "checkbox" at bounding box center [188, 291] width 10 height 10
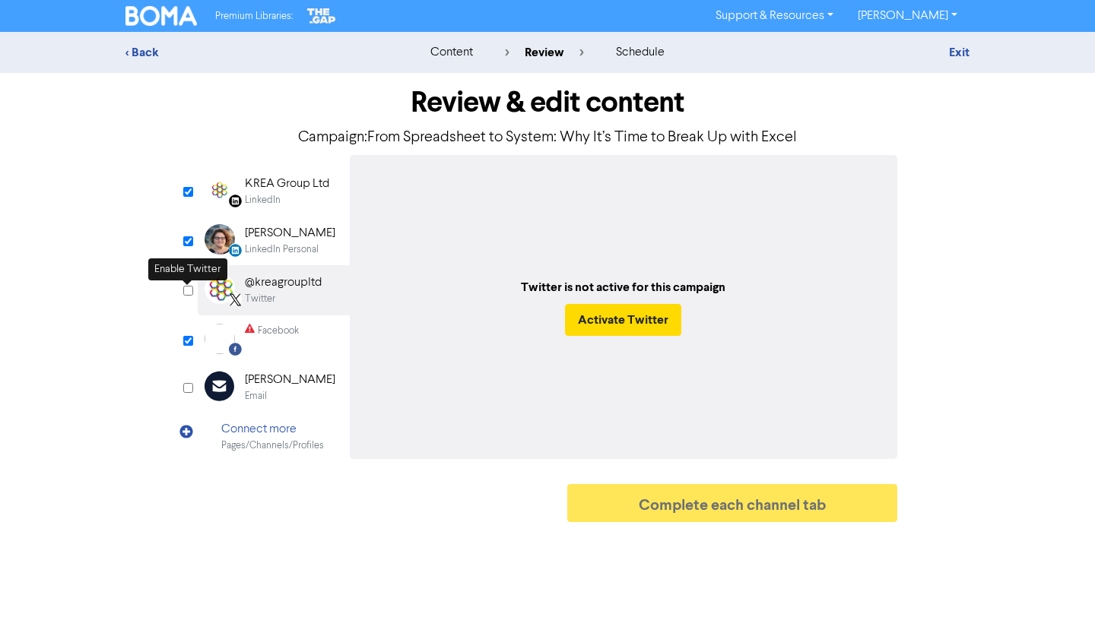
click at [188, 290] on input "checkbox" at bounding box center [188, 291] width 10 height 10
checkbox input "true"
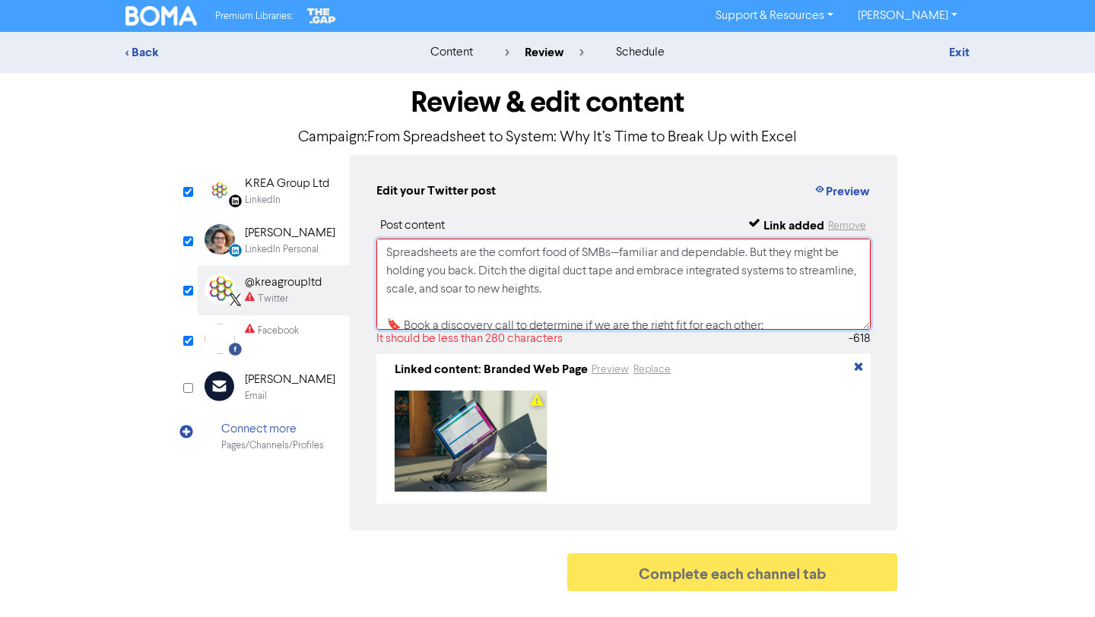
click at [572, 306] on textarea "Spreadsheets are the comfort food of SMBs—familiar and dependable. But they mig…" at bounding box center [623, 284] width 494 height 91
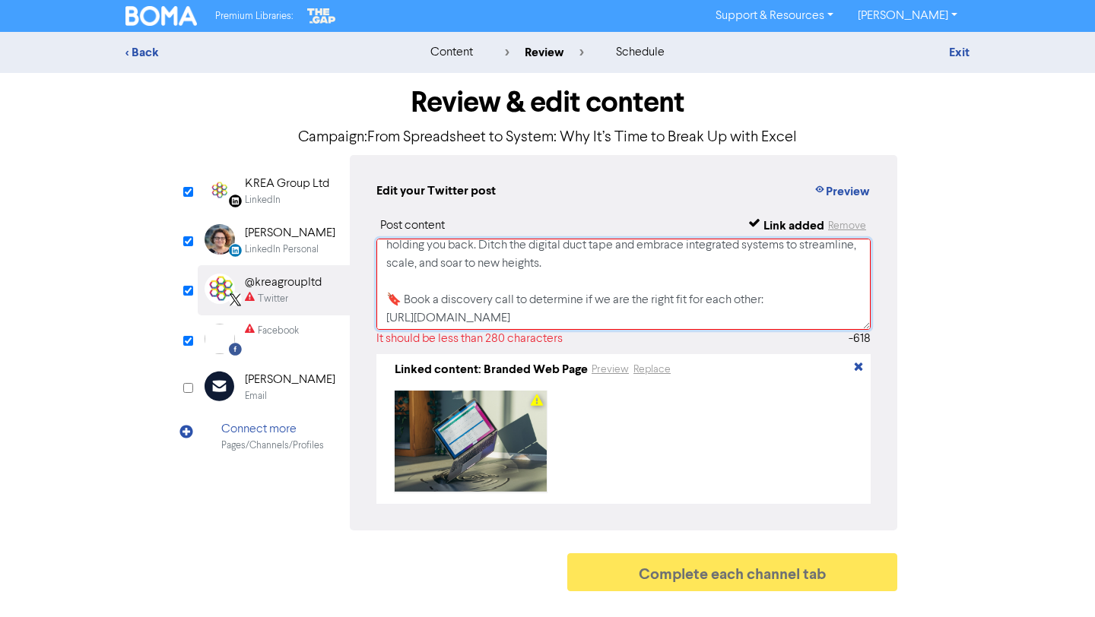
scroll to position [23, 0]
click at [421, 284] on textarea "Spreadsheets are the comfort food of SMBs—familiar and dependable. But they mig…" at bounding box center [623, 284] width 494 height 91
click at [417, 298] on textarea "Spreadsheets are the comfort food of SMBs—familiar and dependable. But they mig…" at bounding box center [623, 284] width 494 height 91
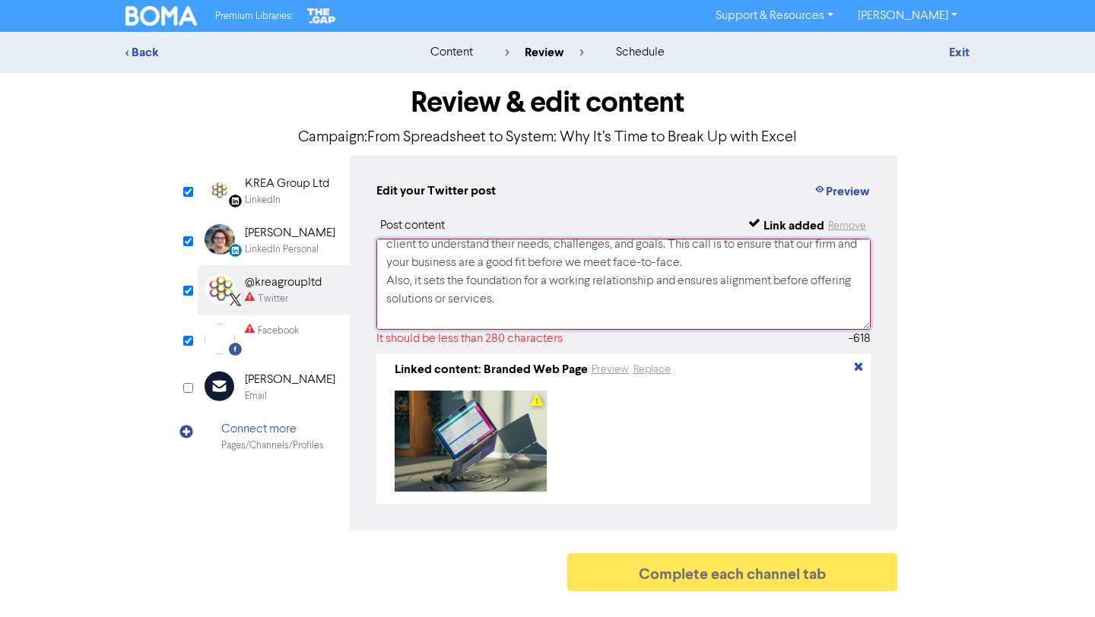
scroll to position [248, 0]
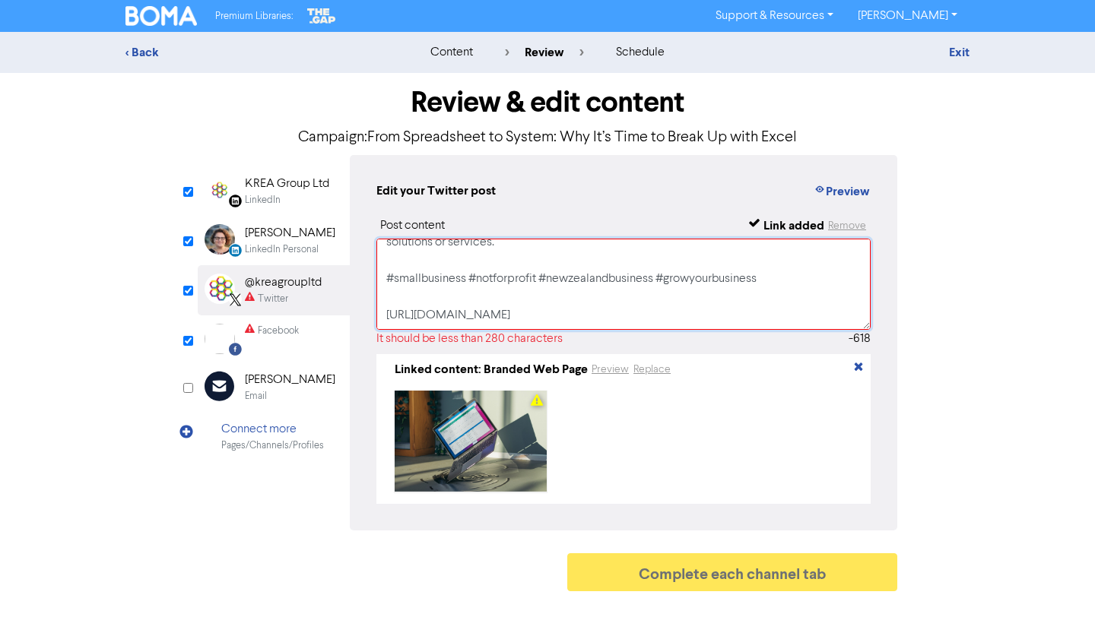
drag, startPoint x: 384, startPoint y: 294, endPoint x: 649, endPoint y: 287, distance: 265.5
click at [652, 288] on textarea "Spreadsheets are the comfort food of SMBs—familiar and dependable. But they mig…" at bounding box center [623, 284] width 494 height 91
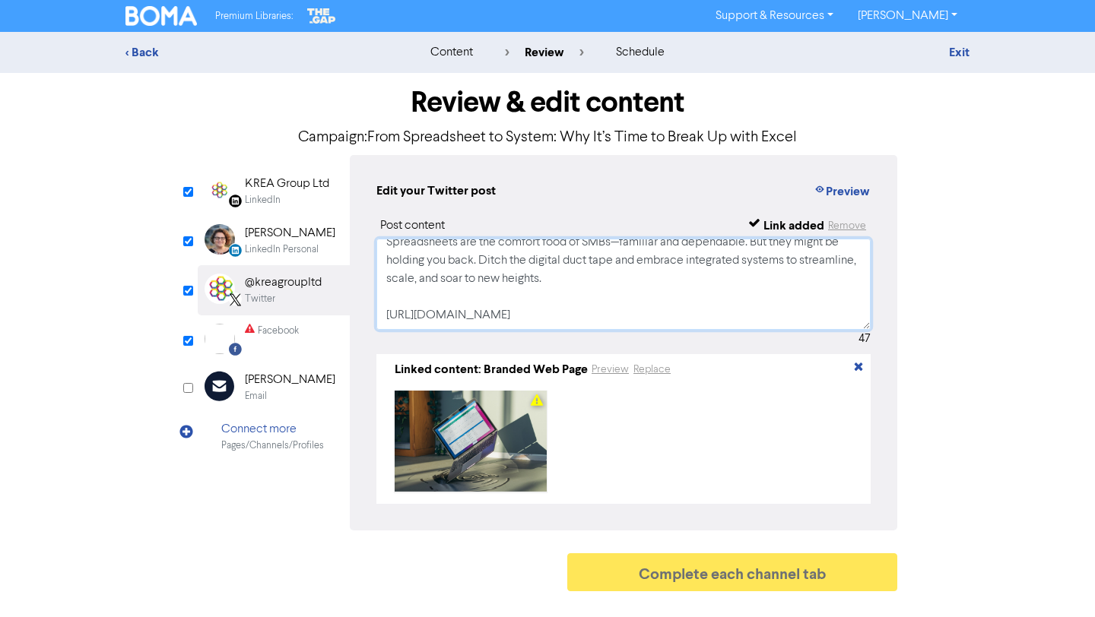
scroll to position [11, 0]
type textarea "Spreadsheets are the comfort food of SMBs—familiar and dependable. But they mig…"
click at [189, 336] on input "checkbox" at bounding box center [188, 341] width 10 height 10
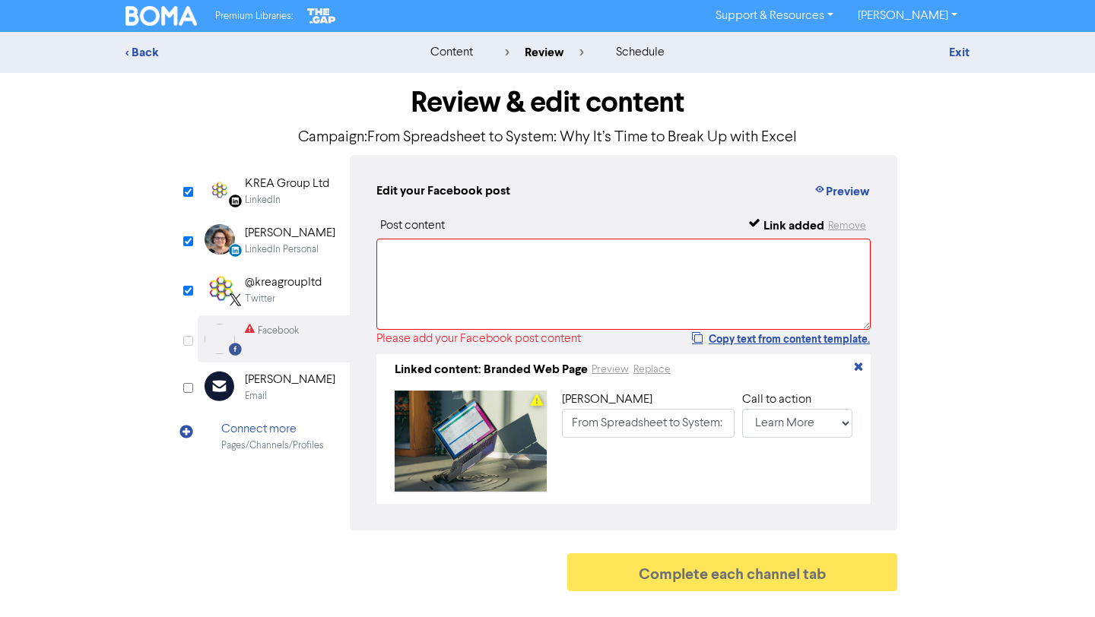
click at [189, 338] on input "checkbox" at bounding box center [188, 341] width 10 height 10
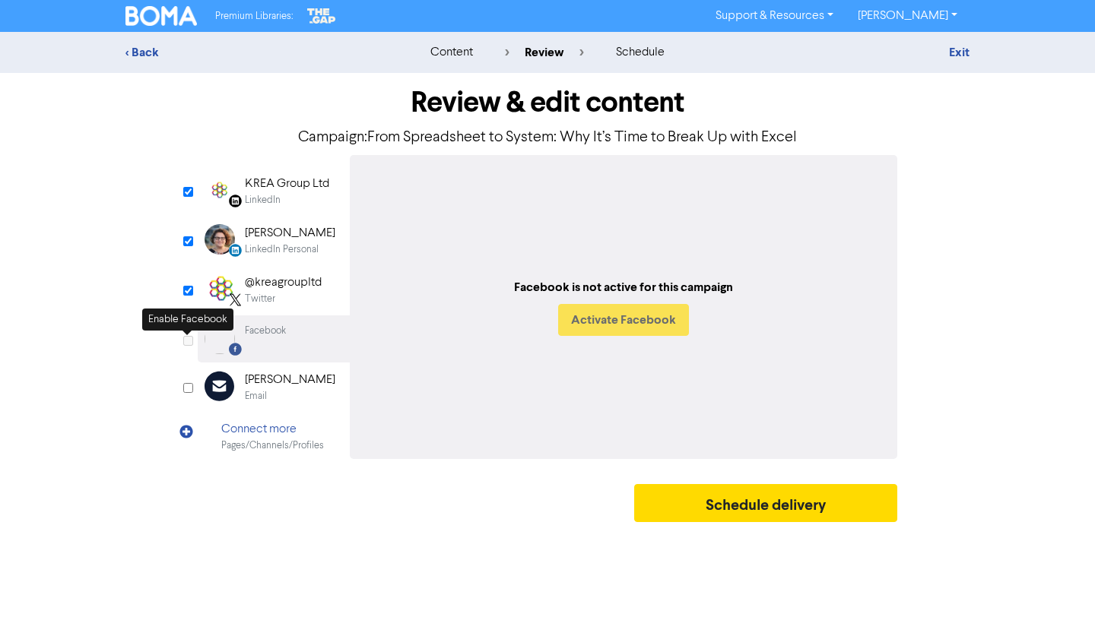
checkbox input "true"
select select "LEARN_MORE"
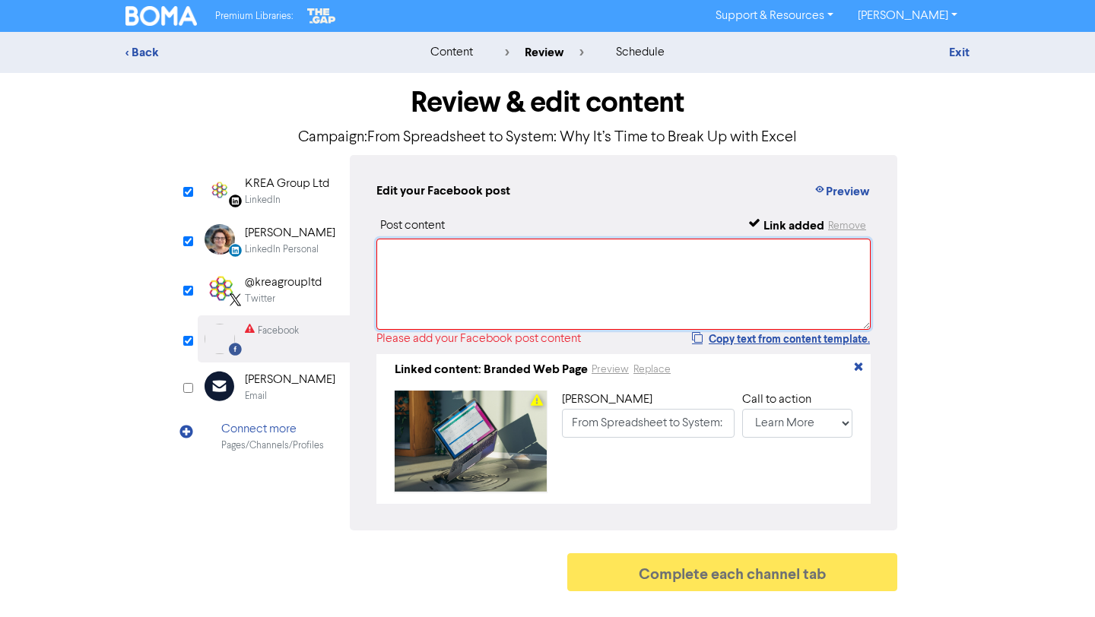
click at [478, 278] on textarea at bounding box center [623, 284] width 494 height 91
paste textarea "Spreadsheets are the comfort food of SMBs—familiar and dependable. But they mig…"
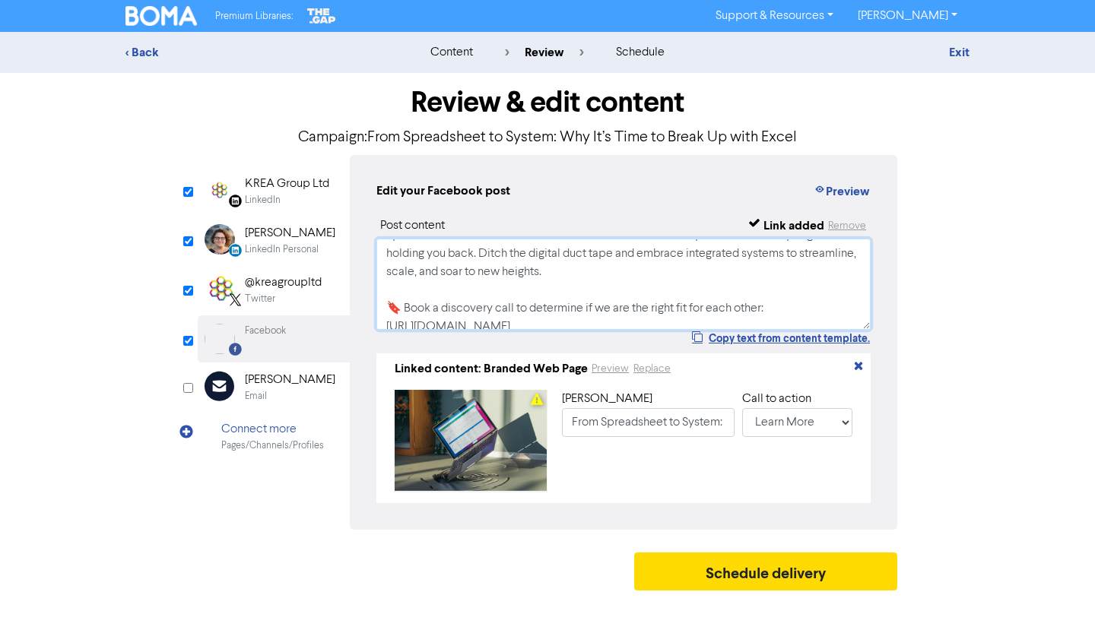
scroll to position [0, 0]
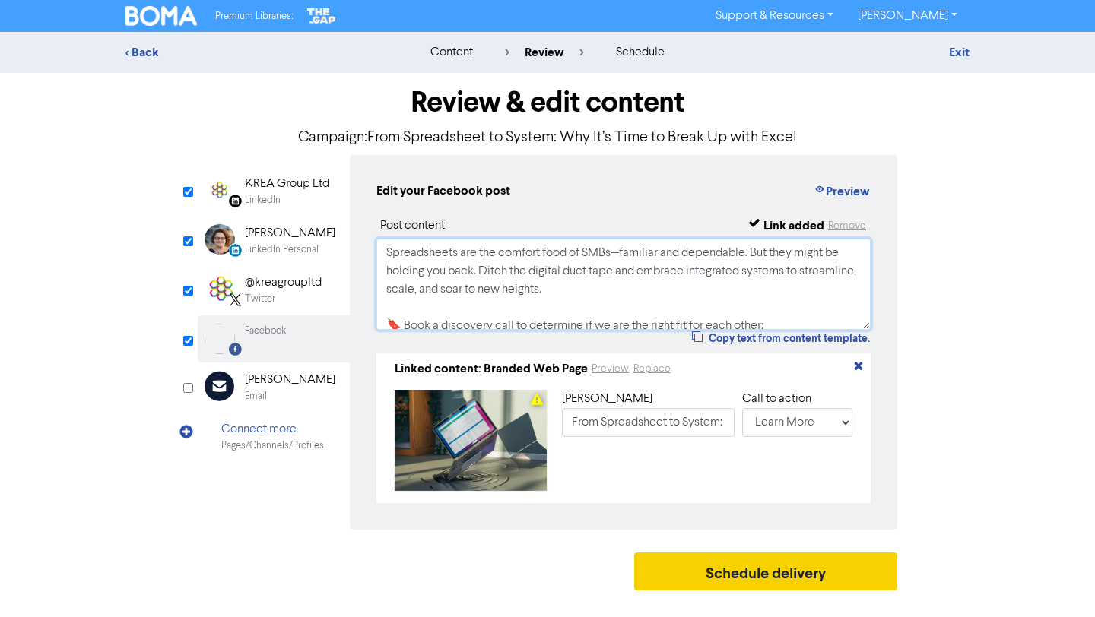
type textarea "Spreadsheets are the comfort food of SMBs—familiar and dependable. But they mig…"
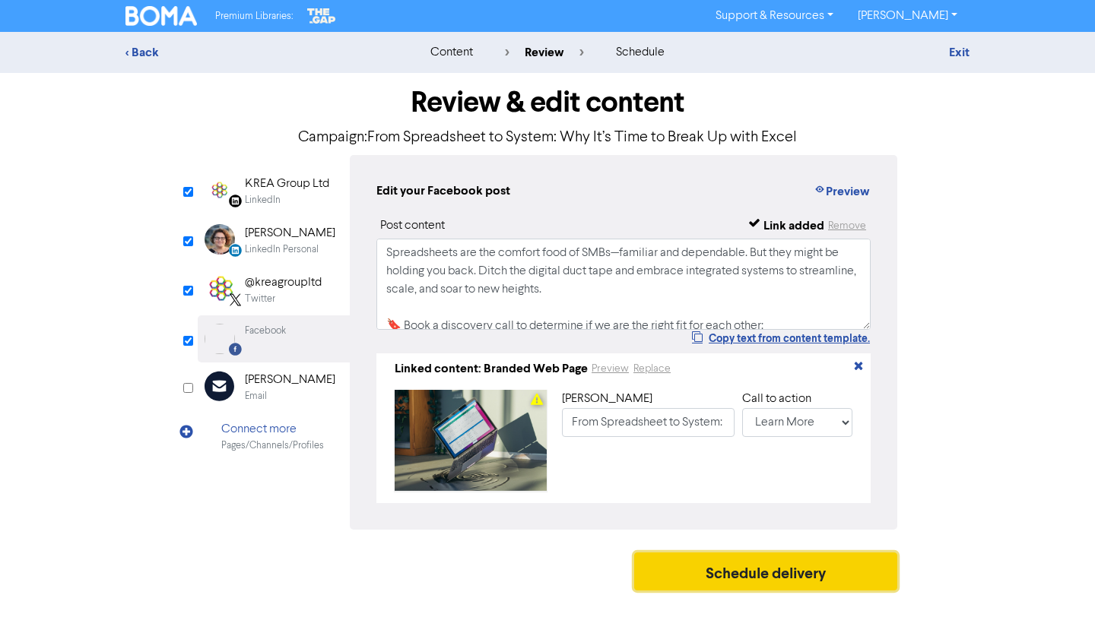
click at [794, 571] on button "Schedule delivery" at bounding box center [765, 572] width 263 height 38
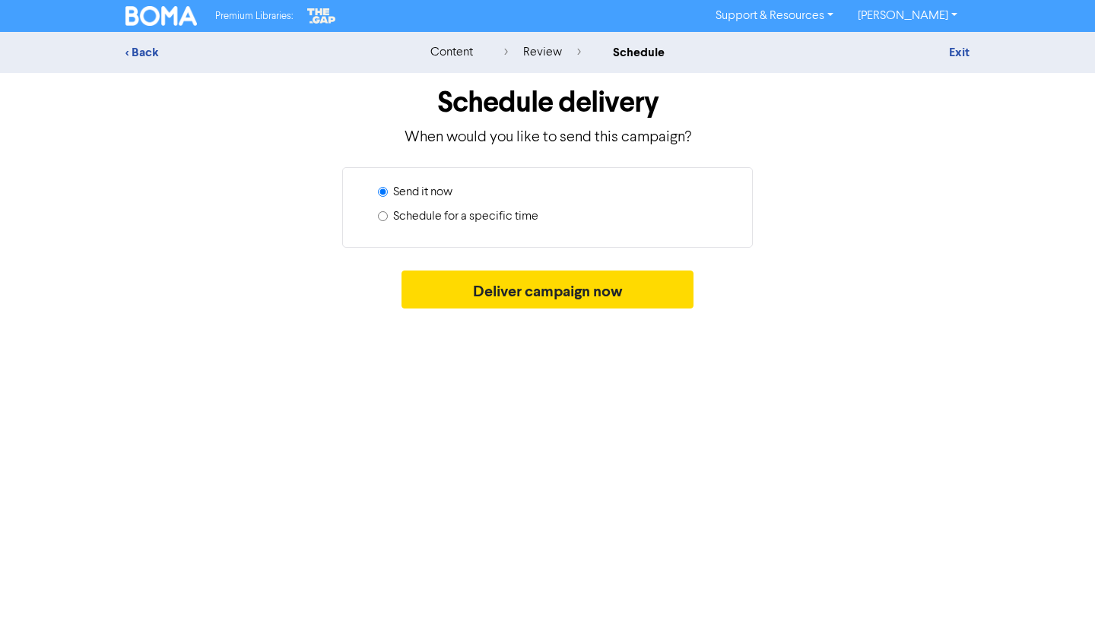
click at [510, 216] on label "Schedule for a specific time" at bounding box center [465, 217] width 145 height 18
click at [388, 216] on input "Schedule for a specific time" at bounding box center [383, 216] width 10 height 10
radio input "true"
radio input "false"
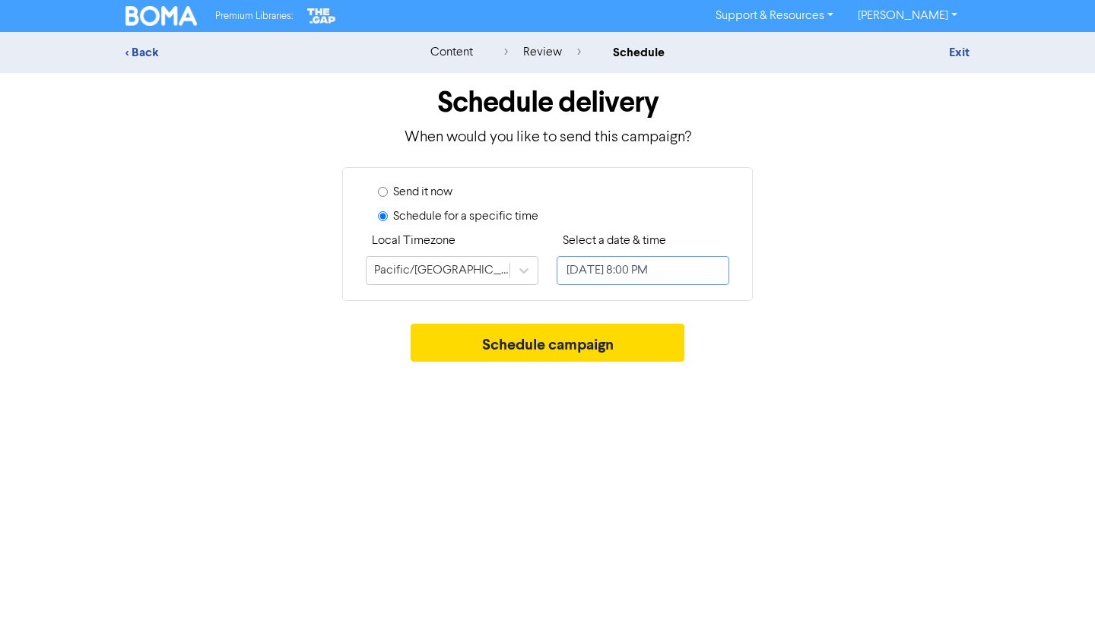
click at [627, 266] on input "[DATE] 8:00 PM" at bounding box center [643, 270] width 173 height 29
select select "8"
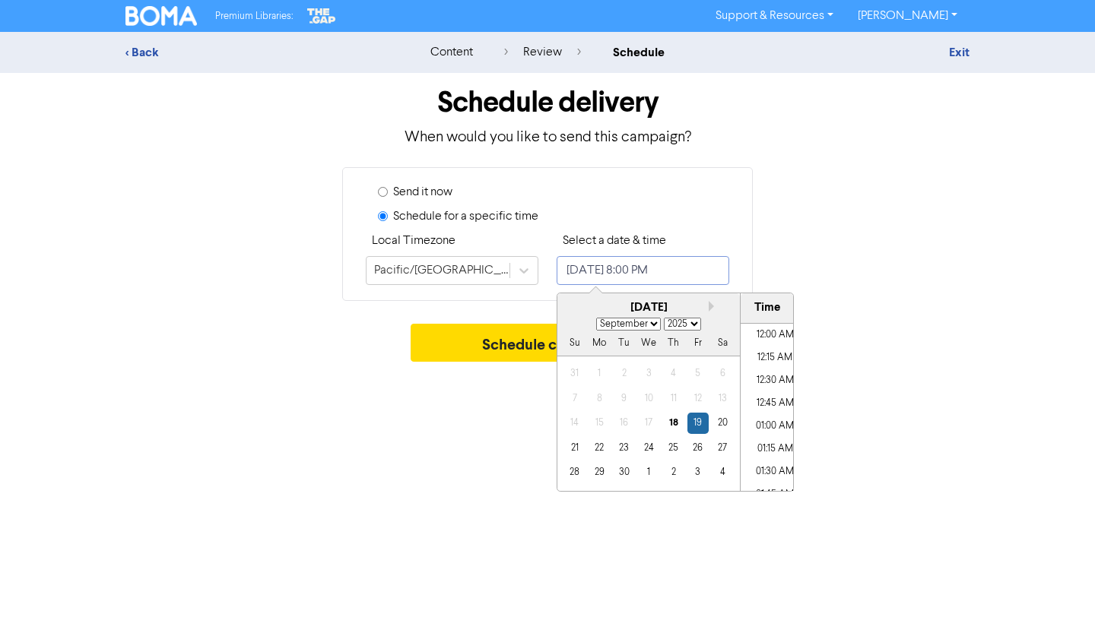
scroll to position [1753, 0]
click at [673, 448] on div "25" at bounding box center [673, 448] width 21 height 21
click at [772, 360] on li "05:00 PM" at bounding box center [775, 354] width 68 height 23
type input "[DATE] 5:00 PM"
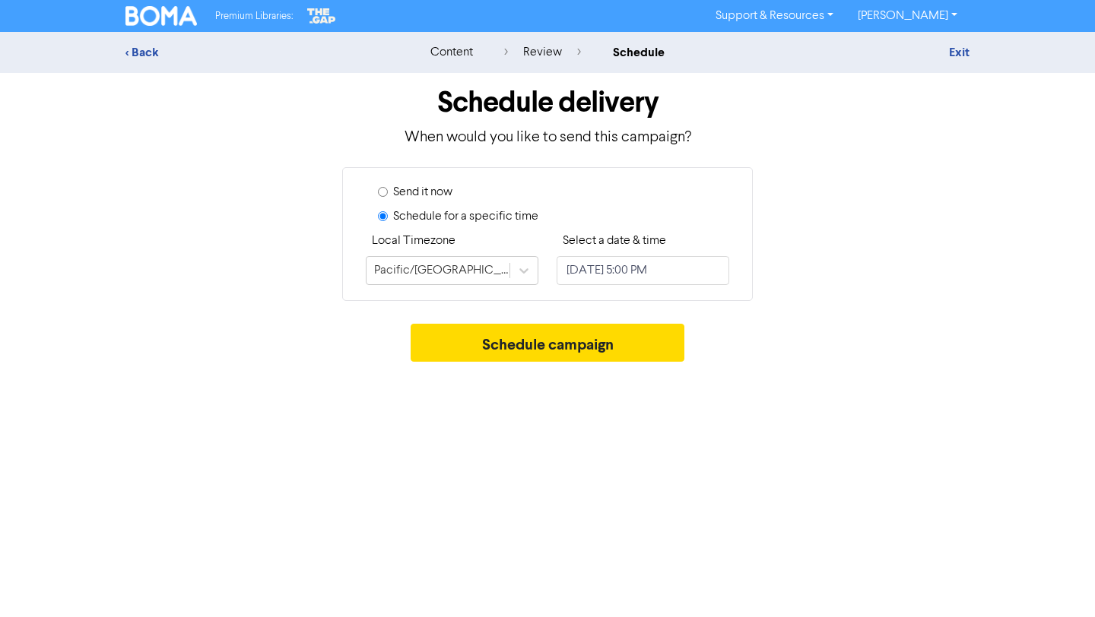
click at [887, 336] on div "Schedule campaign" at bounding box center [547, 347] width 844 height 46
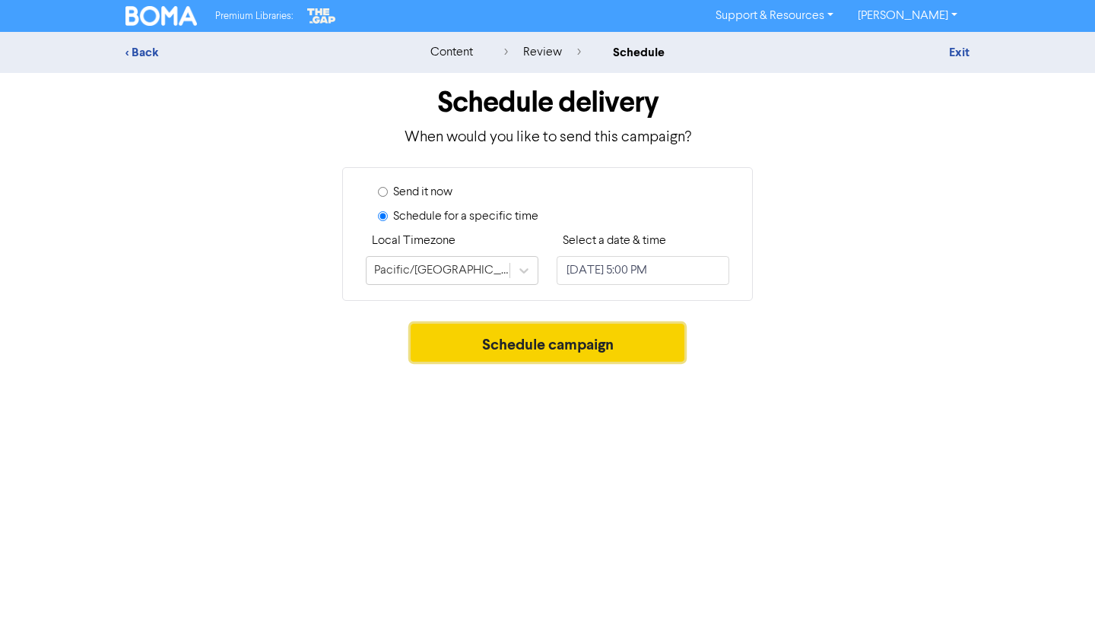
click at [643, 337] on button "Schedule campaign" at bounding box center [548, 343] width 275 height 38
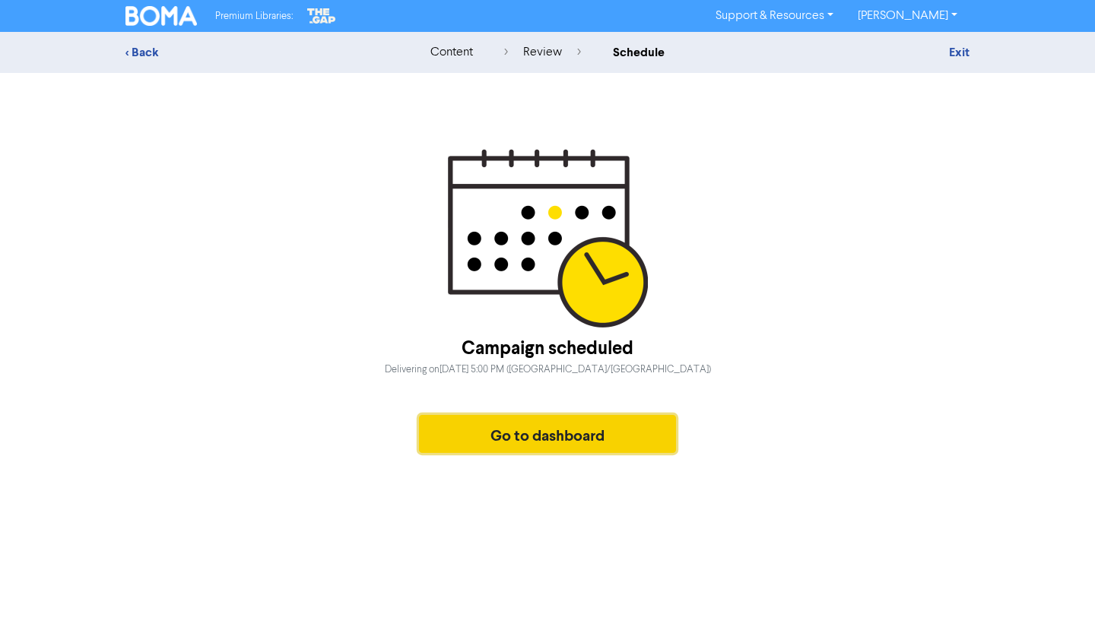
click at [557, 440] on button "Go to dashboard" at bounding box center [547, 434] width 257 height 38
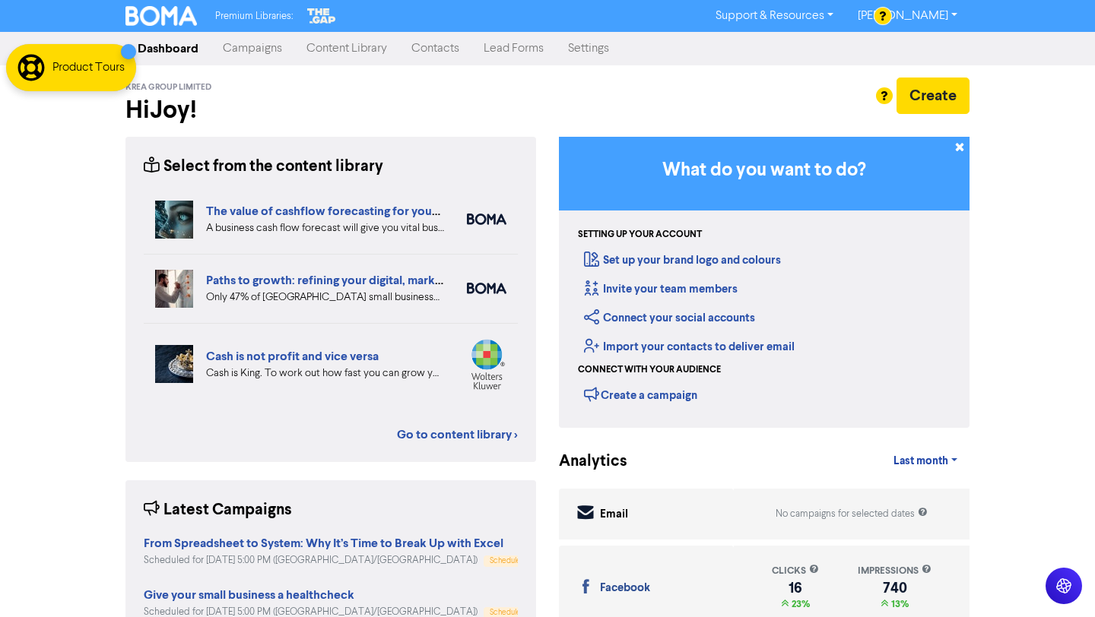
click at [265, 48] on link "Campaigns" at bounding box center [253, 48] width 84 height 30
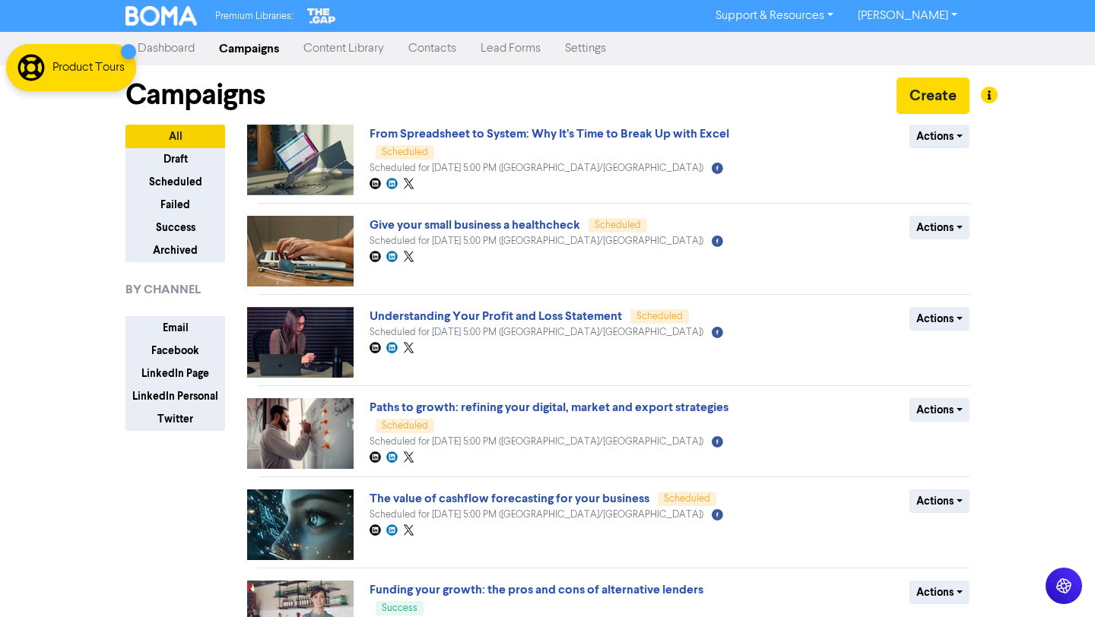
click at [356, 49] on link "Content Library" at bounding box center [343, 48] width 105 height 30
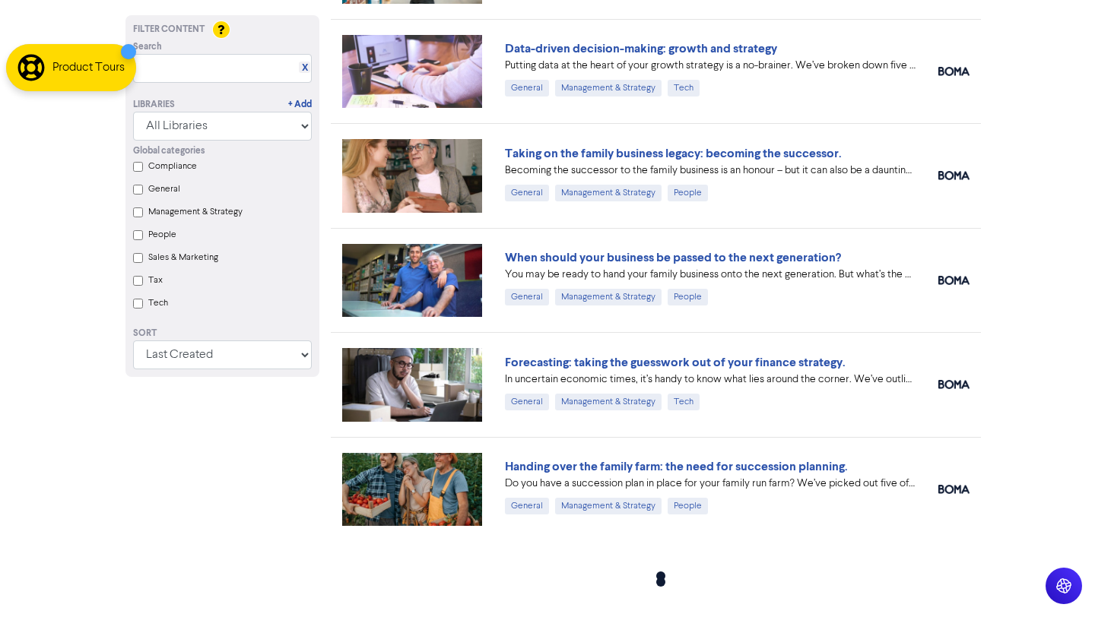
scroll to position [11125, 0]
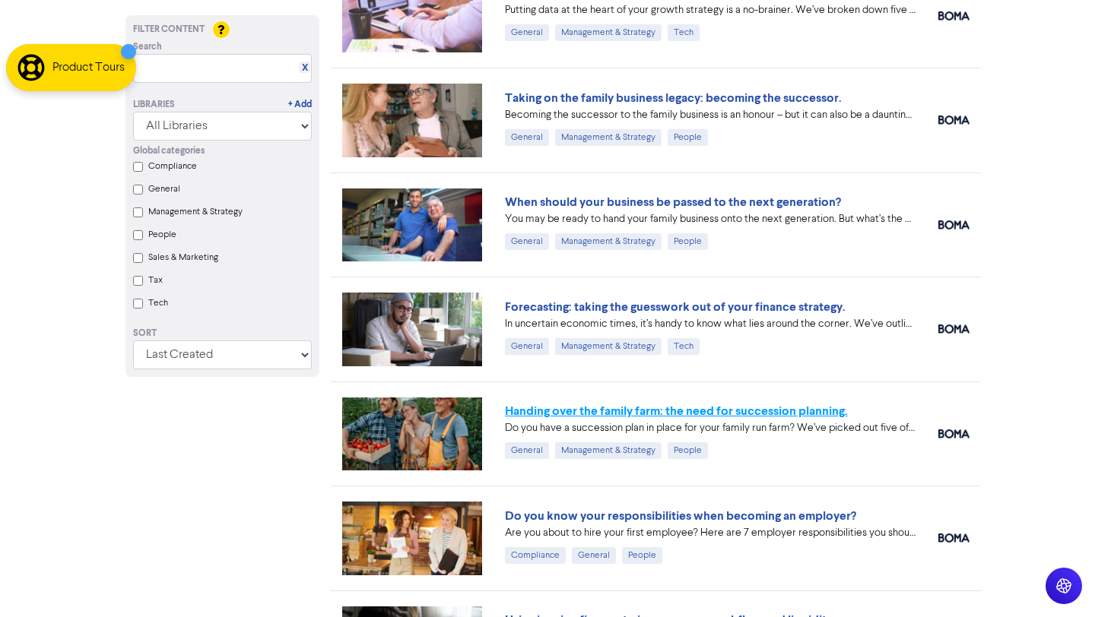
click at [752, 411] on link "Handing over the family farm: the need for succession planning." at bounding box center [676, 411] width 343 height 15
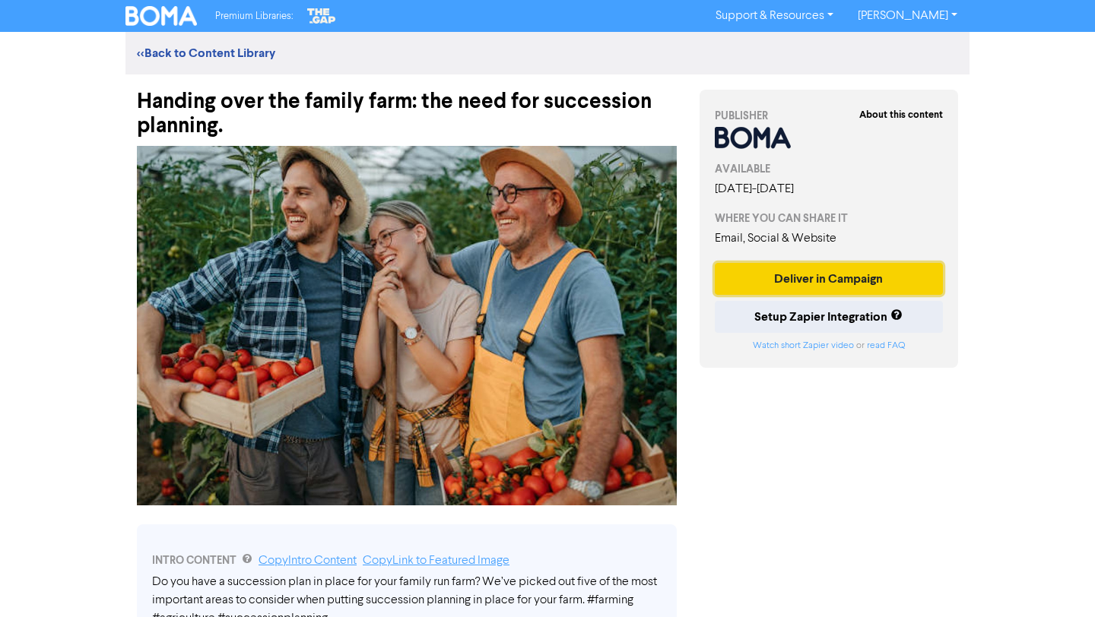
click at [852, 281] on button "Deliver in Campaign" at bounding box center [829, 279] width 228 height 32
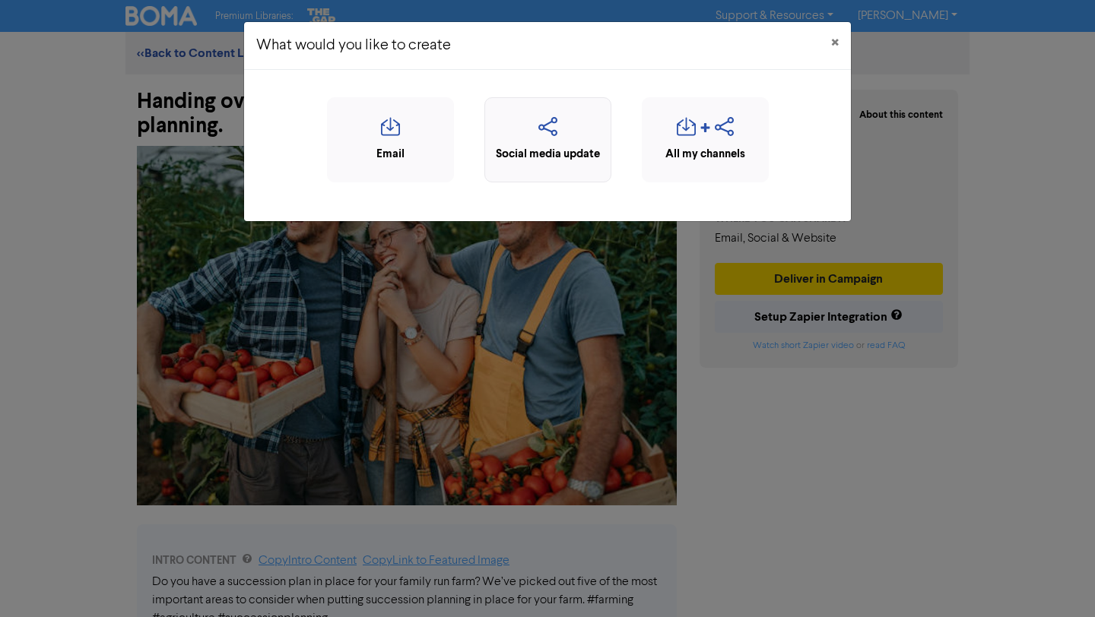
click at [558, 132] on icon "button" at bounding box center [548, 131] width 110 height 29
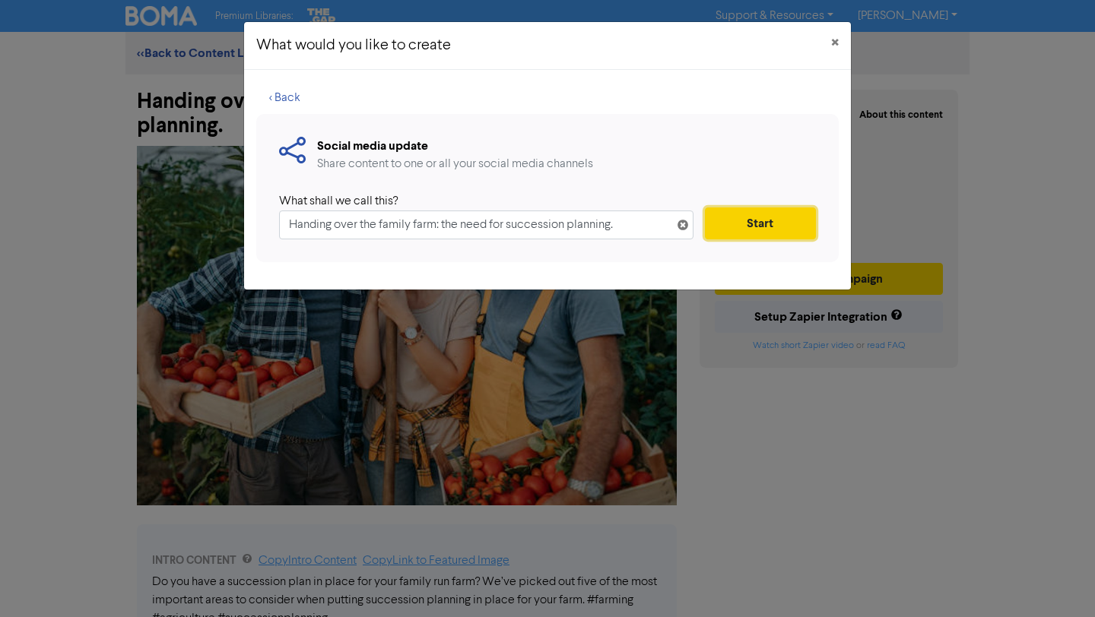
click at [738, 221] on button "Start" at bounding box center [760, 224] width 111 height 32
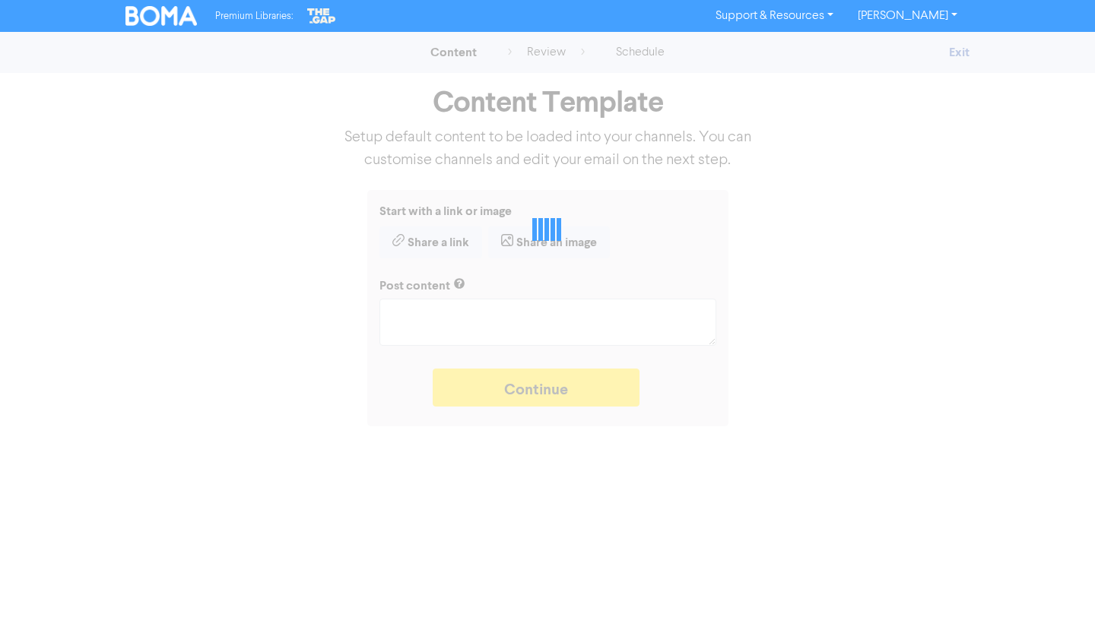
type textarea "x"
type textarea "Do you have a succession plan in place for your family run farm? We’ve picked o…"
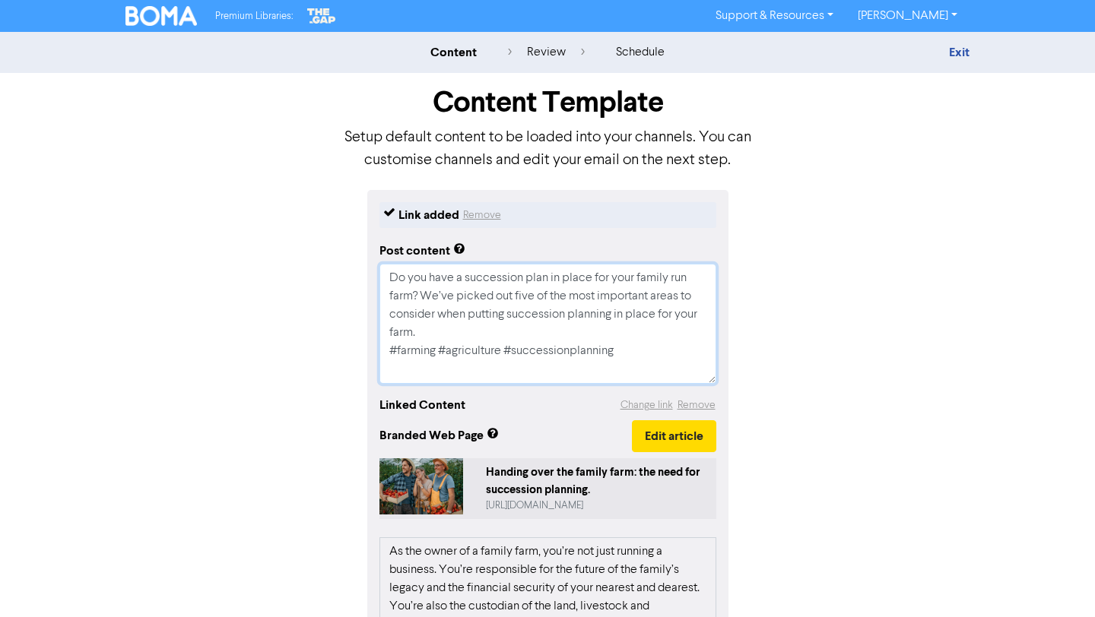
click at [386, 351] on textarea "Do you have a succession plan in place for your family run farm? We’ve picked o…" at bounding box center [547, 324] width 337 height 120
type textarea "x"
type textarea "Do you have a succession plan in place for your family run farm? We’ve picked o…"
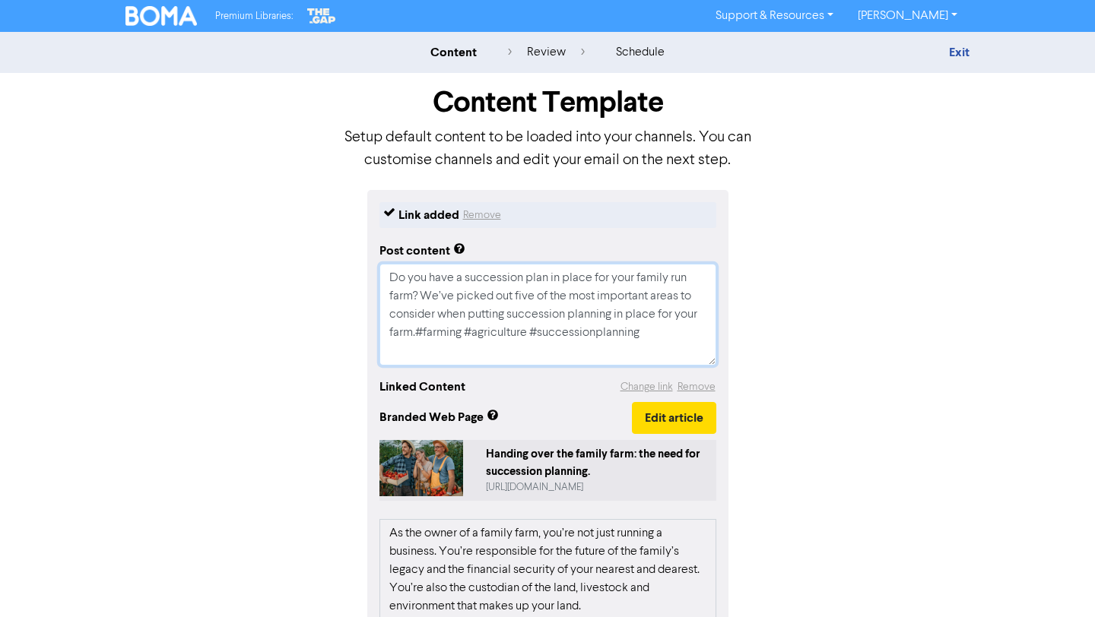
click at [660, 330] on textarea "Do you have a succession plan in place for your family run farm? We’ve picked o…" at bounding box center [547, 315] width 337 height 102
type textarea "x"
type textarea "Do you have a succession plan in place for your family run farm? We’ve picked o…"
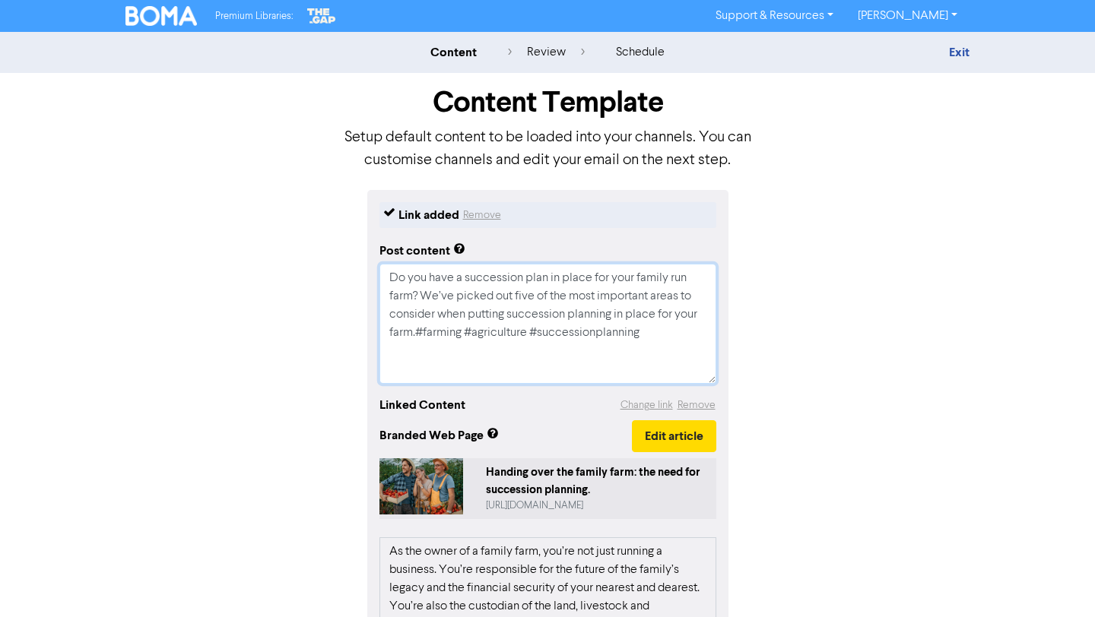
type textarea "x"
type textarea "Do you have a succession plan in place for your family run farm? We’ve picked o…"
paste textarea "Spreadsheets are the comfort food of SMBs—familiar and dependable. But they mig…"
type textarea "x"
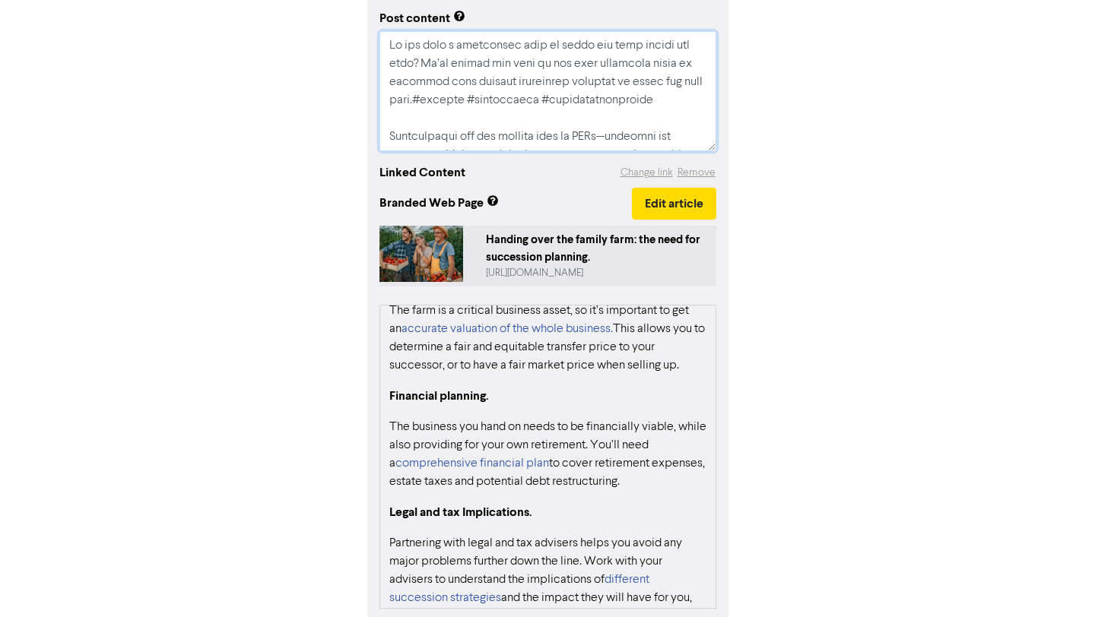
scroll to position [305, 0]
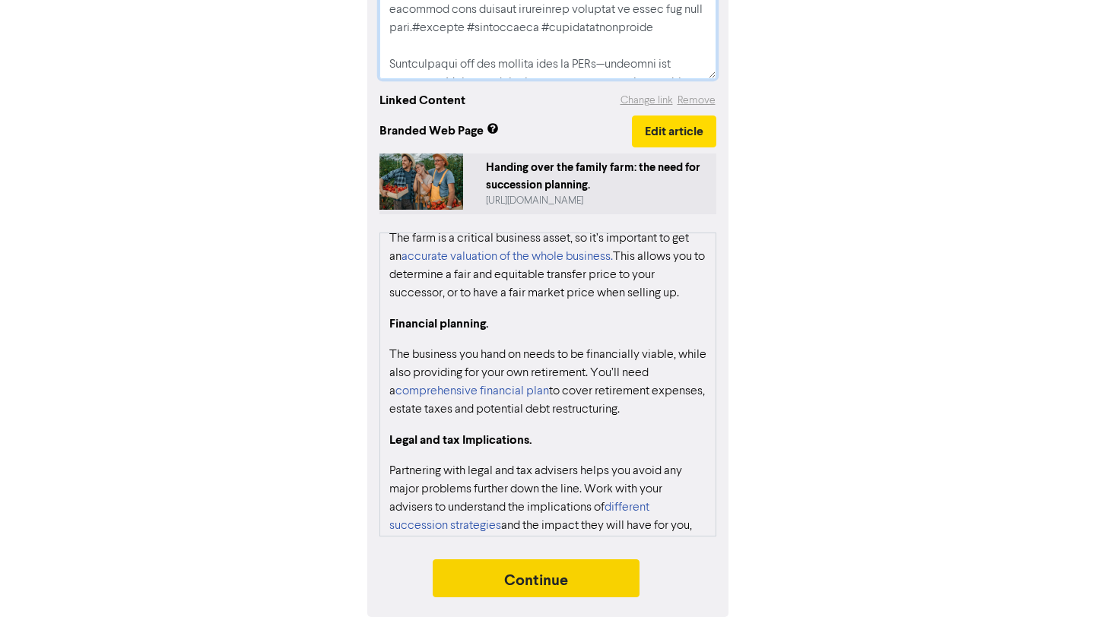
type textarea "Lo ips dolo s ametconsec adip el seddo eiu temp incidi utl etdo? Ma’al enimad m…"
click at [602, 586] on button "Continue" at bounding box center [536, 579] width 207 height 38
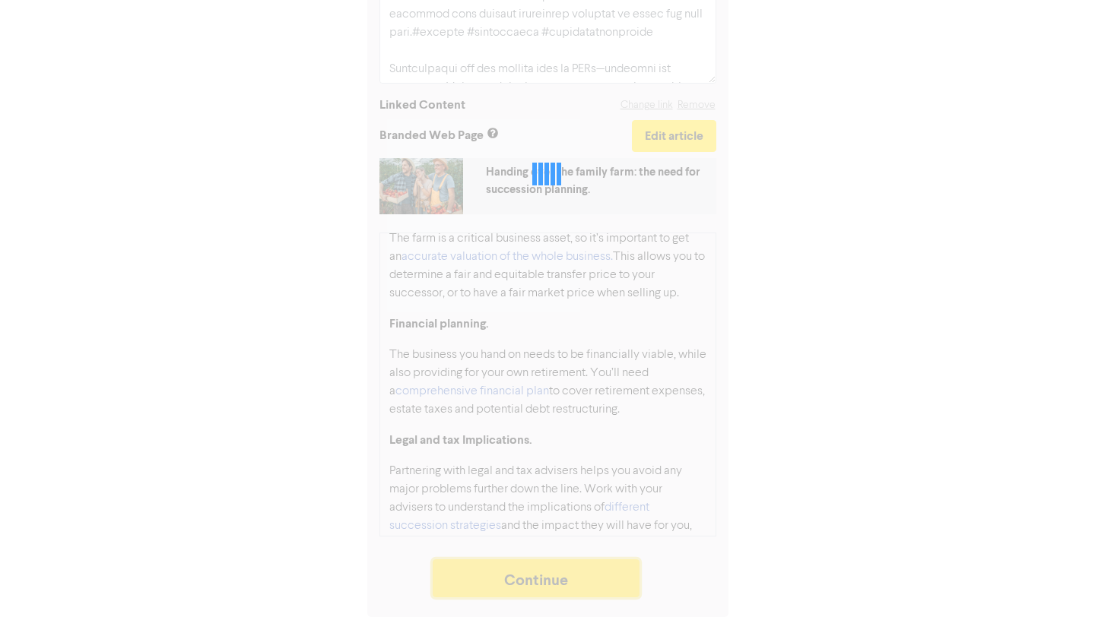
scroll to position [300, 0]
type textarea "x"
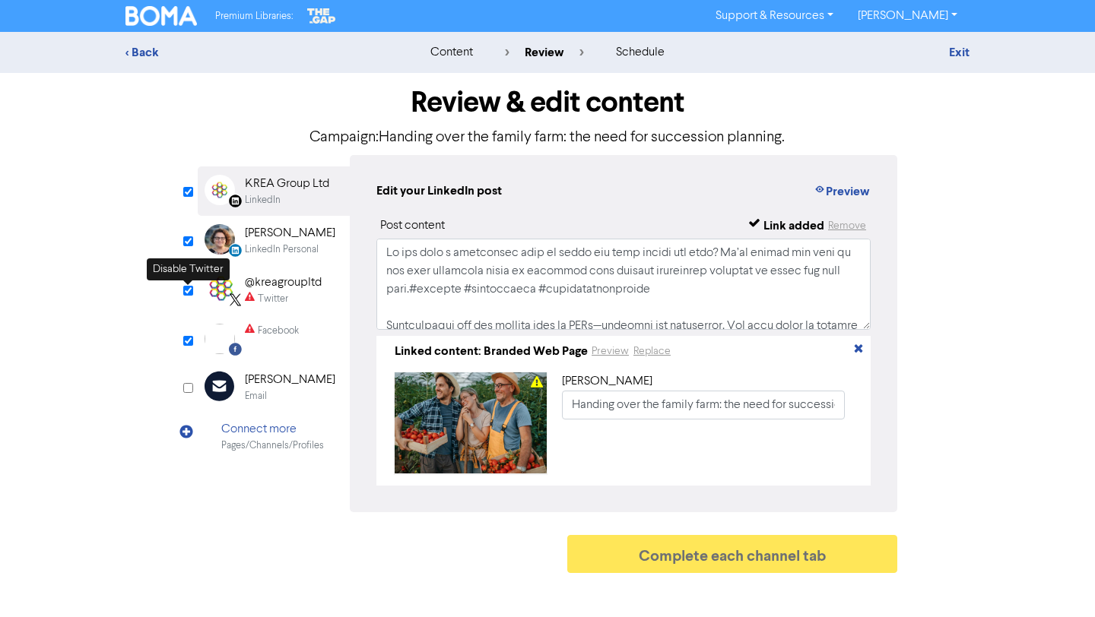
click at [186, 289] on input "checkbox" at bounding box center [188, 291] width 10 height 10
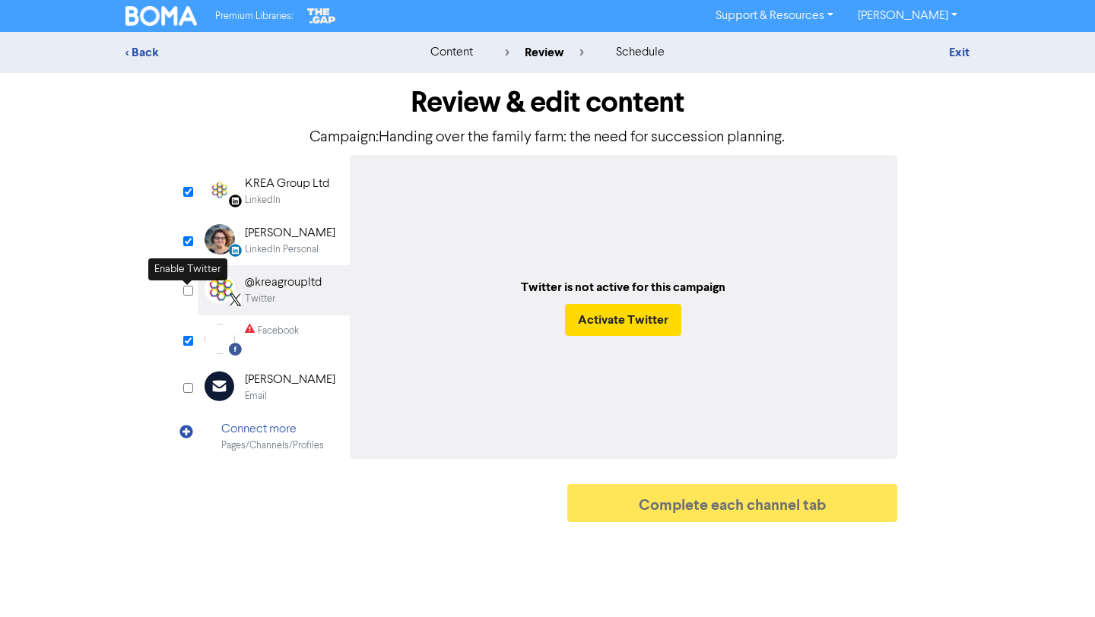
click at [189, 288] on input "checkbox" at bounding box center [188, 291] width 10 height 10
checkbox input "true"
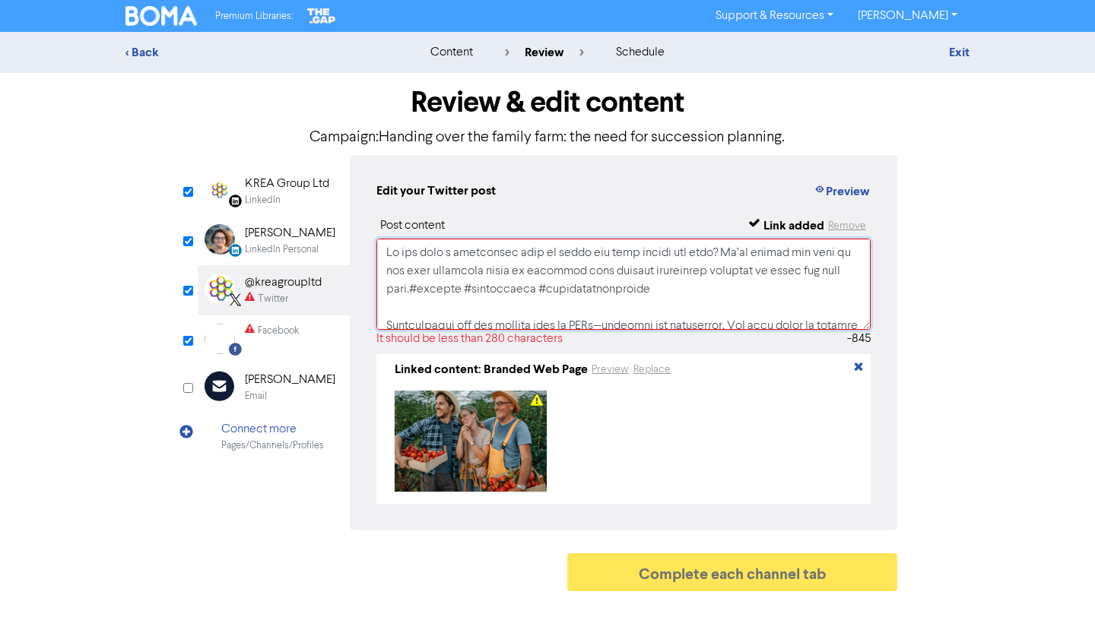
click at [489, 271] on textarea at bounding box center [623, 284] width 494 height 91
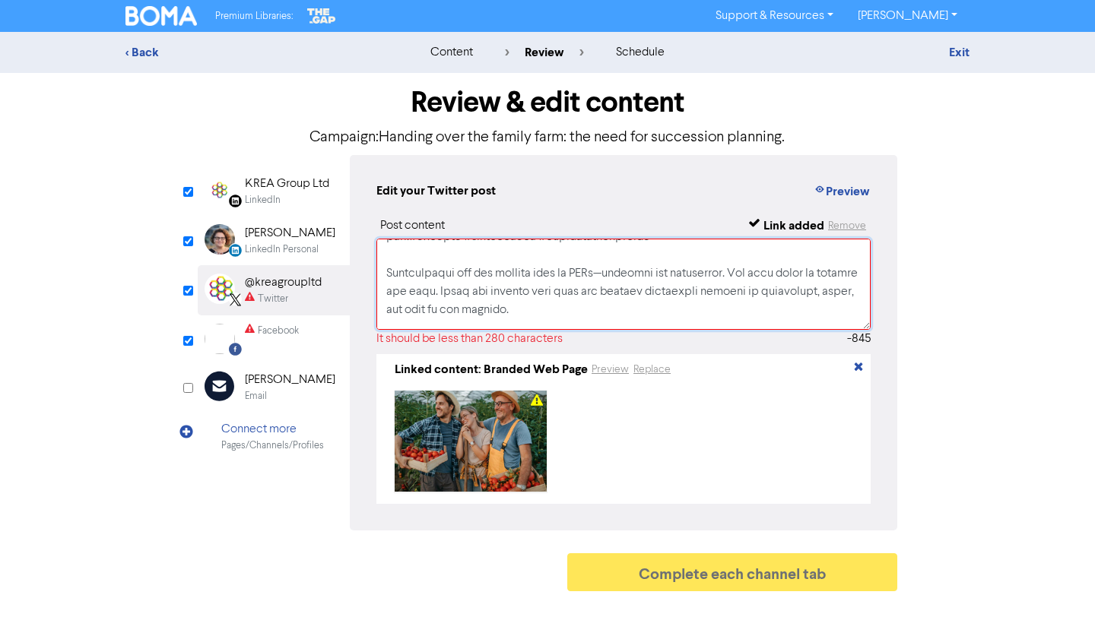
scroll to position [54, 0]
drag, startPoint x: 383, startPoint y: 262, endPoint x: 612, endPoint y: 302, distance: 233.2
click at [612, 302] on textarea at bounding box center [623, 284] width 494 height 91
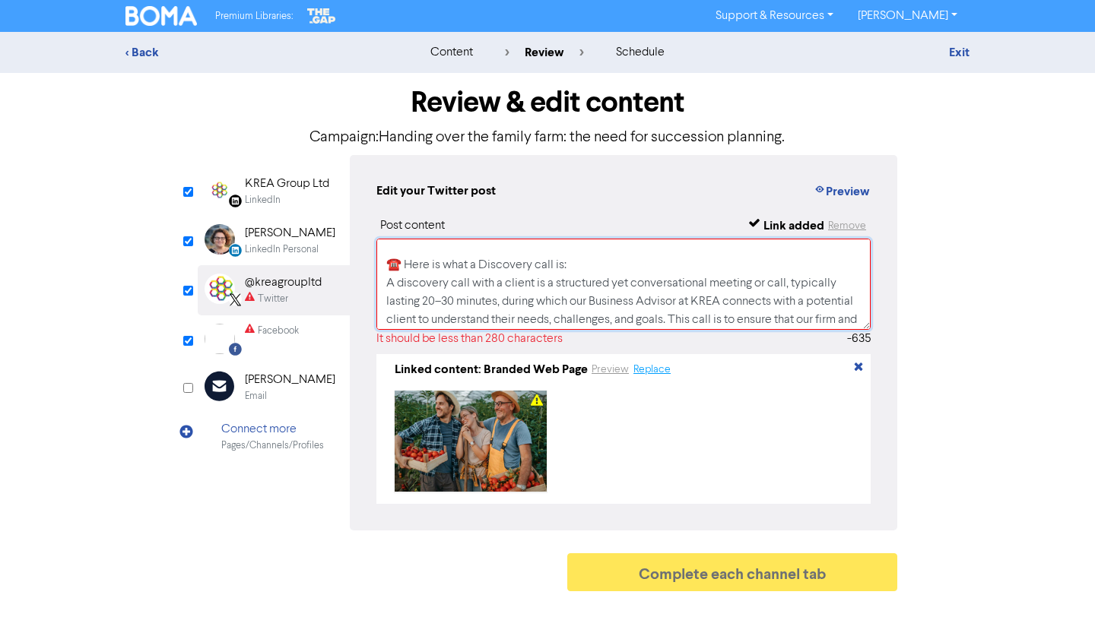
scroll to position [266, 0]
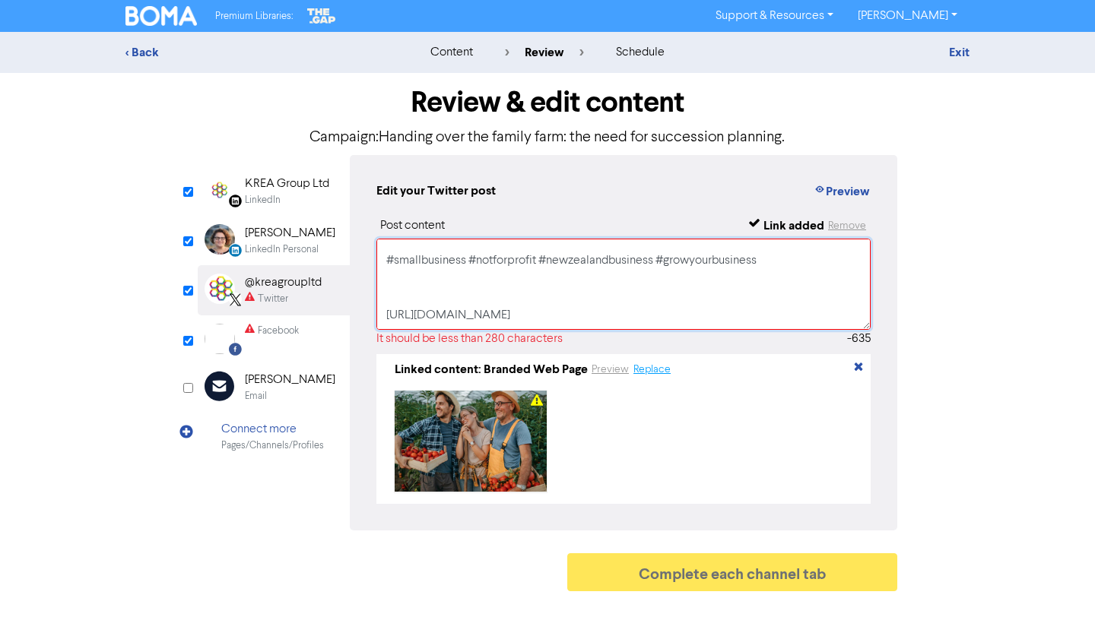
drag, startPoint x: 385, startPoint y: 246, endPoint x: 642, endPoint y: 376, distance: 288.1
click at [642, 376] on div "Post content Link added Remove It should be less than 280 characters -635 Linke…" at bounding box center [623, 360] width 494 height 287
click at [596, 292] on textarea "Do you have a succession plan in place for your family run farm? We’ve picked o…" at bounding box center [623, 284] width 494 height 91
drag, startPoint x: 385, startPoint y: 250, endPoint x: 749, endPoint y: 343, distance: 375.9
click at [749, 343] on div "Post content Link added Remove It should be less than 280 characters -635 Linke…" at bounding box center [623, 360] width 494 height 287
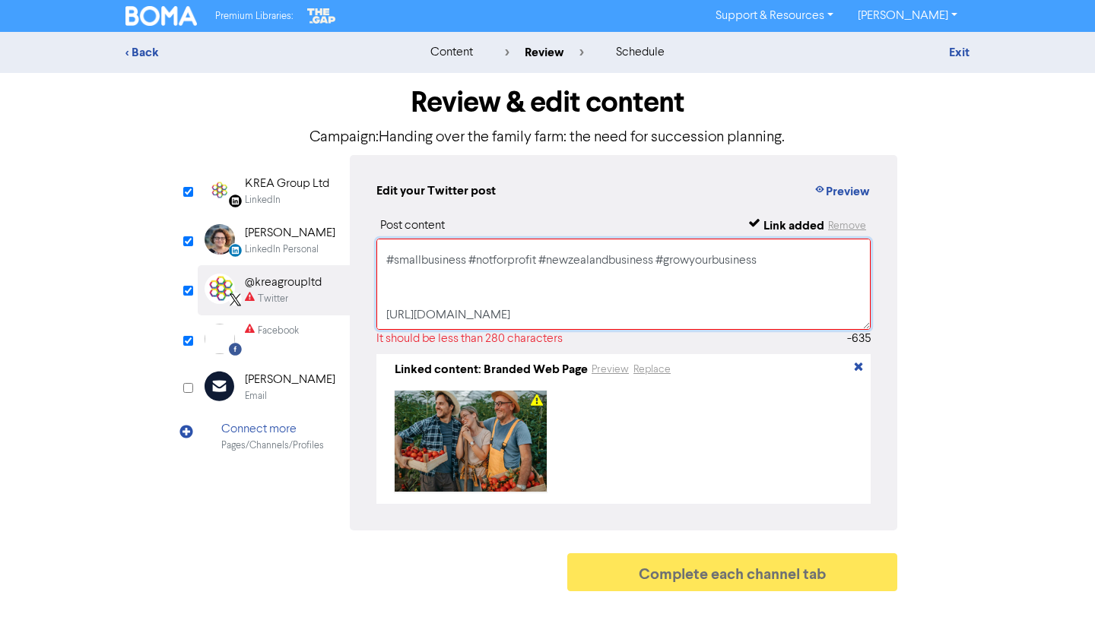
paste textarea "Spreadsheets are the comfort food of SMBs—familiar and dependable. But they mig…"
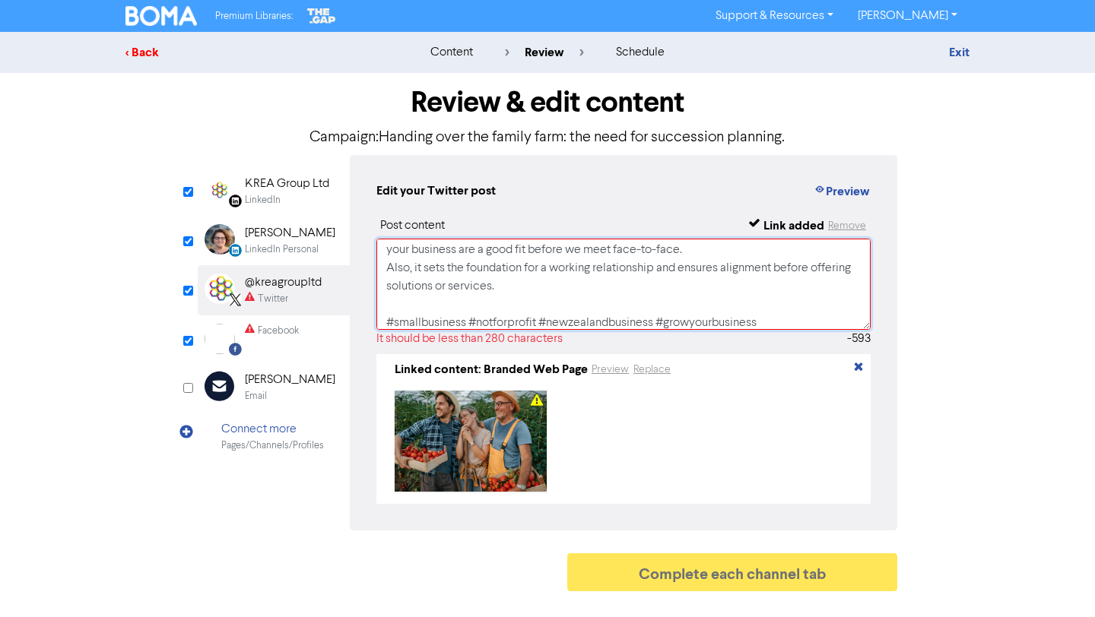
type textarea "Spreadsheets are the comfort food of SMBs—familiar and dependable. But they mig…"
click at [141, 49] on div "< Back" at bounding box center [258, 52] width 266 height 18
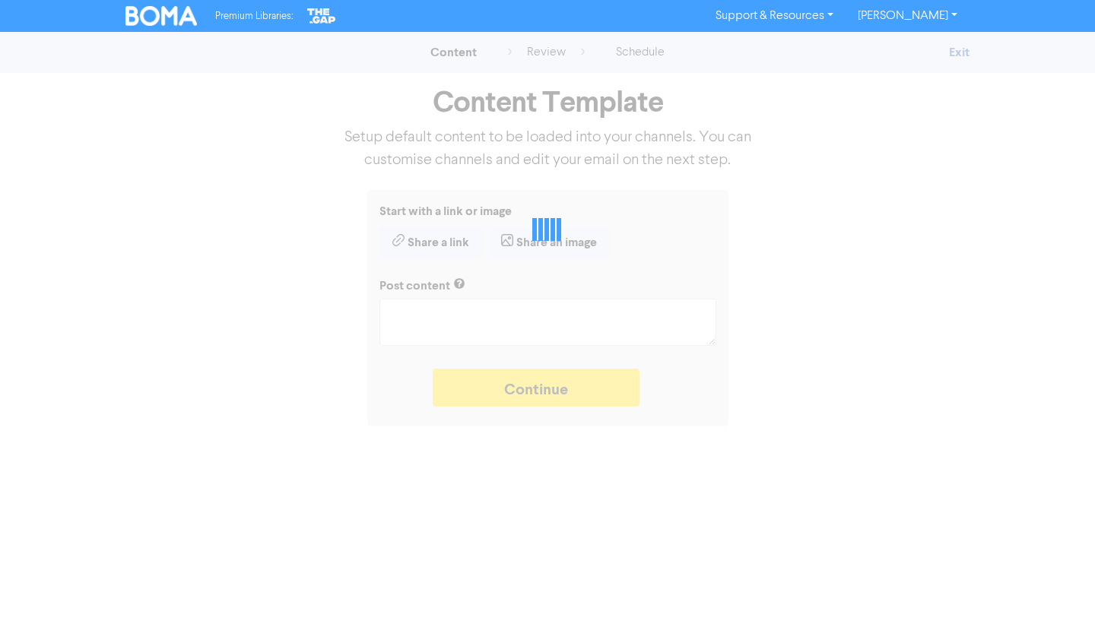
type textarea "x"
type textarea "Lo ips dolo s ametconsec adip el seddo eiu temp incidi utl etdo? Ma’al enimad m…"
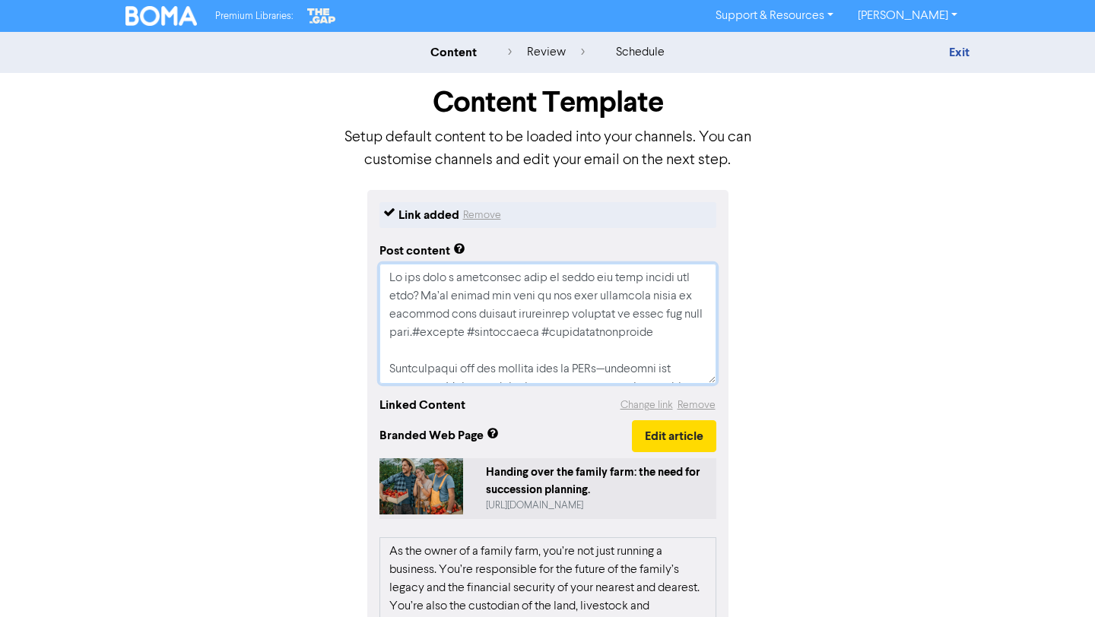
click at [589, 352] on textarea at bounding box center [547, 324] width 337 height 120
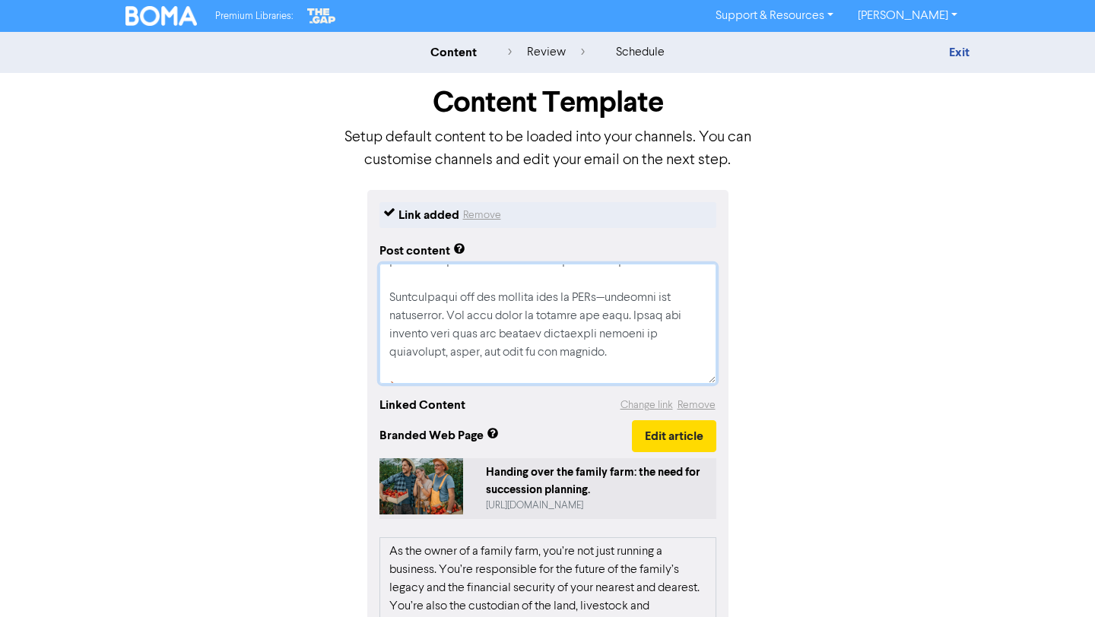
scroll to position [75, 0]
click at [424, 292] on textarea at bounding box center [547, 324] width 337 height 120
drag, startPoint x: 388, startPoint y: 285, endPoint x: 614, endPoint y: 343, distance: 233.1
click at [614, 343] on textarea at bounding box center [547, 324] width 337 height 120
type textarea "x"
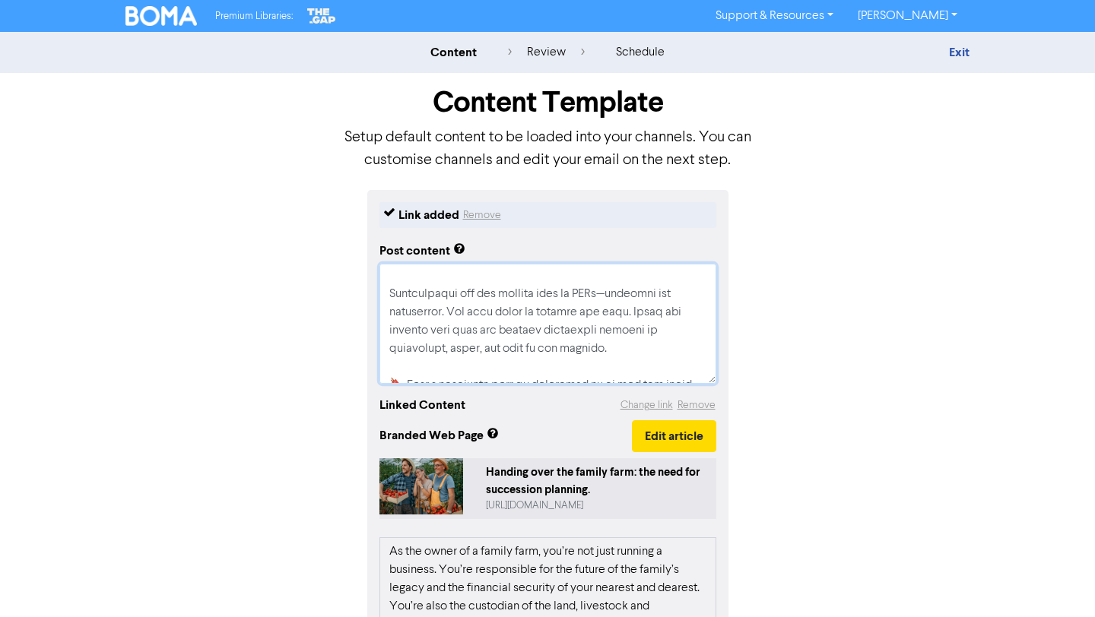
type textarea "Do you have a succession plan in place for your family run farm? We’ve picked o…"
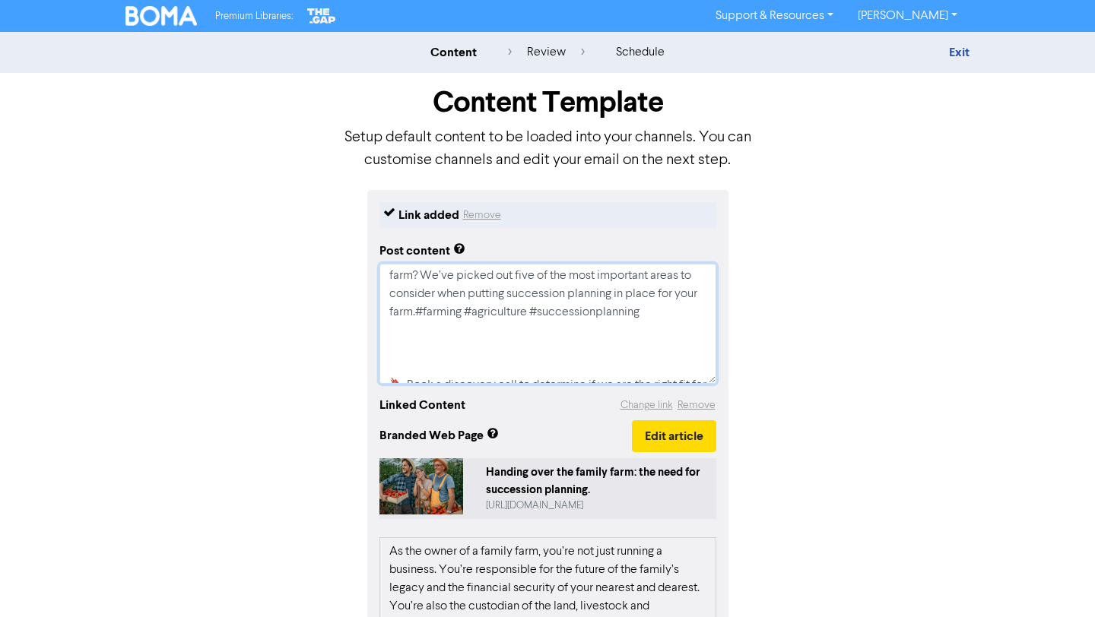
type textarea "x"
type textarea "Do you have a succession plan in place for your family run farm? We’ve picked o…"
type textarea "x"
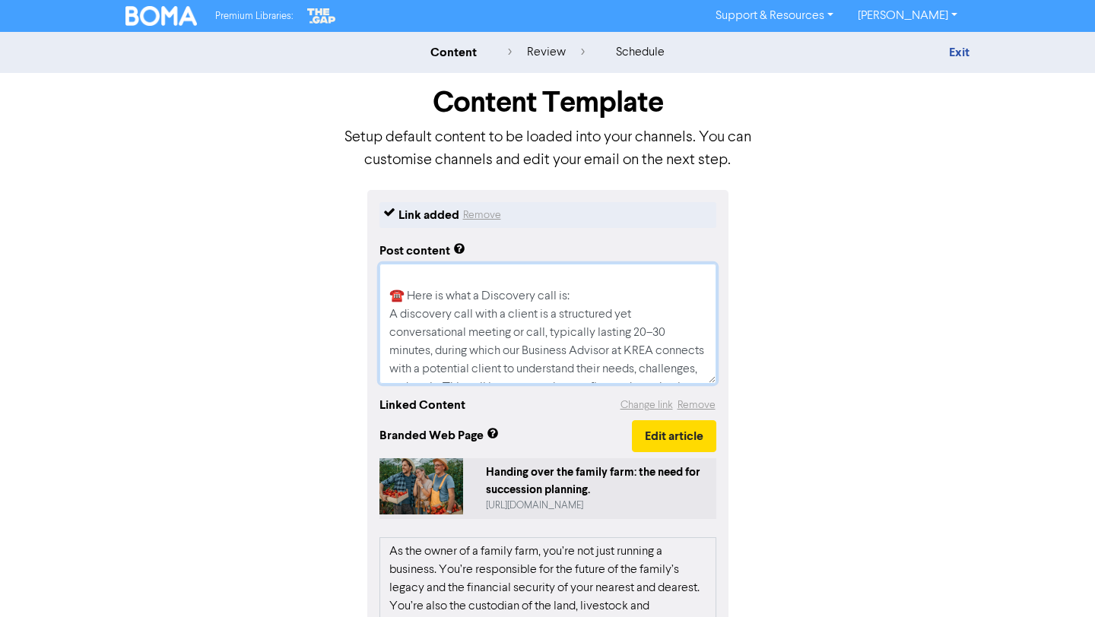
scroll to position [292, 0]
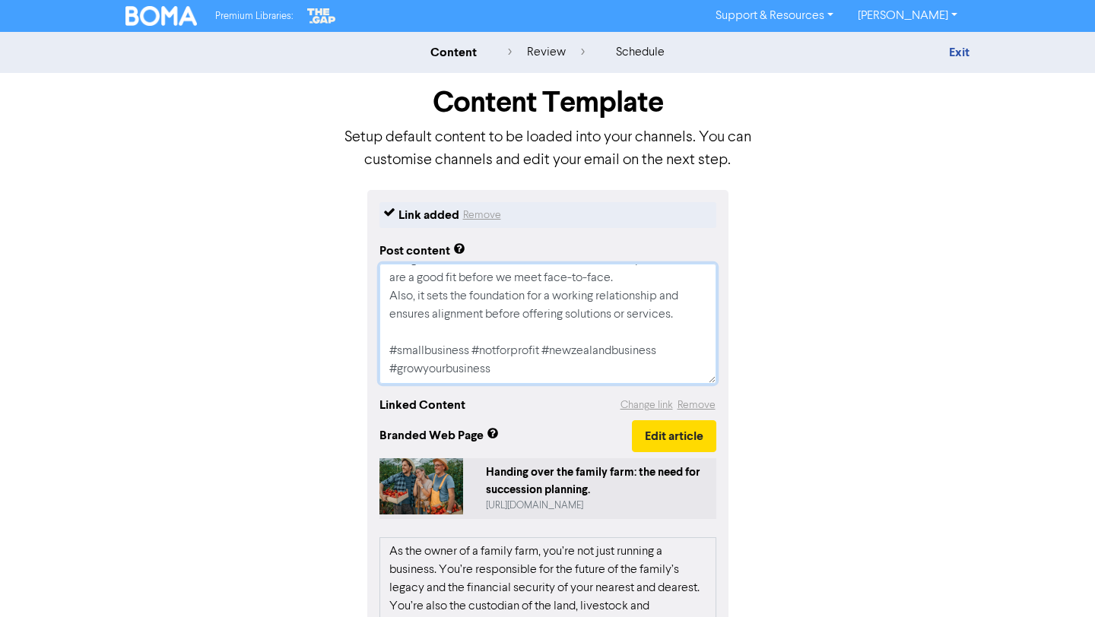
drag, startPoint x: 389, startPoint y: 272, endPoint x: 617, endPoint y: 449, distance: 287.8
click at [618, 449] on div "Link added Remove Post content Do you have a succession plan in place for your …" at bounding box center [547, 556] width 361 height 732
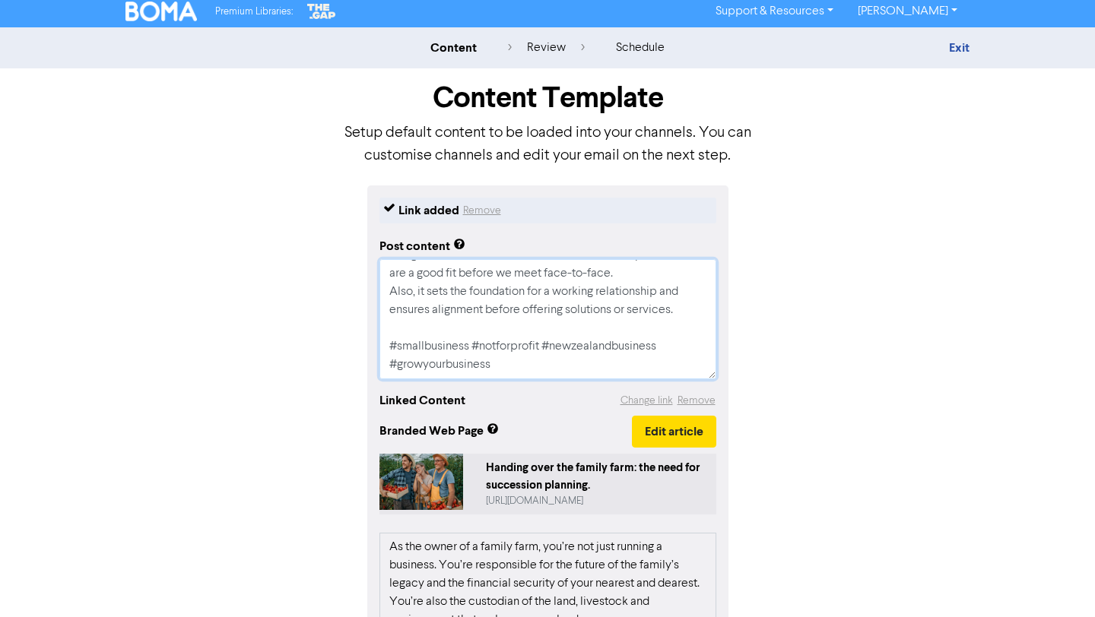
scroll to position [305, 0]
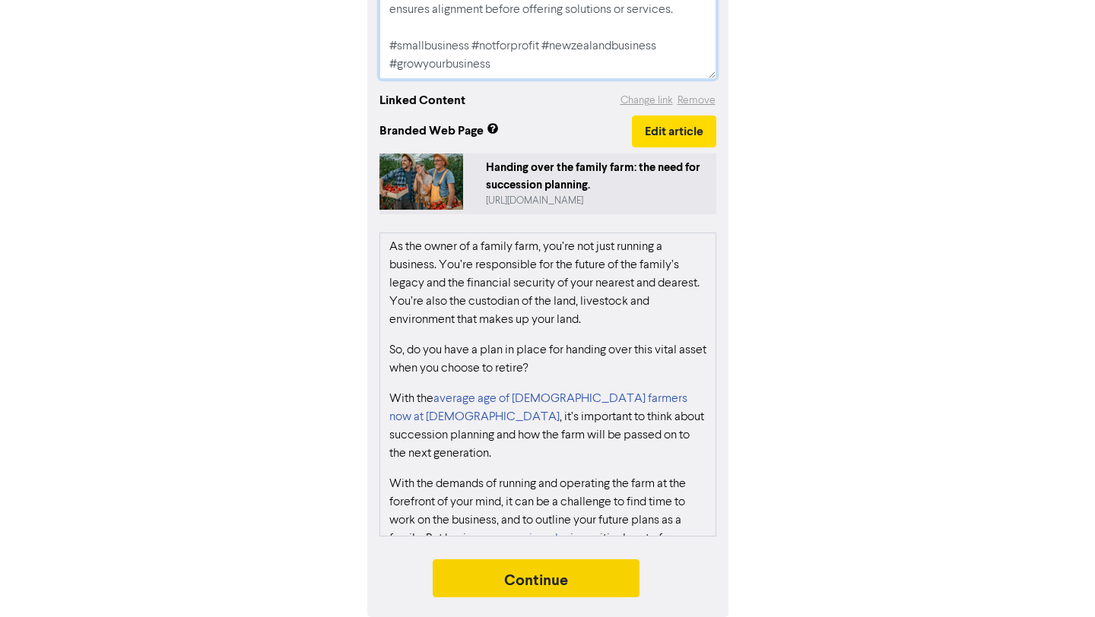
type textarea "Do you have a succession plan in place for your family run farm? We’ve picked o…"
click at [551, 581] on button "Continue" at bounding box center [536, 579] width 207 height 38
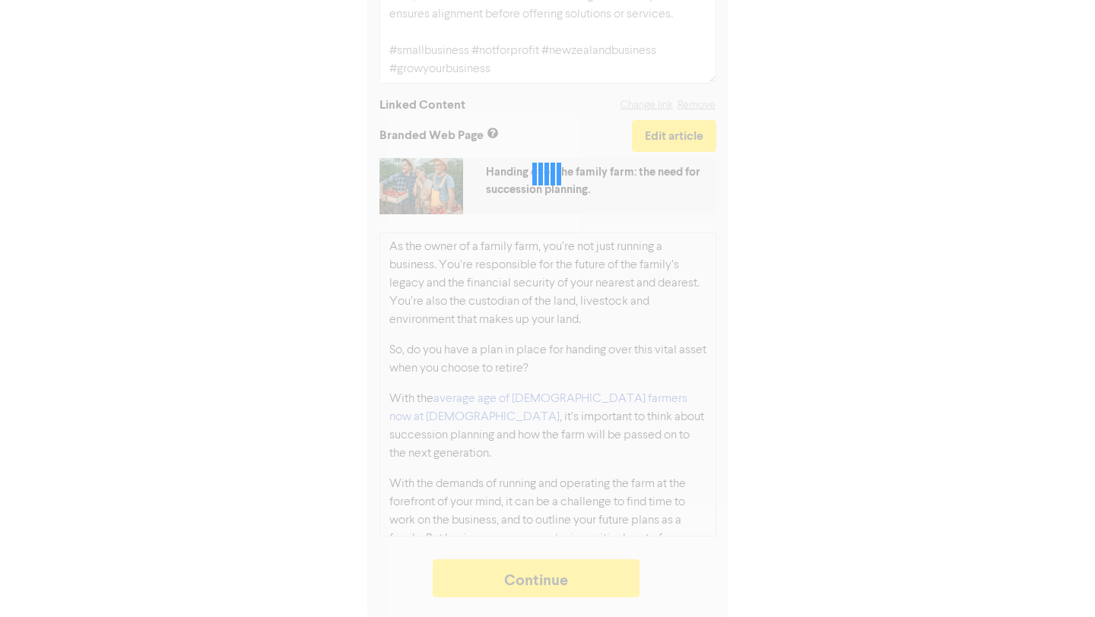
type textarea "x"
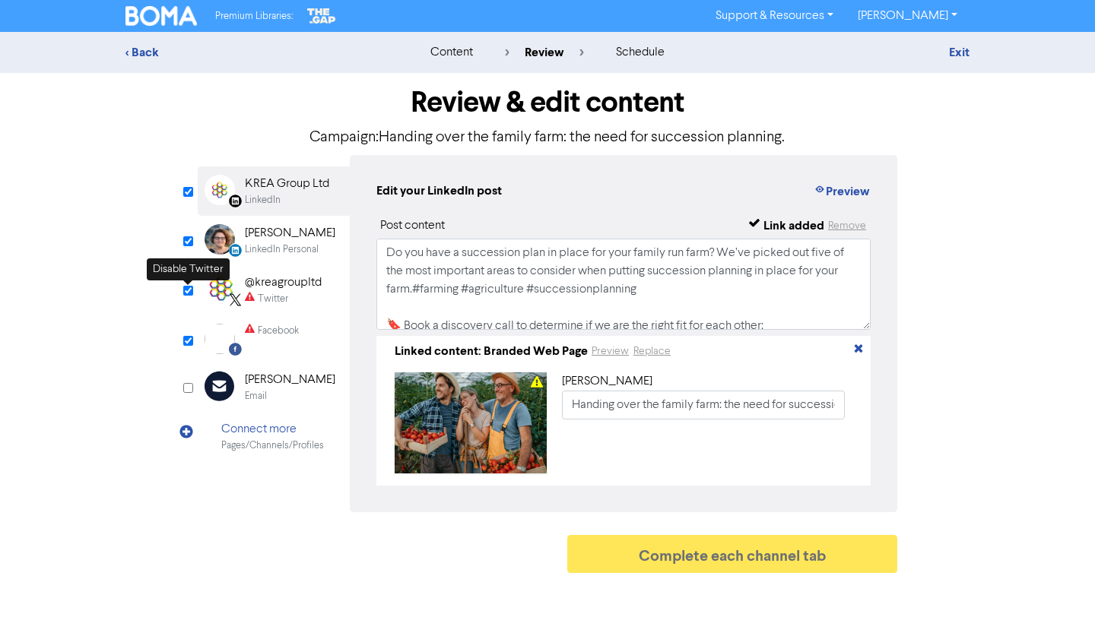
click at [187, 288] on input "checkbox" at bounding box center [188, 291] width 10 height 10
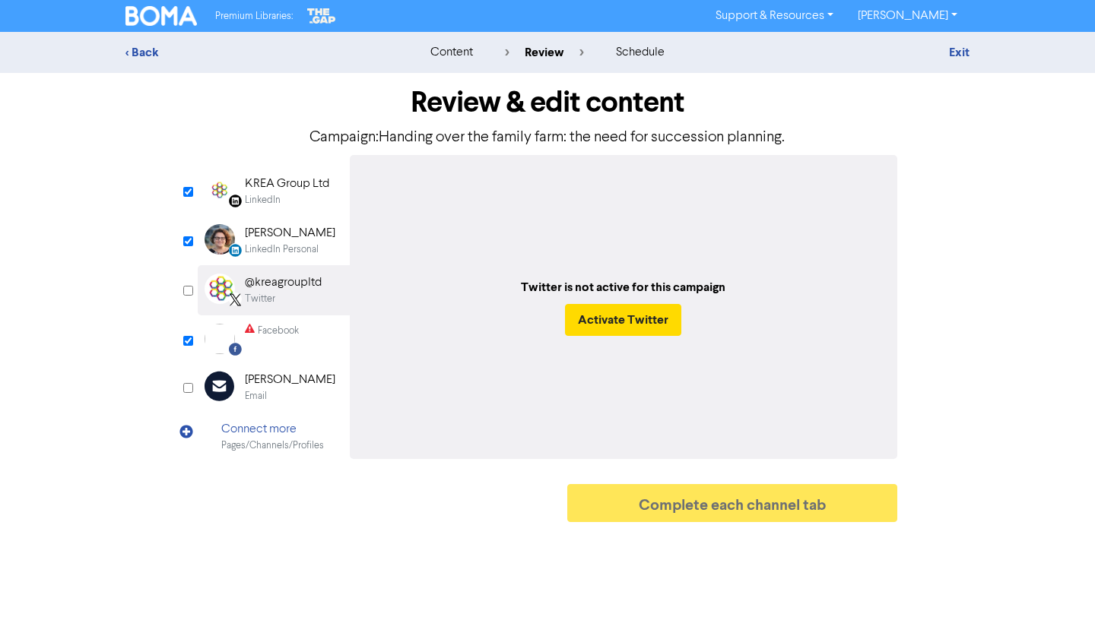
click at [189, 290] on input "checkbox" at bounding box center [188, 291] width 10 height 10
checkbox input "true"
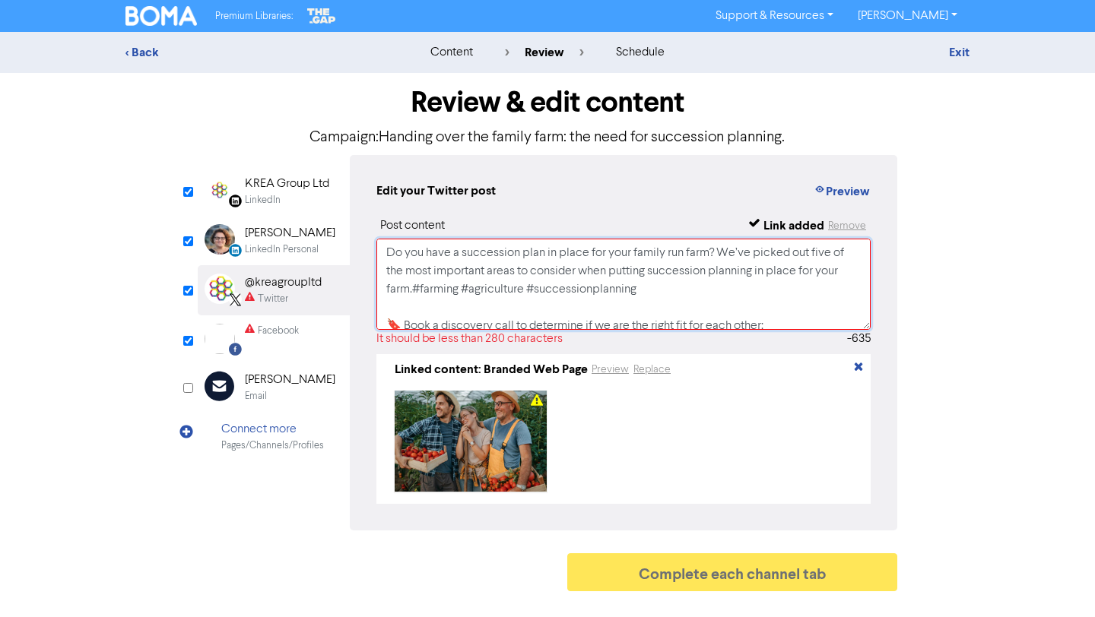
click at [500, 281] on textarea "Do you have a succession plan in place for your family run farm? We’ve picked o…" at bounding box center [623, 284] width 494 height 91
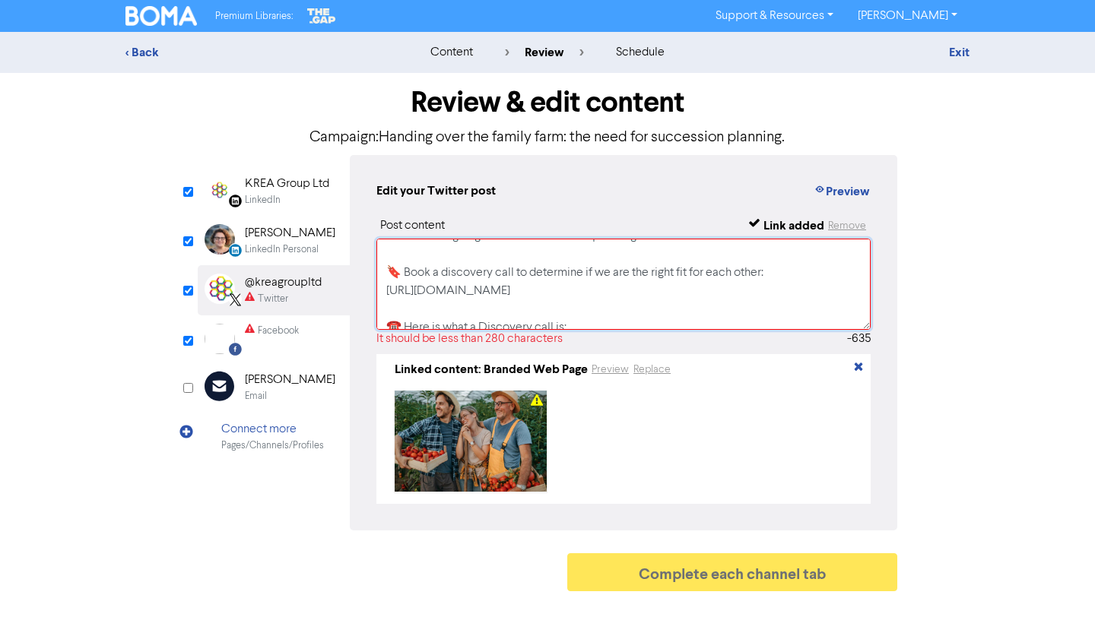
scroll to position [59, 0]
drag, startPoint x: 380, startPoint y: 259, endPoint x: 574, endPoint y: 297, distance: 197.8
click at [574, 297] on textarea "Do you have a succession plan in place for your family run farm? We’ve picked o…" at bounding box center [623, 284] width 494 height 91
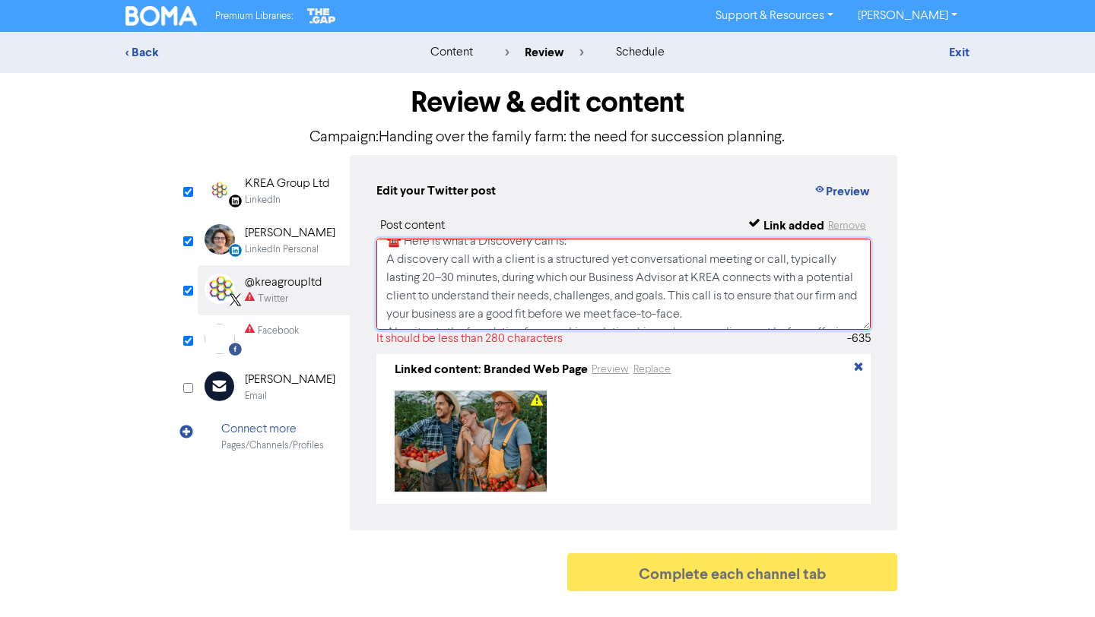
scroll to position [266, 0]
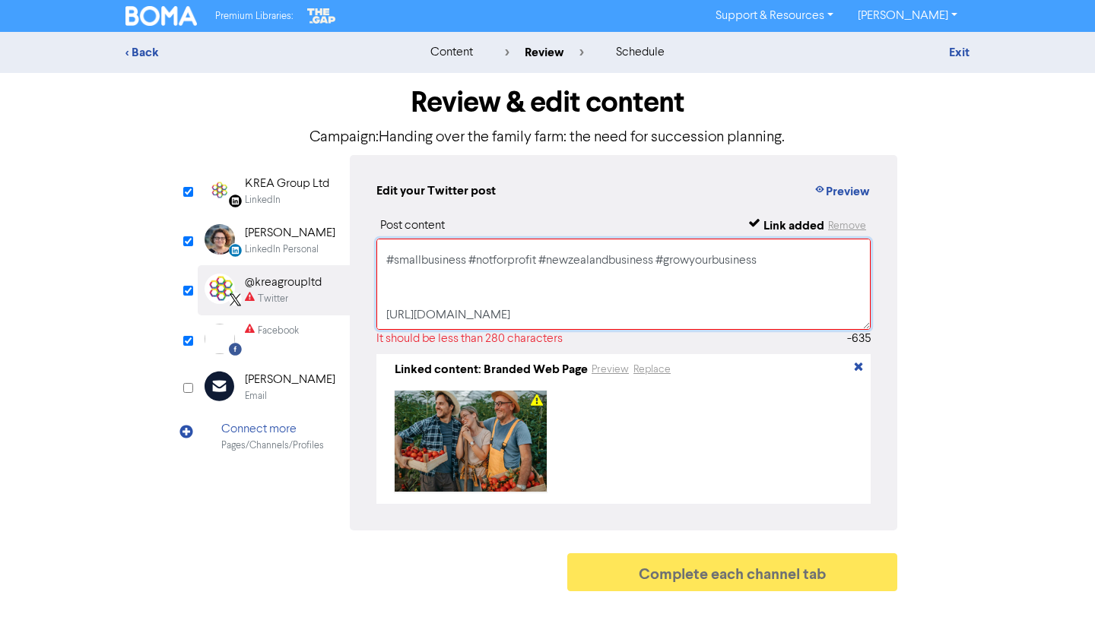
drag, startPoint x: 387, startPoint y: 252, endPoint x: 776, endPoint y: 264, distance: 388.8
click at [776, 264] on textarea "Do you have a succession plan in place for your family run farm? We’ve picked o…" at bounding box center [623, 284] width 494 height 91
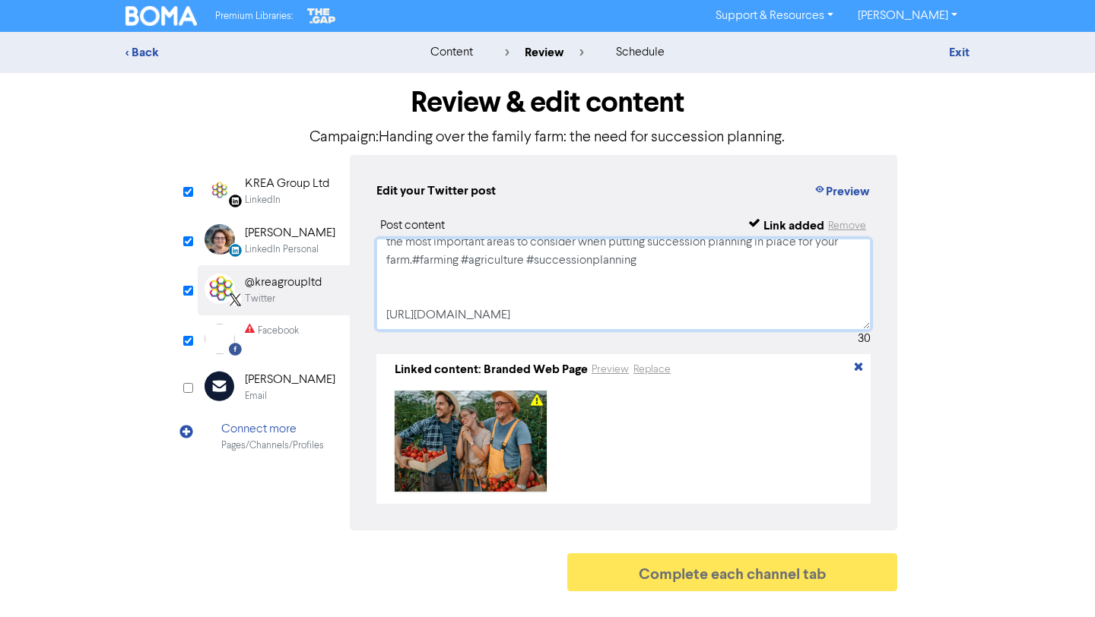
scroll to position [29, 0]
click at [680, 281] on textarea "Do you have a succession plan in place for your family run farm? We’ve picked o…" at bounding box center [623, 284] width 494 height 91
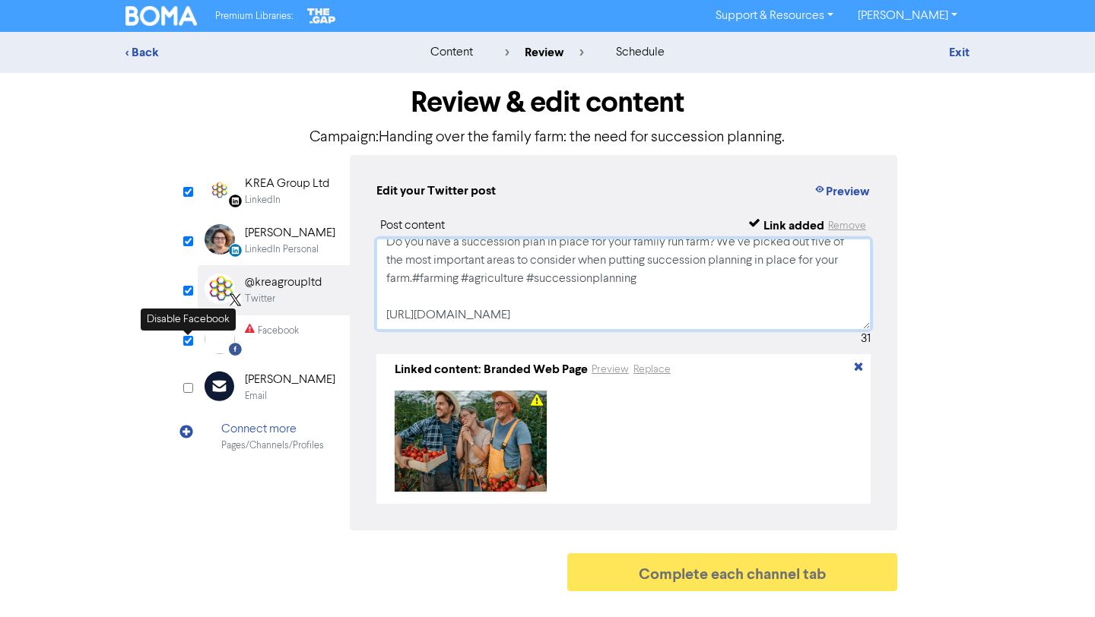
type textarea "Do you have a succession plan in place for your family run farm? We’ve picked o…"
click at [189, 341] on input "checkbox" at bounding box center [188, 341] width 10 height 10
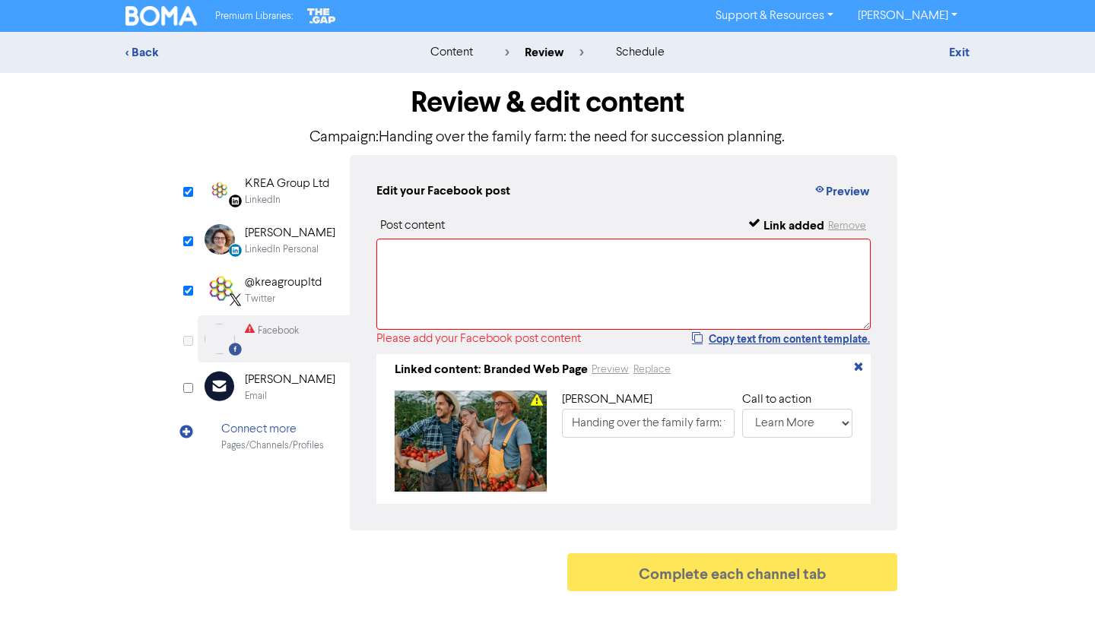
click at [189, 341] on input "checkbox" at bounding box center [188, 341] width 10 height 10
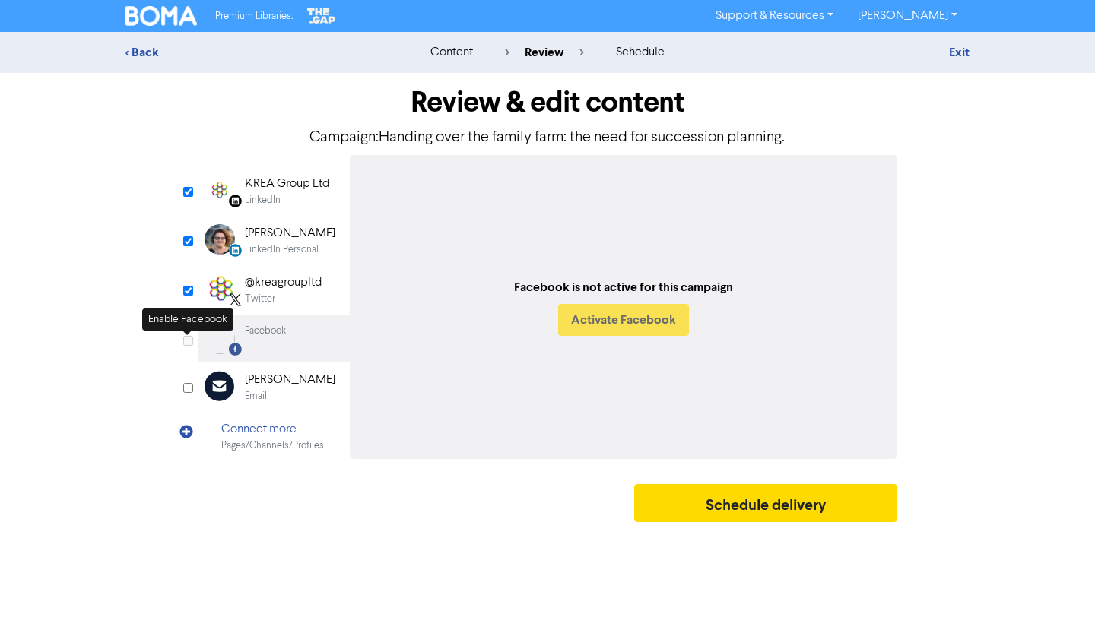
checkbox input "true"
select select "LEARN_MORE"
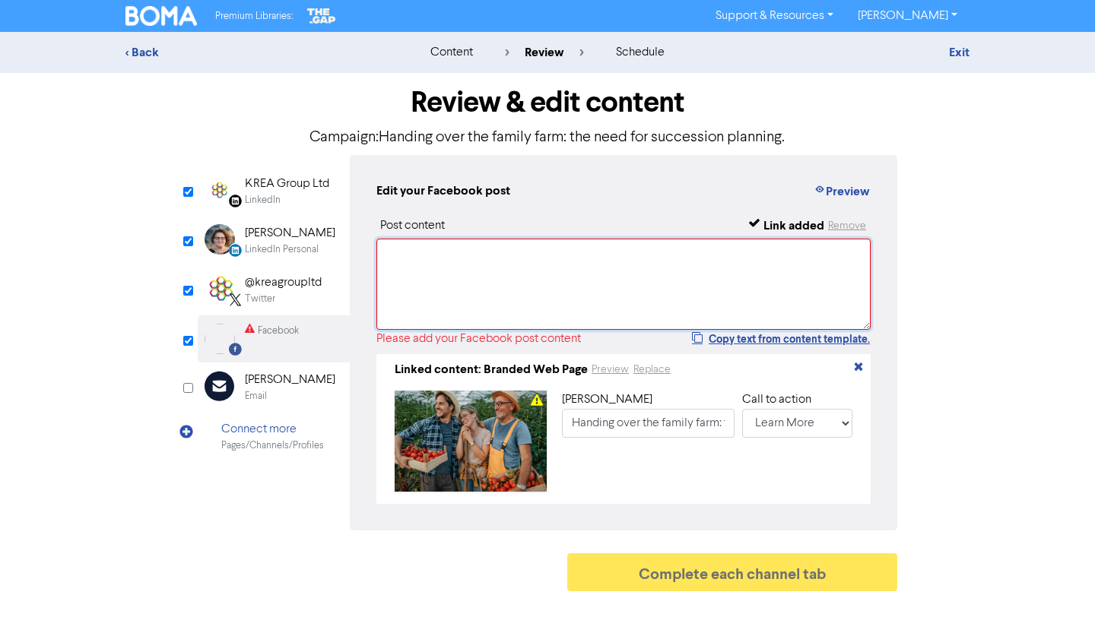
click at [443, 291] on textarea at bounding box center [623, 284] width 494 height 91
paste textarea "Do you have a succession plan in place for your family run farm? We’ve picked o…"
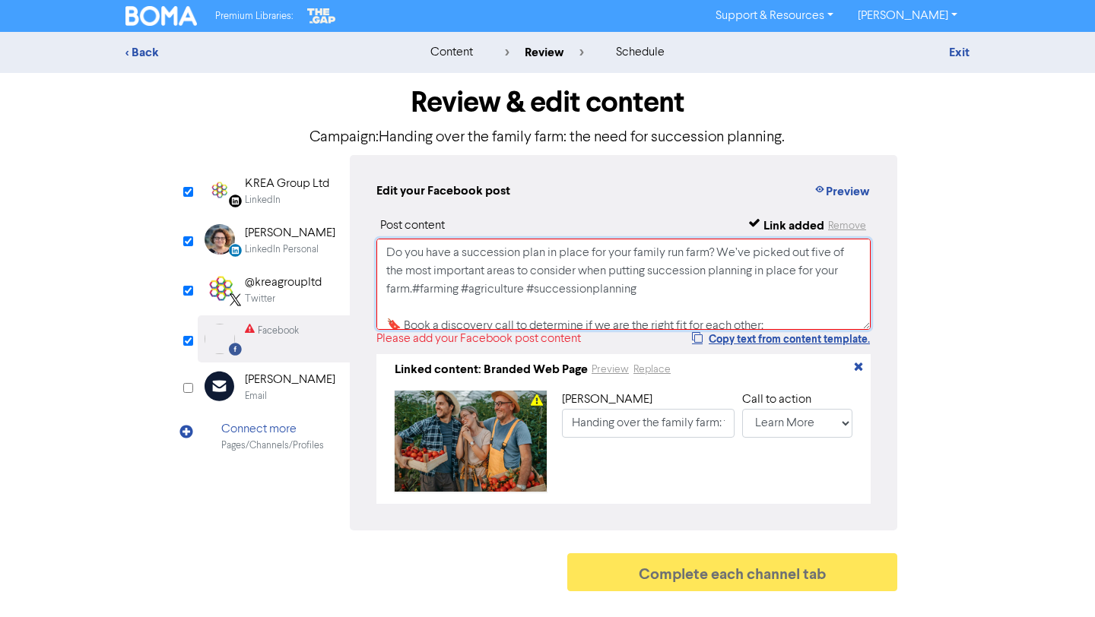
scroll to position [222, 0]
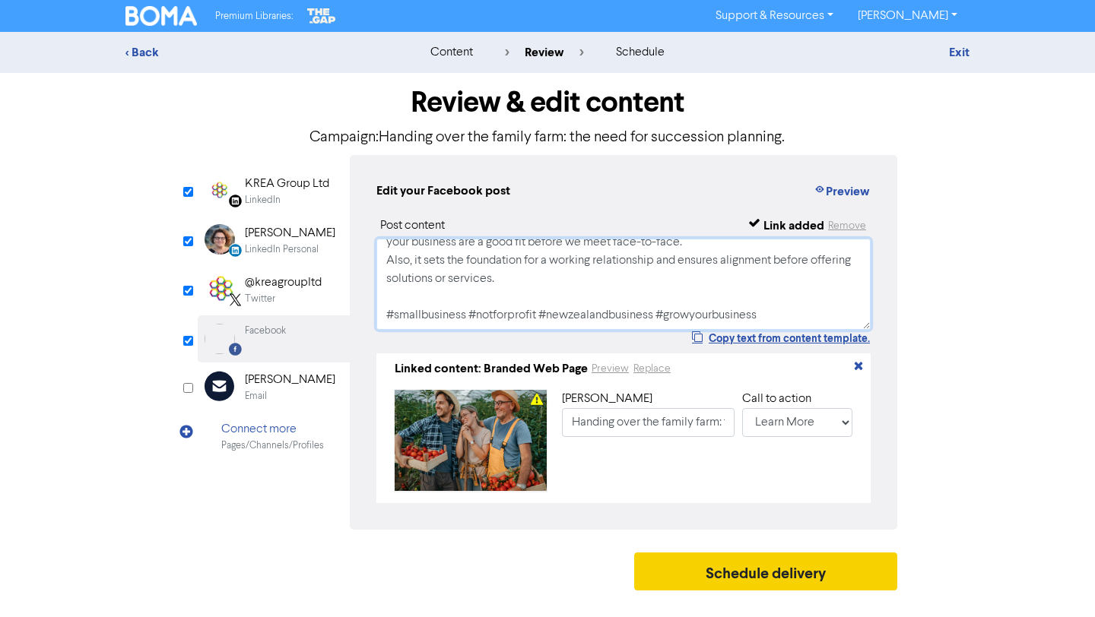
type textarea "Do you have a succession plan in place for your family run farm? We’ve picked o…"
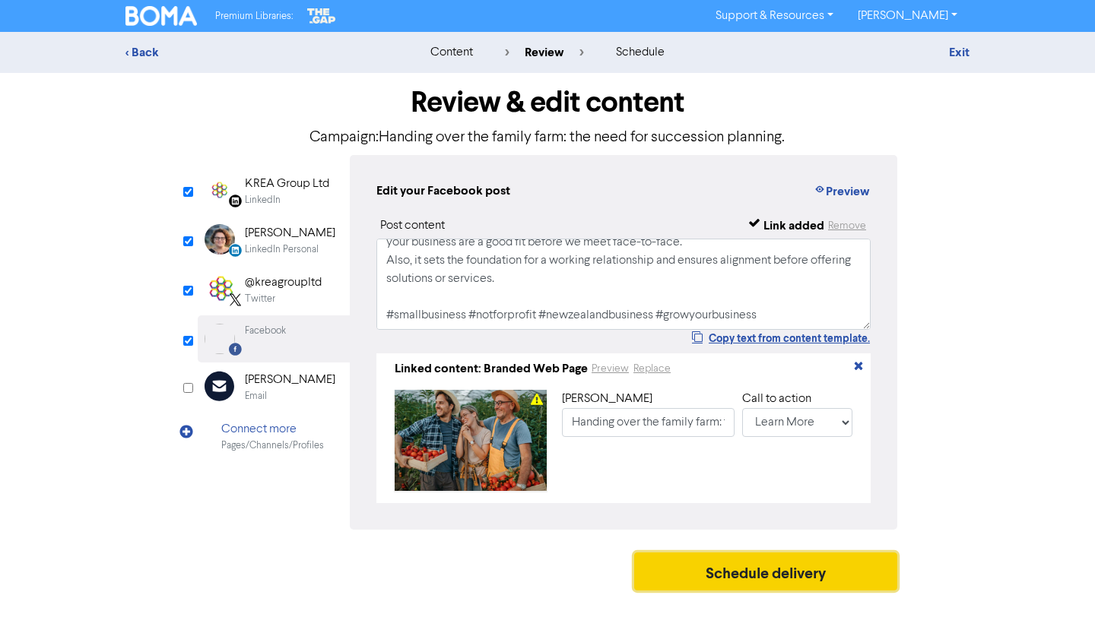
click at [768, 582] on button "Schedule delivery" at bounding box center [765, 572] width 263 height 38
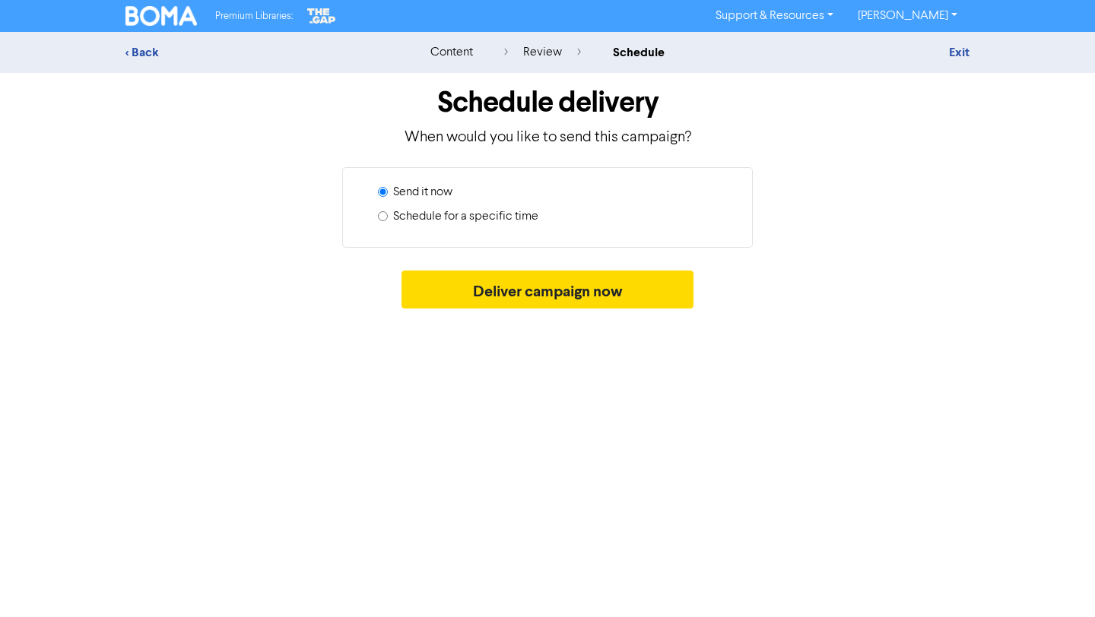
click at [477, 214] on label "Schedule for a specific time" at bounding box center [465, 217] width 145 height 18
click at [388, 214] on input "Schedule for a specific time" at bounding box center [383, 216] width 10 height 10
radio input "true"
radio input "false"
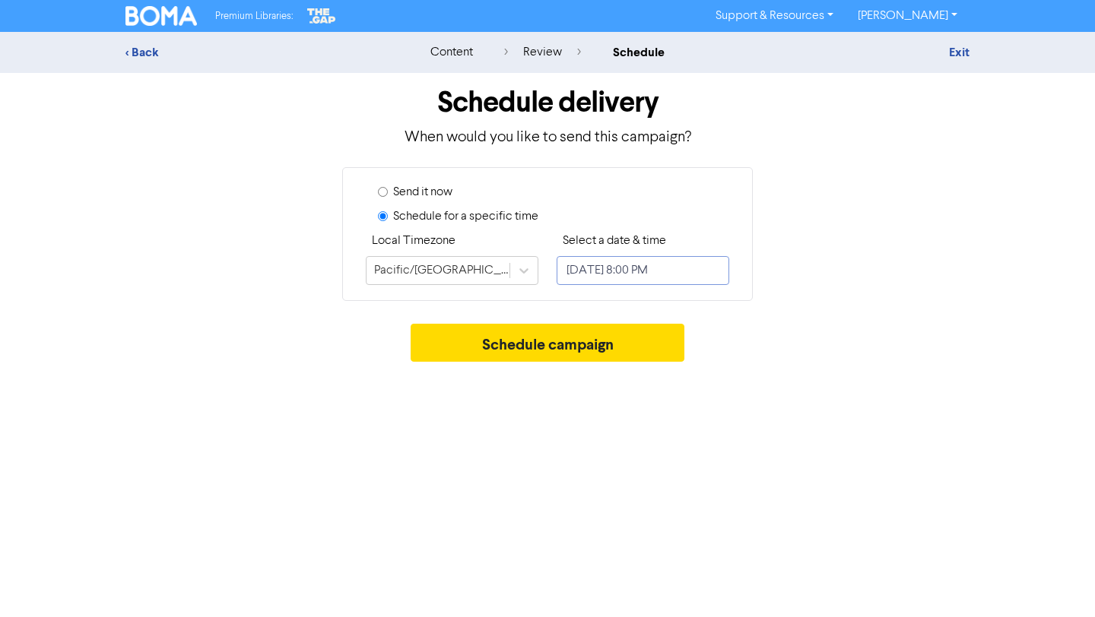
select select "8"
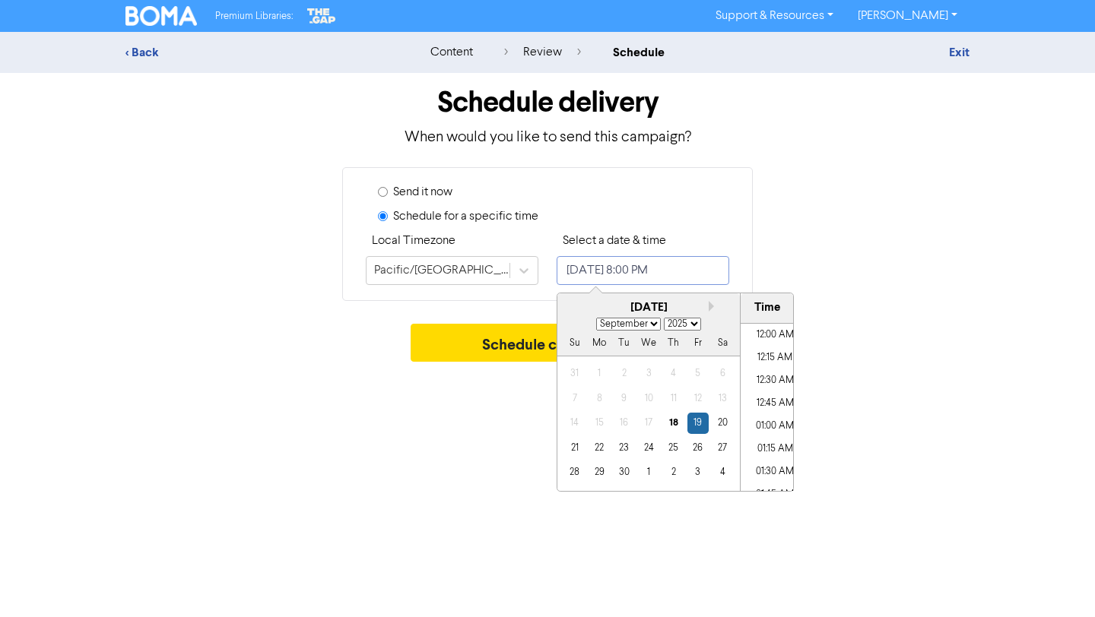
click at [616, 272] on input "[DATE] 8:00 PM" at bounding box center [643, 270] width 173 height 29
click at [699, 443] on div "26" at bounding box center [697, 448] width 21 height 21
click at [771, 360] on li "05:00 PM" at bounding box center [775, 362] width 68 height 23
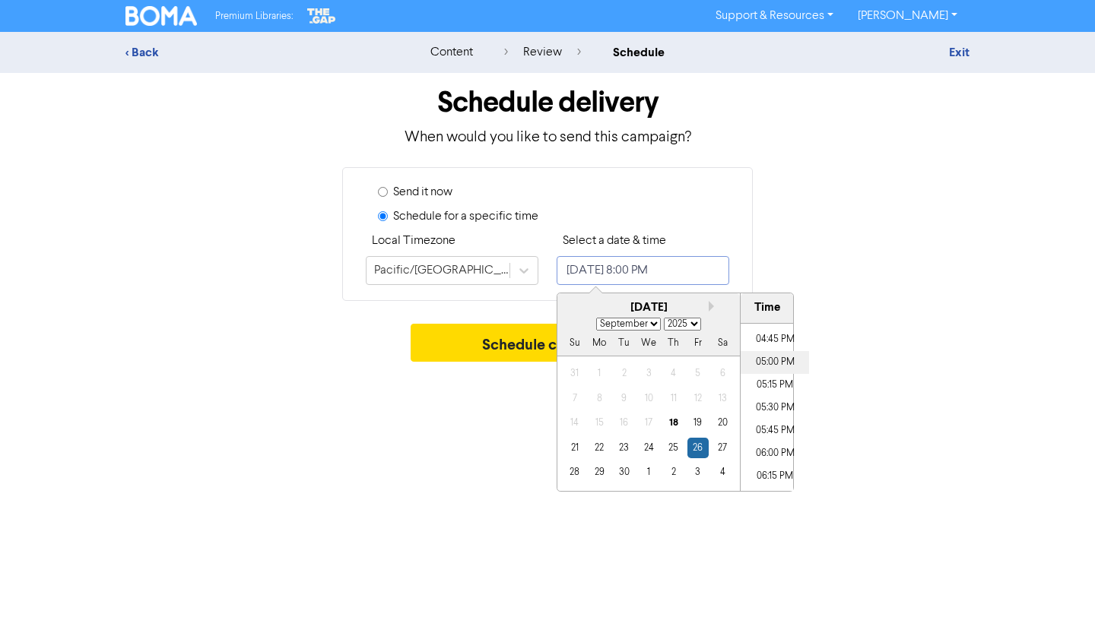
type input "[DATE] 5:00 PM"
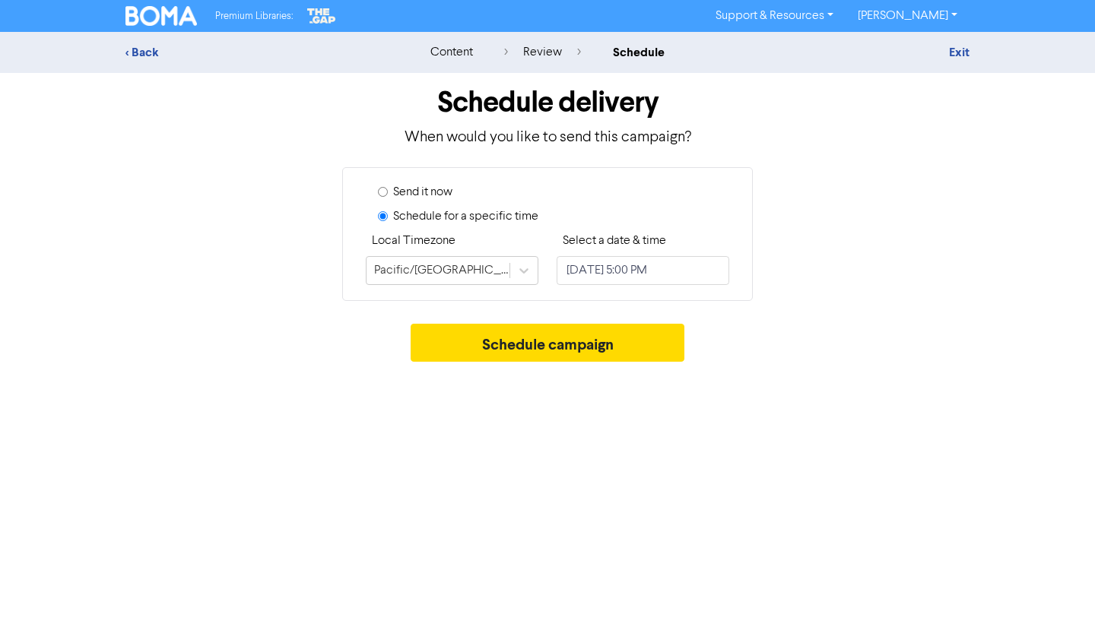
click at [919, 322] on div "Schedule delivery When would you like to send this campaign? Send it now Schedu…" at bounding box center [547, 221] width 867 height 297
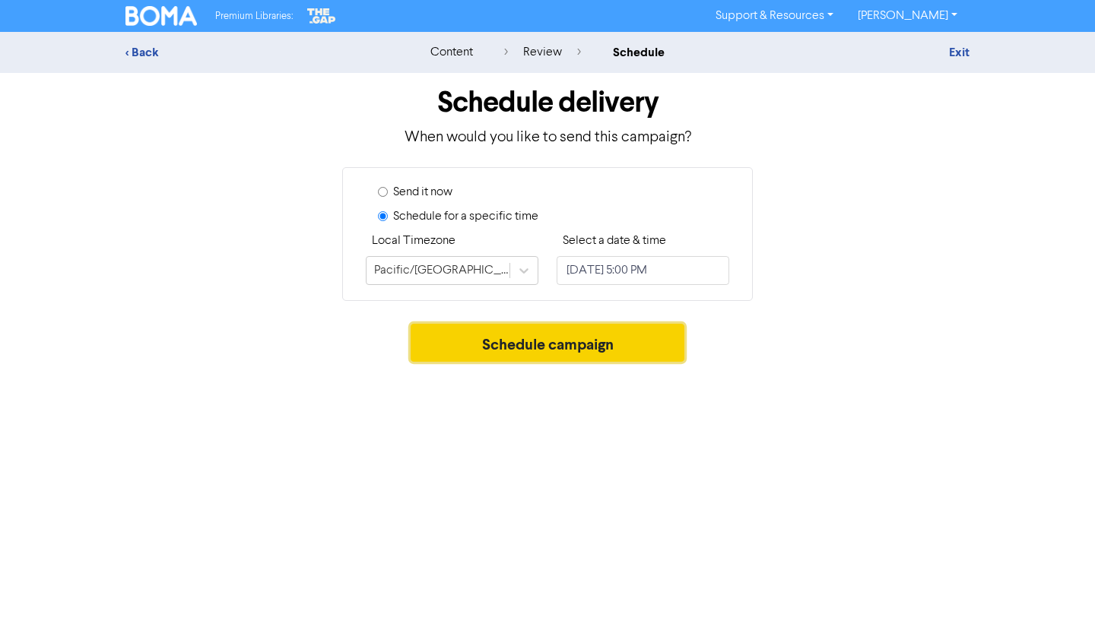
click at [656, 335] on button "Schedule campaign" at bounding box center [548, 343] width 275 height 38
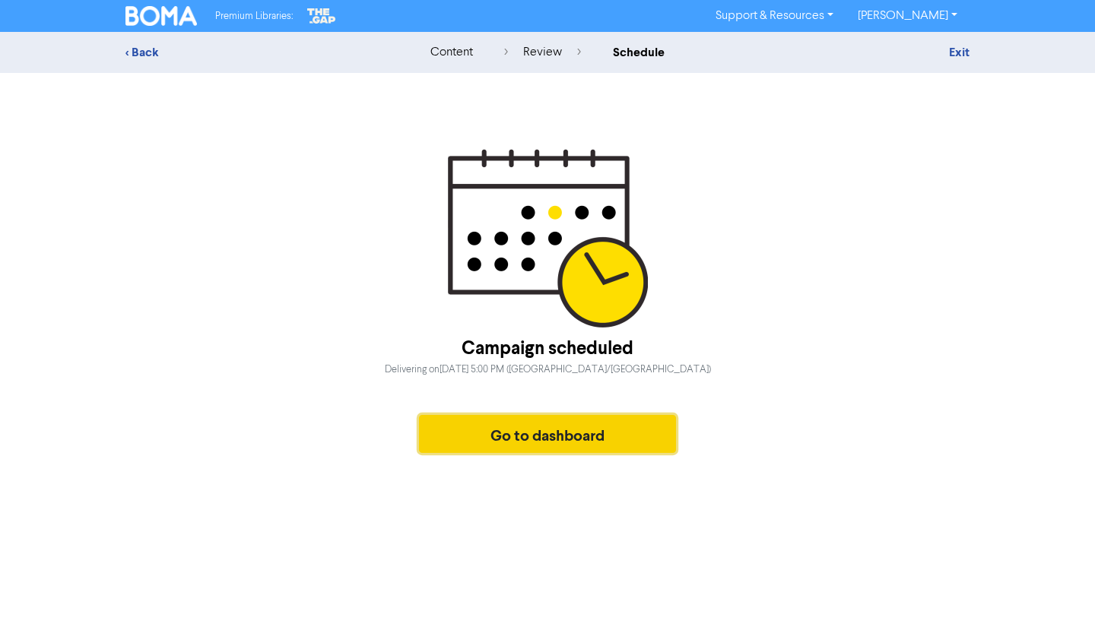
click at [619, 428] on button "Go to dashboard" at bounding box center [547, 434] width 257 height 38
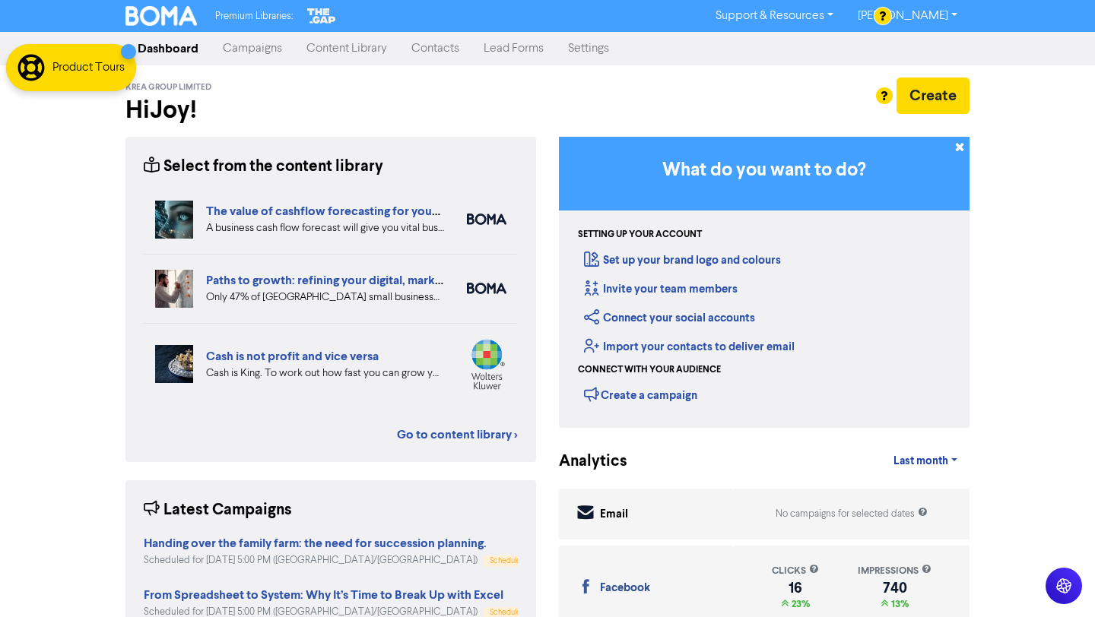
click at [273, 47] on link "Campaigns" at bounding box center [253, 48] width 84 height 30
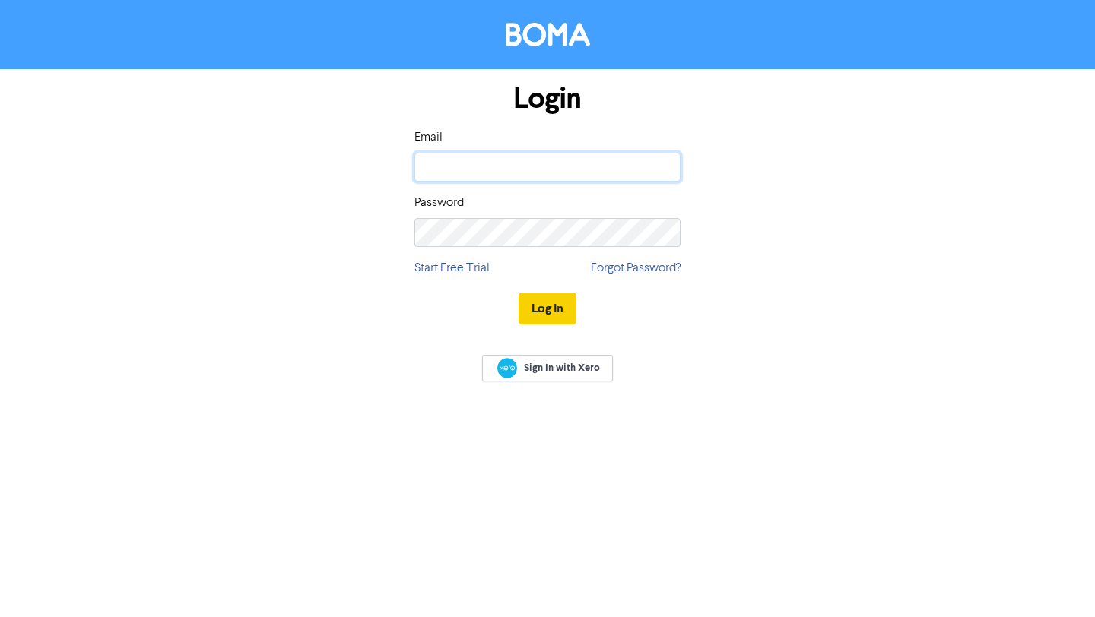
type input "[EMAIL_ADDRESS][DOMAIN_NAME]"
click at [548, 306] on button "Log In" at bounding box center [548, 309] width 58 height 32
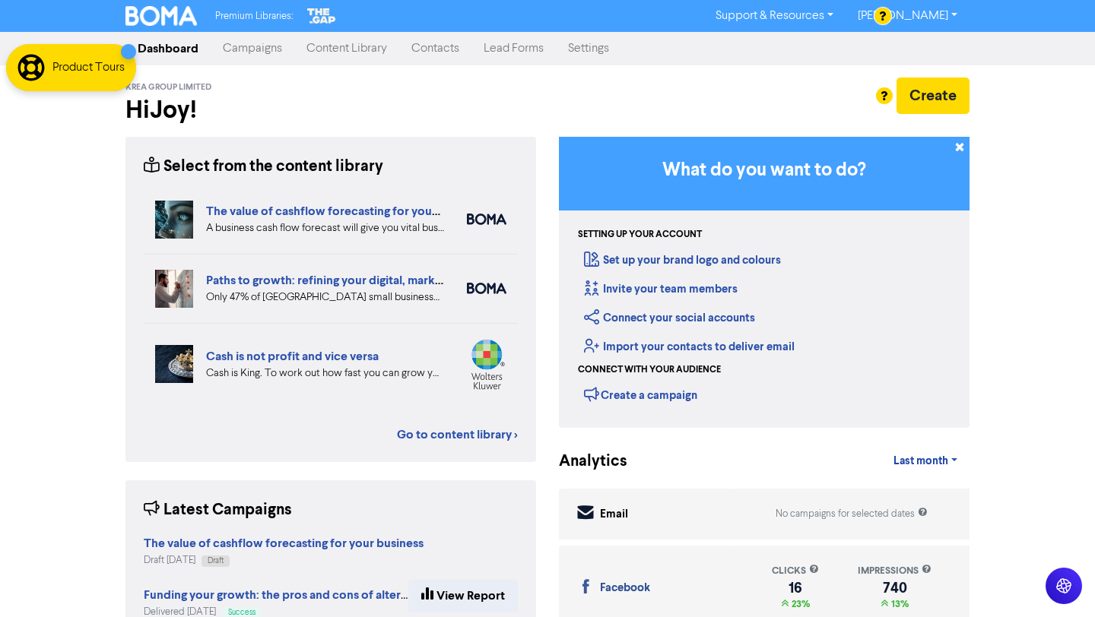
click at [257, 56] on link "Campaigns" at bounding box center [253, 48] width 84 height 30
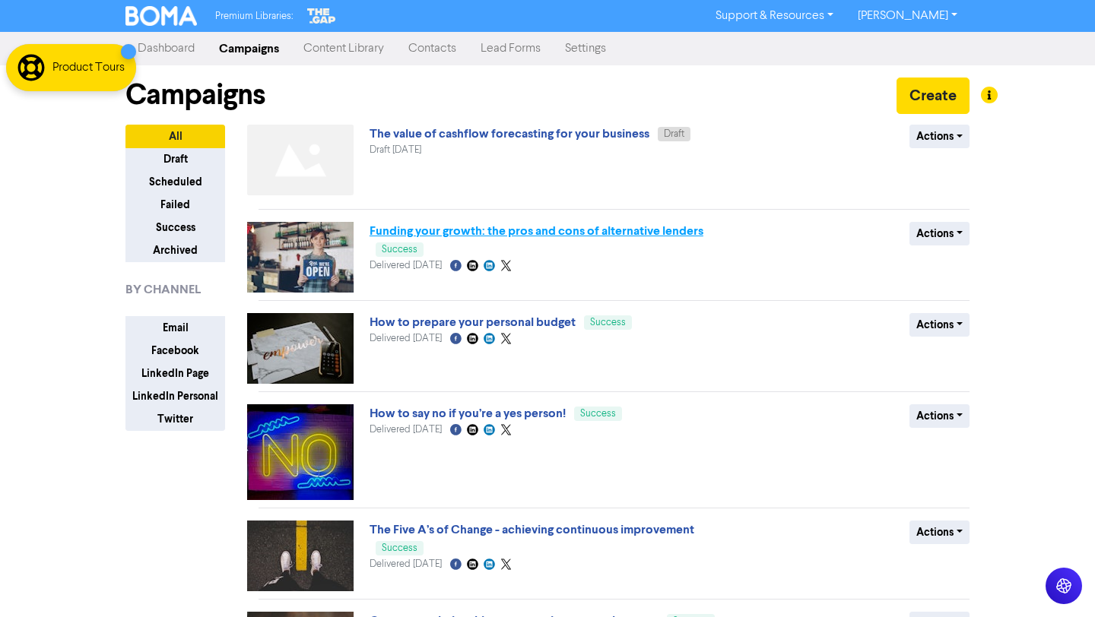
click at [499, 228] on link "Funding your growth: the pros and cons of alternative lenders" at bounding box center [537, 231] width 334 height 15
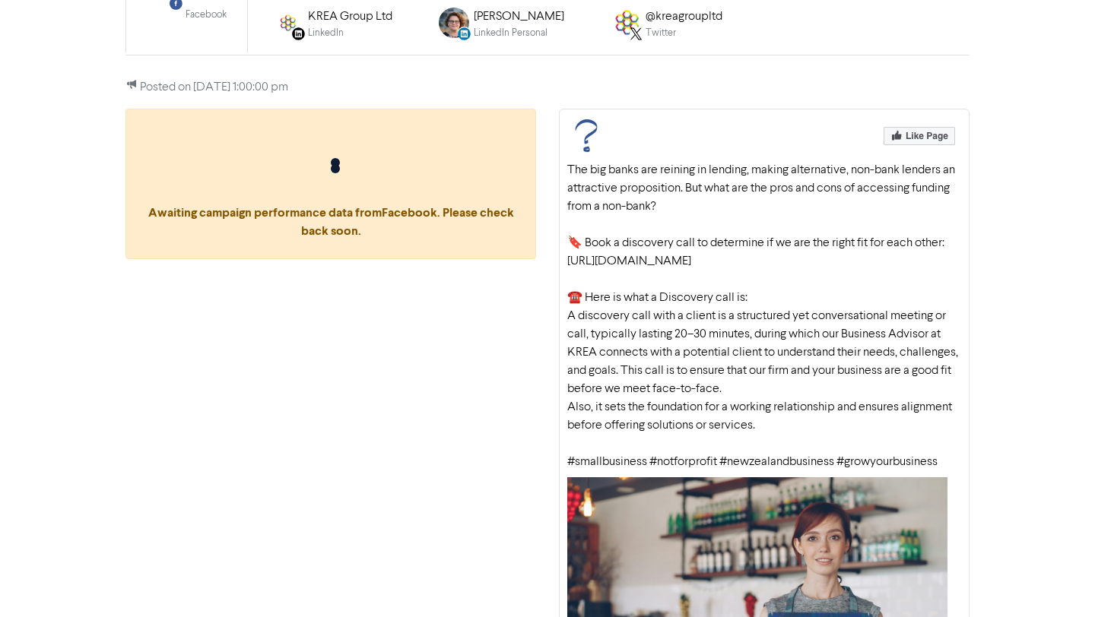
scroll to position [157, 0]
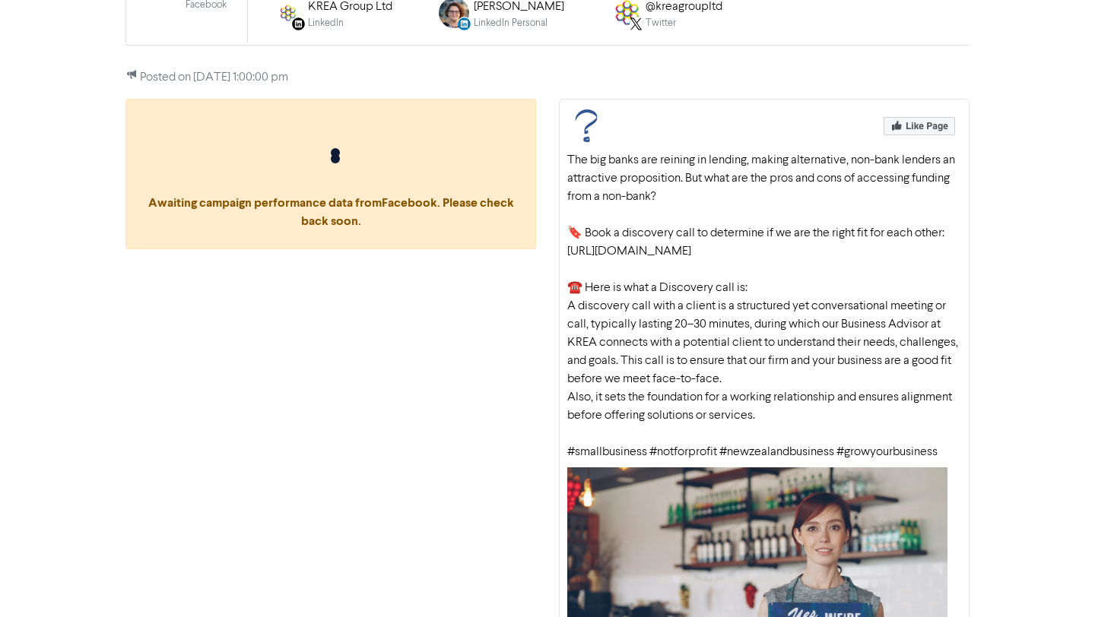
drag, startPoint x: 944, startPoint y: 452, endPoint x: 563, endPoint y: 233, distance: 439.4
click at [563, 233] on div "The big banks are reining in lending, making alternative, non-bank lenders an a…" at bounding box center [764, 465] width 411 height 732
copy div "🔖 Book a discovery call to determine if we are the right fit for each other: ht…"
